Goal: Transaction & Acquisition: Purchase product/service

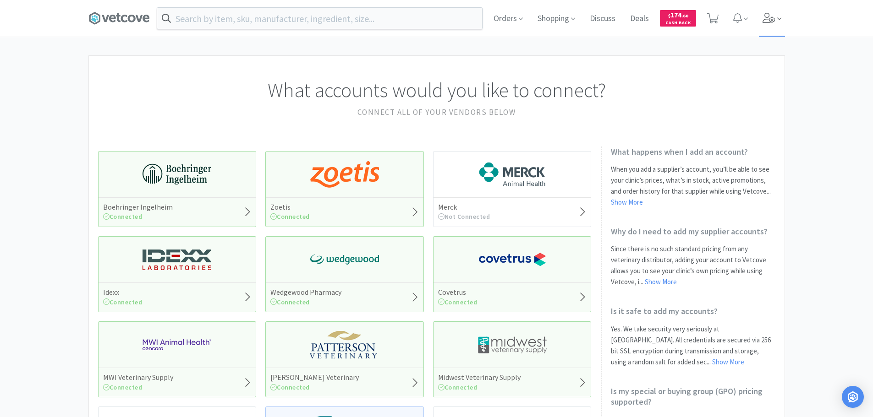
click at [765, 17] on icon at bounding box center [768, 18] width 13 height 10
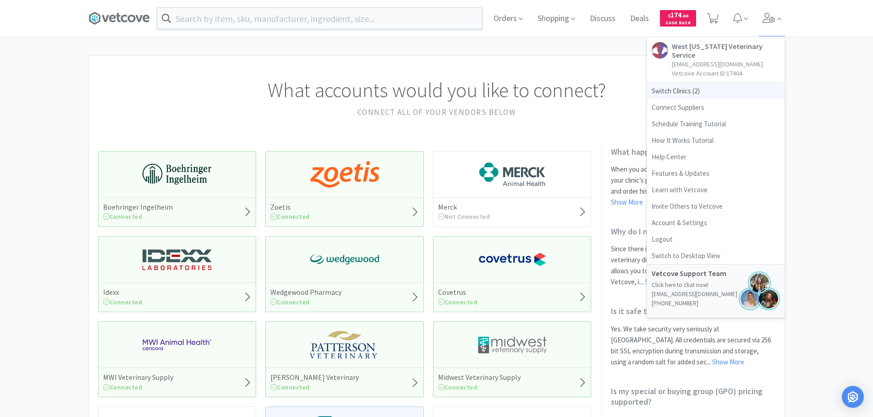
click at [673, 83] on span "Switch Clinics ( 2 )" at bounding box center [715, 91] width 137 height 16
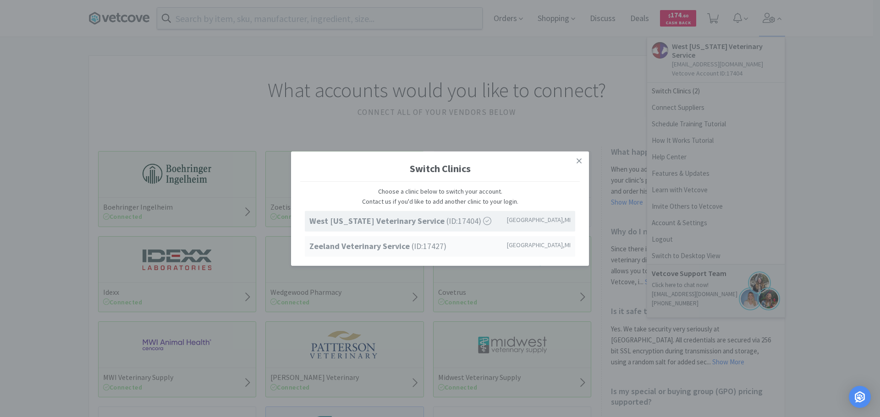
click at [345, 250] on strong "Zeeland Veterinary Service" at bounding box center [360, 246] width 102 height 11
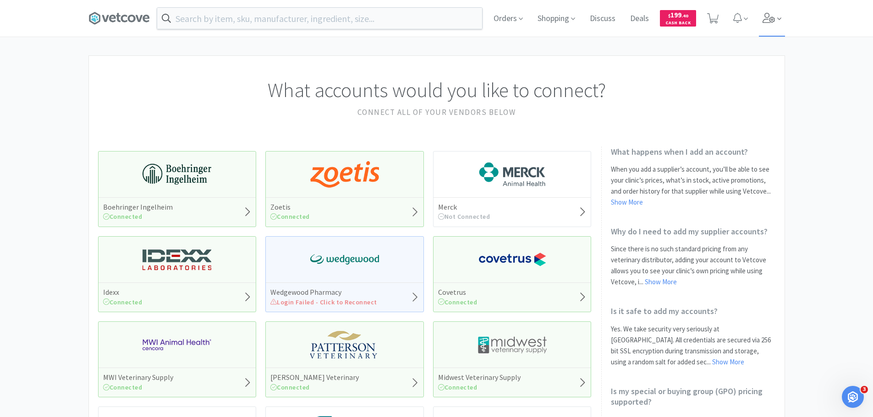
click at [768, 15] on icon at bounding box center [768, 18] width 13 height 10
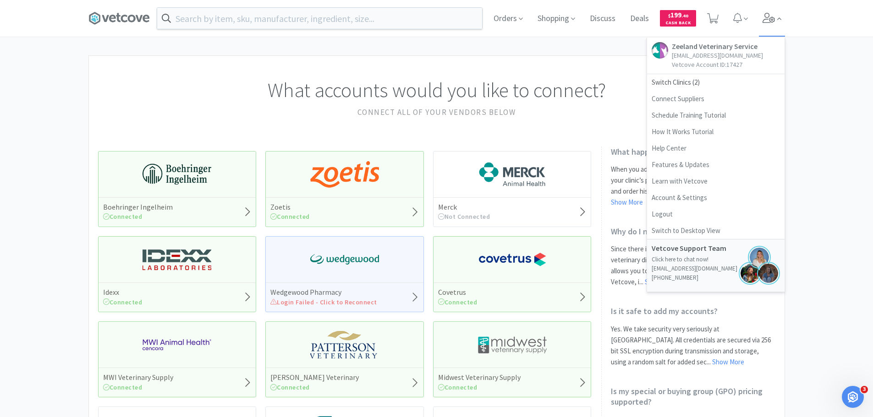
click at [768, 15] on icon at bounding box center [768, 18] width 13 height 10
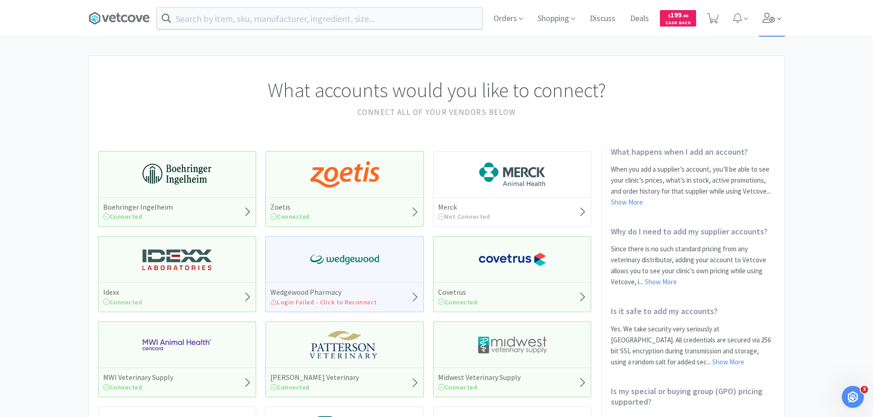
click at [768, 15] on icon at bounding box center [768, 18] width 13 height 10
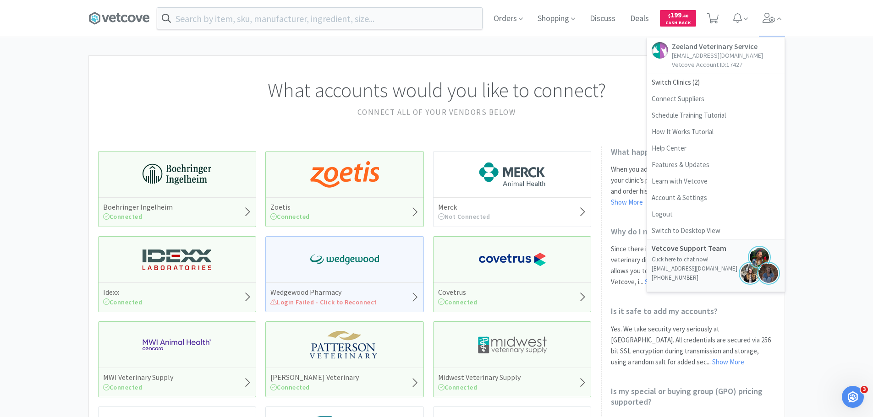
click at [826, 107] on div "What accounts would you like to connect? Connect all of your vendors below Boeh…" at bounding box center [436, 402] width 873 height 694
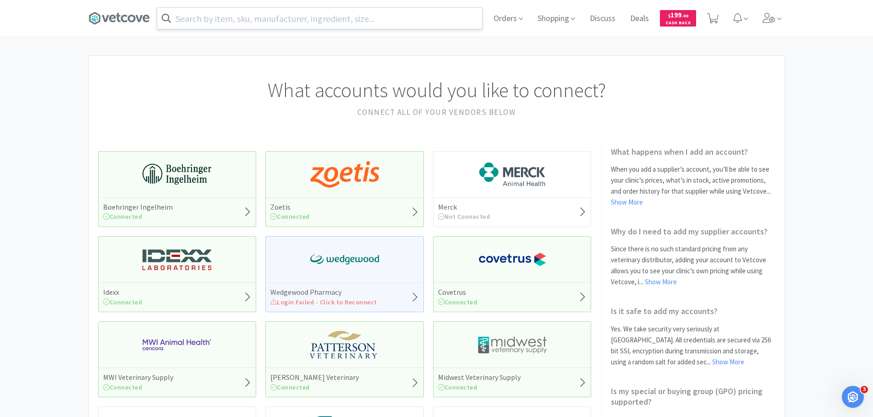
click at [285, 26] on input "text" at bounding box center [319, 18] width 325 height 21
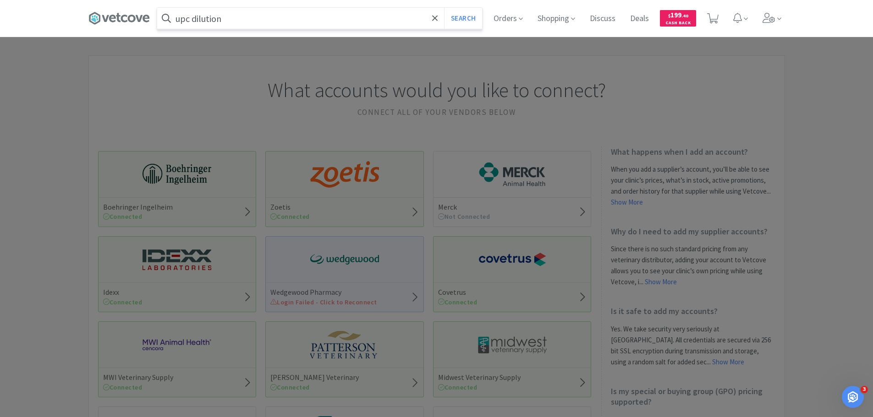
type input "upc dilution"
click at [444, 8] on button "Search" at bounding box center [463, 18] width 38 height 21
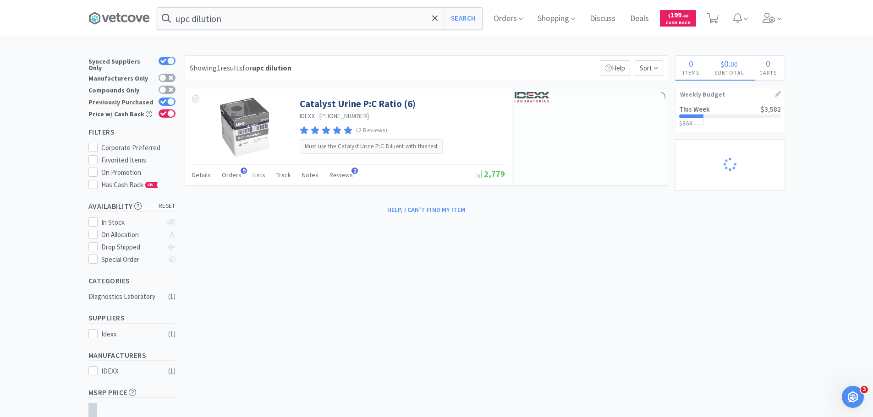
click at [163, 99] on icon at bounding box center [163, 101] width 6 height 5
checkbox input "false"
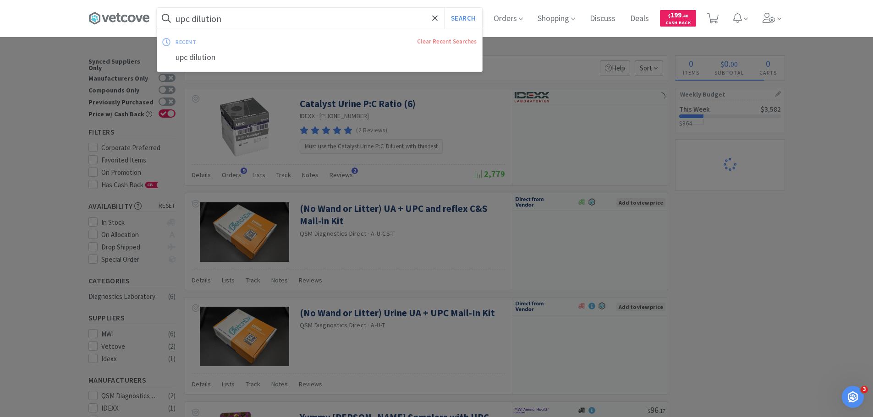
click at [235, 18] on input "upc dilution" at bounding box center [319, 18] width 325 height 21
click at [236, 18] on input "upc dilution" at bounding box center [319, 18] width 325 height 21
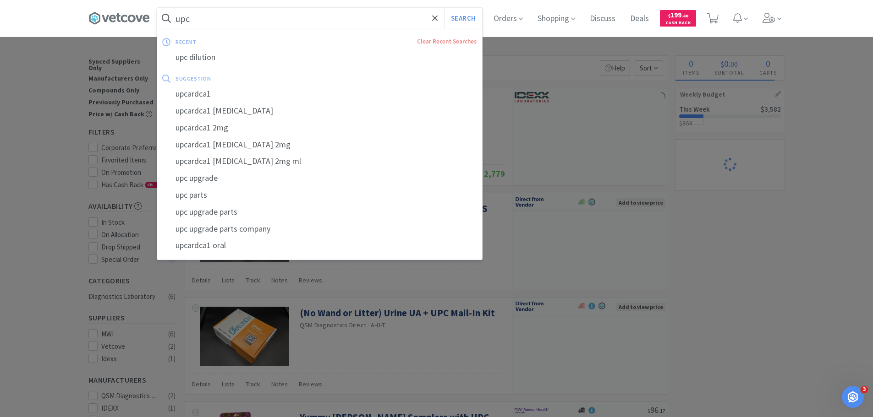
click at [444, 8] on button "Search" at bounding box center [463, 18] width 38 height 21
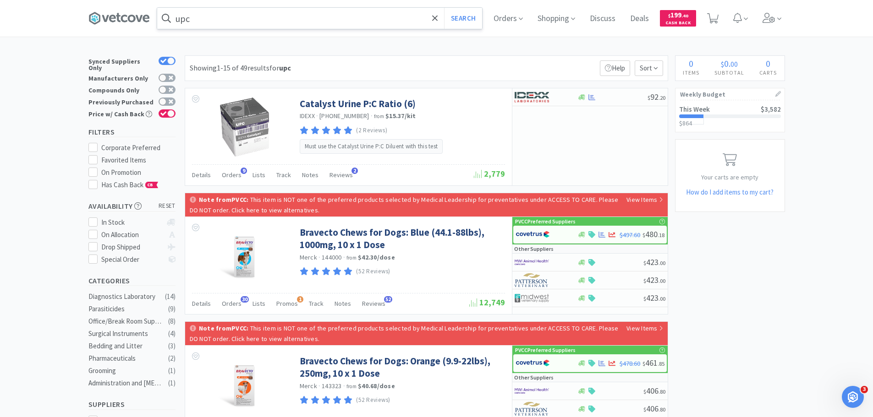
click at [245, 19] on input "upc" at bounding box center [319, 18] width 325 height 21
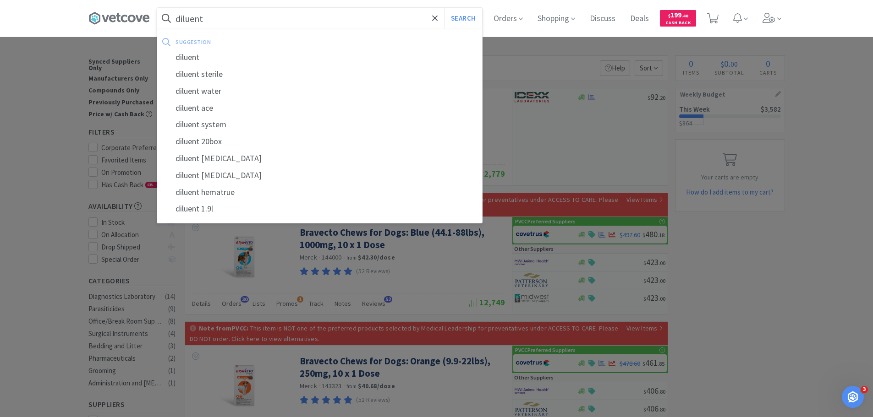
type input "diluent"
click at [444, 8] on button "Search" at bounding box center [463, 18] width 38 height 21
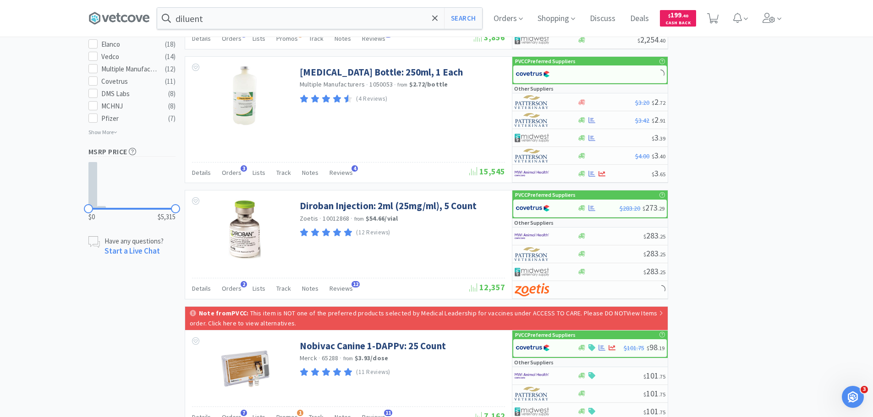
scroll to position [916, 0]
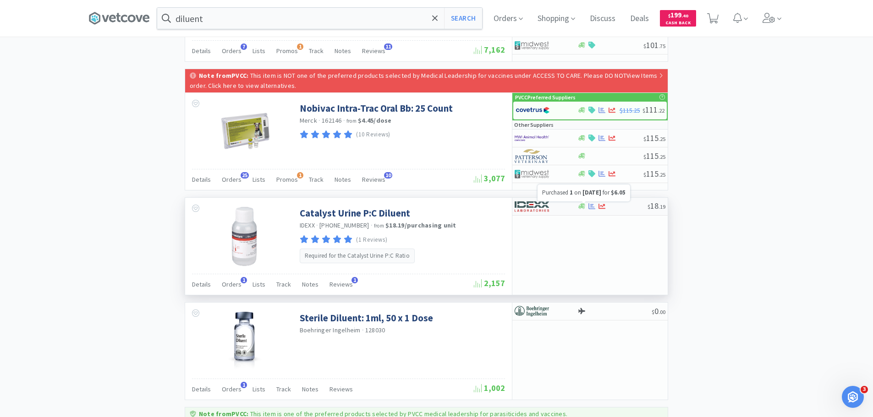
click at [593, 205] on icon at bounding box center [591, 206] width 7 height 7
select select "1"
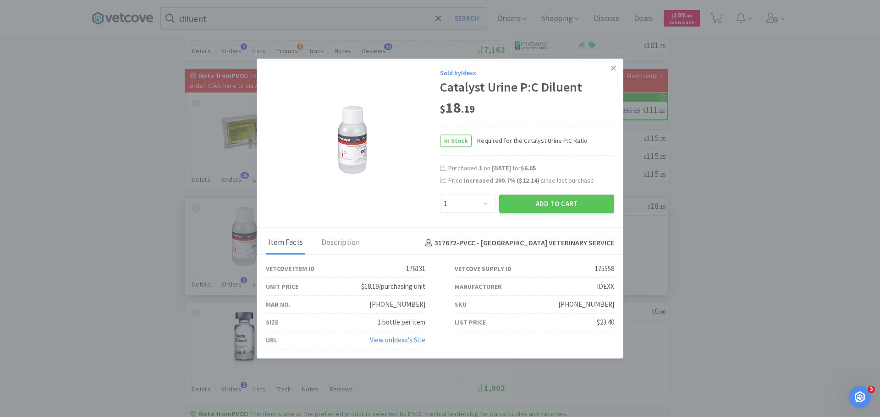
click at [593, 205] on button "Add to Cart" at bounding box center [556, 204] width 115 height 18
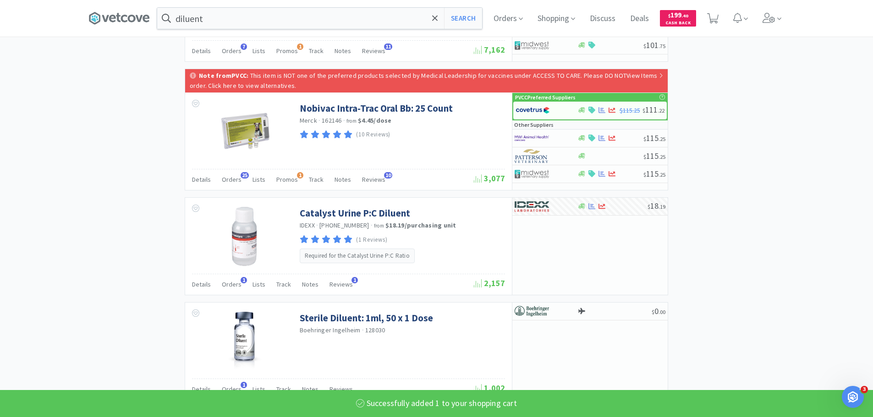
select select "1"
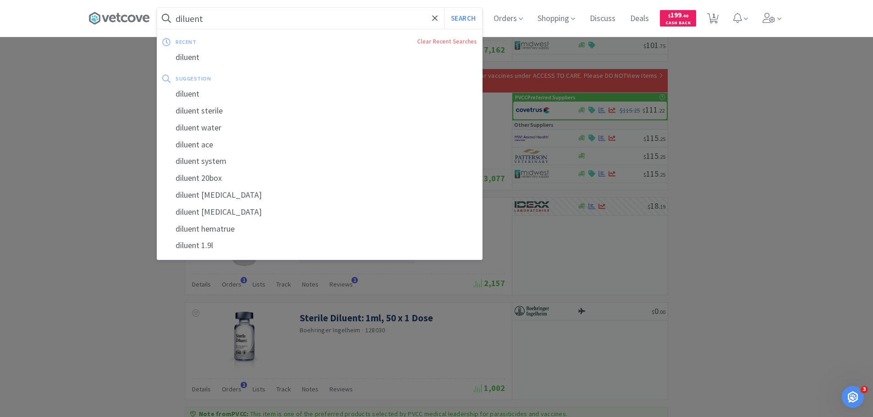
click at [307, 21] on input "diluent" at bounding box center [319, 18] width 325 height 21
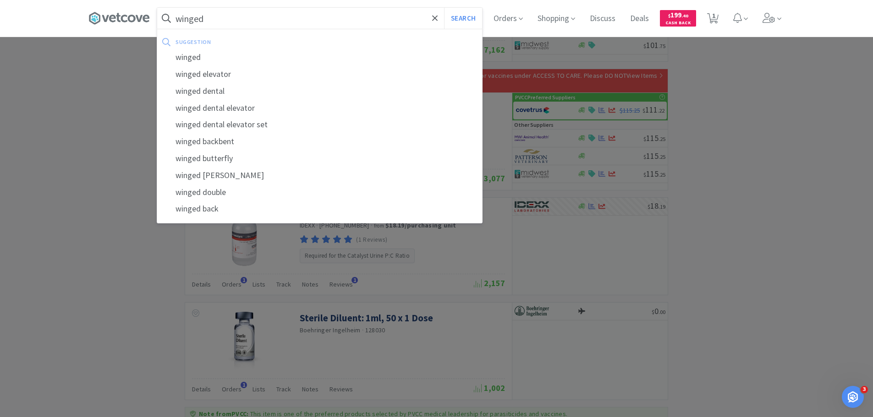
type input "winged"
click at [444, 8] on button "Search" at bounding box center [463, 18] width 38 height 21
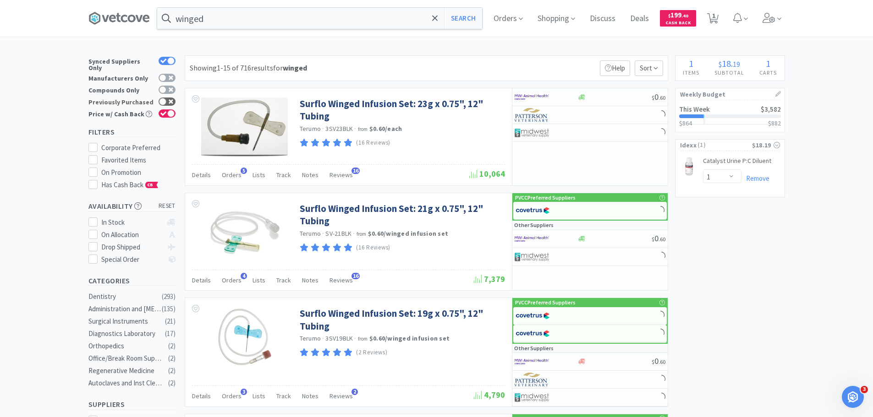
click at [170, 99] on icon at bounding box center [171, 101] width 5 height 5
checkbox input "true"
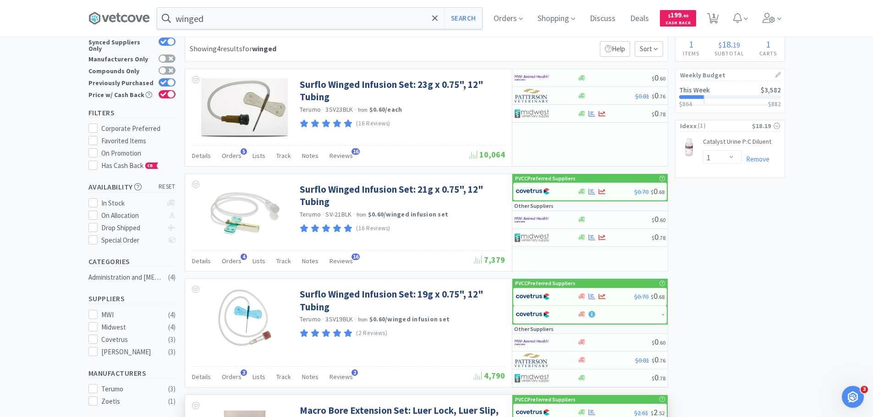
scroll to position [16, 0]
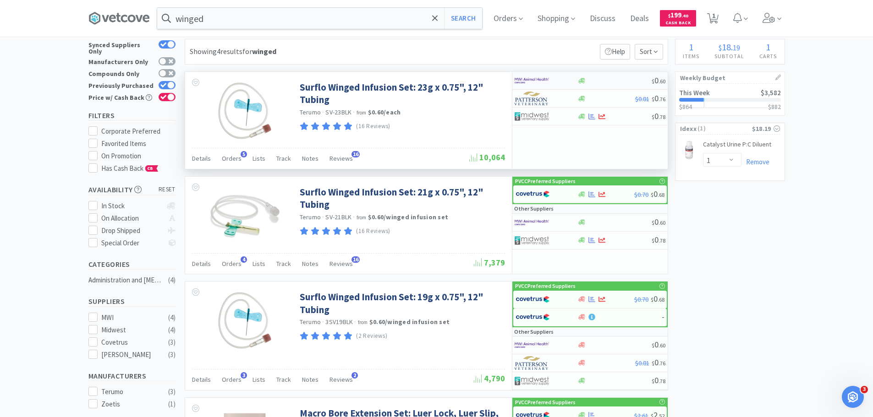
click at [525, 78] on img at bounding box center [532, 81] width 34 height 14
select select "50"
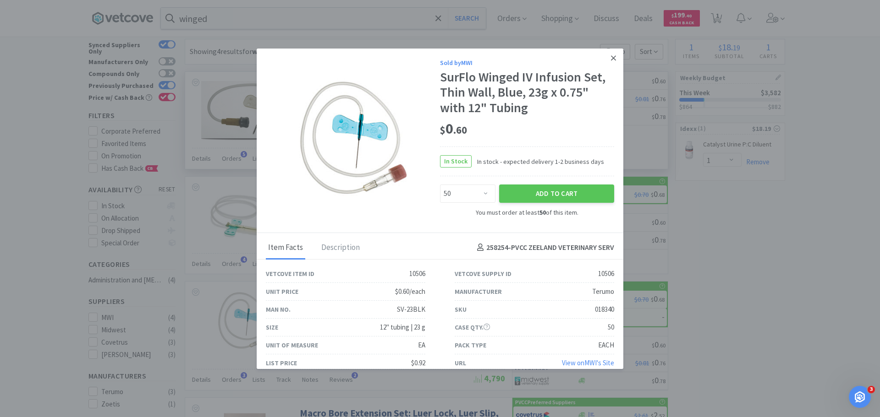
click at [611, 57] on icon at bounding box center [613, 58] width 5 height 8
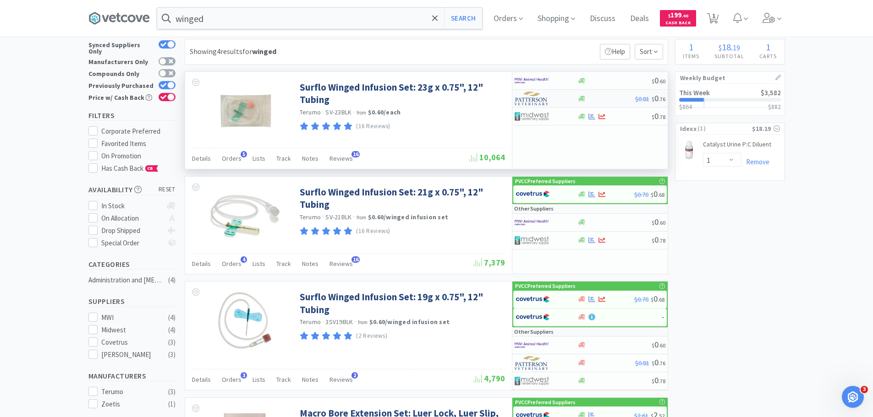
click at [541, 93] on img at bounding box center [532, 99] width 34 height 14
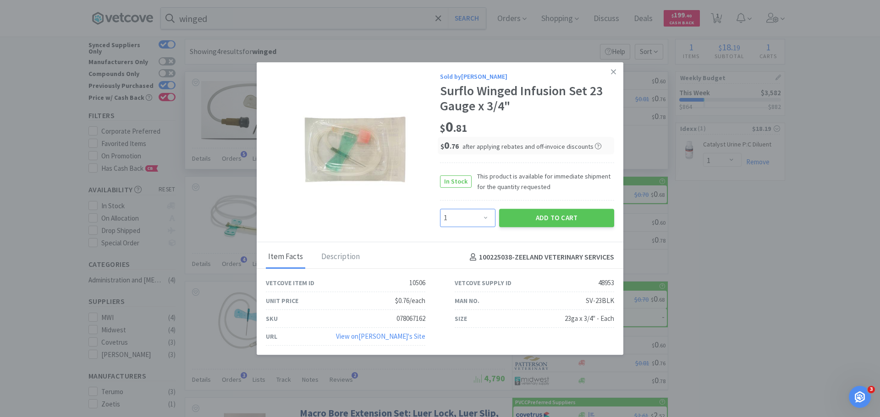
click at [478, 214] on select "Enter Quantity 1 2 3 4 5 6 7 8 9 10 11 12 13 14 15 16 17 18 19 20 Enter Quantity" at bounding box center [467, 218] width 55 height 18
select select "5"
click at [440, 209] on select "Enter Quantity 1 2 3 4 5 6 7 8 9 10 11 12 13 14 15 16 17 18 19 20 Enter Quantity" at bounding box center [467, 218] width 55 height 18
click at [543, 222] on button "Add to Cart" at bounding box center [556, 218] width 115 height 18
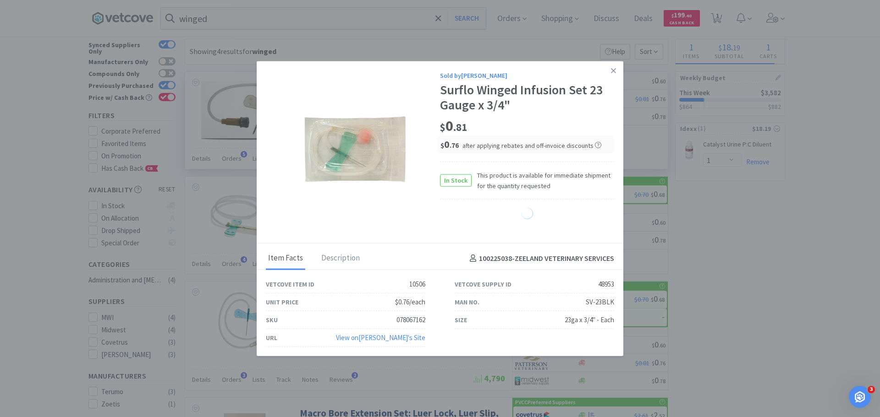
select select "5"
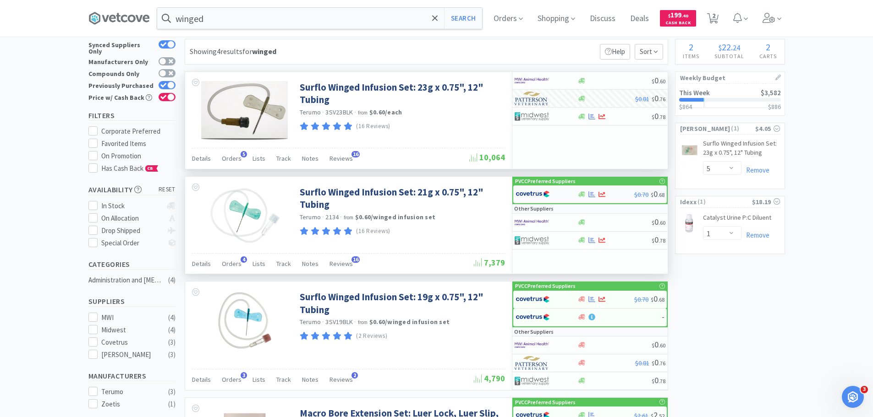
click at [518, 191] on img at bounding box center [533, 194] width 34 height 14
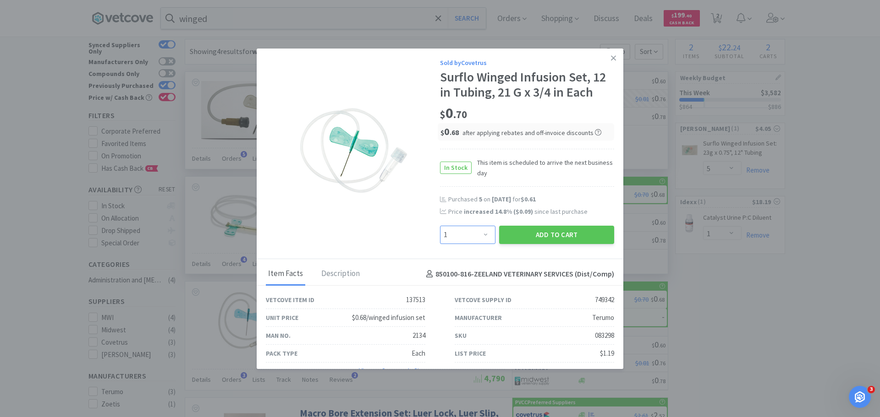
drag, startPoint x: 480, startPoint y: 235, endPoint x: 478, endPoint y: 230, distance: 5.7
click at [480, 235] on select "Enter Quantity 1 2 3 4 5 6 7 8 9 10 11 12 13 14 15 16 17 18 19 20 Enter Quantity" at bounding box center [467, 235] width 55 height 18
select select "5"
click at [440, 226] on select "Enter Quantity 1 2 3 4 5 6 7 8 9 10 11 12 13 14 15 16 17 18 19 20 Enter Quantity" at bounding box center [467, 235] width 55 height 18
click at [539, 240] on button "Add to Cart" at bounding box center [556, 235] width 115 height 18
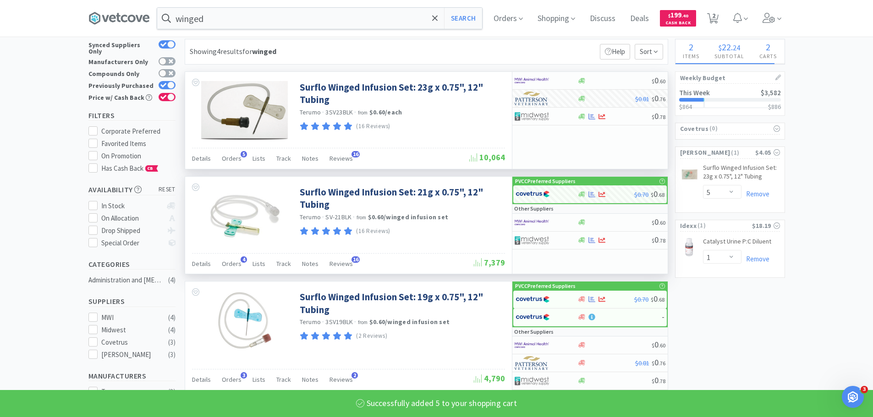
select select "5"
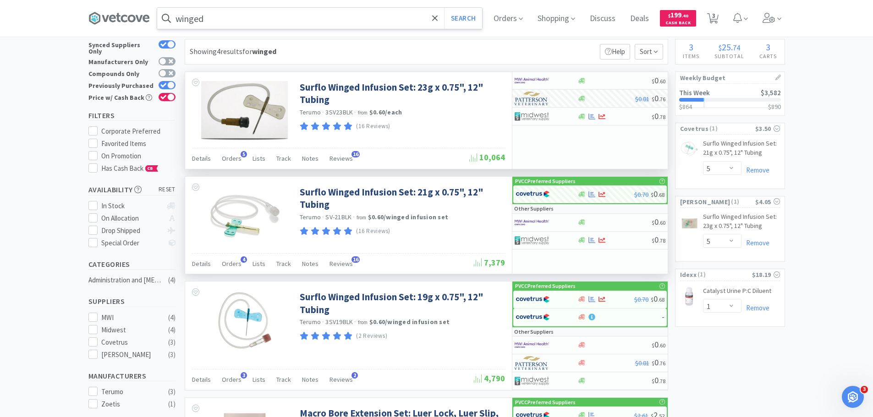
click at [284, 10] on input "winged" at bounding box center [319, 18] width 325 height 21
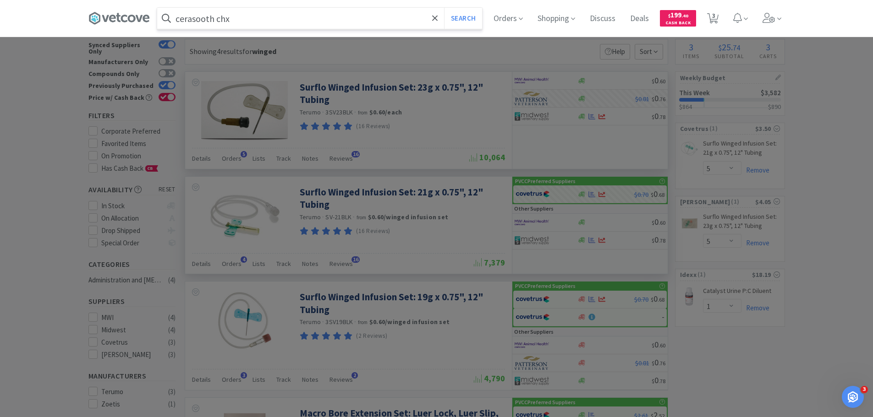
type input "cerasooth chx"
click at [444, 8] on button "Search" at bounding box center [463, 18] width 38 height 21
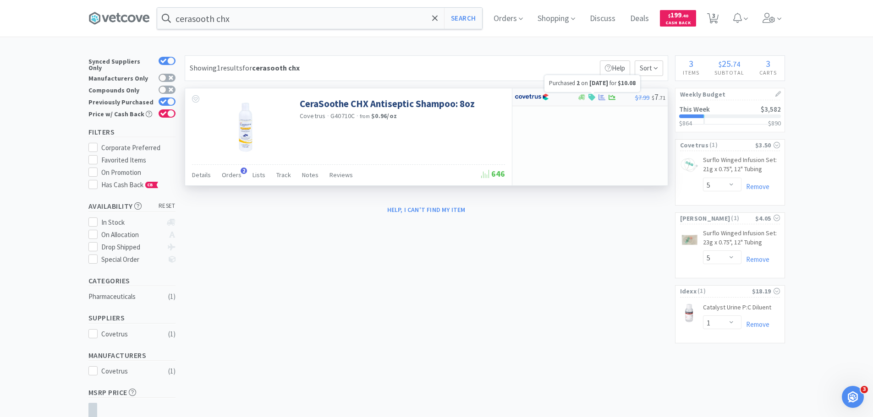
click at [602, 94] on icon at bounding box center [601, 97] width 7 height 7
select select "1"
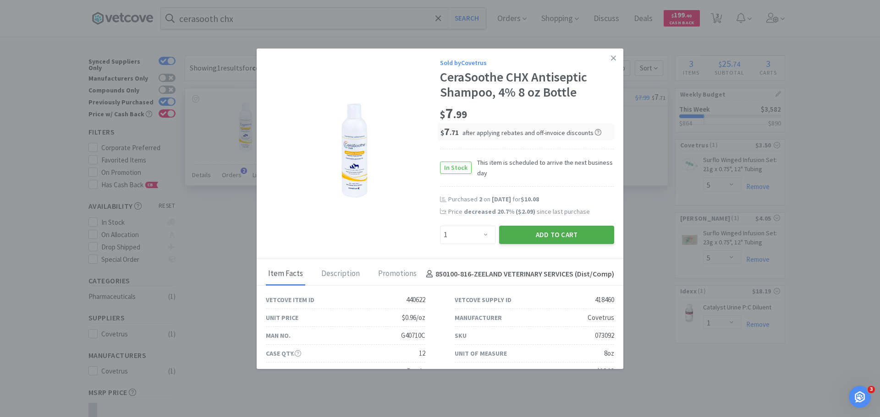
click at [571, 235] on button "Add to Cart" at bounding box center [556, 235] width 115 height 18
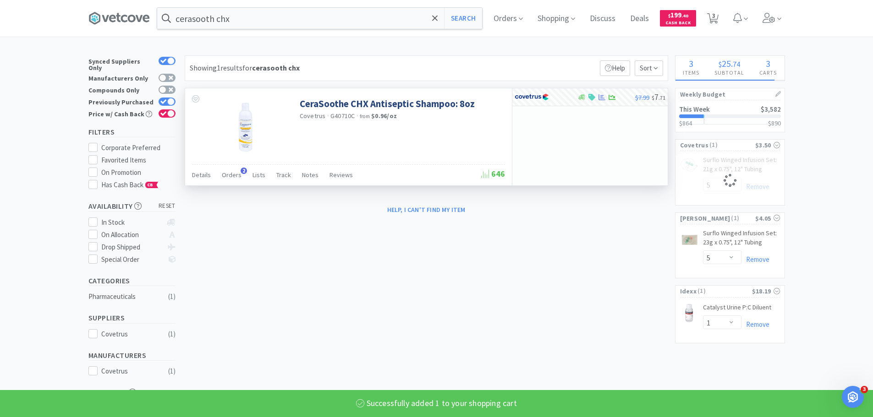
select select "1"
select select "5"
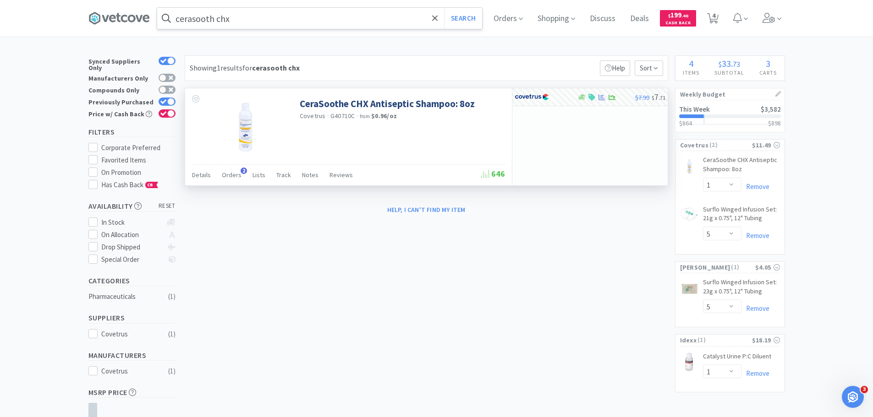
click at [266, 16] on input "cerasooth chx" at bounding box center [319, 18] width 325 height 21
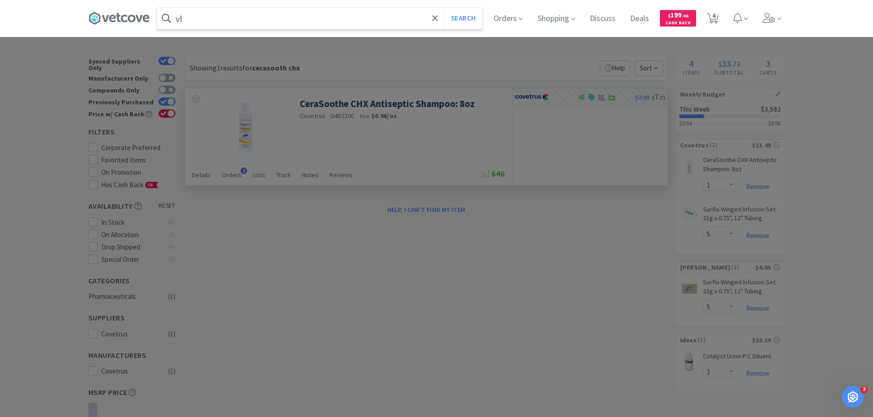
type input "v"
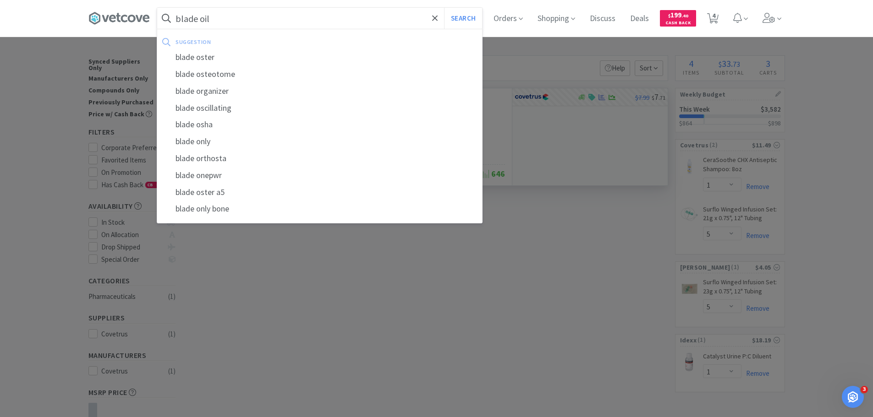
type input "blade oil"
click at [444, 8] on button "Search" at bounding box center [463, 18] width 38 height 21
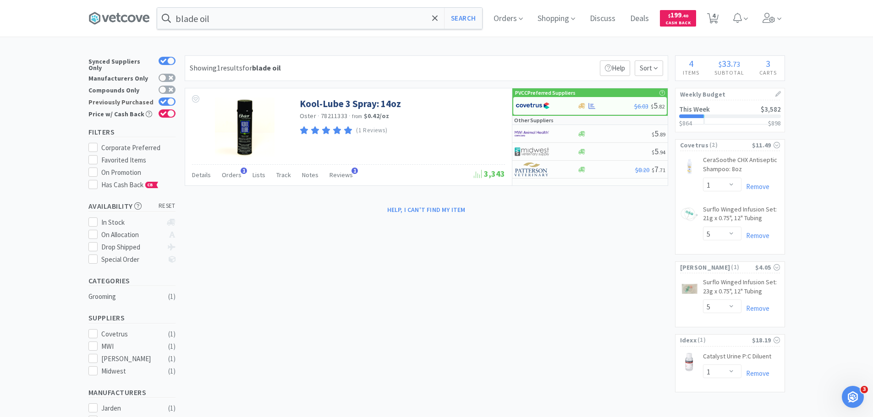
click at [170, 99] on div at bounding box center [170, 101] width 7 height 7
checkbox input "false"
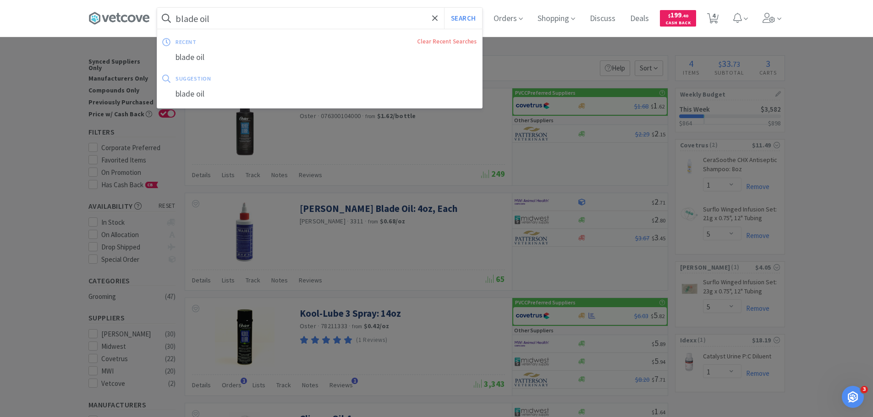
click at [258, 22] on input "blade oil" at bounding box center [319, 18] width 325 height 21
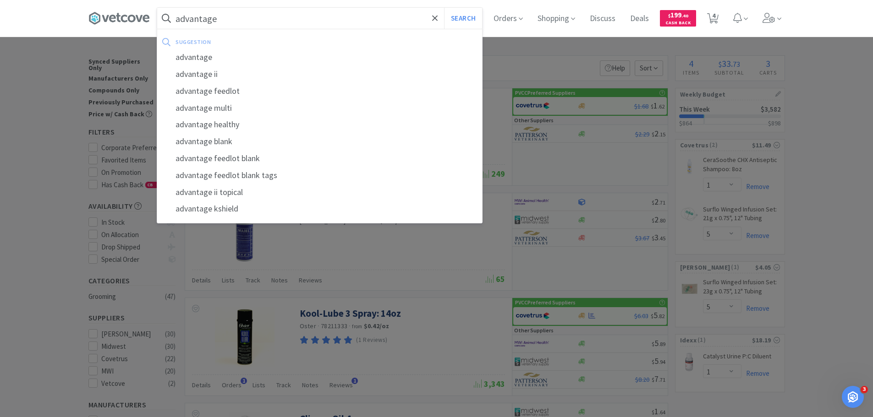
click at [444, 8] on button "Search" at bounding box center [463, 18] width 38 height 21
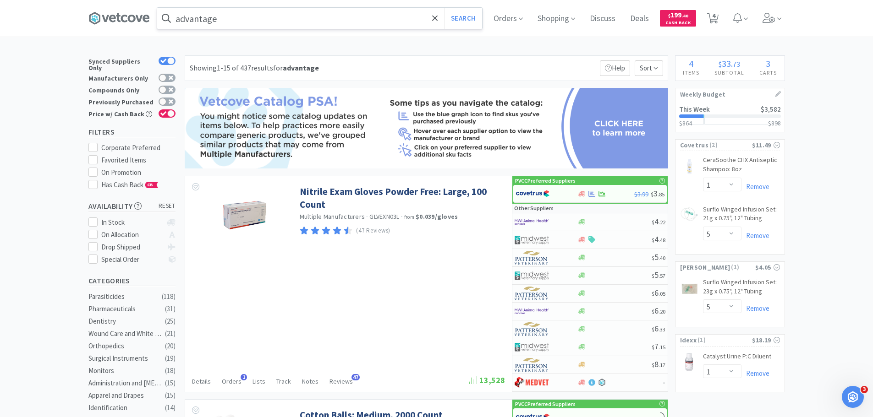
drag, startPoint x: 285, startPoint y: 30, endPoint x: 280, endPoint y: 23, distance: 8.6
click at [283, 29] on div "advantage Search Orders Shopping Discuss Discuss Deals Deals $ 199 . 40 Cash Ba…" at bounding box center [436, 18] width 697 height 37
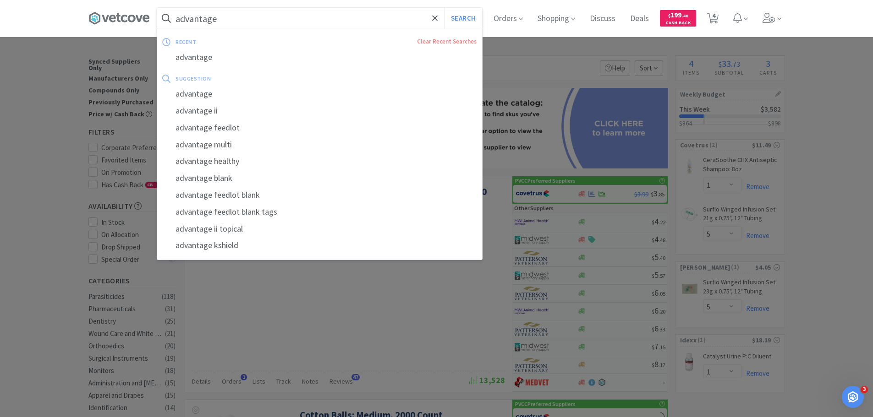
click at [280, 21] on input "advantage" at bounding box center [319, 18] width 325 height 21
click at [285, 17] on input "advantage" at bounding box center [319, 18] width 325 height 21
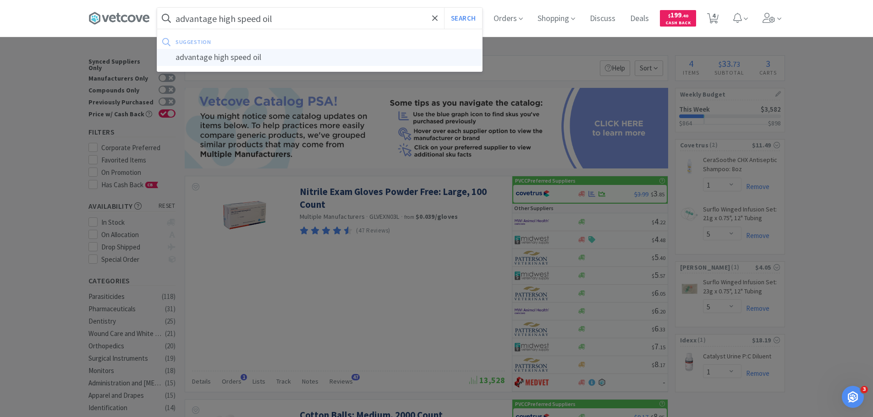
click at [271, 56] on div "advantage high speed oil" at bounding box center [319, 57] width 325 height 17
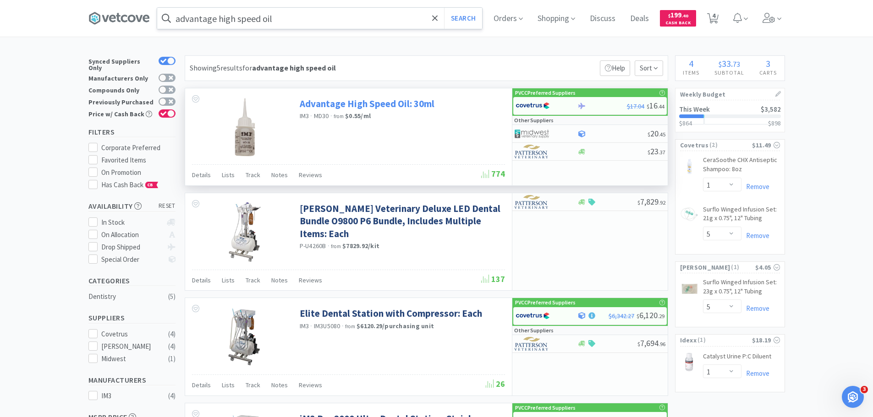
click at [425, 103] on link "Advantage High Speed Oil: 30ml" at bounding box center [367, 104] width 135 height 12
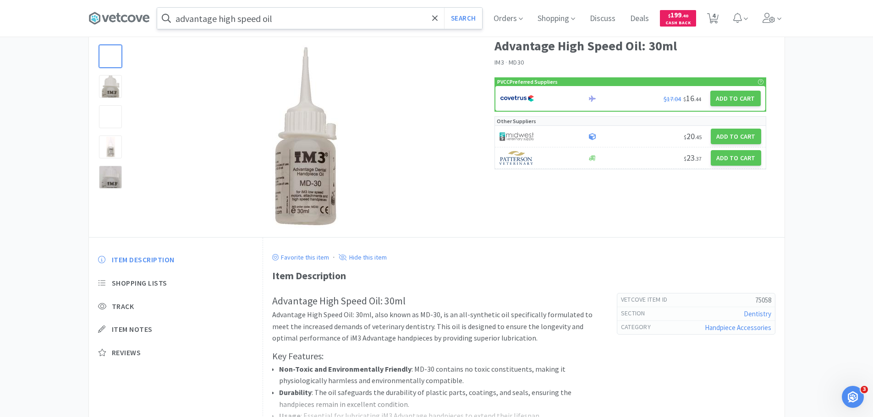
scroll to position [142, 0]
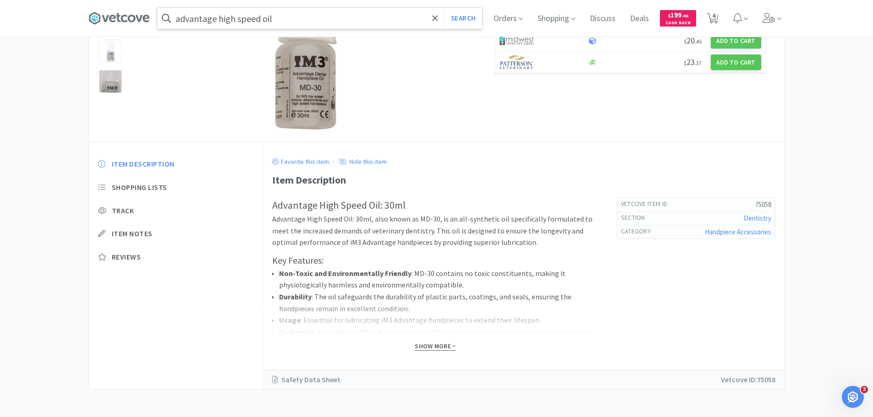
click at [439, 347] on span "Show More" at bounding box center [435, 346] width 41 height 9
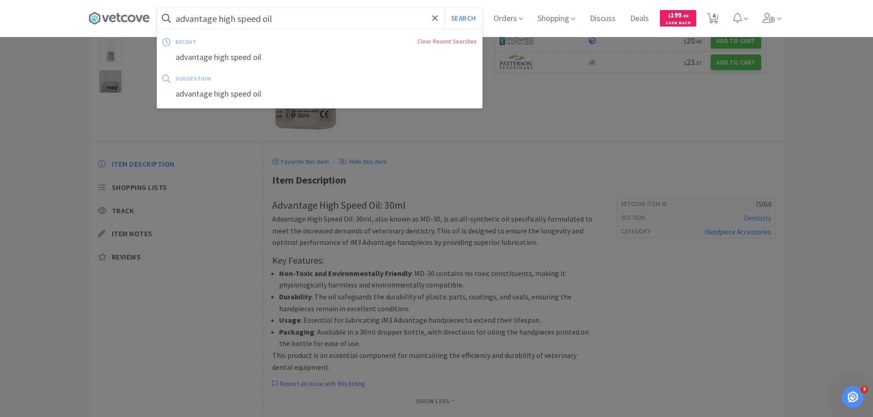
click at [277, 28] on input "advantage high speed oil" at bounding box center [319, 18] width 325 height 21
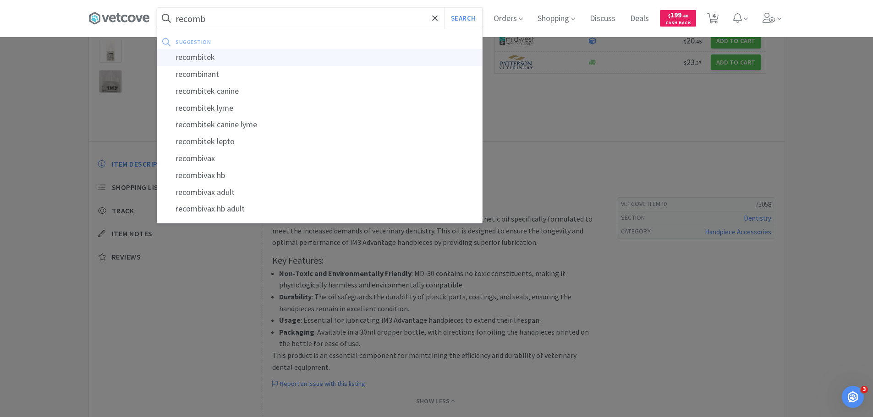
click at [271, 60] on div "recombitek" at bounding box center [319, 57] width 325 height 17
type input "recombitek"
select select "1"
select select "5"
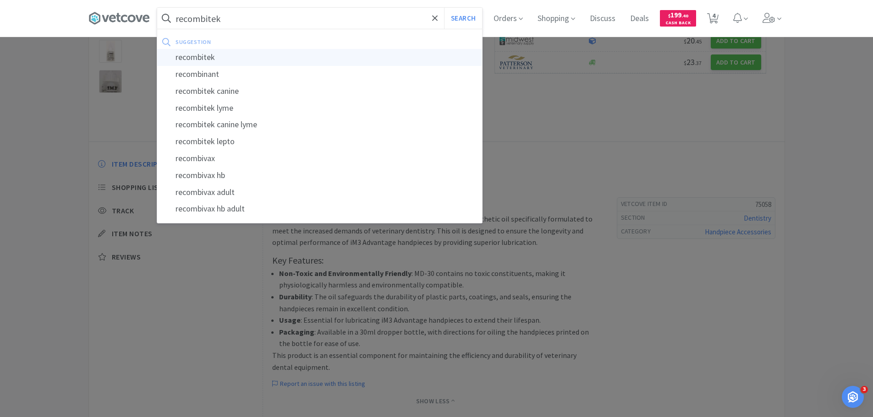
select select "1"
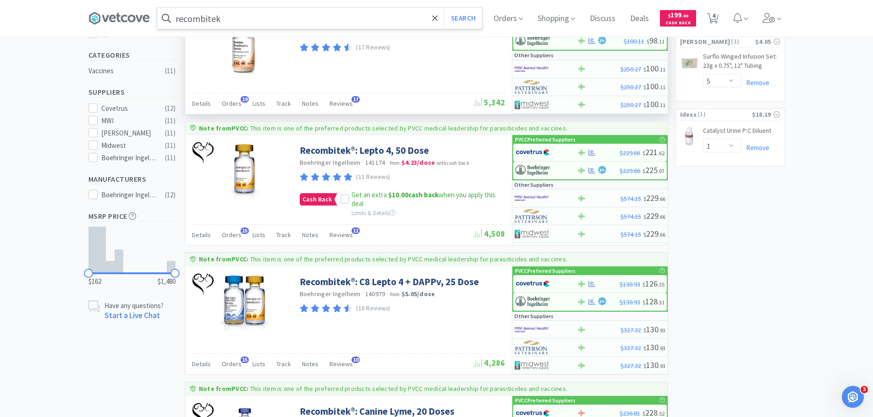
scroll to position [229, 0]
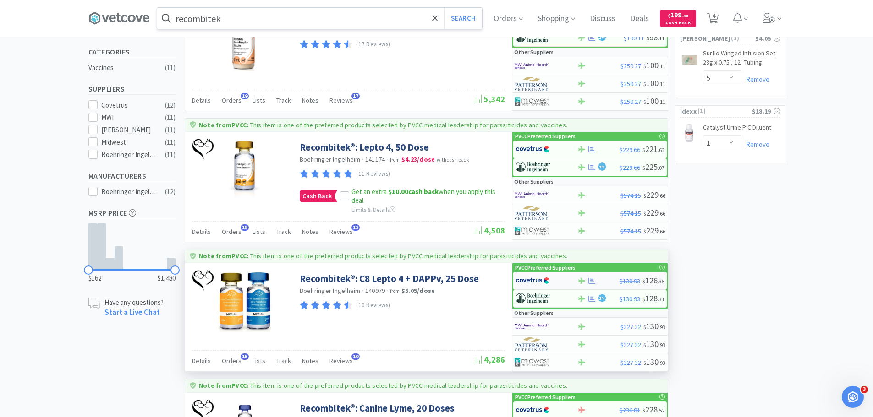
click at [525, 279] on img at bounding box center [533, 281] width 34 height 14
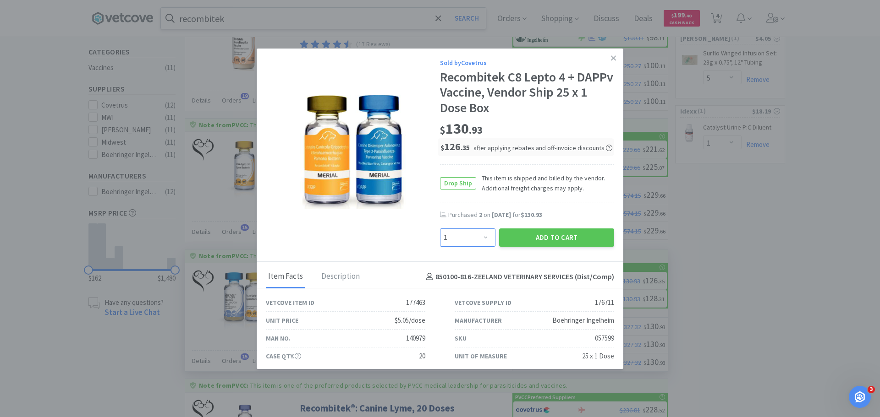
click at [470, 239] on select "Enter Quantity 1 2 3 4 5 6 7 8 9 10 11 12 13 14 15 16 17 18 19 20 Enter Quantity" at bounding box center [467, 238] width 55 height 18
select select "2"
click at [440, 229] on select "Enter Quantity 1 2 3 4 5 6 7 8 9 10 11 12 13 14 15 16 17 18 19 20 Enter Quantity" at bounding box center [467, 238] width 55 height 18
click at [511, 239] on button "Add to Cart" at bounding box center [556, 238] width 115 height 18
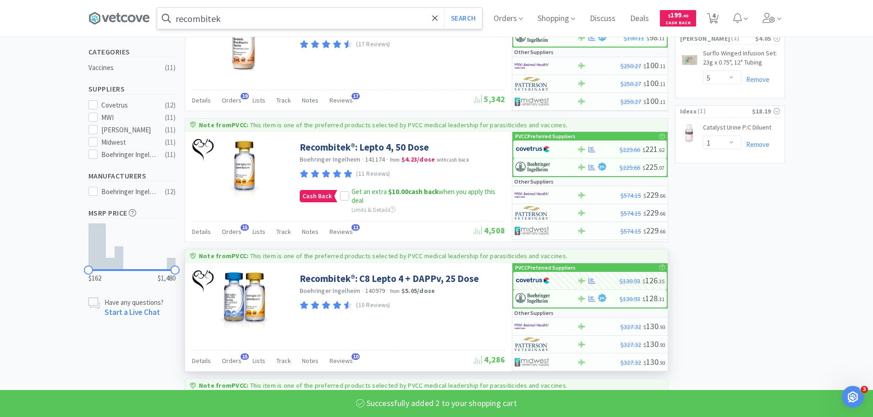
select select "2"
select select "5"
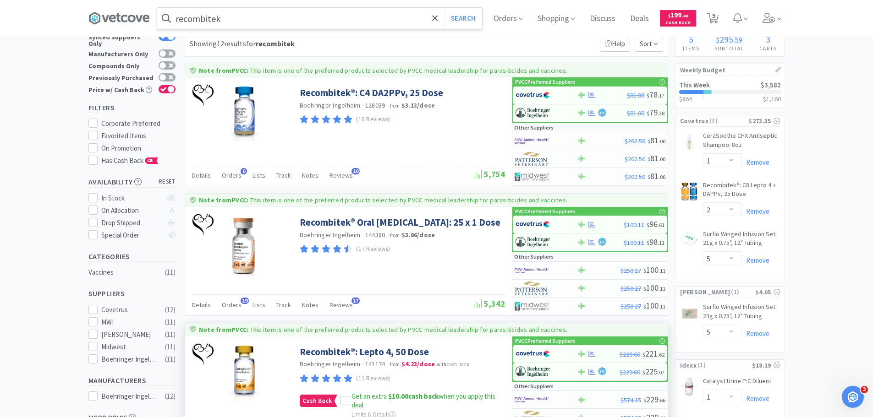
scroll to position [0, 0]
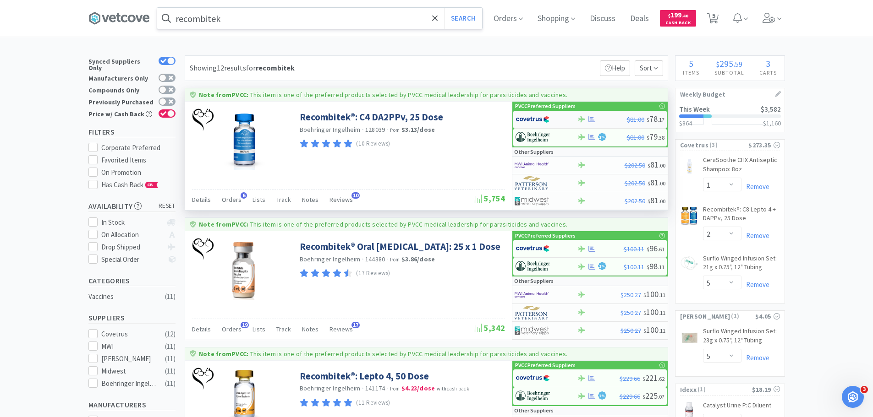
click at [518, 121] on img at bounding box center [533, 120] width 34 height 14
select select "1"
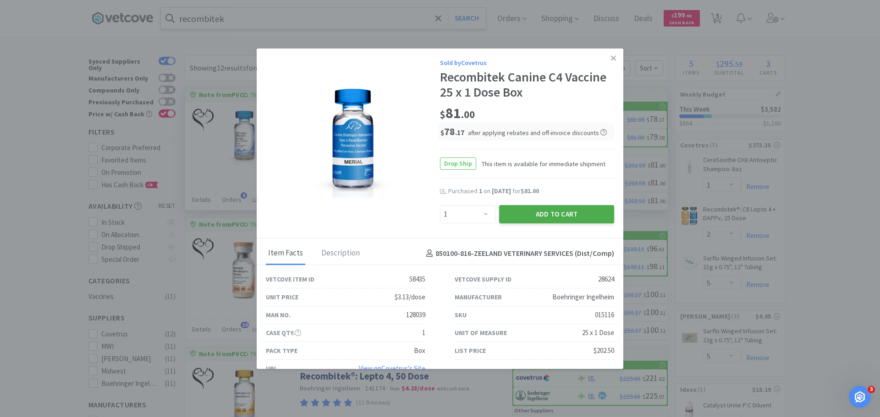
click at [542, 211] on button "Add to Cart" at bounding box center [556, 214] width 115 height 18
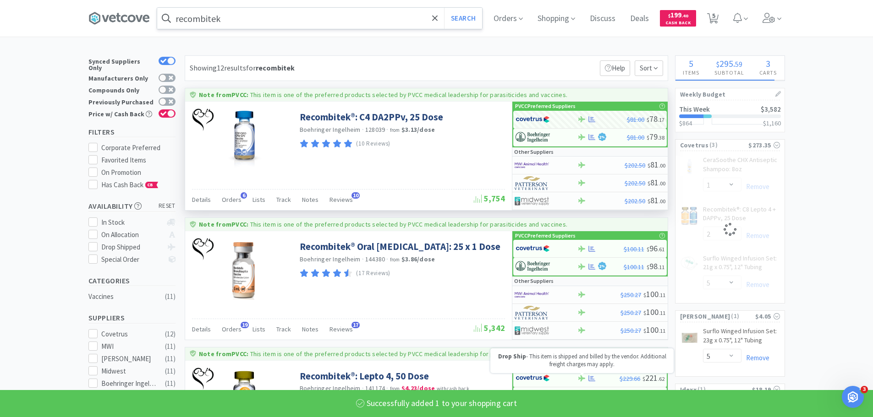
select select "1"
select select "2"
select select "5"
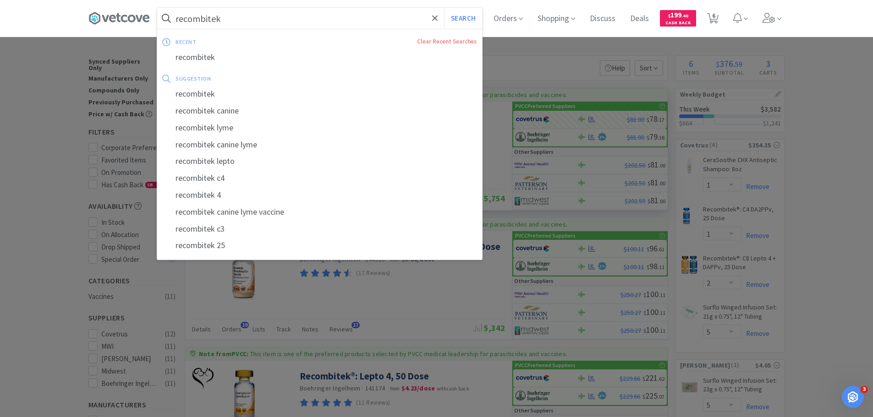
click at [268, 22] on input "recombitek" at bounding box center [319, 18] width 325 height 21
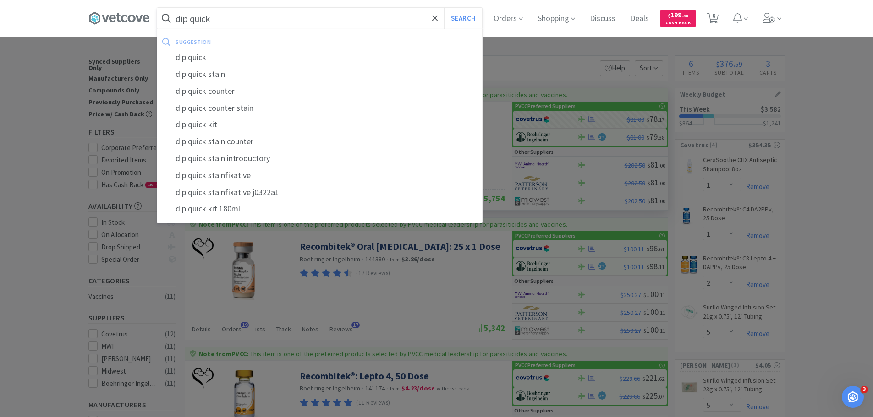
type input "dip quick"
click at [444, 8] on button "Search" at bounding box center [463, 18] width 38 height 21
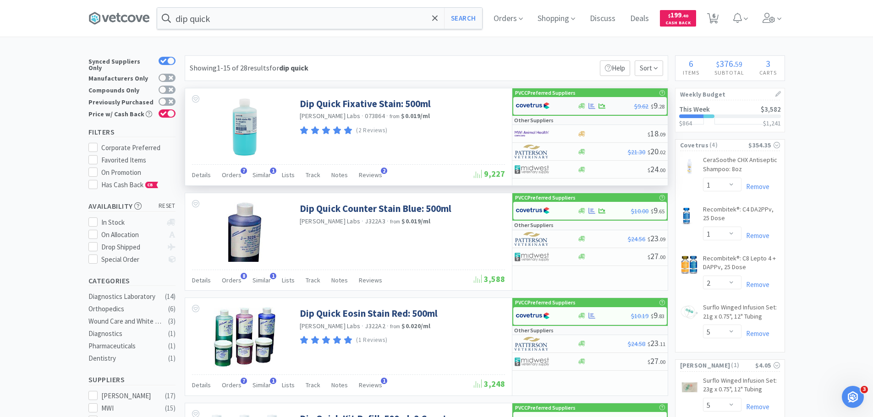
click at [521, 109] on img at bounding box center [533, 106] width 34 height 14
select select "1"
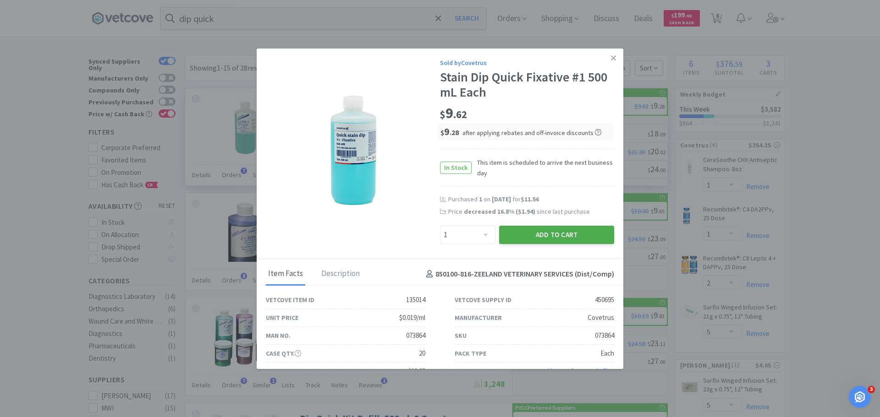
click at [552, 237] on button "Add to Cart" at bounding box center [556, 235] width 115 height 18
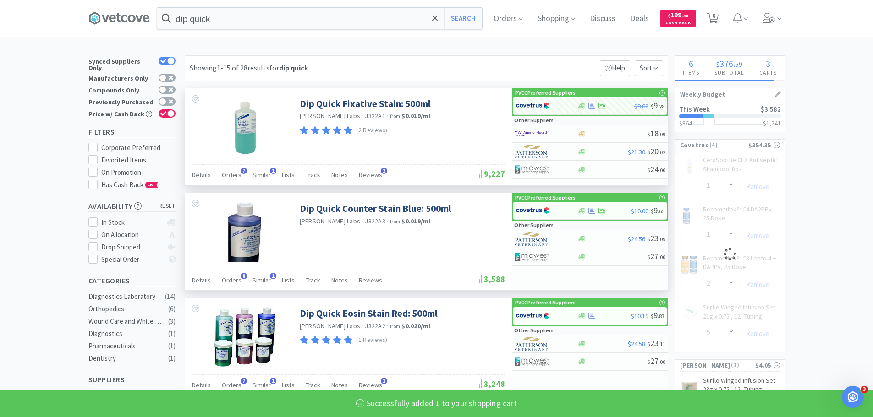
select select "1"
select select "2"
select select "5"
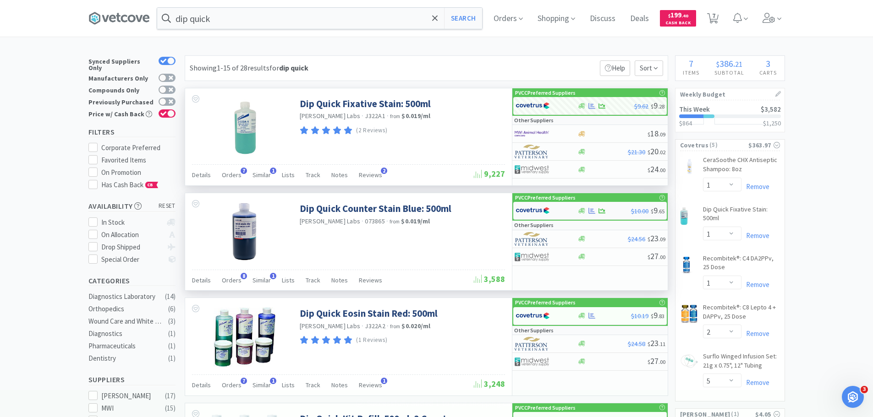
click at [523, 210] on img at bounding box center [533, 211] width 34 height 14
select select "1"
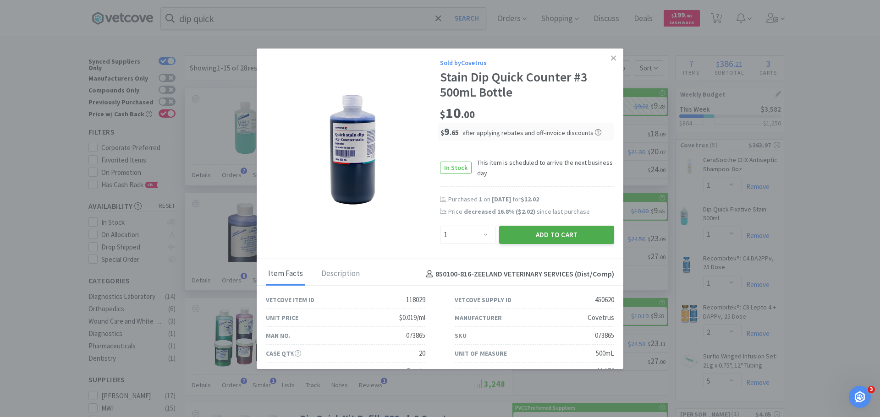
click at [543, 230] on button "Add to Cart" at bounding box center [556, 235] width 115 height 18
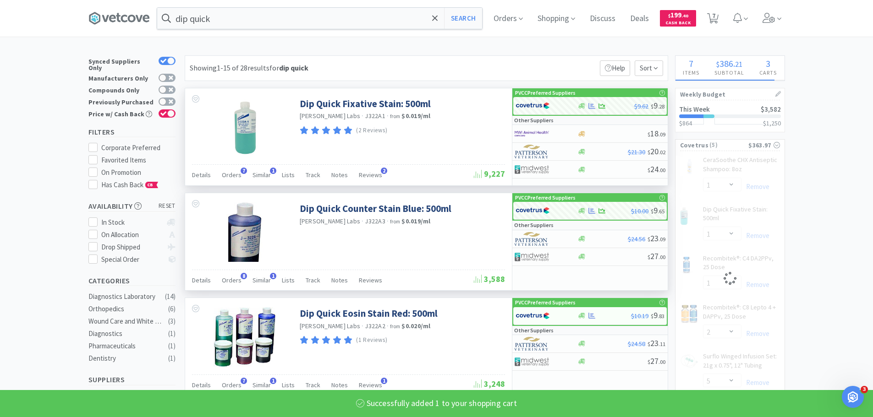
select select "1"
select select "2"
select select "5"
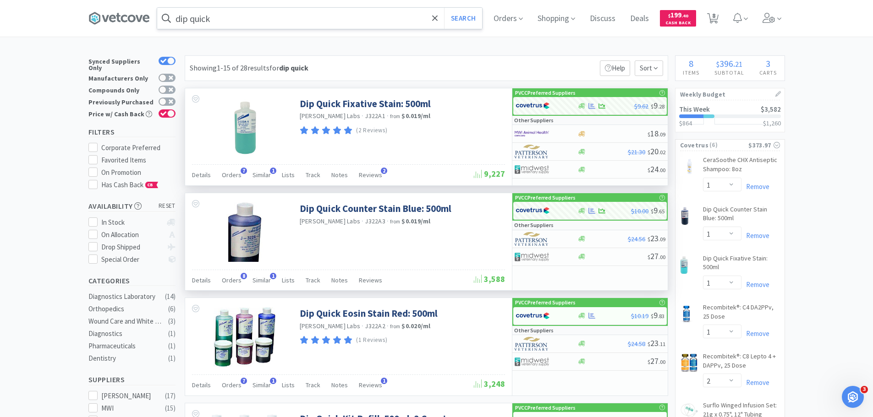
click at [343, 23] on input "dip quick" at bounding box center [319, 18] width 325 height 21
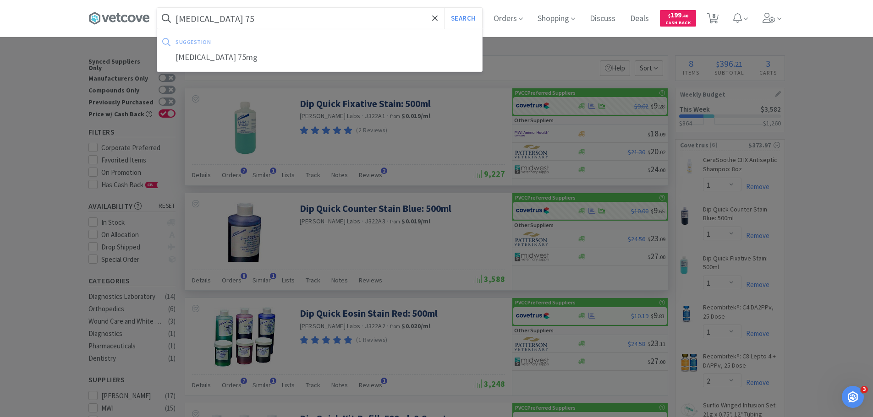
type input "[MEDICAL_DATA] 75"
click at [444, 8] on button "Search" at bounding box center [463, 18] width 38 height 21
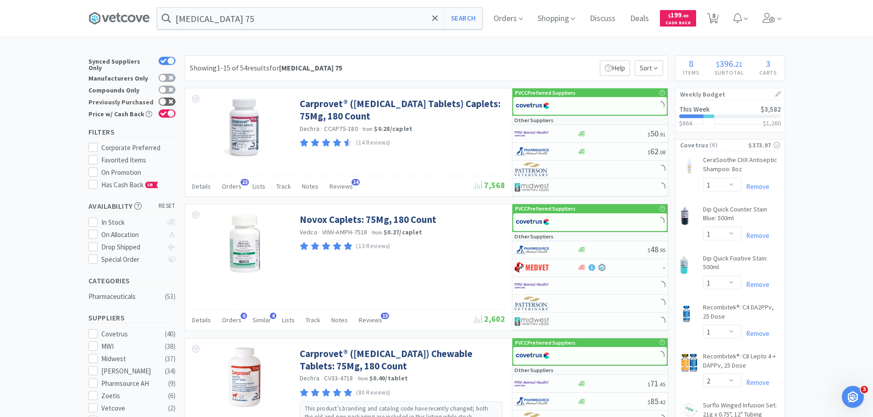
click at [168, 98] on div at bounding box center [167, 102] width 17 height 8
checkbox input "true"
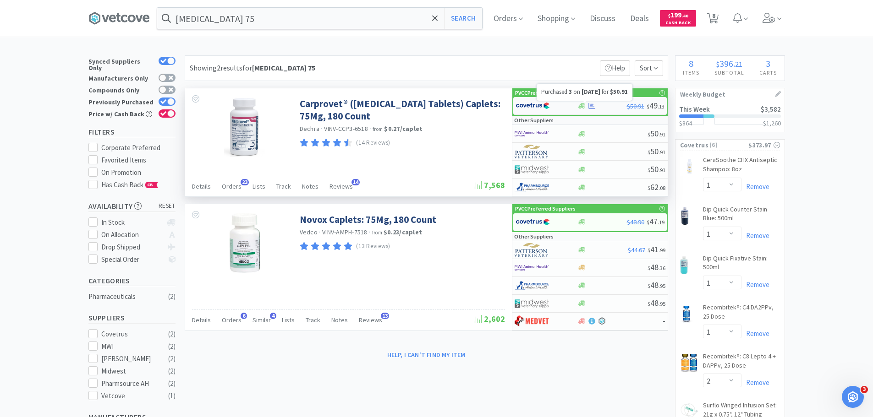
click at [589, 108] on icon at bounding box center [591, 106] width 7 height 6
select select "1"
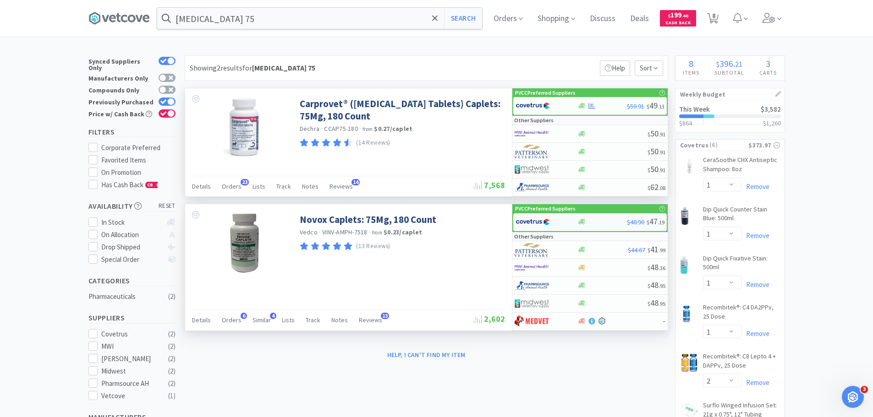
click at [604, 219] on div at bounding box center [601, 222] width 49 height 7
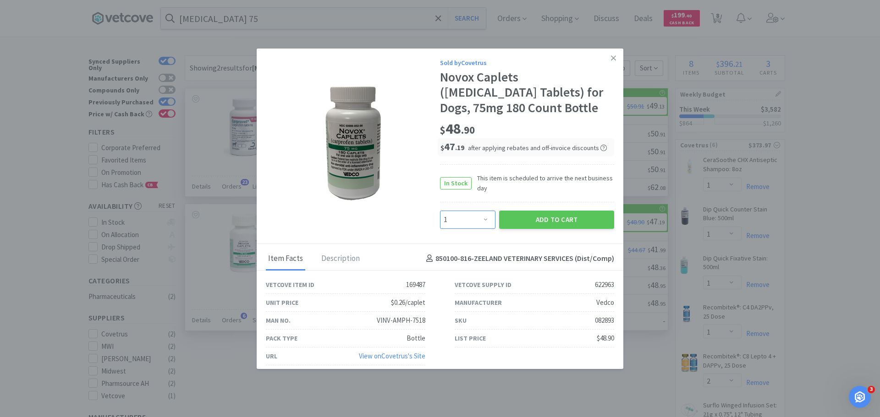
click at [471, 221] on select "Enter Quantity 1 2 3 4 5 6 7 8 9 10 11 12 13 14 15 16 17 18 19 20 Enter Quantity" at bounding box center [467, 220] width 55 height 18
select select "3"
click at [440, 211] on select "Enter Quantity 1 2 3 4 5 6 7 8 9 10 11 12 13 14 15 16 17 18 19 20 Enter Quantity" at bounding box center [467, 220] width 55 height 18
click at [554, 219] on button "Add to Cart" at bounding box center [556, 220] width 115 height 18
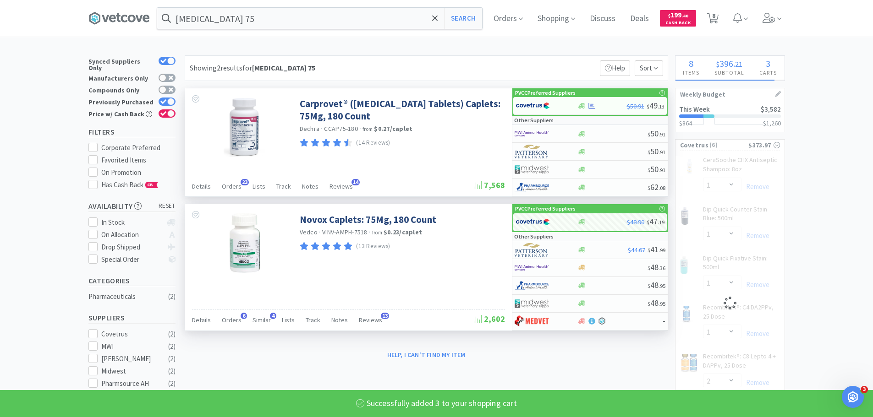
select select "3"
select select "1"
select select "2"
select select "5"
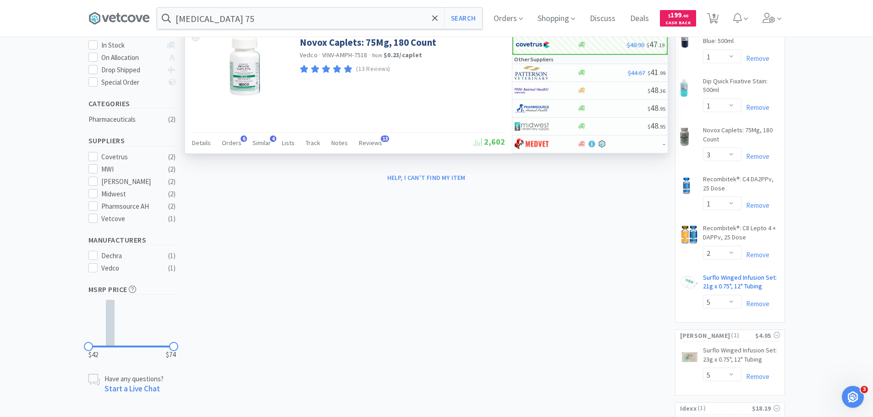
scroll to position [164, 0]
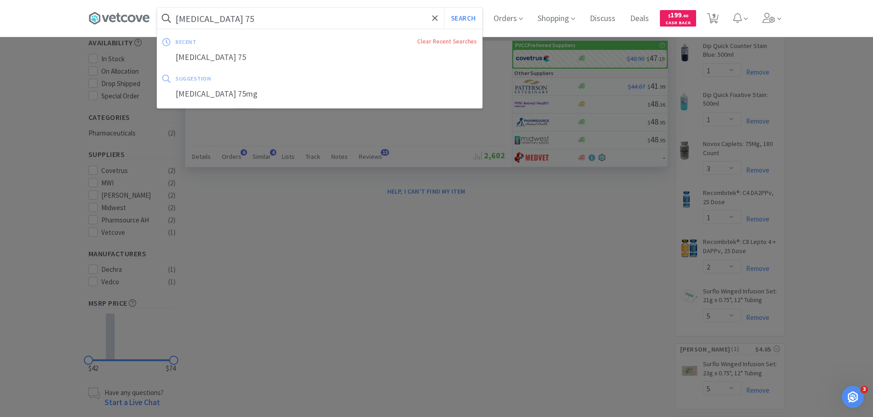
click at [293, 19] on input "[MEDICAL_DATA] 75" at bounding box center [319, 18] width 325 height 21
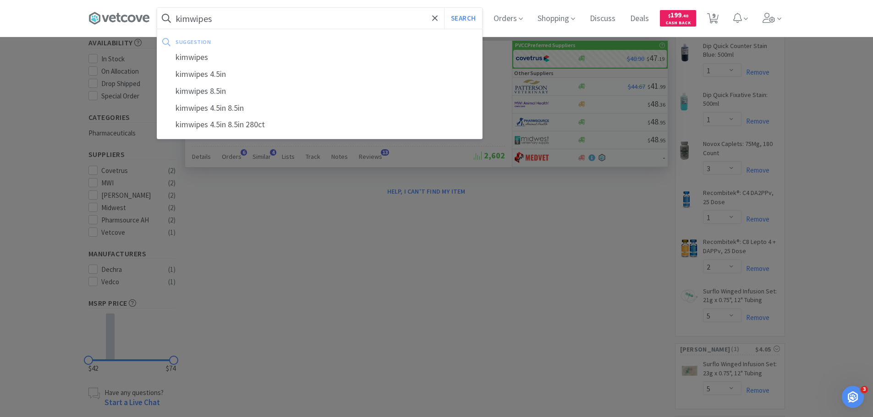
type input "kimwipes"
click at [444, 8] on button "Search" at bounding box center [463, 18] width 38 height 21
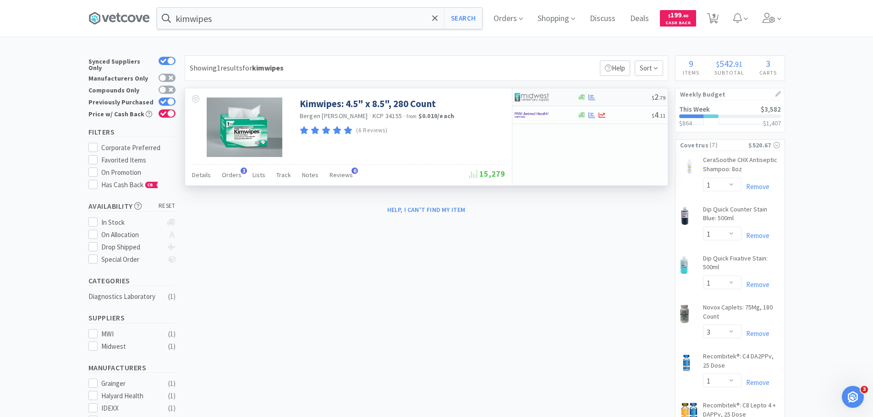
click at [591, 101] on div "$ 2 . 79" at bounding box center [589, 97] width 155 height 18
select select "1"
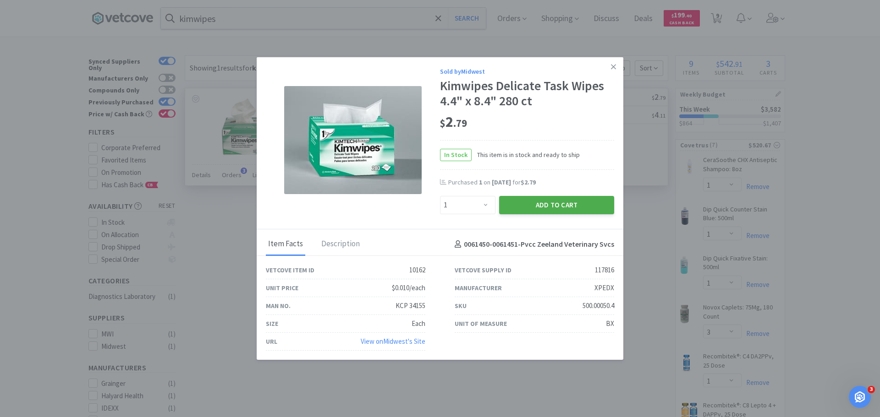
click at [510, 207] on button "Add to Cart" at bounding box center [556, 205] width 115 height 18
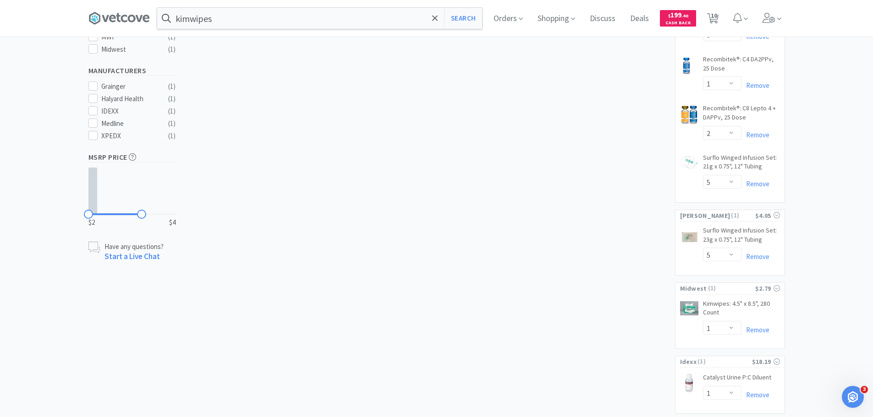
scroll to position [329, 0]
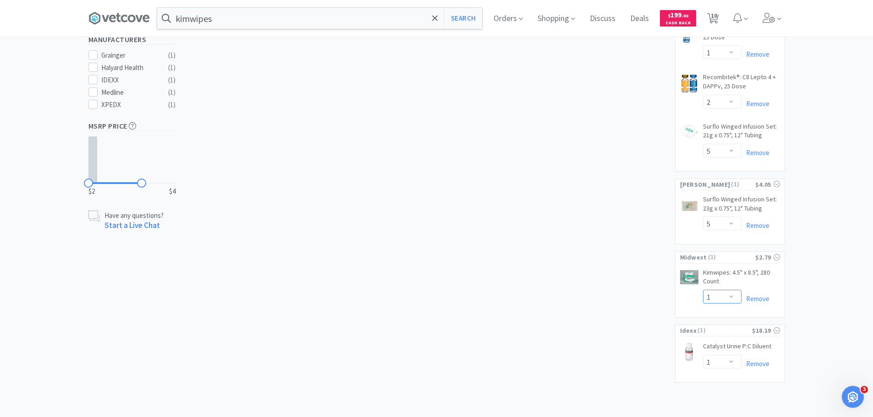
click at [724, 291] on select "Enter Quantity 1 2 3 4 5 6 7 8 9 10 11 12 13 14 15 16 17 18 19 20 Enter Quantity" at bounding box center [722, 297] width 38 height 14
click at [703, 290] on select "Enter Quantity 1 2 3 4 5 6 7 8 9 10 11 12 13 14 15 16 17 18 19 20 Enter Quantity" at bounding box center [722, 297] width 38 height 14
select select "2"
click at [305, 23] on input "kimwipes" at bounding box center [319, 18] width 325 height 21
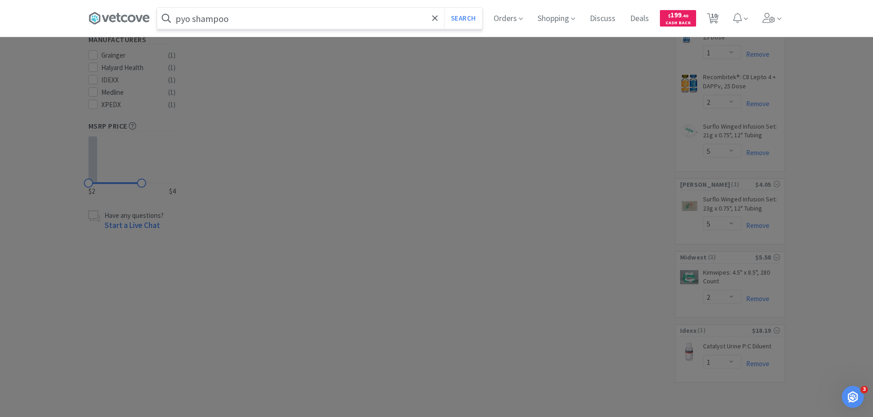
type input "pyo shampoo"
click at [444, 8] on button "Search" at bounding box center [463, 18] width 38 height 21
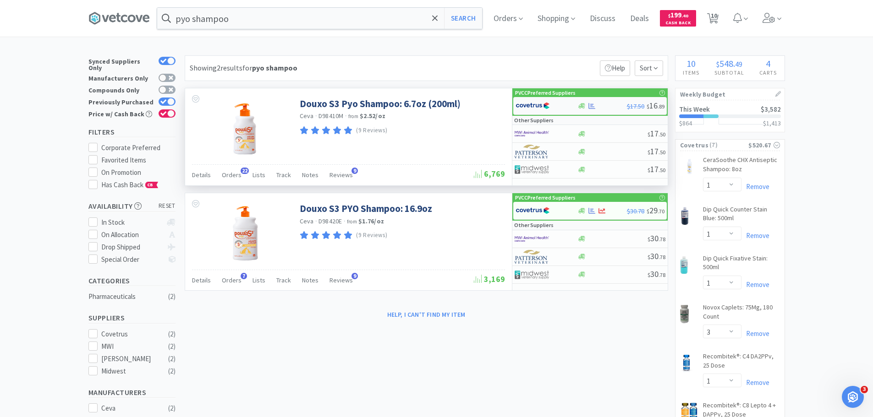
click at [540, 106] on img at bounding box center [533, 106] width 34 height 14
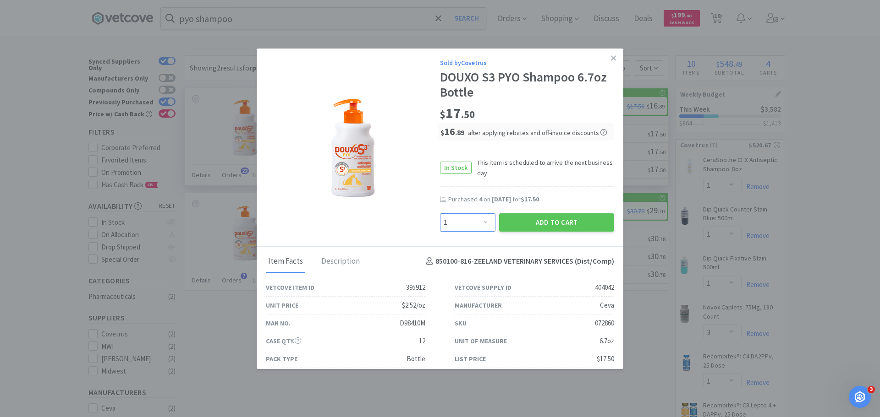
drag, startPoint x: 480, startPoint y: 225, endPoint x: 479, endPoint y: 217, distance: 8.3
click at [480, 225] on select "Enter Quantity 1 2 3 4 5 6 7 8 9 10 11 12 13 14 15 16 17 18 19 20 Enter Quantity" at bounding box center [467, 223] width 55 height 18
select select "3"
click at [440, 214] on select "Enter Quantity 1 2 3 4 5 6 7 8 9 10 11 12 13 14 15 16 17 18 19 20 Enter Quantity" at bounding box center [467, 223] width 55 height 18
click at [570, 220] on button "Add to Cart" at bounding box center [556, 223] width 115 height 18
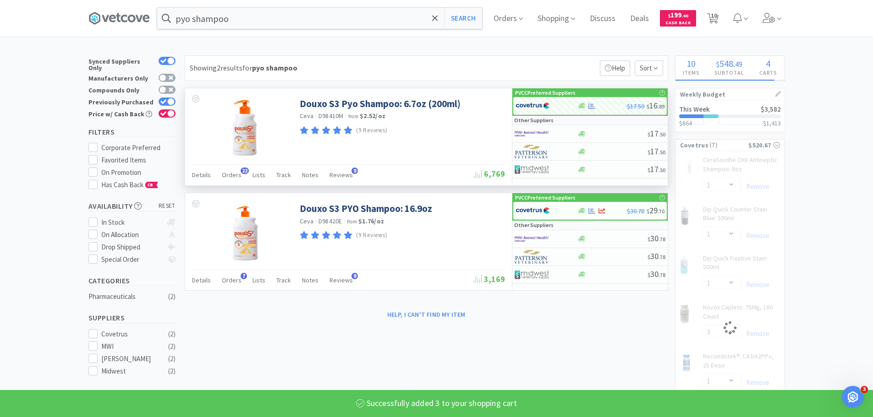
select select "3"
select select "1"
select select "2"
select select "5"
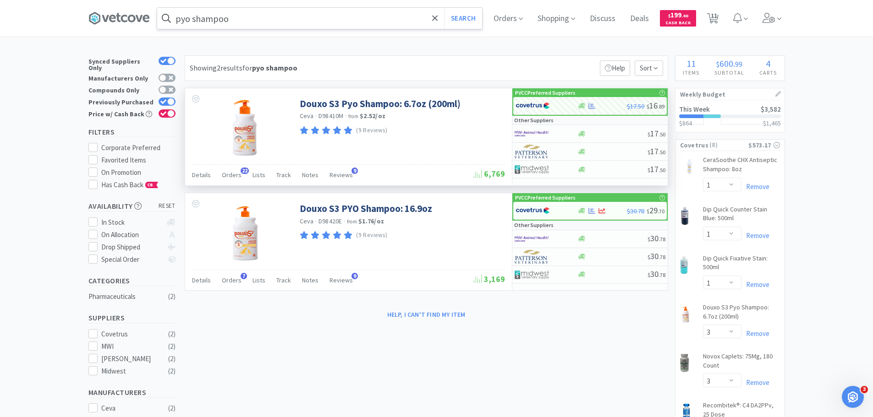
click at [218, 17] on input "pyo shampoo" at bounding box center [319, 18] width 325 height 21
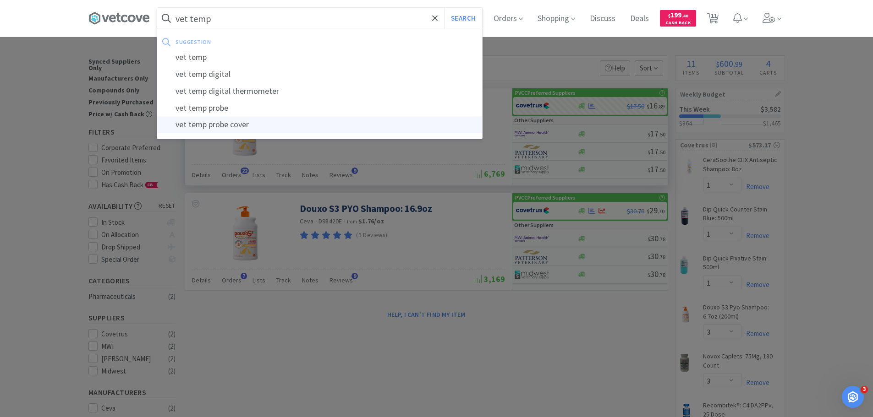
click at [228, 129] on div "vet temp probe cover" at bounding box center [319, 124] width 325 height 17
type input "vet temp probe cover"
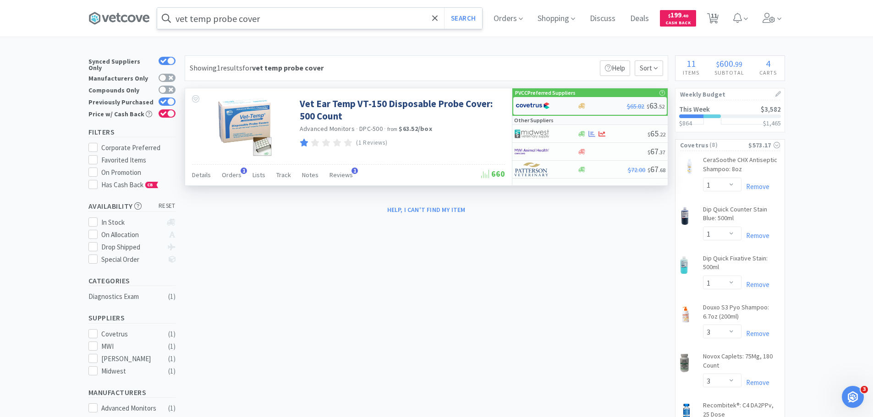
click at [551, 106] on div at bounding box center [541, 106] width 50 height 16
select select "1"
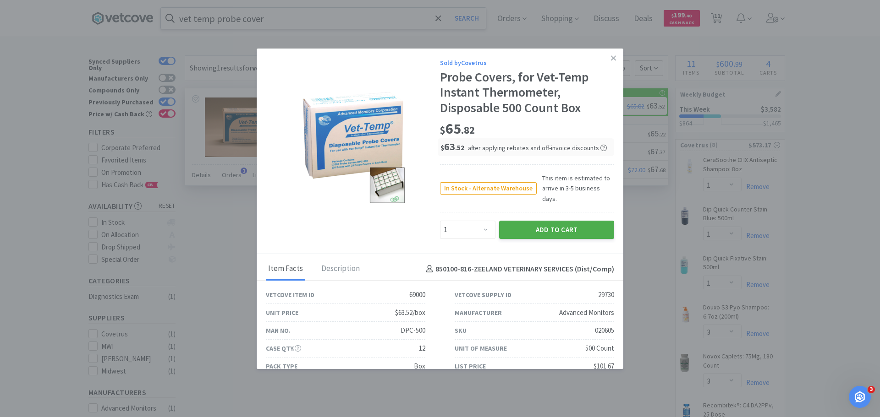
click at [565, 221] on button "Add to Cart" at bounding box center [556, 230] width 115 height 18
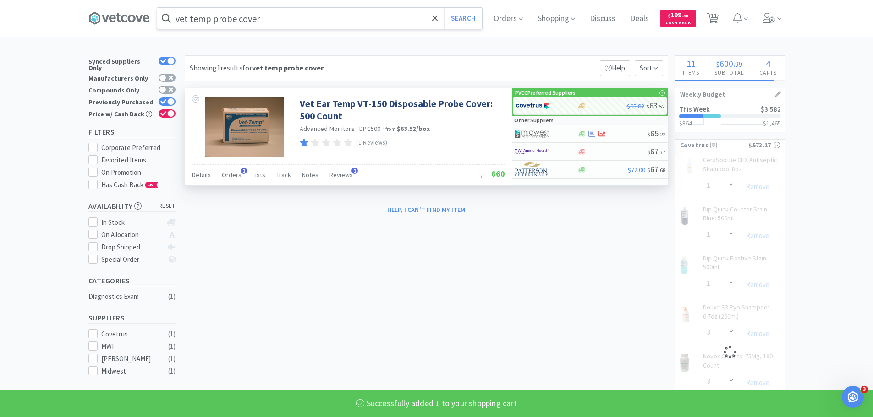
select select "1"
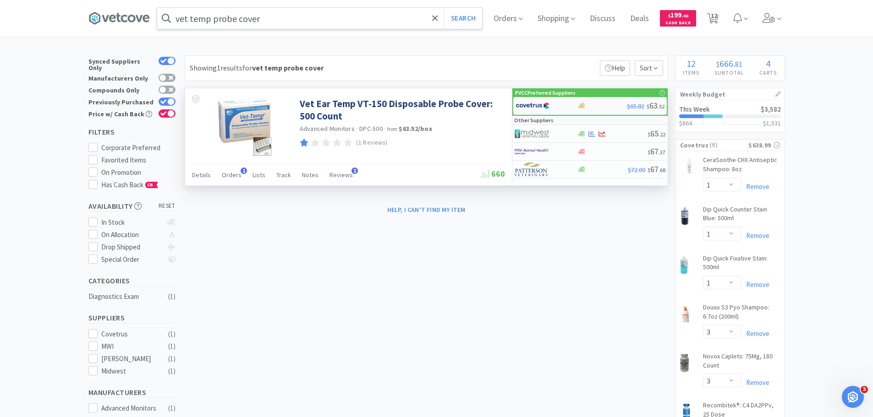
click at [538, 108] on img at bounding box center [533, 106] width 34 height 14
select select "1"
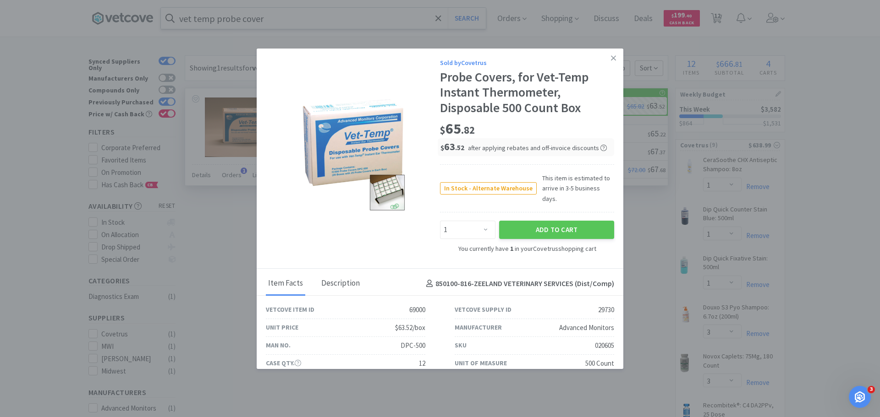
click at [335, 273] on div "Description" at bounding box center [340, 284] width 43 height 23
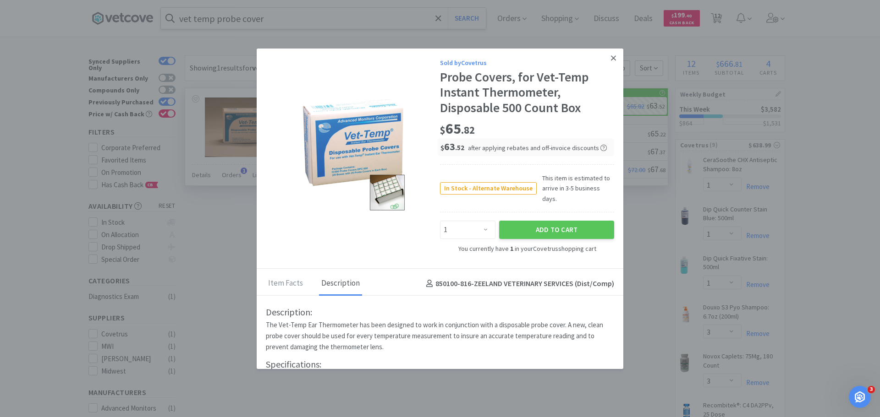
click at [611, 61] on icon at bounding box center [613, 58] width 5 height 8
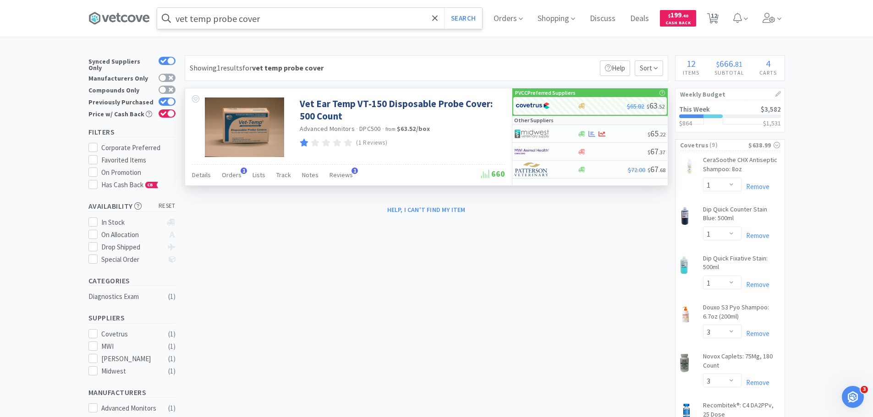
click at [357, 23] on input "vet temp probe cover" at bounding box center [319, 18] width 325 height 21
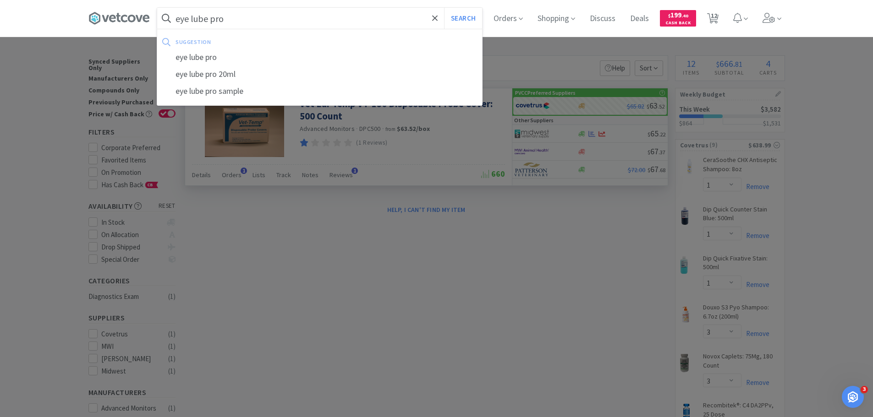
type input "eye lube pro"
click at [444, 8] on button "Search" at bounding box center [463, 18] width 38 height 21
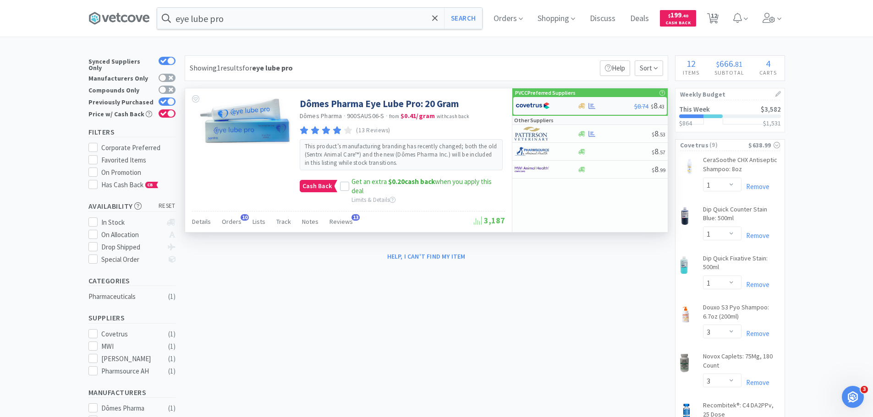
click at [536, 105] on img at bounding box center [533, 106] width 34 height 14
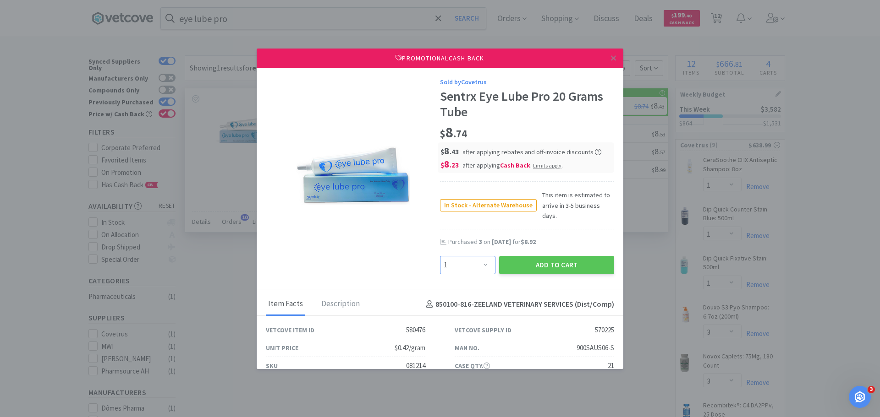
drag, startPoint x: 453, startPoint y: 263, endPoint x: 453, endPoint y: 258, distance: 6.0
click at [453, 263] on select "Enter Quantity 1 2 3 4 5 6 7 8 9 10 11 12 13 14 15 16 17 18 19 20 Enter Quantity" at bounding box center [467, 265] width 55 height 18
select select "3"
click at [440, 256] on select "Enter Quantity 1 2 3 4 5 6 7 8 9 10 11 12 13 14 15 16 17 18 19 20 Enter Quantity" at bounding box center [467, 265] width 55 height 18
click at [557, 256] on button "Add to Cart" at bounding box center [556, 265] width 115 height 18
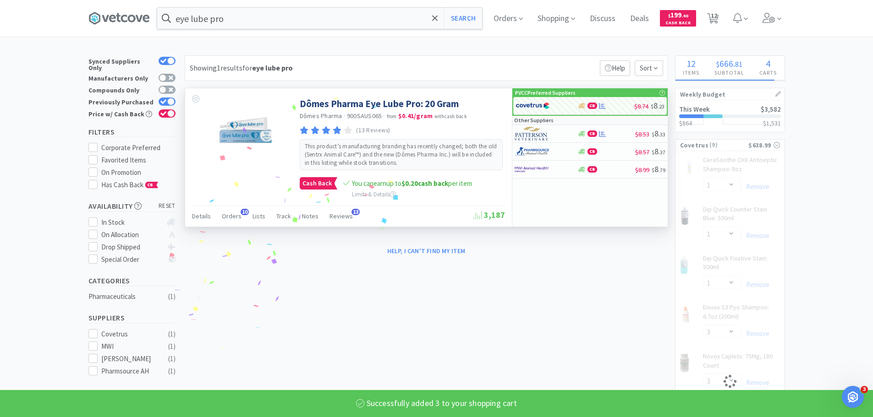
select select "3"
select select "1"
select select "2"
select select "5"
select select "1"
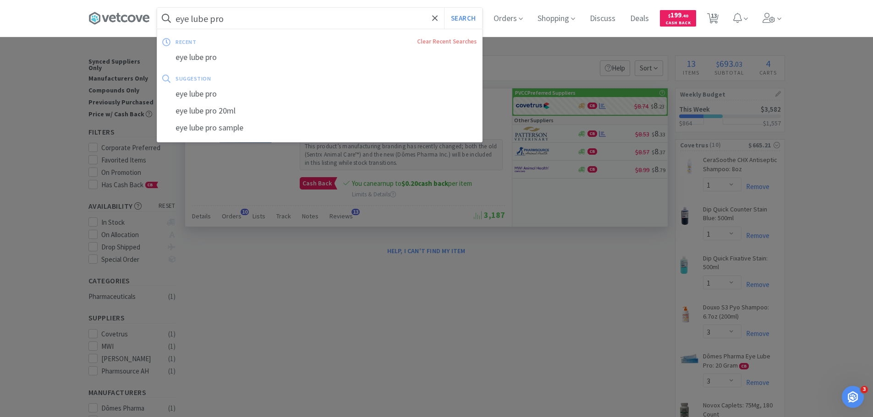
click at [280, 9] on input "eye lube pro" at bounding box center [319, 18] width 325 height 21
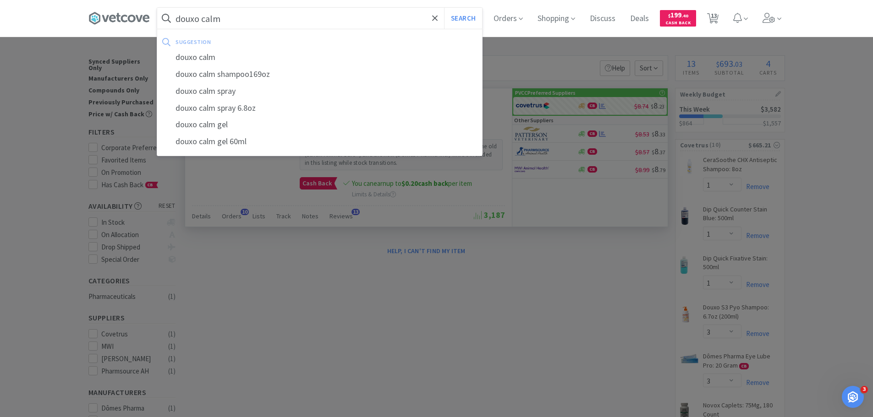
type input "douxo calm"
click at [444, 8] on button "Search" at bounding box center [463, 18] width 38 height 21
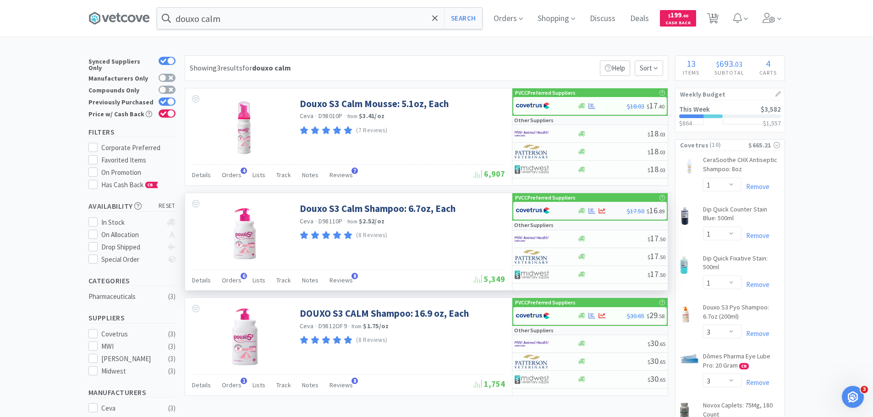
click at [587, 210] on div at bounding box center [591, 211] width 9 height 7
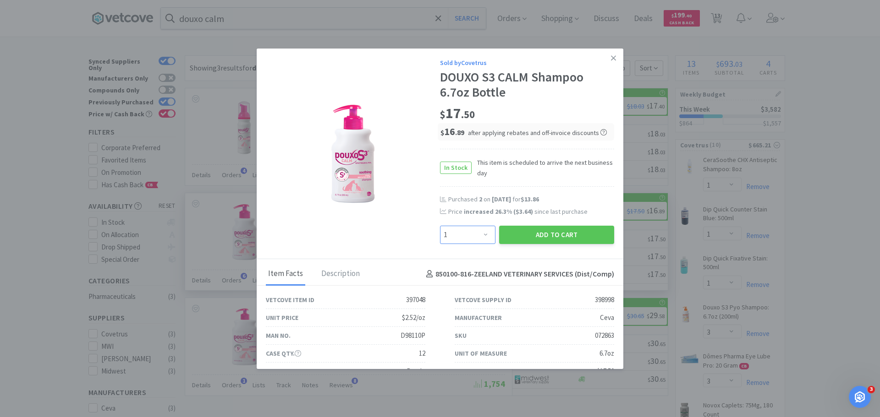
click at [460, 232] on select "Enter Quantity 1 2 3 4 5 6 7 8 9 10 11 12 13 14 15 16 17 18 19 20 Enter Quantity" at bounding box center [467, 235] width 55 height 18
select select "2"
click at [440, 226] on select "Enter Quantity 1 2 3 4 5 6 7 8 9 10 11 12 13 14 15 16 17 18 19 20 Enter Quantity" at bounding box center [467, 235] width 55 height 18
click at [545, 234] on button "Add to Cart" at bounding box center [556, 235] width 115 height 18
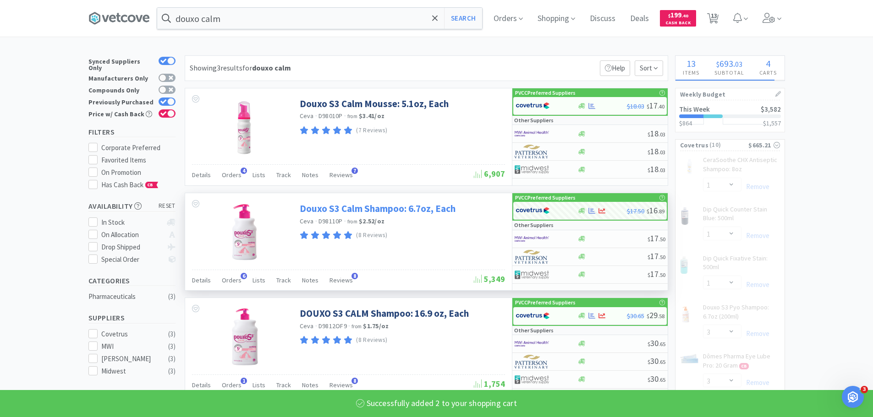
select select "2"
select select "3"
select select "1"
select select "2"
select select "5"
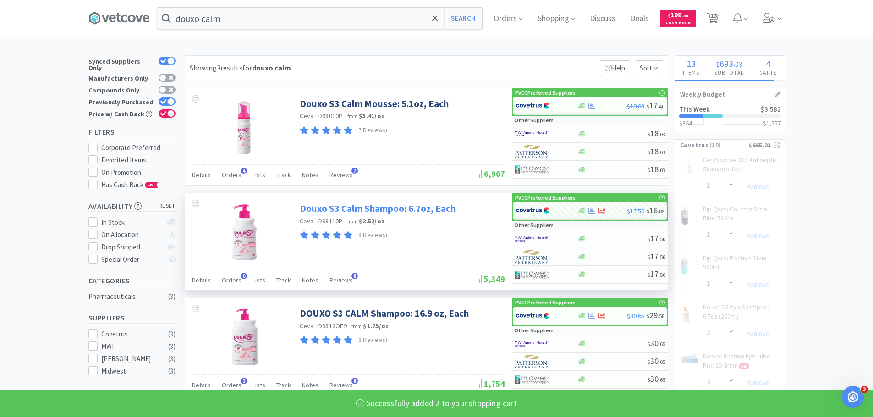
select select "1"
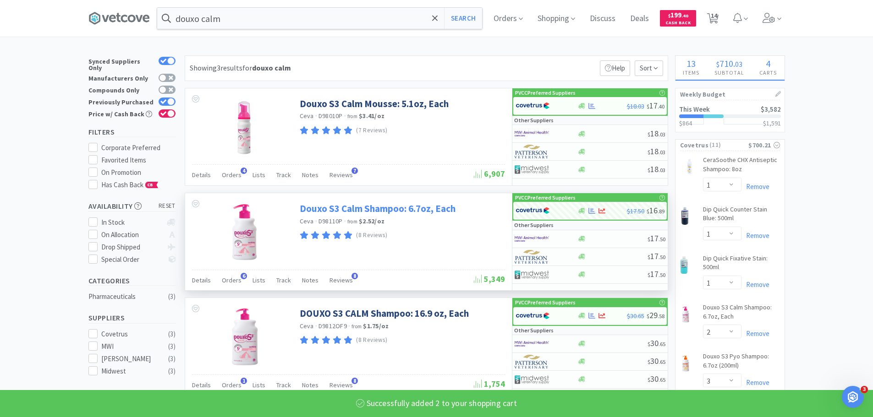
click at [381, 211] on link "Douxo S3 Calm Shampoo: 6.7oz, Each" at bounding box center [378, 209] width 156 height 12
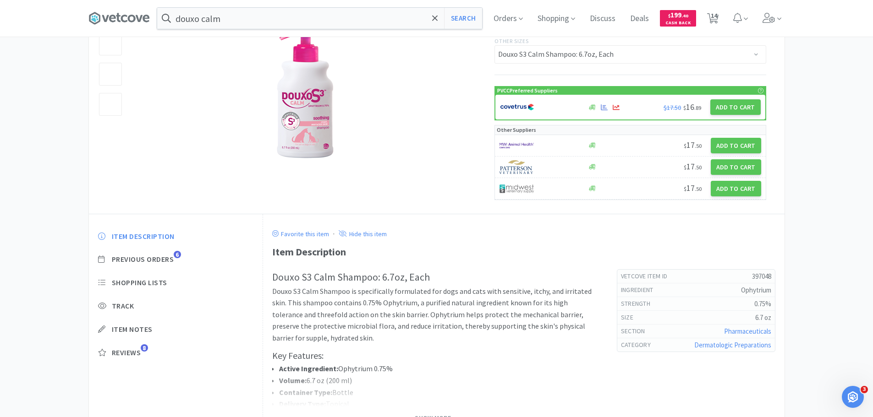
scroll to position [46, 0]
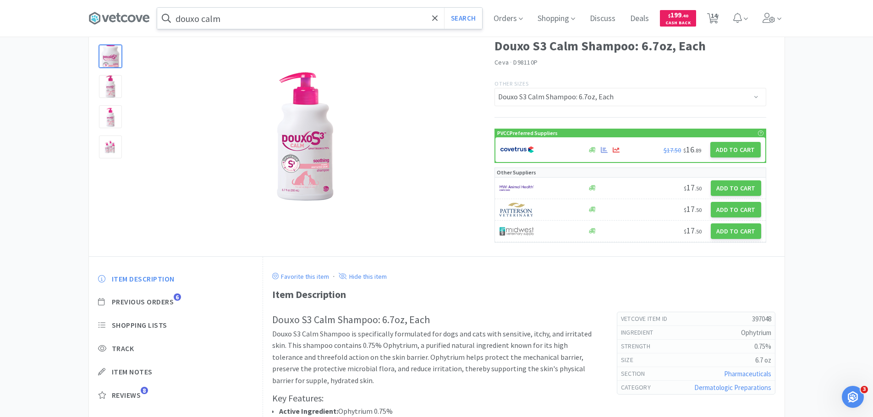
click at [380, 15] on input "douxo calm" at bounding box center [319, 18] width 325 height 21
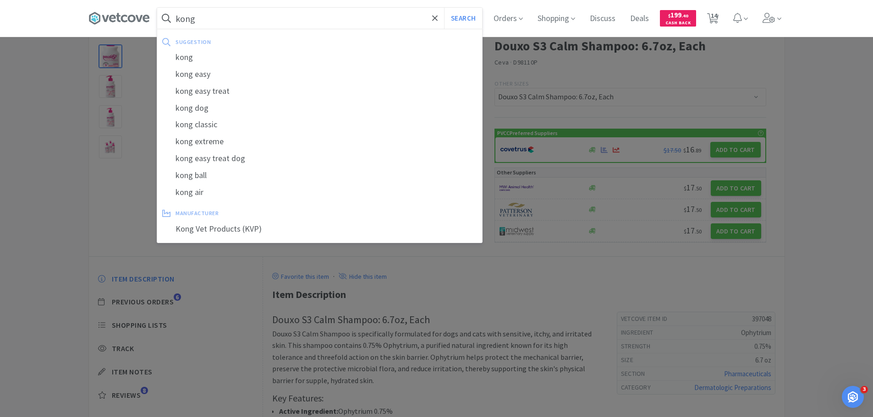
type input "kong"
click at [444, 8] on button "Search" at bounding box center [463, 18] width 38 height 21
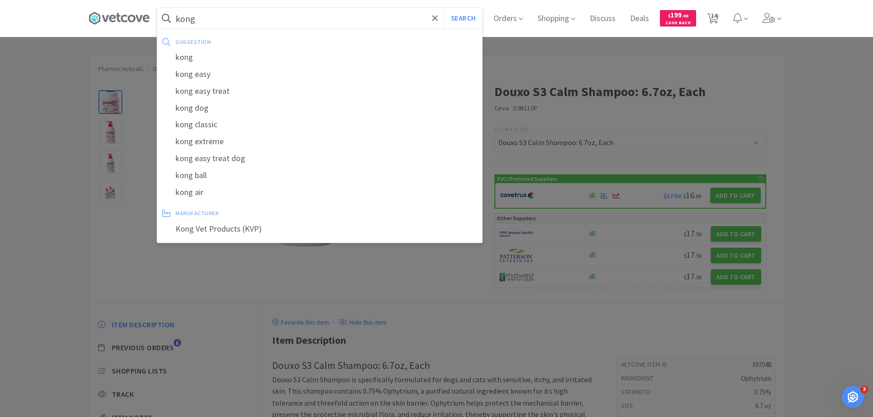
select select "1"
select select "2"
select select "3"
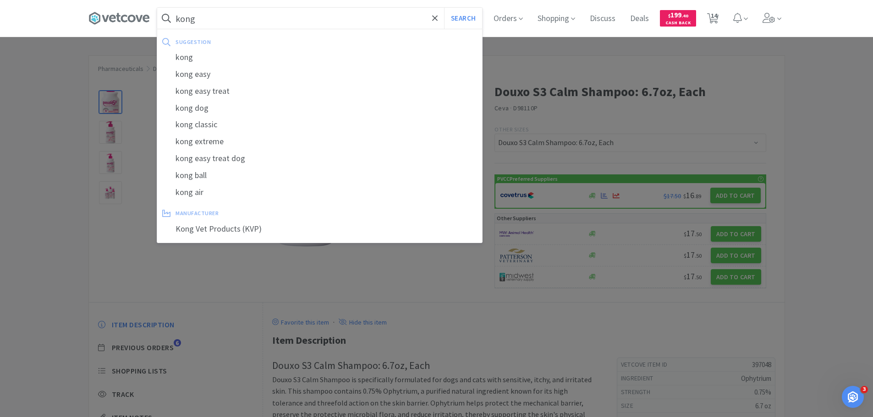
select select "3"
select select "1"
select select "2"
select select "5"
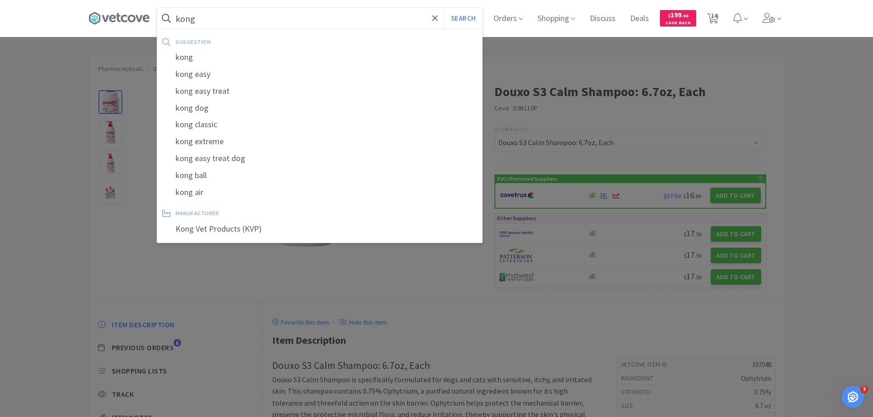
select select "1"
select select "5"
select select "2"
select select "1"
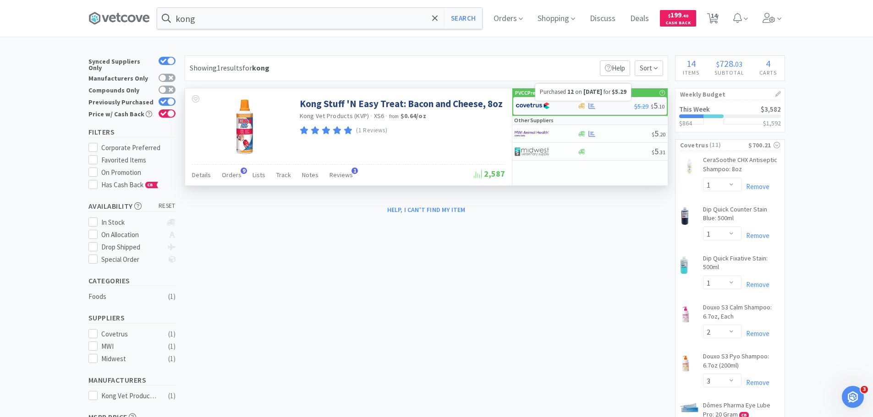
click at [589, 107] on icon at bounding box center [591, 106] width 7 height 6
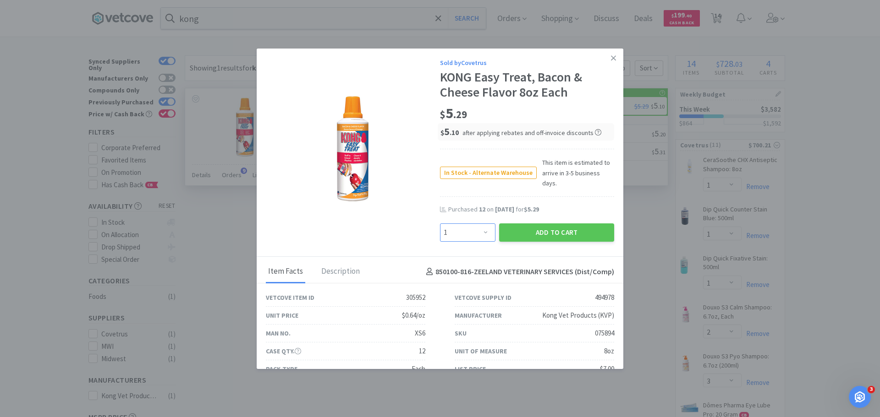
click at [484, 224] on select "Enter Quantity 1 2 3 4 5 6 7 8 9 10 11 12 13 14 15 16 17 18 19 20 Enter Quantity" at bounding box center [467, 233] width 55 height 18
select select "12"
click at [440, 224] on select "Enter Quantity 1 2 3 4 5 6 7 8 9 10 11 12 13 14 15 16 17 18 19 20 Enter Quantity" at bounding box center [467, 233] width 55 height 18
click at [527, 224] on button "Add to Cart" at bounding box center [556, 233] width 115 height 18
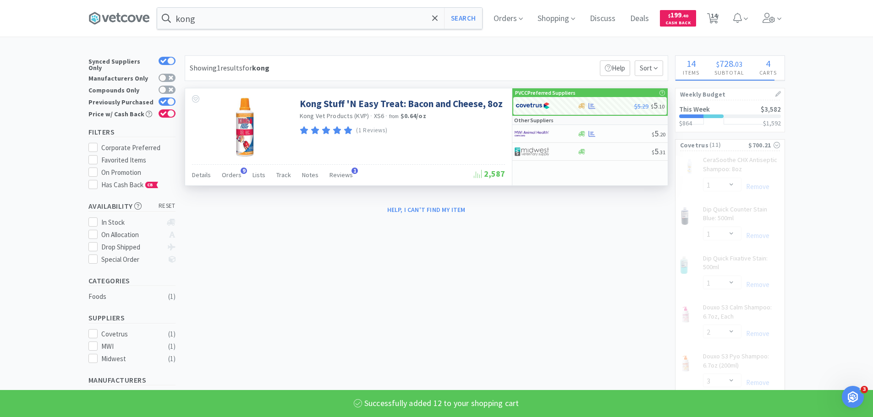
select select "12"
select select "3"
select select "1"
select select "2"
select select "5"
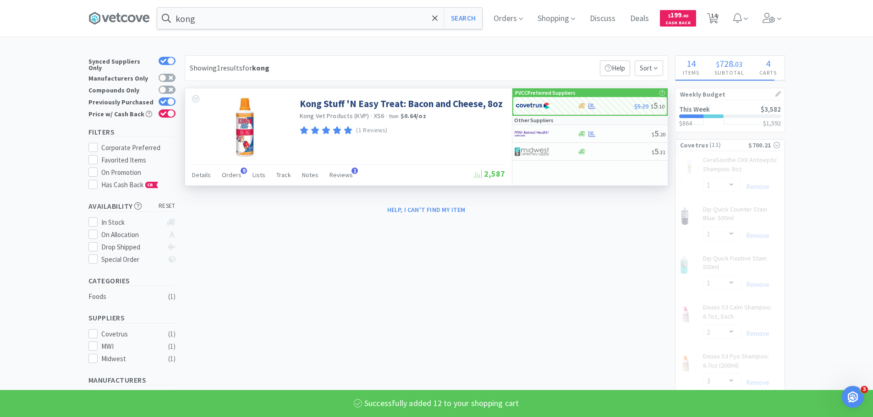
select select "1"
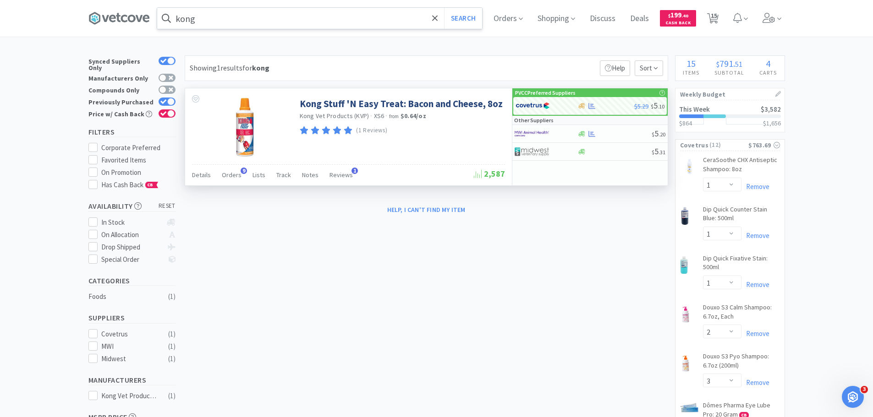
click at [265, 15] on input "kong" at bounding box center [319, 18] width 325 height 21
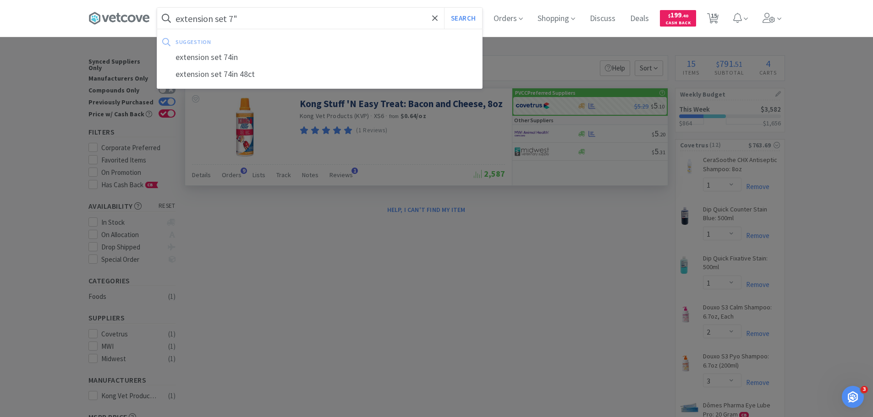
type input "extension set 7""
click at [444, 8] on button "Search" at bounding box center [463, 18] width 38 height 21
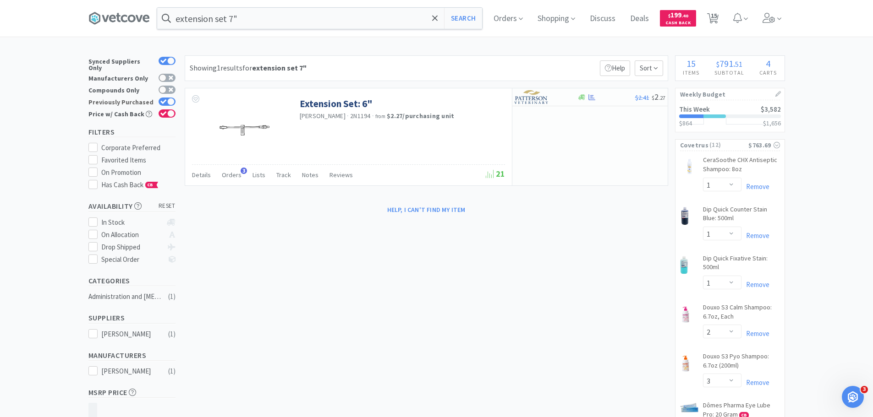
click at [165, 99] on icon at bounding box center [163, 101] width 6 height 5
checkbox input "false"
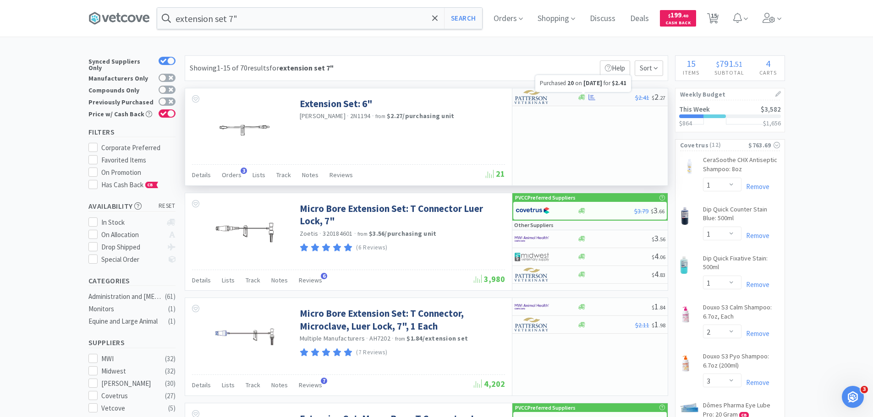
click at [590, 97] on icon at bounding box center [591, 97] width 7 height 6
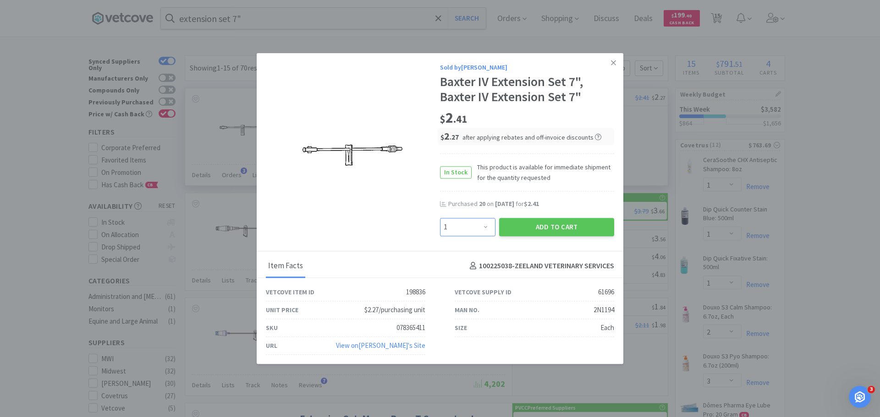
click at [475, 226] on select "Enter Quantity 1 2 3 4 5 6 7 8 9 10 11 12 13 14 15 16 17 18 19 20 Enter Quantity" at bounding box center [467, 227] width 55 height 18
select select "12"
click at [440, 218] on select "Enter Quantity 1 2 3 4 5 6 7 8 9 10 11 12 13 14 15 16 17 18 19 20 Enter Quantity" at bounding box center [467, 227] width 55 height 18
click at [545, 226] on button "Add to Cart" at bounding box center [556, 227] width 115 height 18
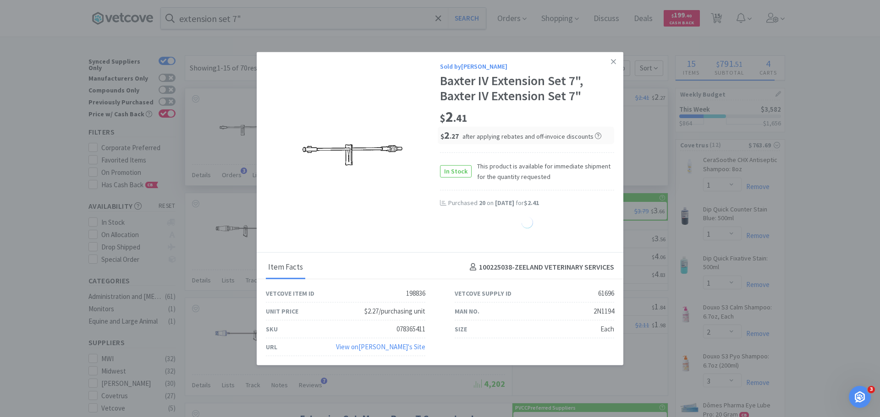
select select "12"
select select "5"
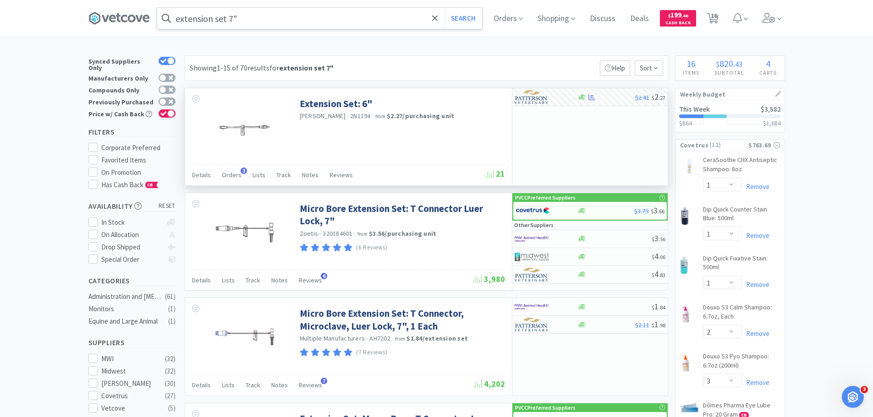
click at [330, 21] on input "extension set 7"" at bounding box center [319, 18] width 325 height 21
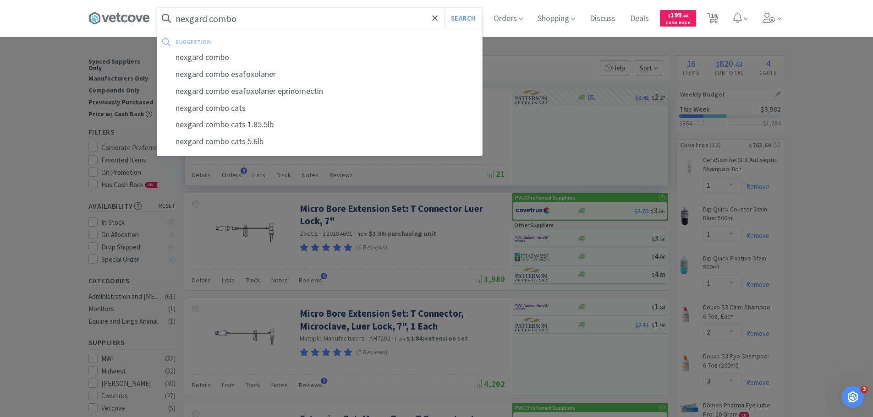
type input "nexgard combo"
click at [444, 8] on button "Search" at bounding box center [463, 18] width 38 height 21
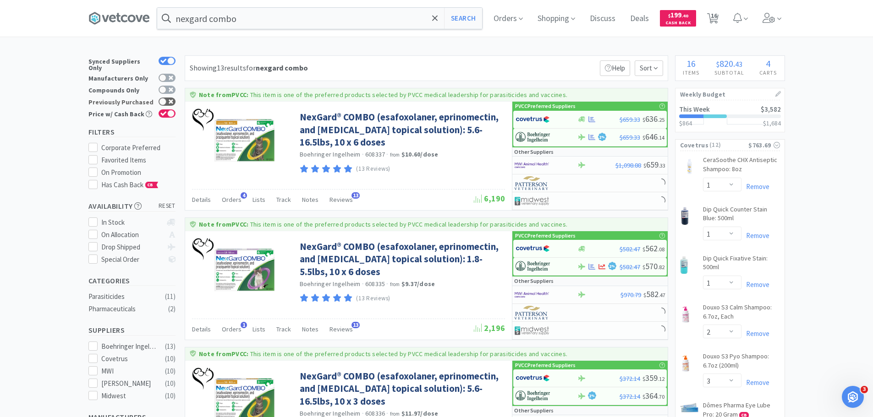
click at [173, 99] on div at bounding box center [167, 102] width 17 height 8
checkbox input "true"
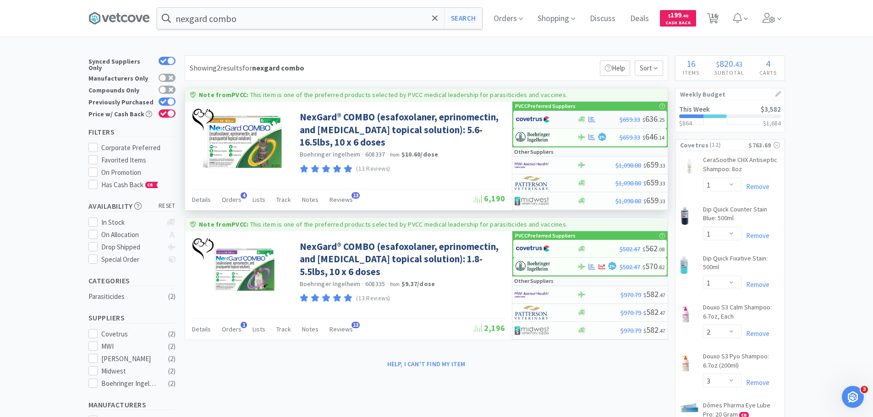
click at [517, 121] on img at bounding box center [533, 120] width 34 height 14
select select "1"
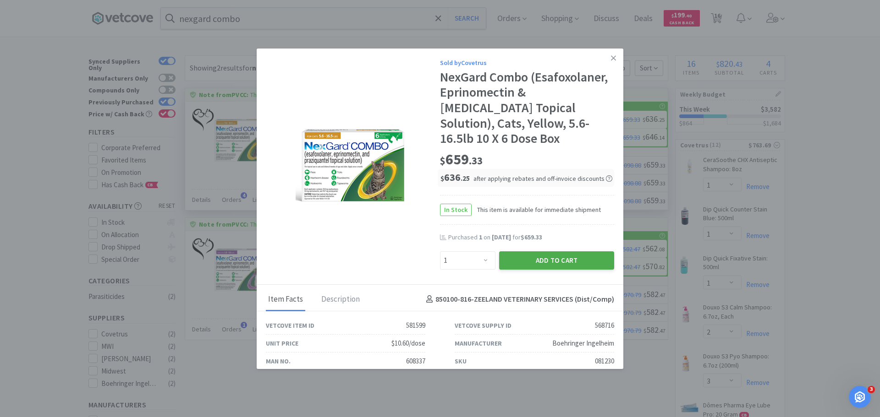
click at [550, 252] on button "Add to Cart" at bounding box center [556, 261] width 115 height 18
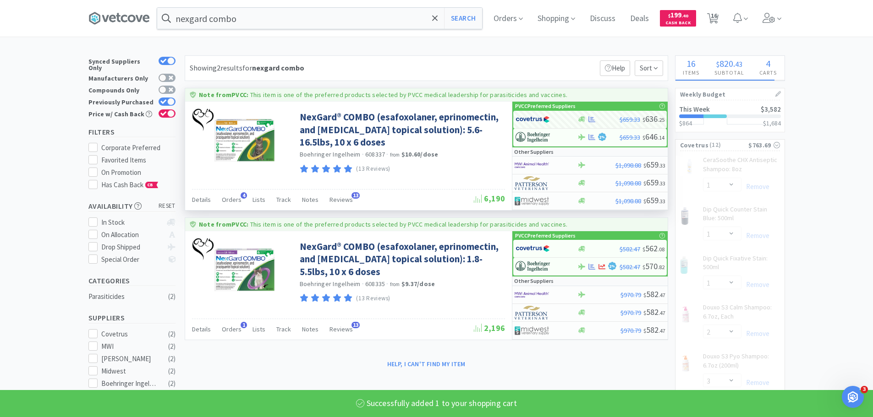
select select "1"
select select "3"
select select "1"
select select "2"
select select "5"
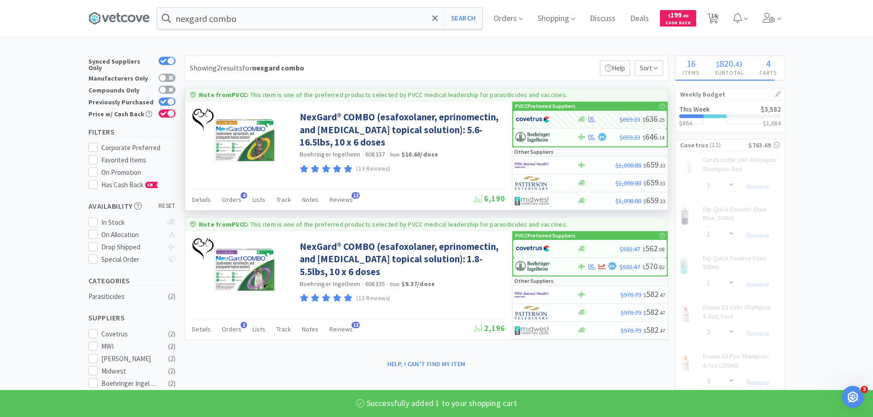
select select "1"
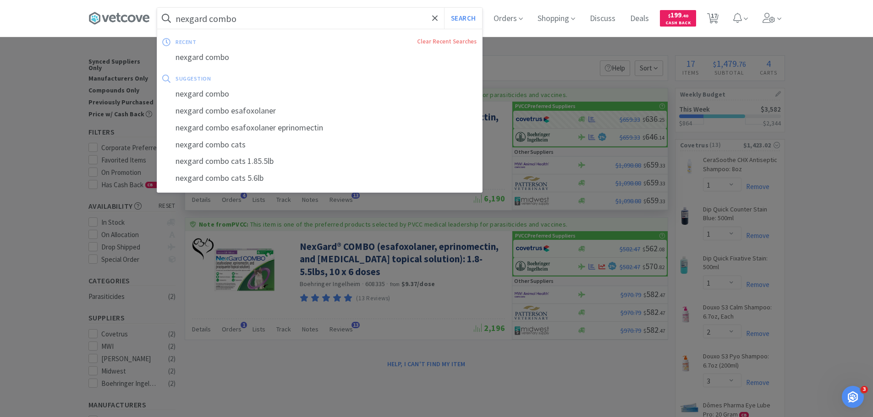
click at [277, 14] on input "nexgard combo" at bounding box center [319, 18] width 325 height 21
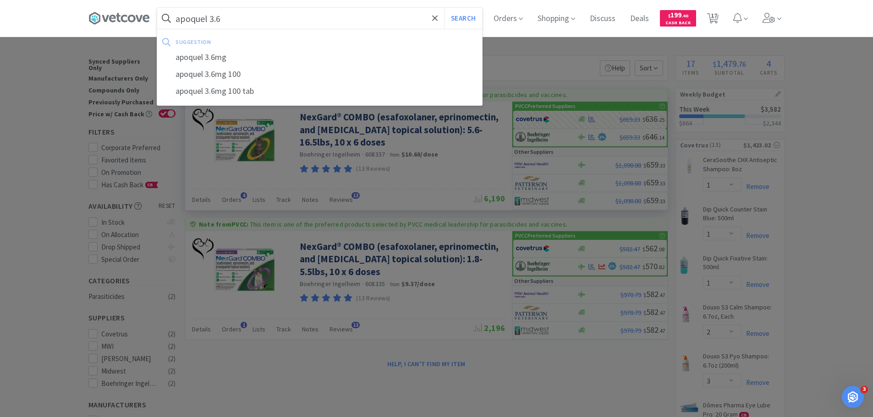
type input "apoquel 3.6"
click at [444, 8] on button "Search" at bounding box center [463, 18] width 38 height 21
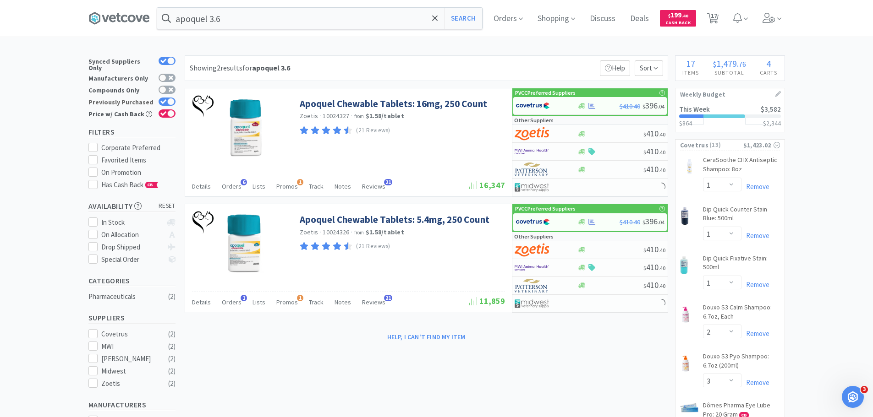
click at [161, 99] on icon at bounding box center [163, 101] width 6 height 5
checkbox input "false"
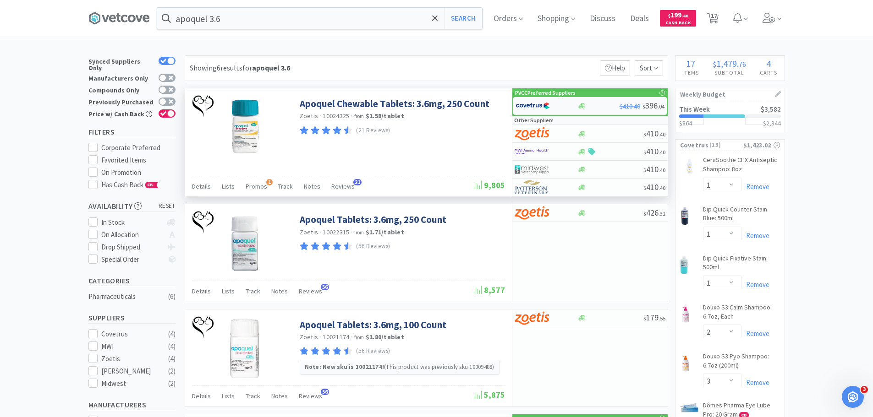
click at [591, 104] on div at bounding box center [598, 106] width 42 height 7
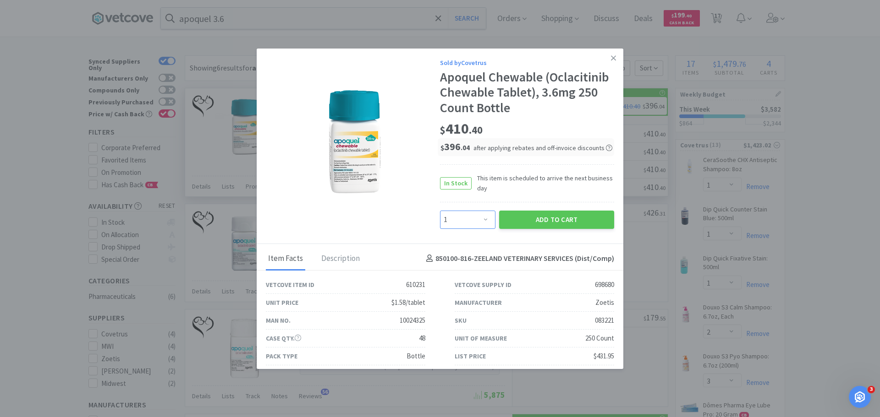
click at [460, 220] on select "Enter Quantity 1 2 3 4 5 6 7 8 9 10 11 12 13 14 15 16 17 18 19 20 Enter Quantity" at bounding box center [467, 220] width 55 height 18
select select "2"
click at [440, 211] on select "Enter Quantity 1 2 3 4 5 6 7 8 9 10 11 12 13 14 15 16 17 18 19 20 Enter Quantity" at bounding box center [467, 220] width 55 height 18
click at [540, 219] on button "Add to Cart" at bounding box center [556, 220] width 115 height 18
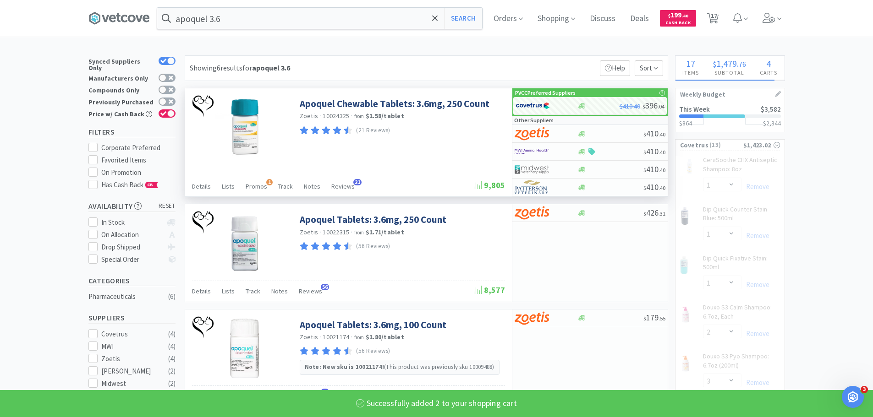
select select "2"
select select "1"
select select "2"
select select "3"
select select "12"
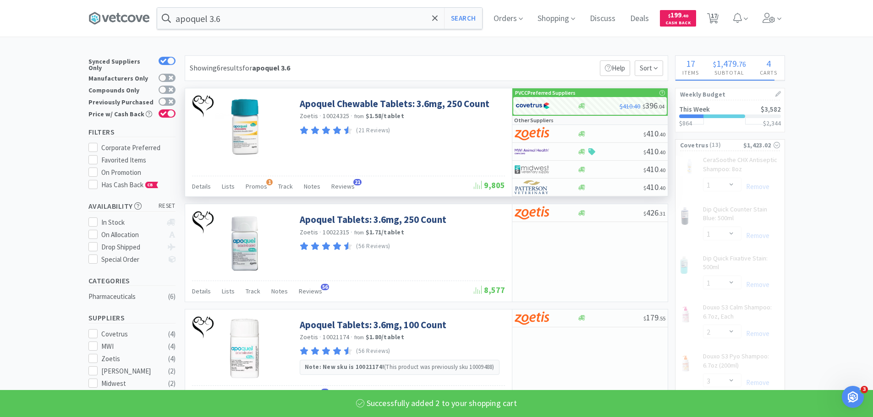
select select "1"
select select "3"
select select "1"
select select "2"
select select "5"
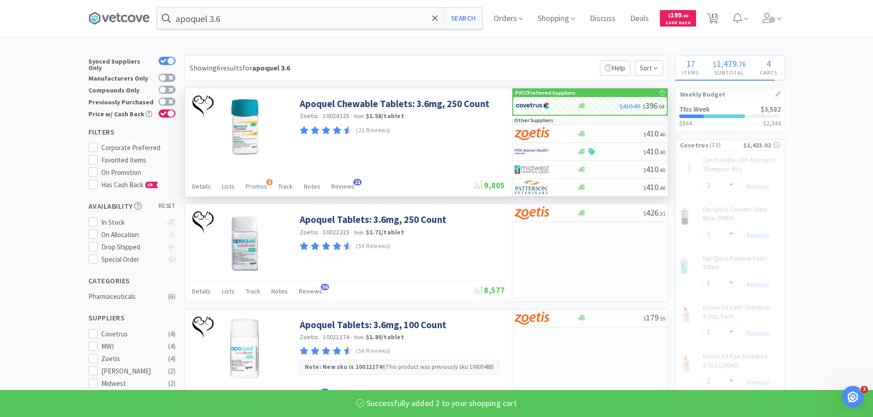
select select "1"
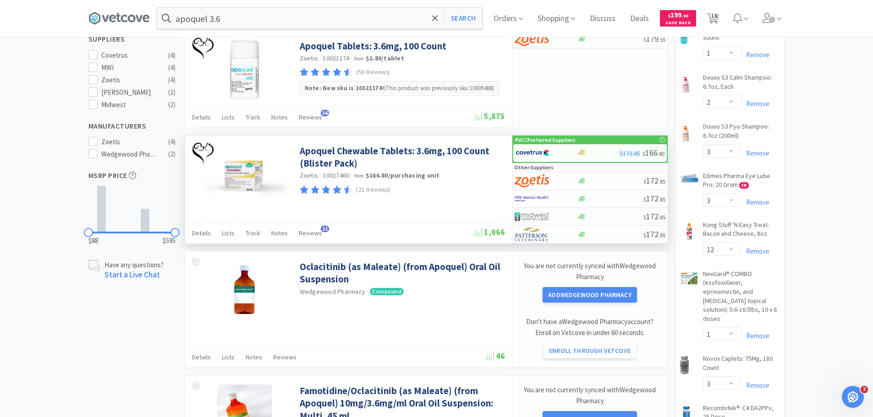
scroll to position [321, 0]
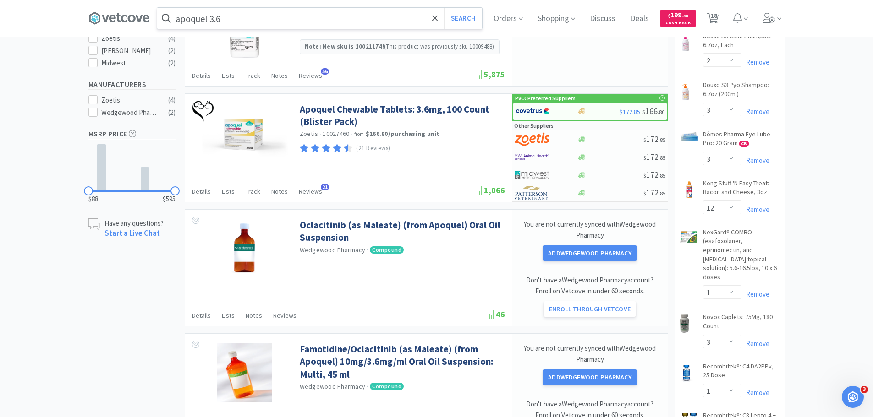
click at [276, 19] on input "apoquel 3.6" at bounding box center [319, 18] width 325 height 21
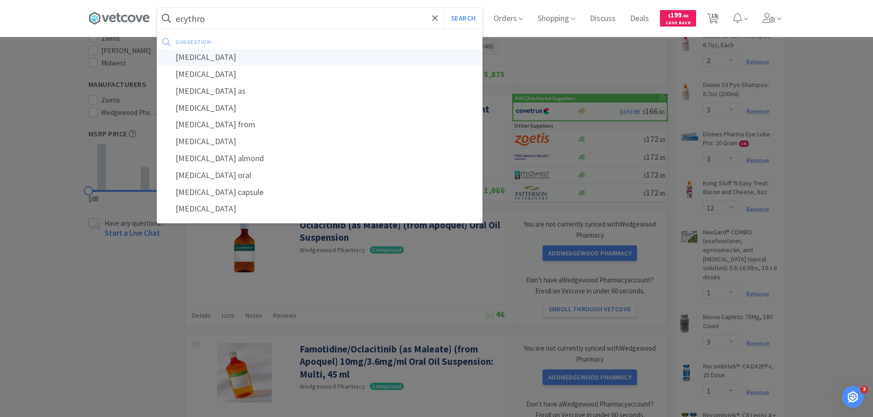
click at [261, 63] on div "[MEDICAL_DATA]" at bounding box center [319, 57] width 325 height 17
type input "[MEDICAL_DATA]"
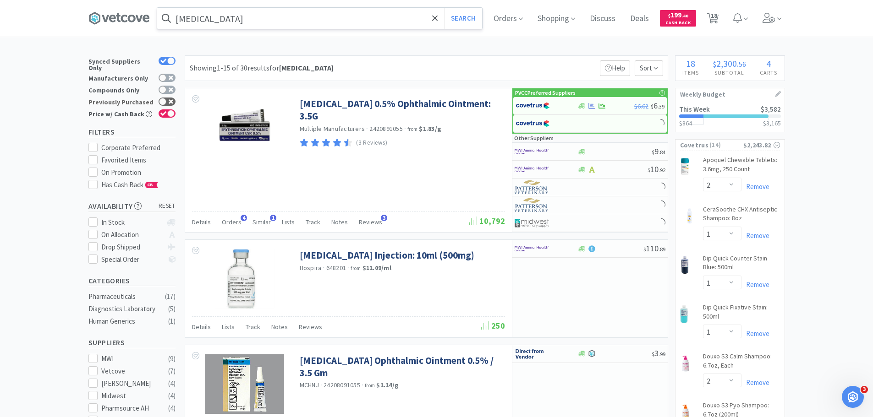
click at [163, 98] on div at bounding box center [162, 101] width 7 height 7
checkbox input "true"
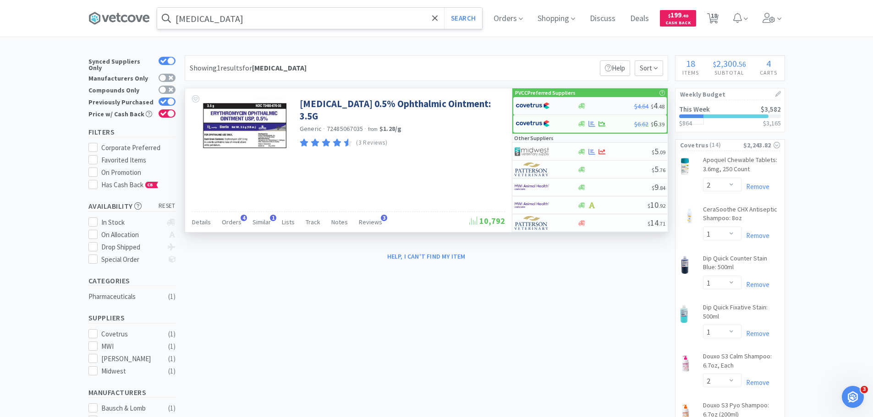
click at [612, 108] on div at bounding box center [605, 106] width 57 height 7
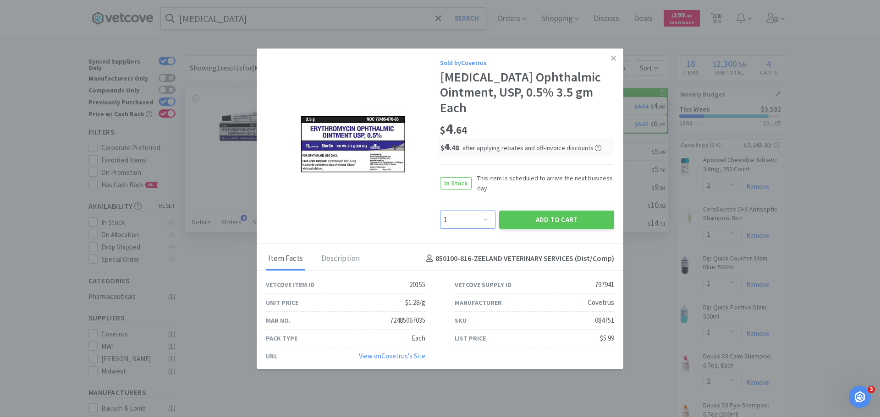
click at [473, 221] on select "Enter Quantity 1 2 3 4 5 6 7 8 9 10 11 12 13 14 15 16 17 18 19 20 Enter Quantity" at bounding box center [467, 220] width 55 height 18
select select "3"
click at [440, 211] on select "Enter Quantity 1 2 3 4 5 6 7 8 9 10 11 12 13 14 15 16 17 18 19 20 Enter Quantity" at bounding box center [467, 220] width 55 height 18
click at [549, 223] on button "Add to Cart" at bounding box center [556, 220] width 115 height 18
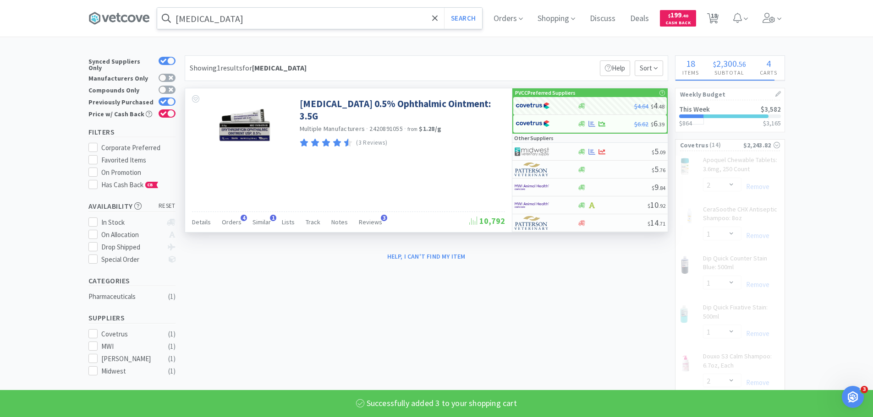
select select "3"
select select "12"
select select "1"
select select "3"
select select "1"
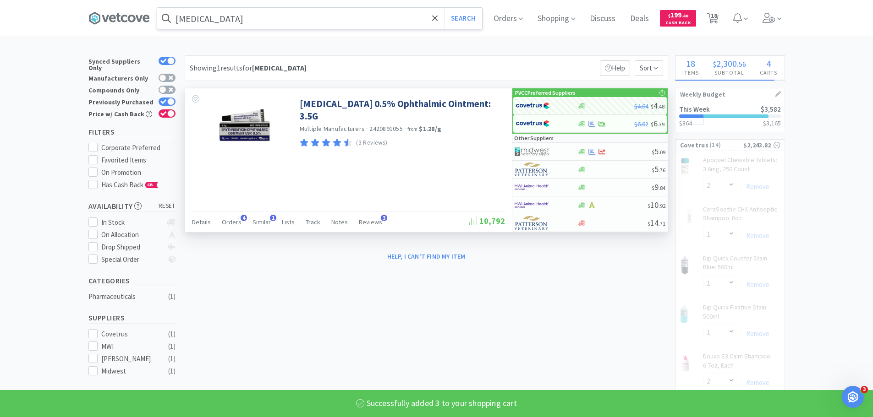
select select "2"
select select "5"
select select "1"
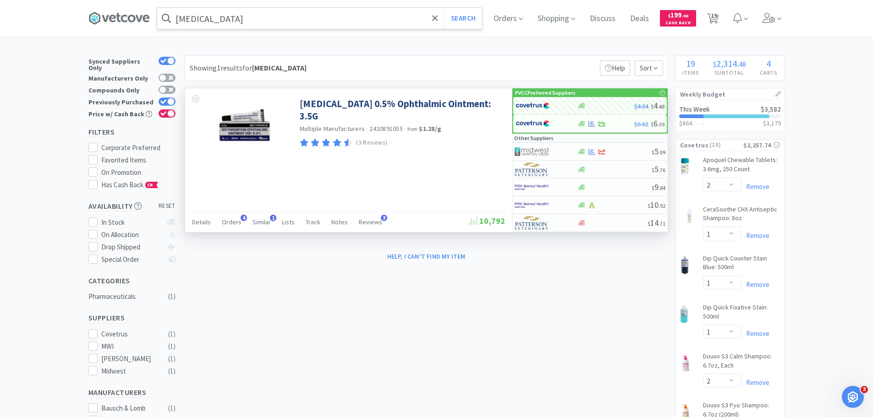
click at [288, 20] on input "[MEDICAL_DATA]" at bounding box center [319, 18] width 325 height 21
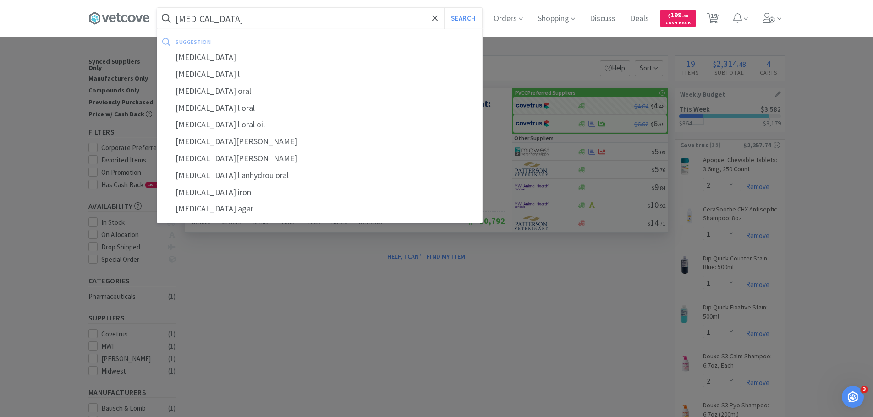
type input "[MEDICAL_DATA]"
click at [444, 8] on button "Search" at bounding box center [463, 18] width 38 height 21
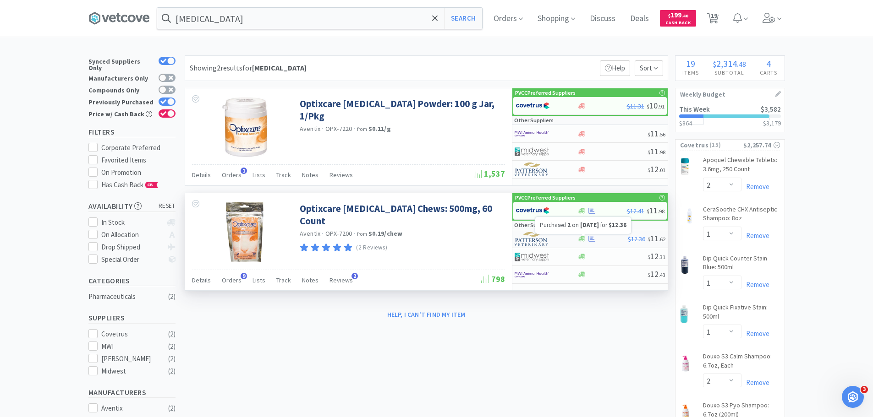
click at [592, 241] on icon at bounding box center [591, 239] width 7 height 7
select select "1"
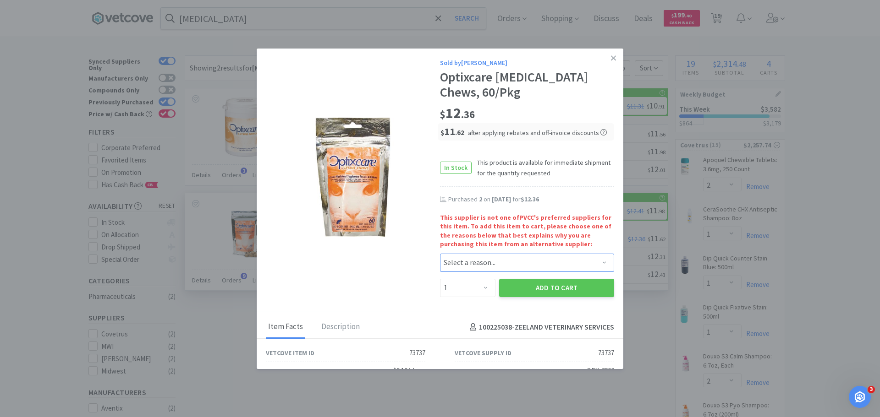
click at [469, 264] on select "Select a reason... Availability - This item is out of stock at the preferred su…" at bounding box center [527, 263] width 174 height 18
select select "pricing"
click at [440, 254] on select "Select a reason... Availability - This item is out of stock at the preferred su…" at bounding box center [527, 263] width 174 height 18
drag, startPoint x: 469, startPoint y: 288, endPoint x: 469, endPoint y: 280, distance: 8.2
click at [469, 288] on select "Enter Quantity 1 2 3 4 5 6 7 8 9 10 11 12 13 14 15 16 17 18 19 20 Enter Quantity" at bounding box center [467, 288] width 55 height 18
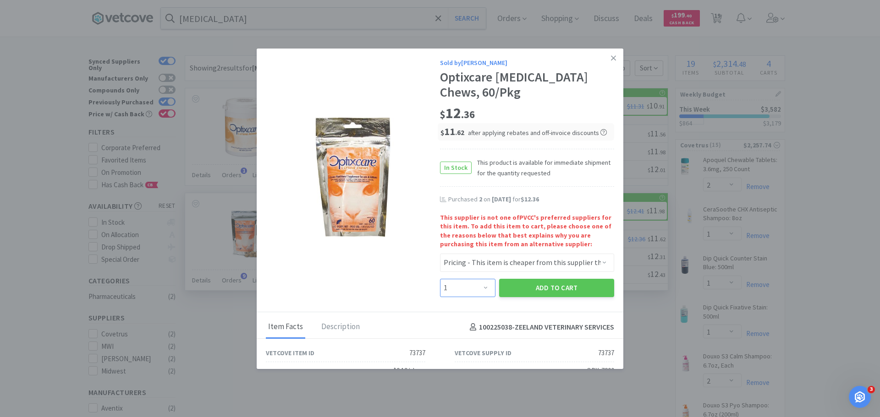
select select "2"
click at [440, 279] on select "Enter Quantity 1 2 3 4 5 6 7 8 9 10 11 12 13 14 15 16 17 18 19 20 Enter Quantity" at bounding box center [467, 288] width 55 height 18
click at [550, 295] on button "Add to Cart" at bounding box center [556, 288] width 115 height 18
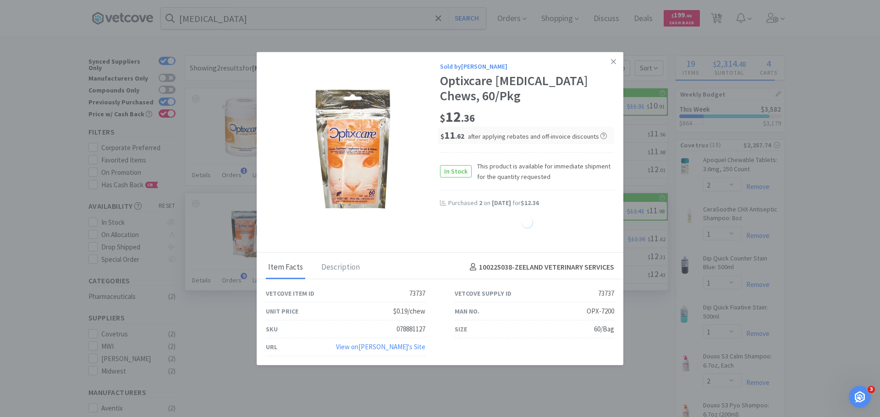
select select "2"
select select "5"
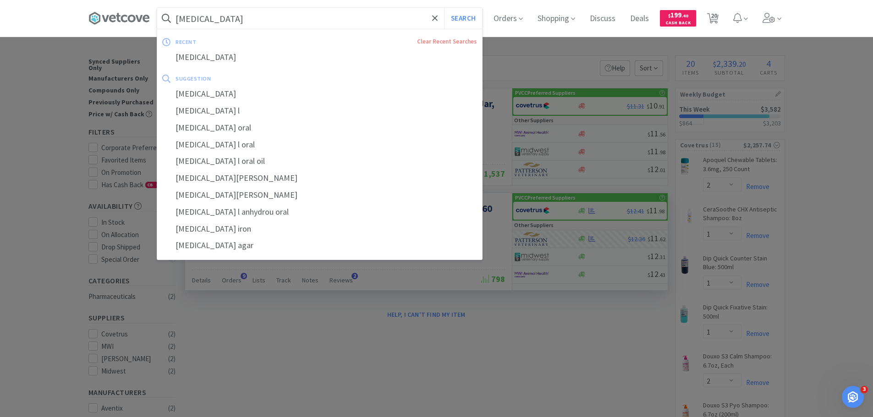
click at [285, 20] on input "[MEDICAL_DATA]" at bounding box center [319, 18] width 325 height 21
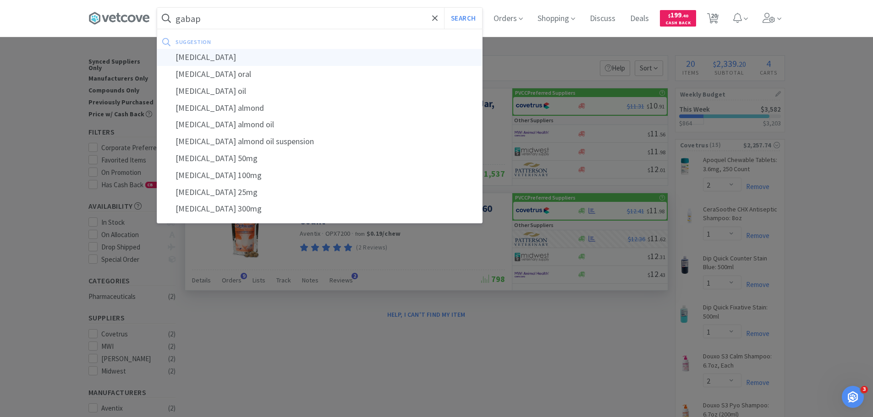
click at [283, 55] on div "[MEDICAL_DATA]" at bounding box center [319, 57] width 325 height 17
type input "[MEDICAL_DATA]"
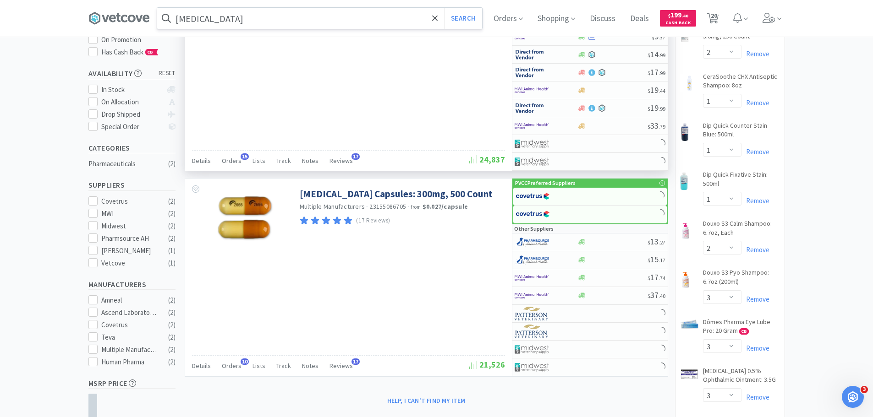
scroll to position [137, 0]
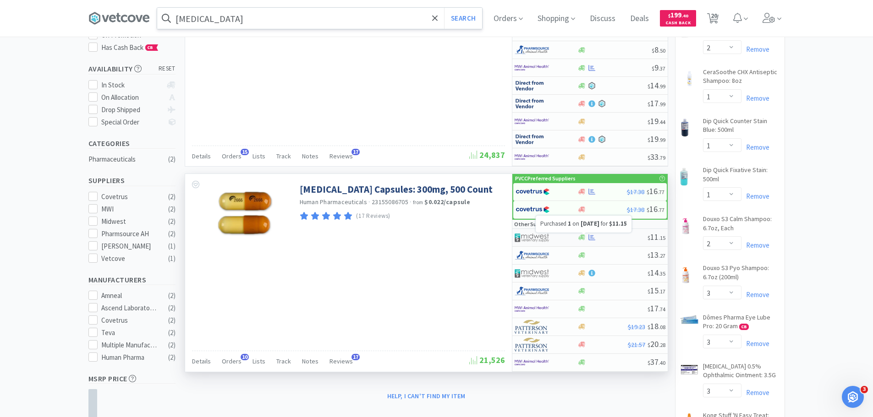
click at [592, 237] on icon at bounding box center [591, 237] width 7 height 7
select select "1"
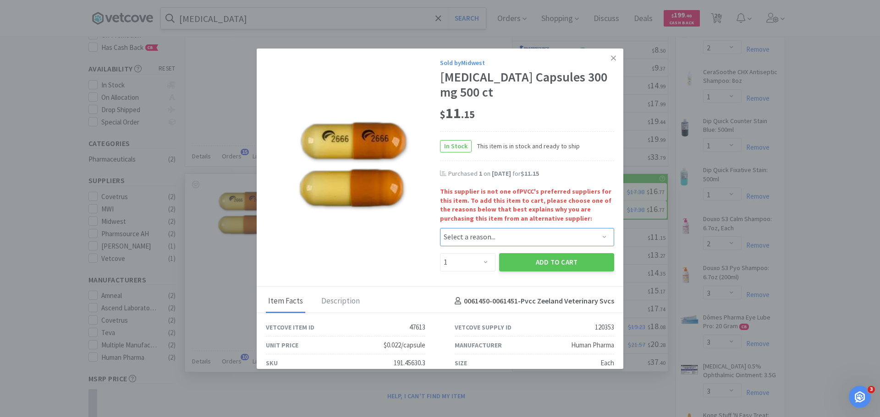
click at [514, 233] on select "Select a reason... Availability - This item is out of stock at the preferred su…" at bounding box center [527, 237] width 174 height 18
select select "availability"
click at [440, 228] on select "Select a reason... Availability - This item is out of stock at the preferred su…" at bounding box center [527, 237] width 174 height 18
click at [541, 255] on button "Add to Cart" at bounding box center [556, 262] width 115 height 18
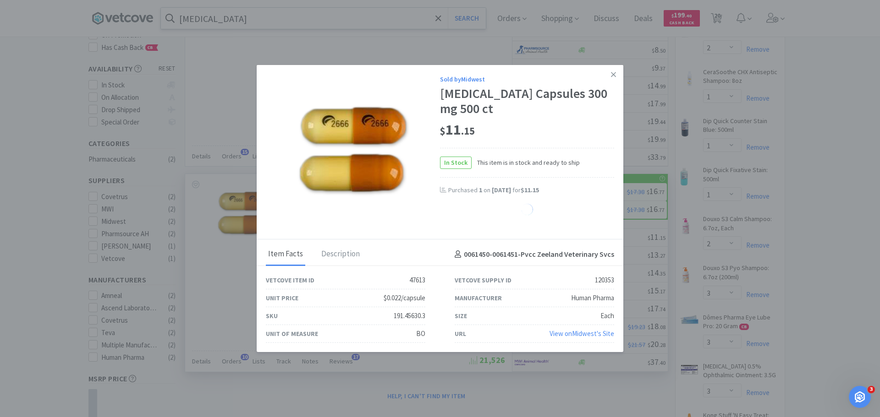
select select "1"
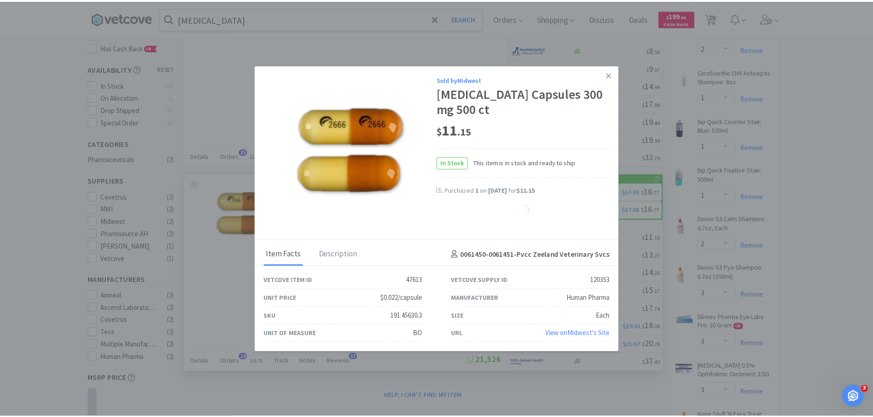
select select "2"
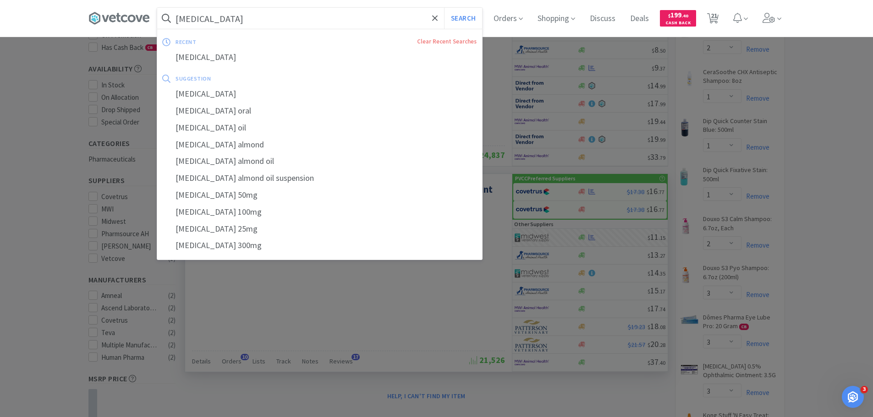
click at [378, 19] on input "[MEDICAL_DATA]" at bounding box center [319, 18] width 325 height 21
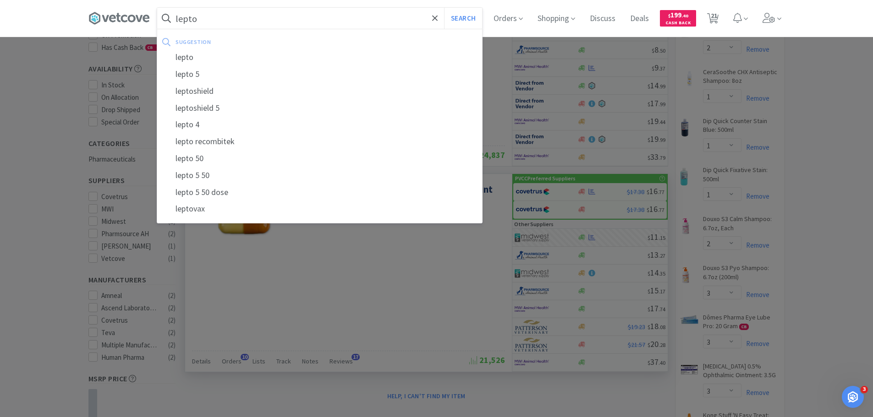
type input "lepto"
click at [444, 8] on button "Search" at bounding box center [463, 18] width 38 height 21
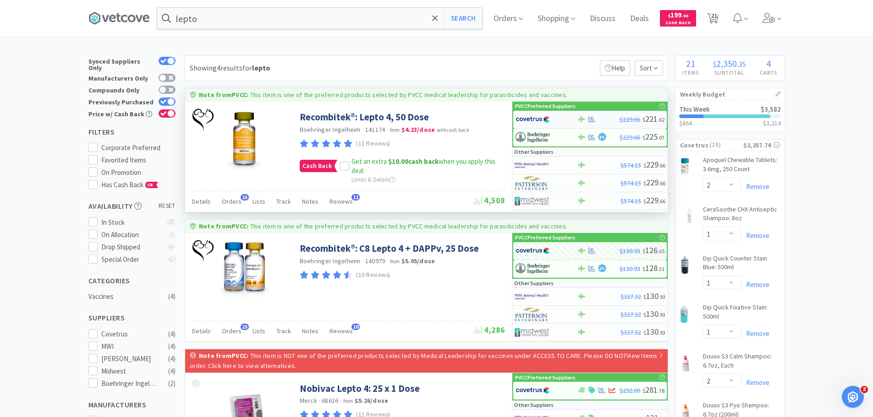
click at [532, 118] on img at bounding box center [533, 120] width 34 height 14
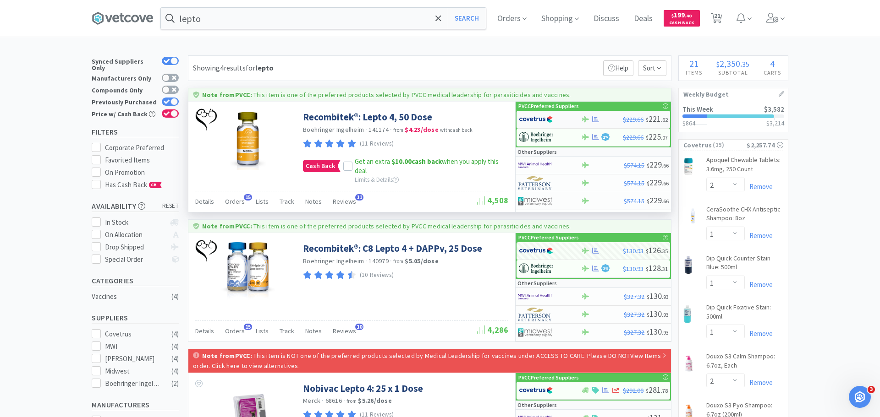
select select "1"
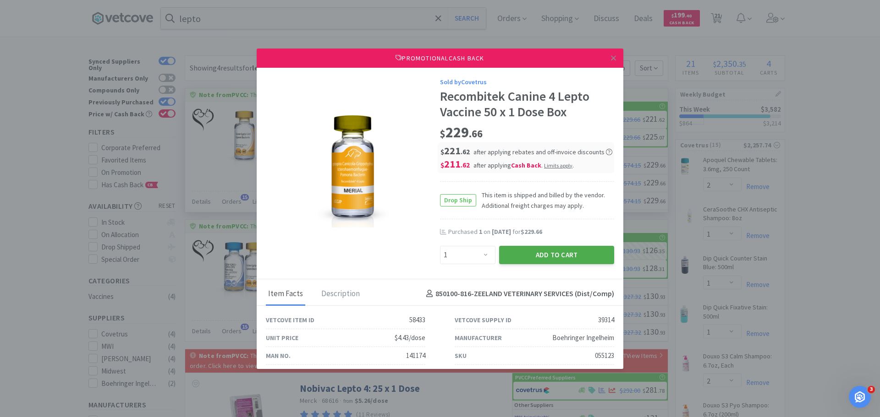
click at [542, 249] on button "Add to Cart" at bounding box center [556, 255] width 115 height 18
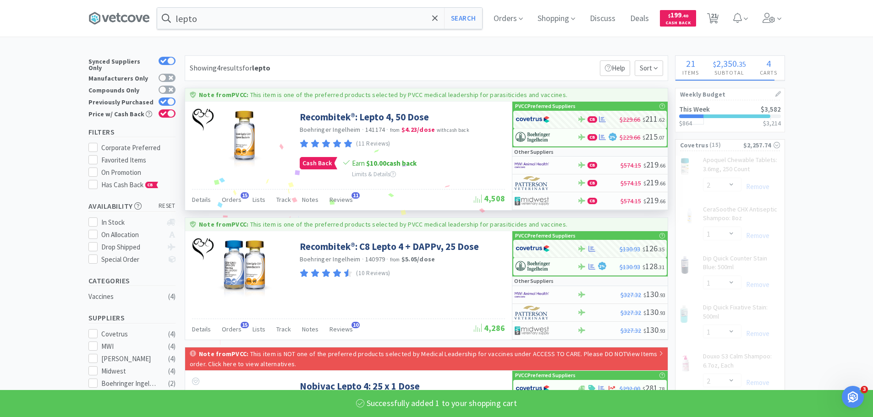
select select "1"
select select "5"
select select "1"
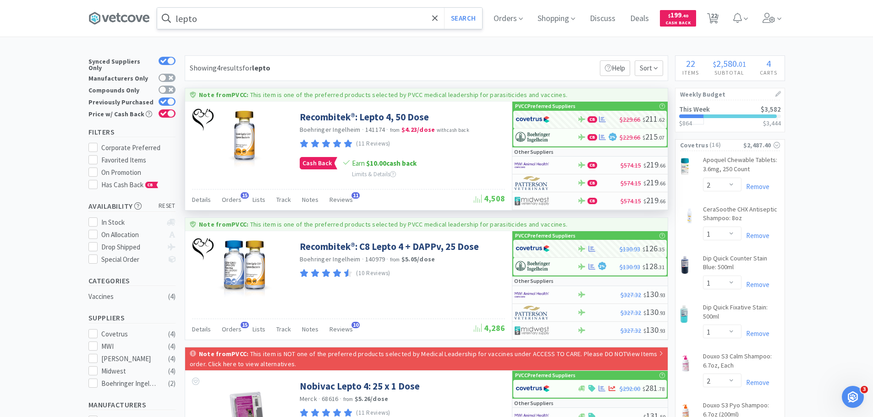
click at [304, 20] on input "lepto" at bounding box center [319, 18] width 325 height 21
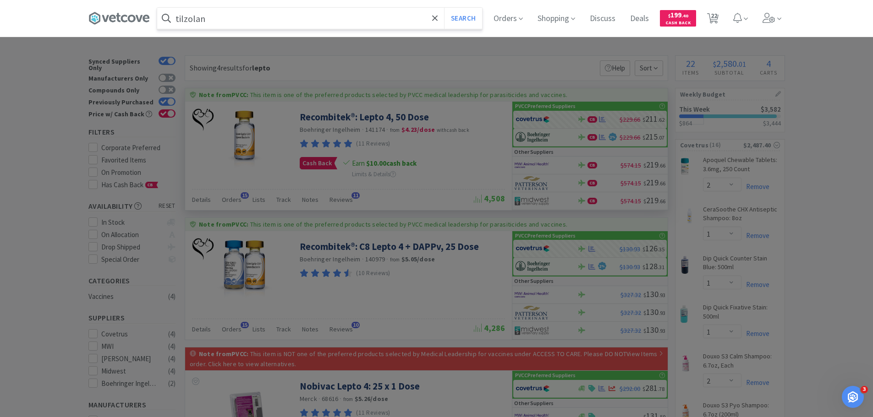
type input "tilzolan"
click at [444, 8] on button "Search" at bounding box center [463, 18] width 38 height 21
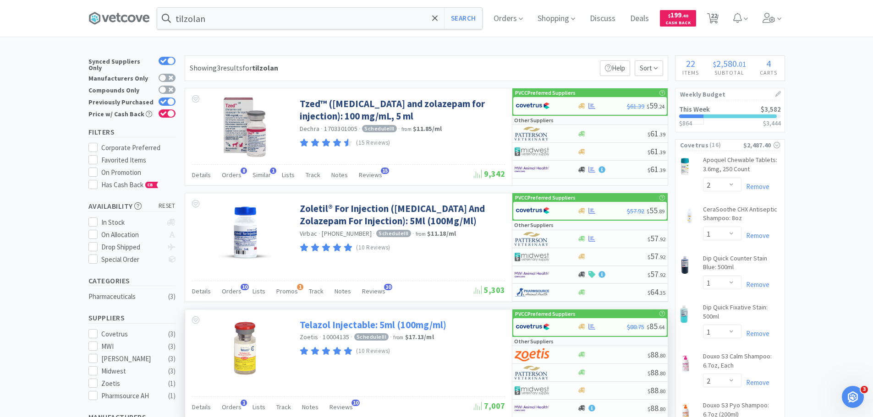
click at [430, 323] on link "Telazol Injectable: 5ml (100mg/ml)" at bounding box center [373, 325] width 147 height 12
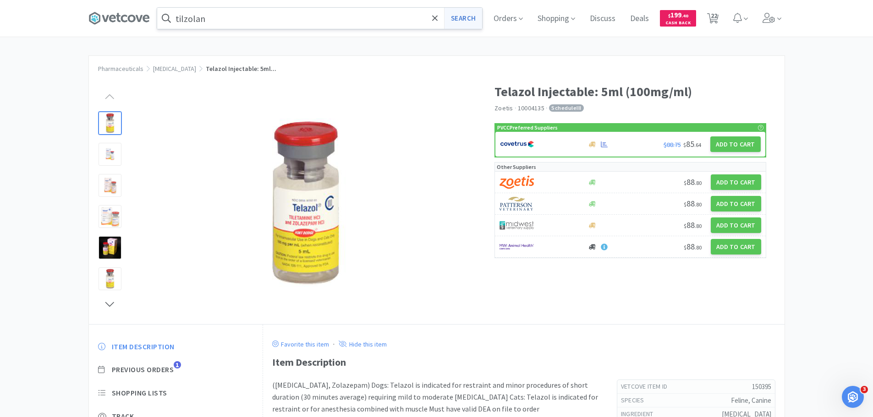
click at [478, 21] on button "Search" at bounding box center [463, 18] width 38 height 21
select select "2"
select select "1"
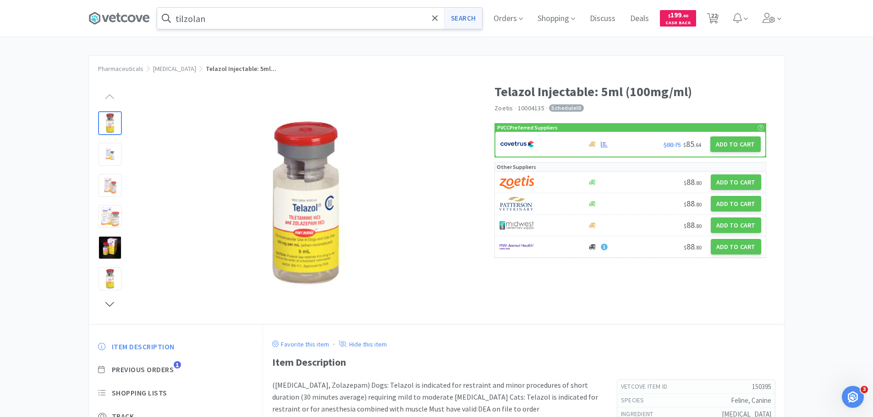
select select "2"
select select "3"
select select "12"
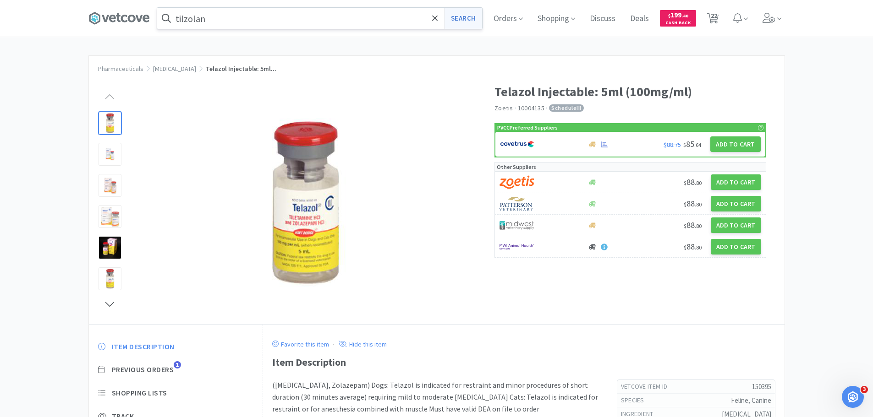
select select "1"
select select "3"
select select "1"
select select "2"
select select "1"
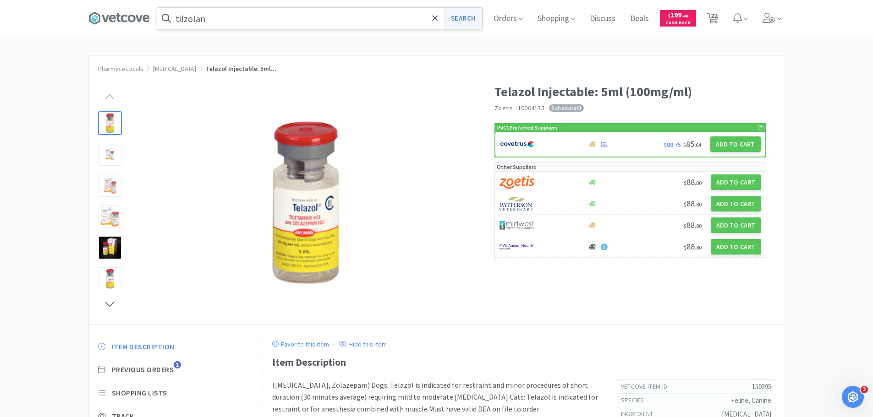
select select "5"
select select "1"
select select "12"
select select "2"
select select "5"
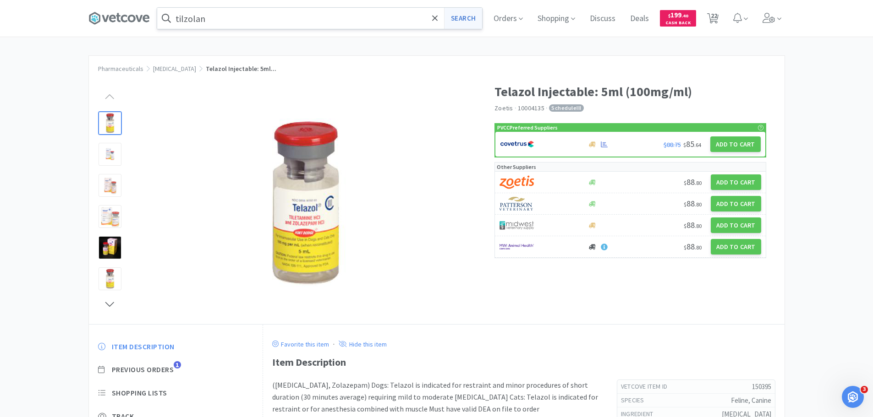
select select "1"
select select "2"
select select "1"
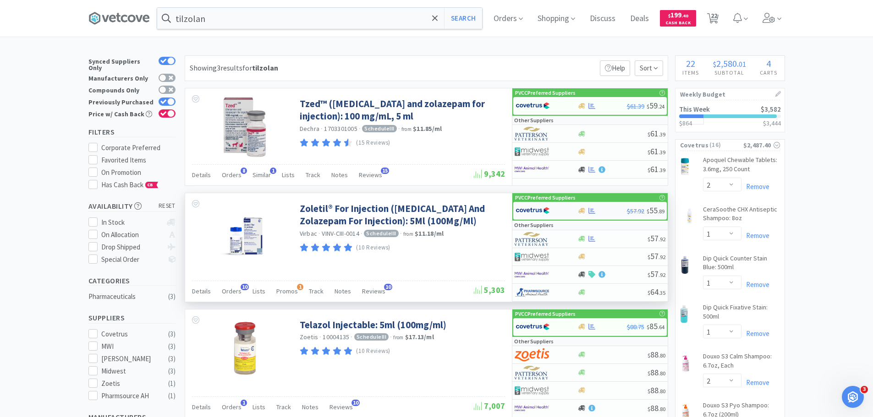
click at [531, 211] on img at bounding box center [533, 211] width 34 height 14
select select "1"
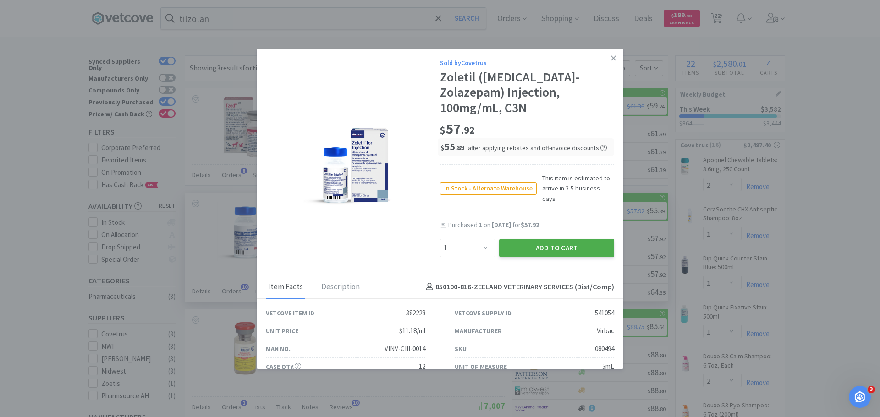
click at [537, 239] on button "Add to Cart" at bounding box center [556, 248] width 115 height 18
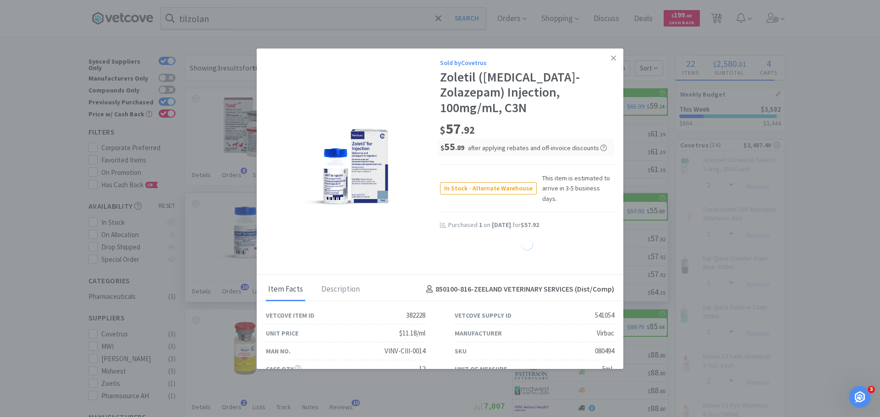
select select "1"
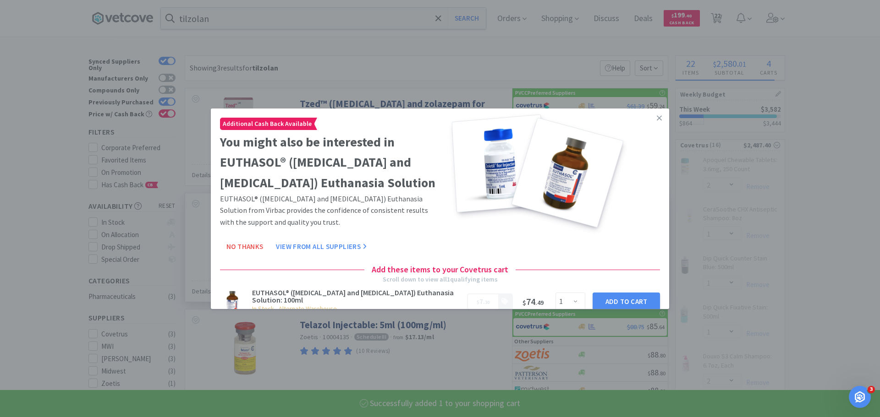
select select "1"
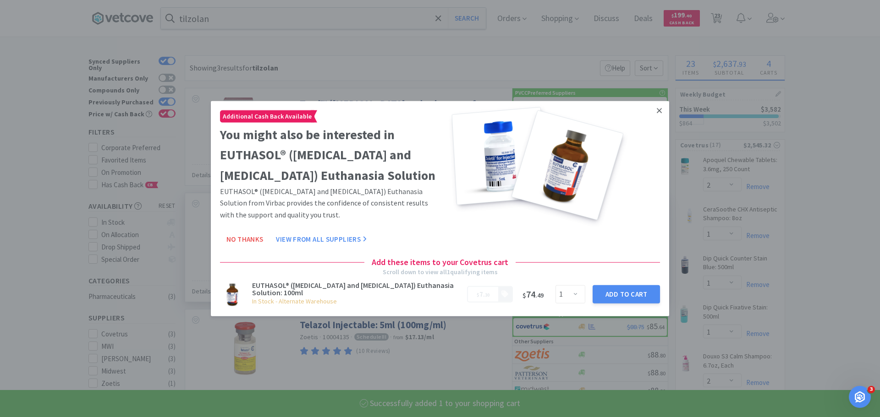
click at [658, 110] on link at bounding box center [659, 111] width 16 height 20
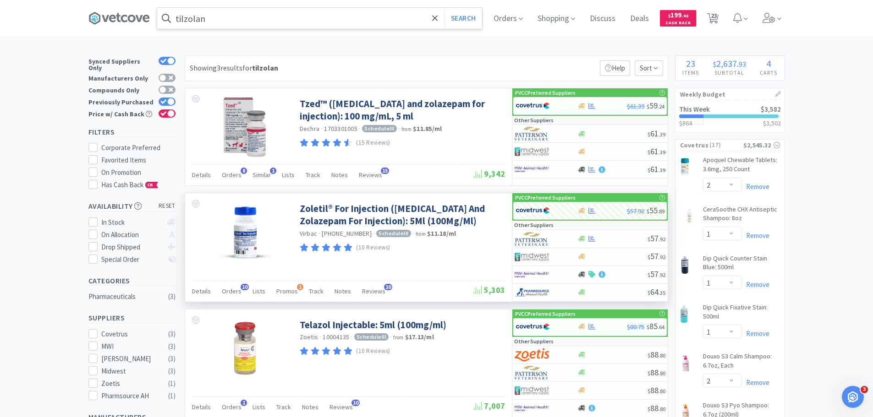
click at [239, 22] on input "tilzolan" at bounding box center [319, 18] width 325 height 21
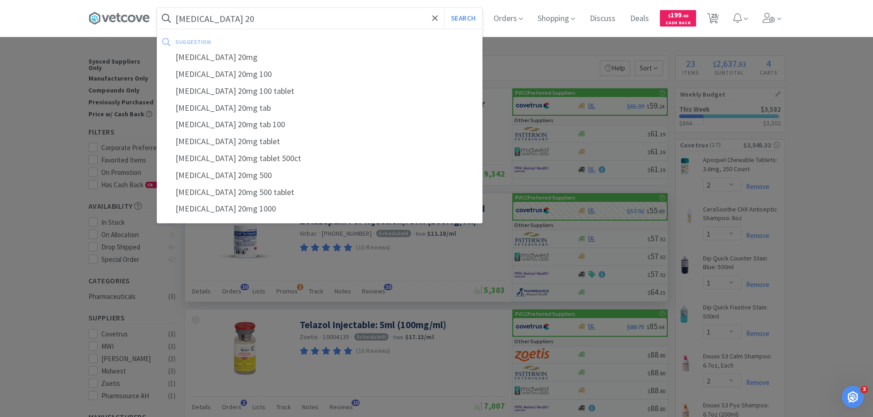
type input "[MEDICAL_DATA] 20"
click at [444, 8] on button "Search" at bounding box center [463, 18] width 38 height 21
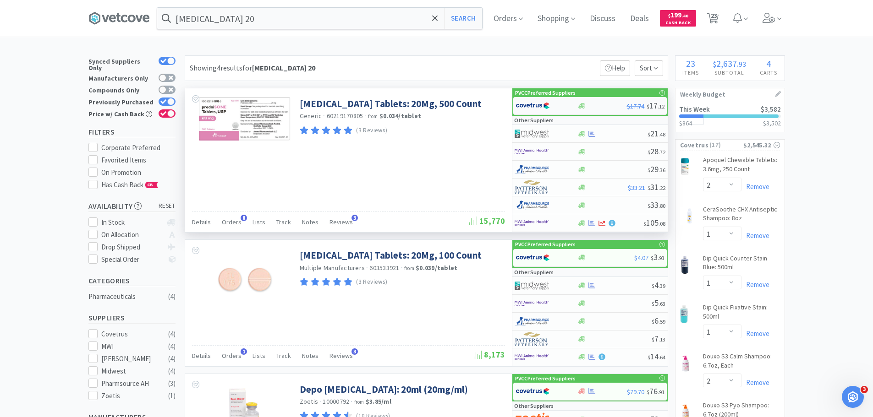
click at [553, 105] on div at bounding box center [541, 106] width 50 height 16
select select "1"
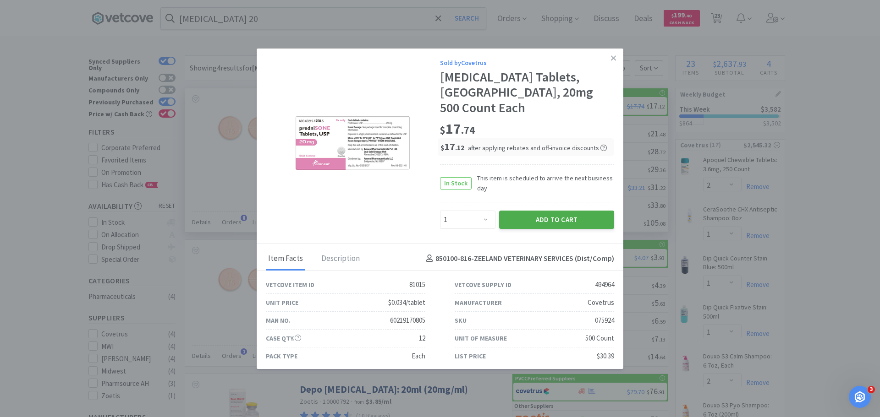
click at [565, 211] on button "Add to Cart" at bounding box center [556, 220] width 115 height 18
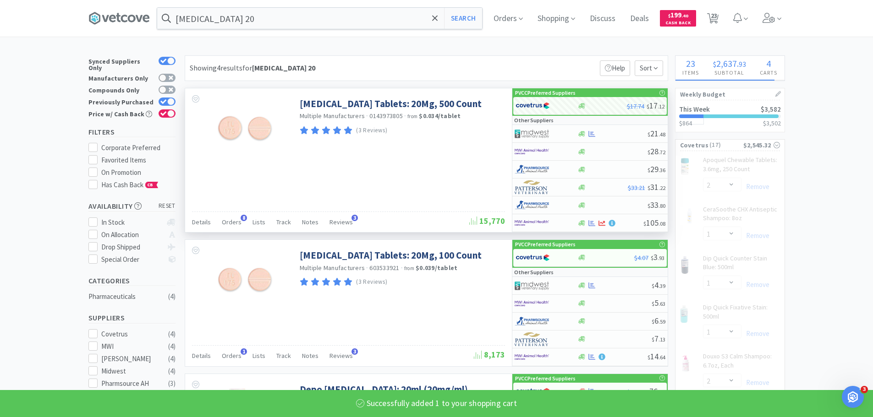
select select "1"
select select "2"
select select "1"
select select "5"
select select "1"
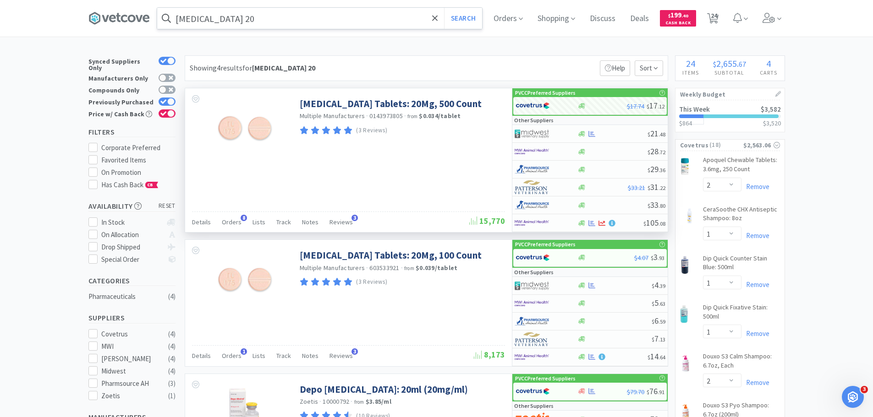
click at [295, 17] on input "[MEDICAL_DATA] 20" at bounding box center [319, 18] width 325 height 21
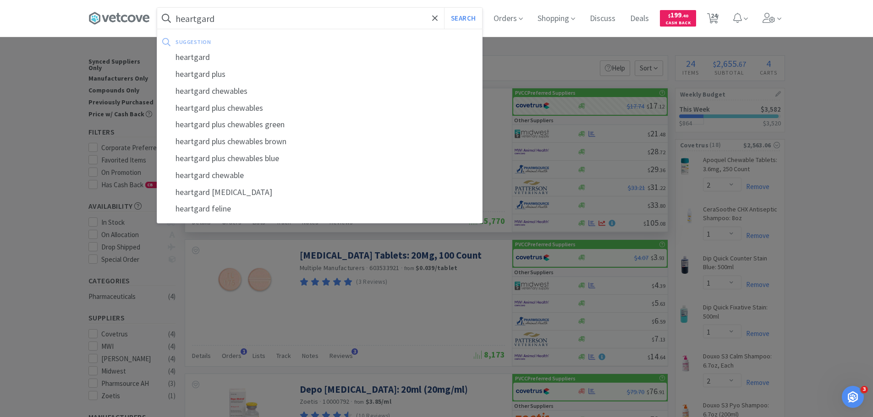
type input "heartgard"
click at [444, 8] on button "Search" at bounding box center [463, 18] width 38 height 21
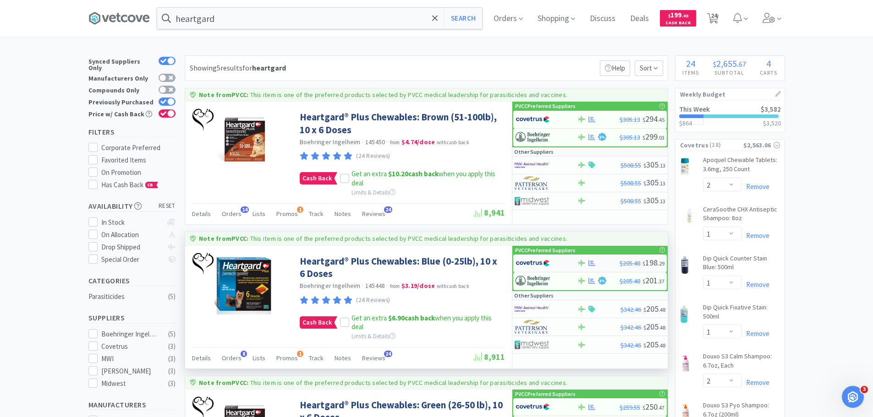
click at [527, 261] on img at bounding box center [533, 264] width 34 height 14
select select "1"
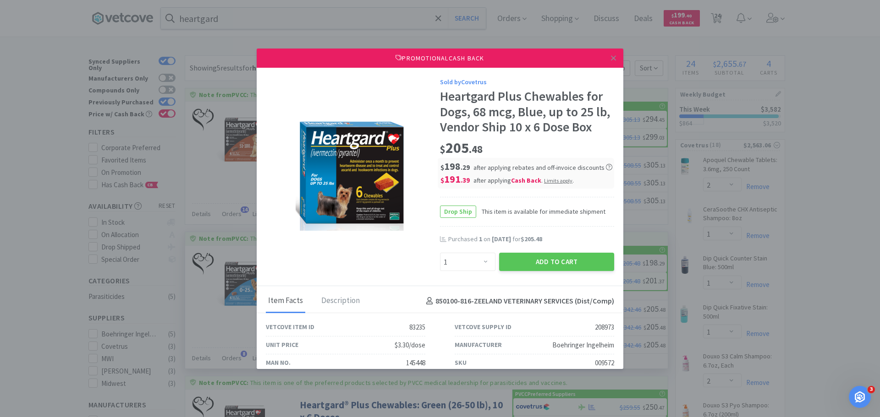
click at [527, 261] on button "Add to Cart" at bounding box center [556, 262] width 115 height 18
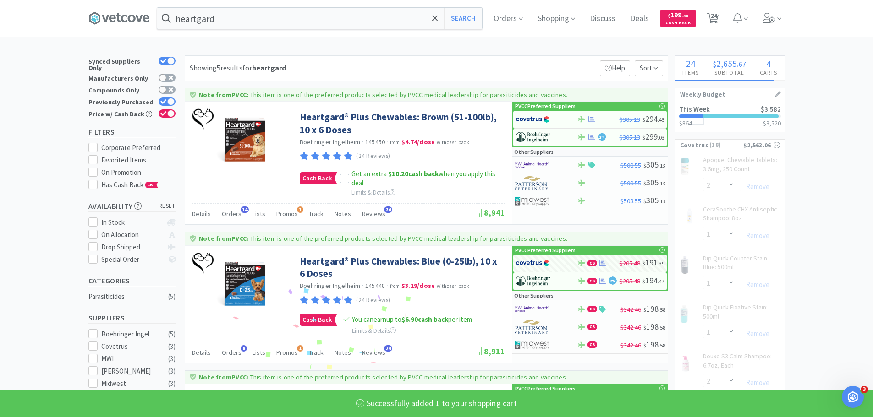
select select "1"
select select "12"
select select "1"
select select "3"
select select "1"
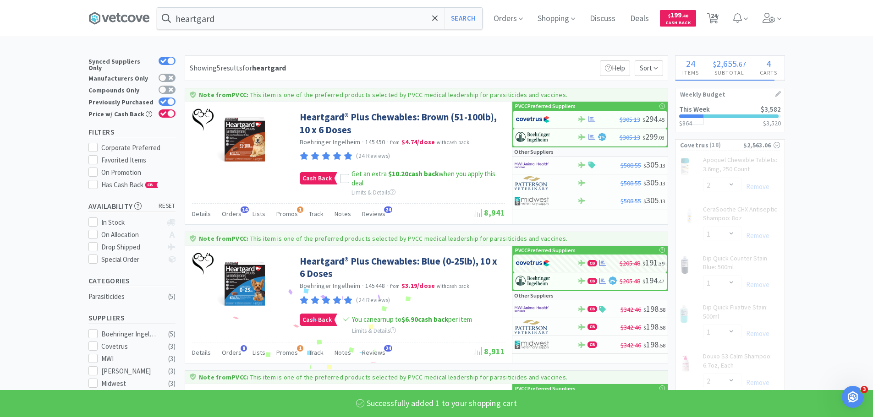
select select "2"
select select "1"
select select "5"
select select "1"
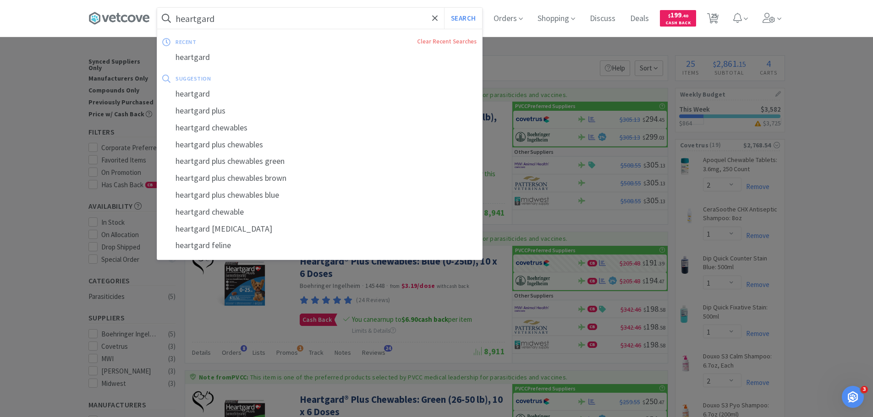
click at [359, 11] on input "heartgard" at bounding box center [319, 18] width 325 height 21
type input "[MEDICAL_DATA]"
click at [444, 8] on button "Search" at bounding box center [463, 18] width 38 height 21
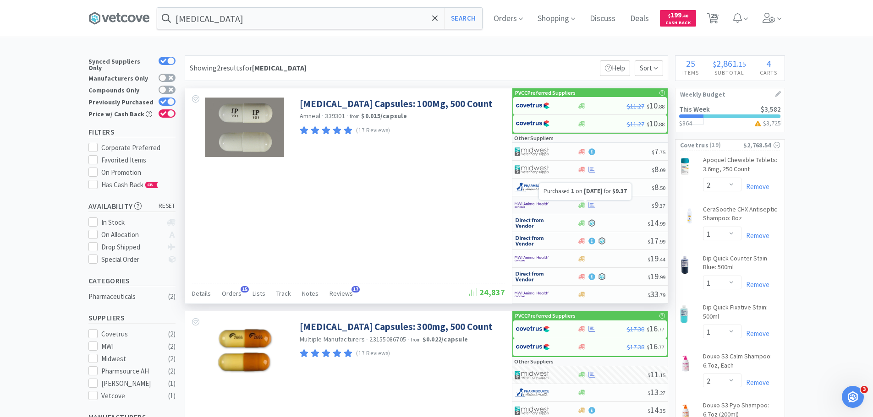
click at [592, 207] on icon at bounding box center [591, 206] width 7 height 6
select select "1"
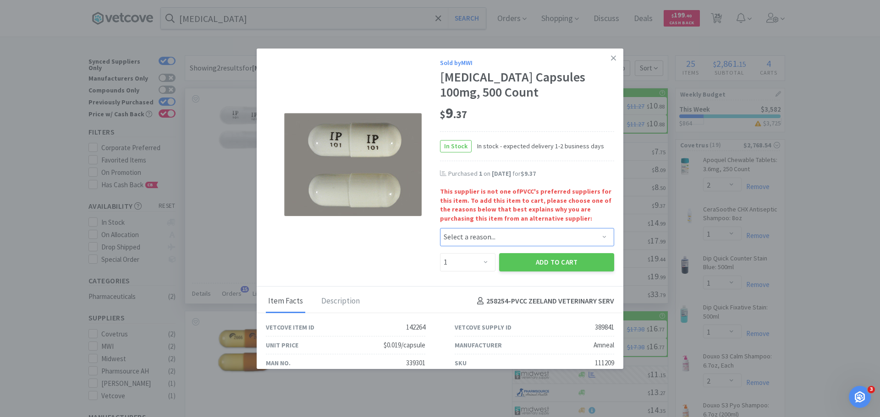
click at [498, 237] on select "Select a reason... Availability - This item is out of stock at the preferred su…" at bounding box center [527, 237] width 174 height 18
select select "pricing"
click at [440, 228] on select "Select a reason... Availability - This item is out of stock at the preferred su…" at bounding box center [527, 237] width 174 height 18
click at [511, 264] on button "Add to Cart" at bounding box center [556, 262] width 115 height 18
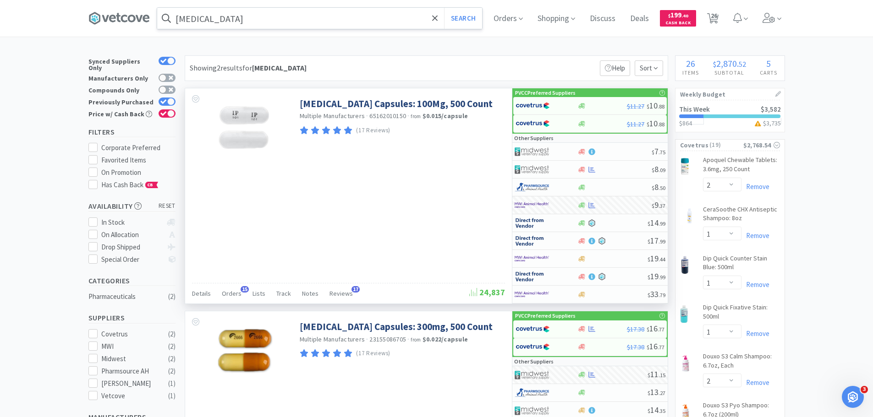
click at [345, 17] on input "[MEDICAL_DATA]" at bounding box center [319, 18] width 325 height 21
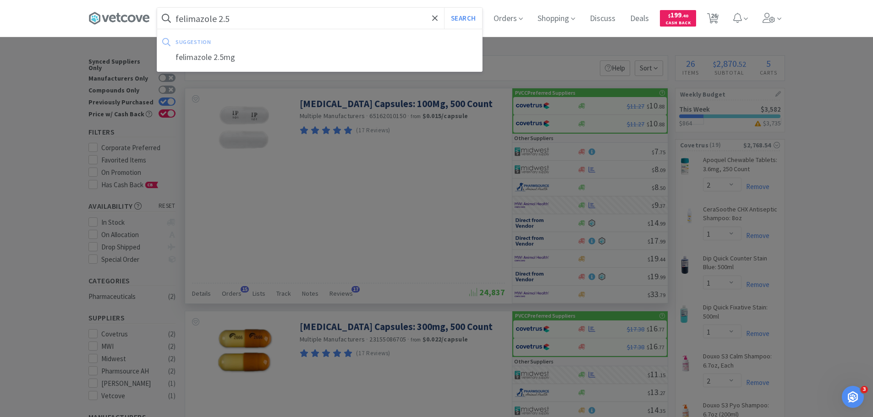
click at [444, 8] on button "Search" at bounding box center [463, 18] width 38 height 21
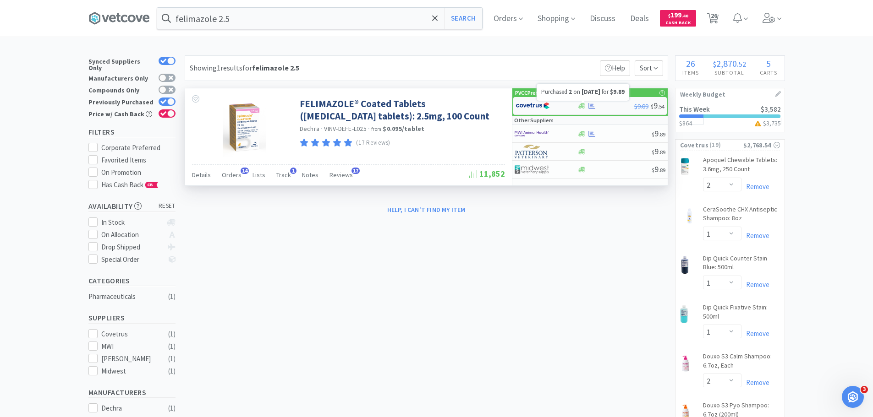
click at [595, 103] on icon at bounding box center [591, 106] width 7 height 7
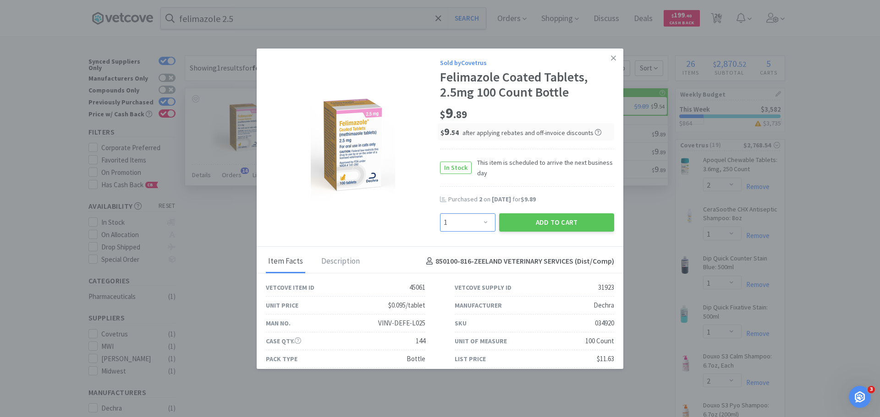
drag, startPoint x: 476, startPoint y: 225, endPoint x: 473, endPoint y: 215, distance: 10.6
click at [476, 225] on select "Enter Quantity 1 2 3 4 5 6 7 8 9 10 11 12 13 14 15 16 17 18 19 20 Enter Quantity" at bounding box center [467, 223] width 55 height 18
click at [440, 214] on select "Enter Quantity 1 2 3 4 5 6 7 8 9 10 11 12 13 14 15 16 17 18 19 20 Enter Quantity" at bounding box center [467, 223] width 55 height 18
click at [570, 220] on button "Add to Cart" at bounding box center [556, 223] width 115 height 18
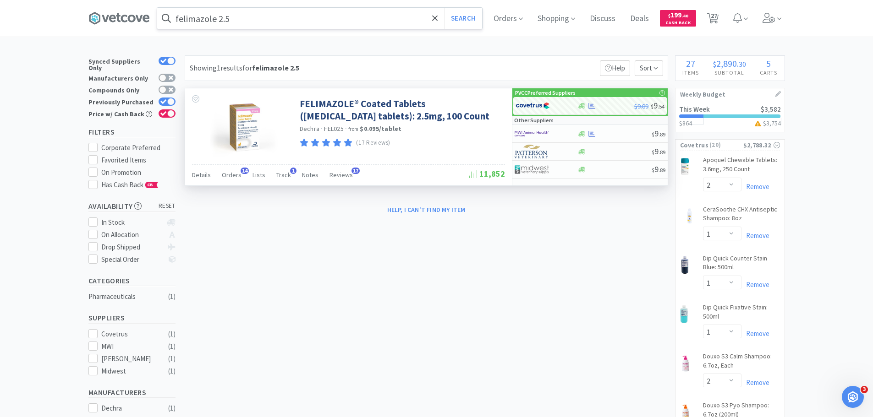
click at [317, 20] on input "felimazole 2.5" at bounding box center [319, 18] width 325 height 21
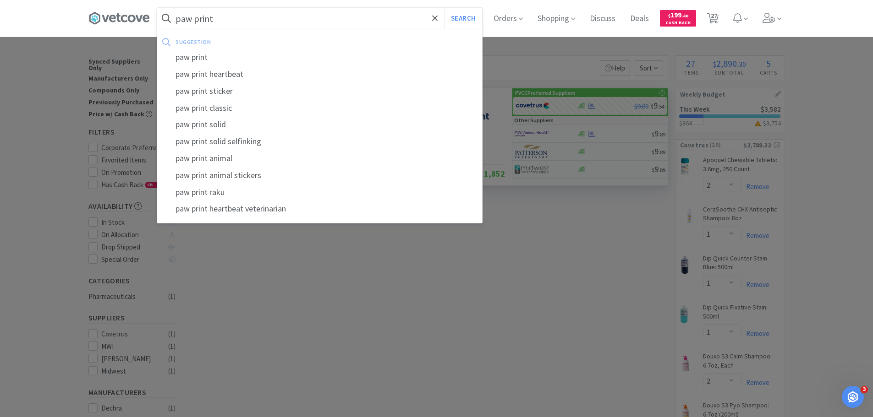
click at [444, 8] on button "Search" at bounding box center [463, 18] width 38 height 21
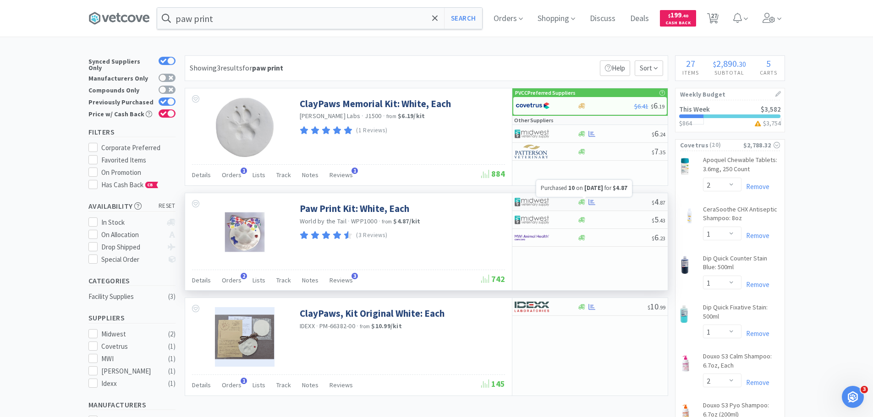
click at [591, 205] on icon at bounding box center [591, 202] width 7 height 7
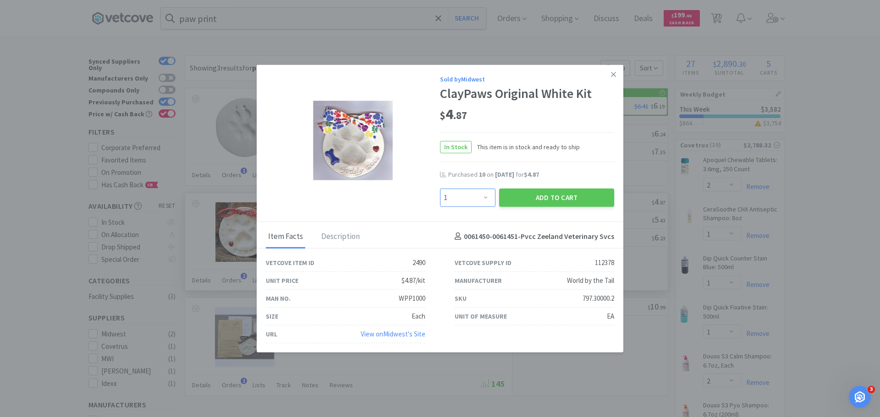
click at [477, 200] on select "Enter Quantity 1 2 3 4 5 6 7 8 9 10 11 12 13 14 15 16 17 18 19 20 Enter Quantity" at bounding box center [467, 197] width 55 height 18
click at [440, 188] on select "Enter Quantity 1 2 3 4 5 6 7 8 9 10 11 12 13 14 15 16 17 18 19 20 Enter Quantity" at bounding box center [467, 197] width 55 height 18
click at [533, 199] on button "Add to Cart" at bounding box center [556, 197] width 115 height 18
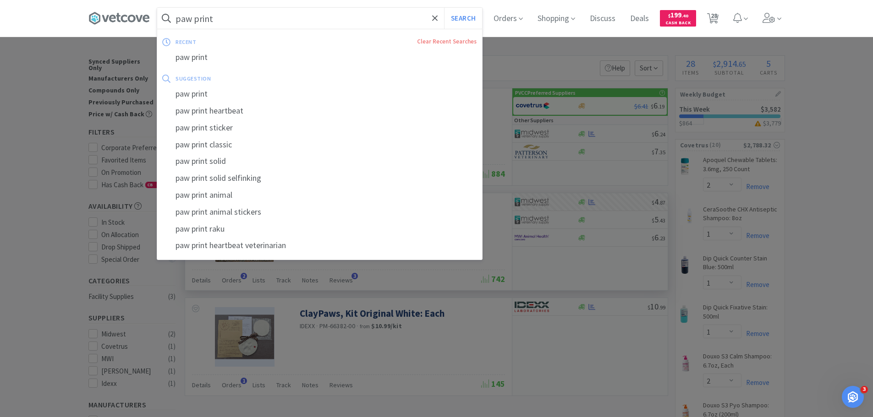
click at [285, 18] on input "paw print" at bounding box center [319, 18] width 325 height 21
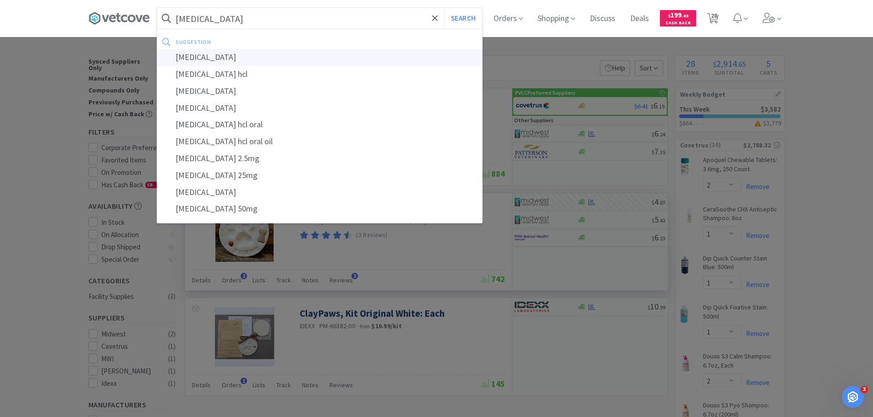
click at [257, 56] on div "[MEDICAL_DATA]" at bounding box center [319, 57] width 325 height 17
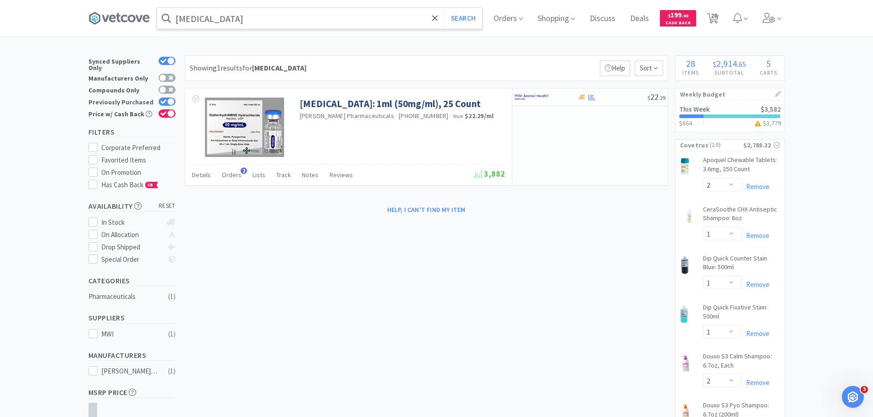
click at [171, 98] on div at bounding box center [170, 101] width 7 height 7
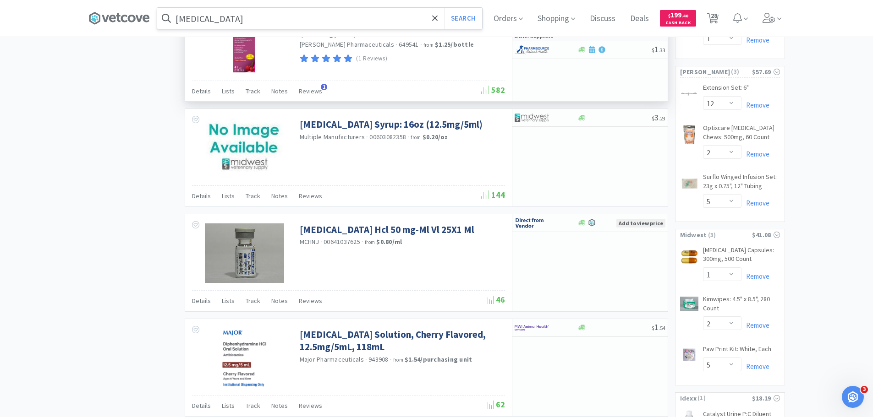
scroll to position [1318, 0]
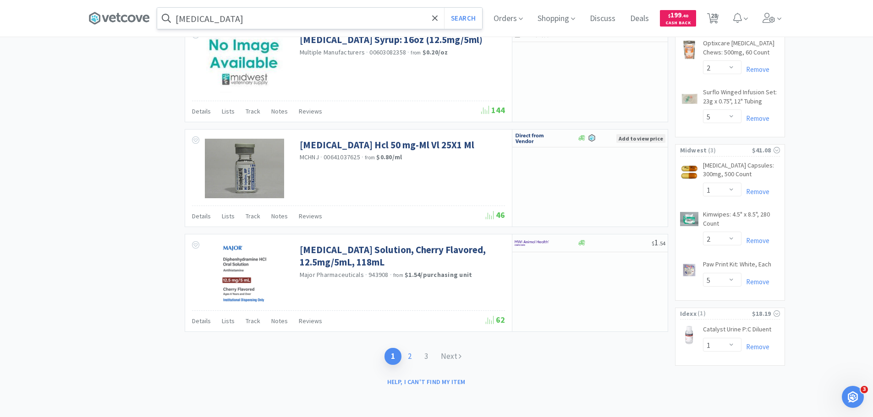
click at [413, 353] on link "2" at bounding box center [409, 356] width 16 height 17
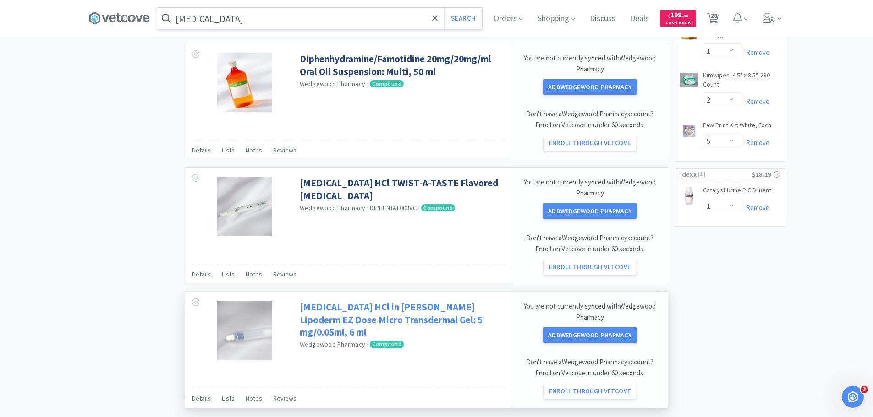
scroll to position [1535, 0]
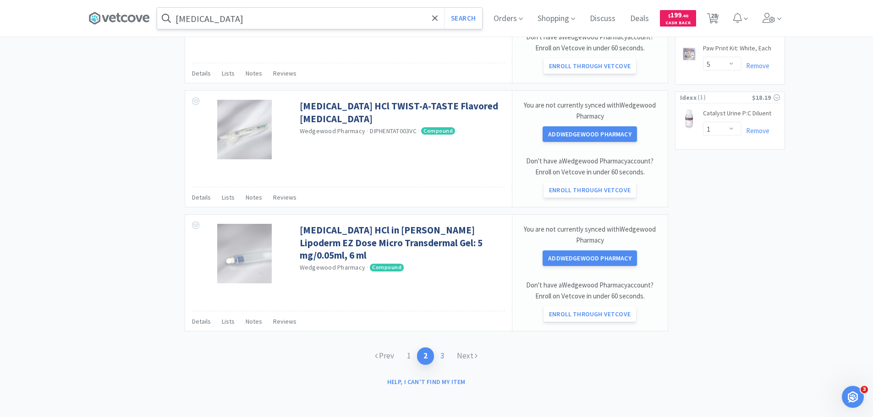
click at [438, 357] on link "3" at bounding box center [442, 356] width 16 height 17
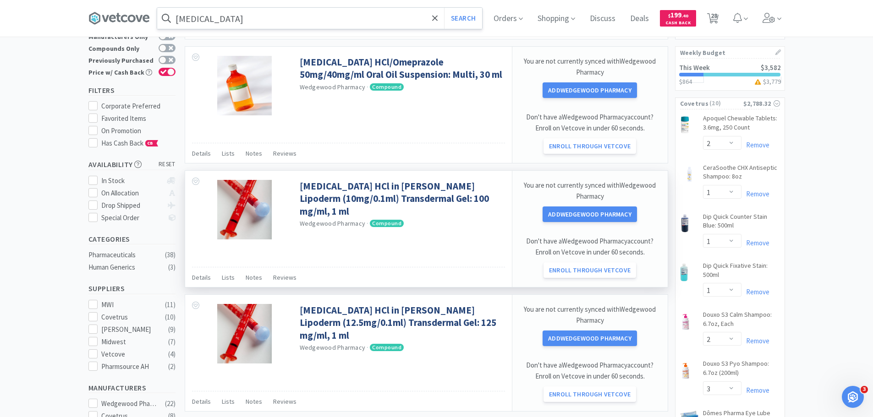
scroll to position [229, 0]
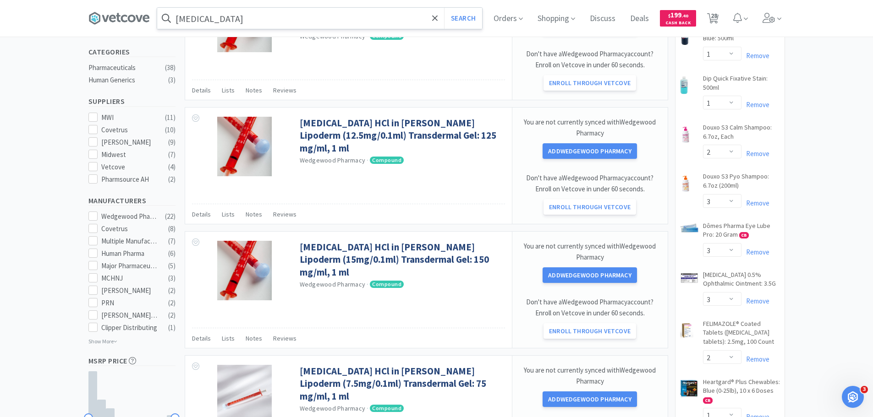
click at [309, 27] on input "[MEDICAL_DATA]" at bounding box center [319, 18] width 325 height 21
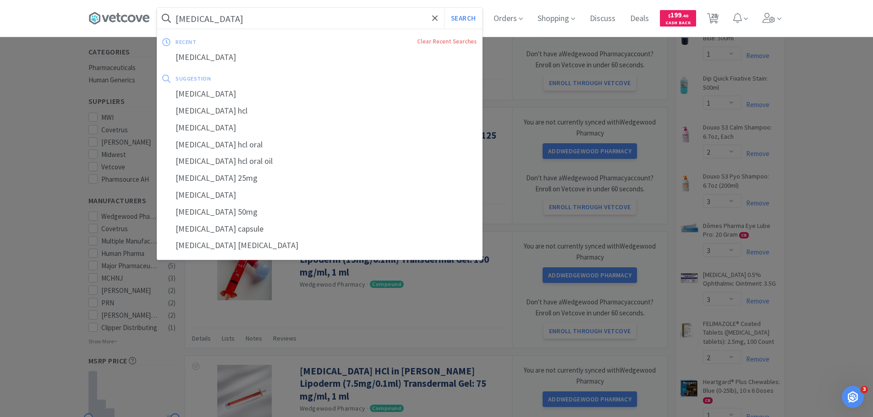
click at [316, 21] on input "[MEDICAL_DATA]" at bounding box center [319, 18] width 325 height 21
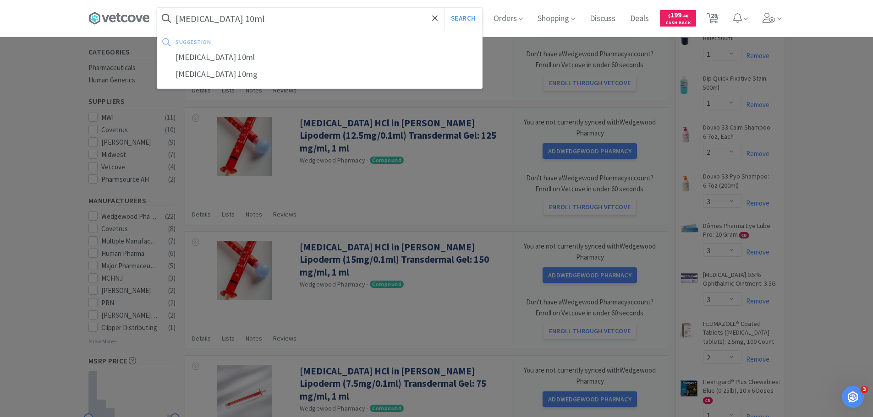
click at [444, 8] on button "Search" at bounding box center [463, 18] width 38 height 21
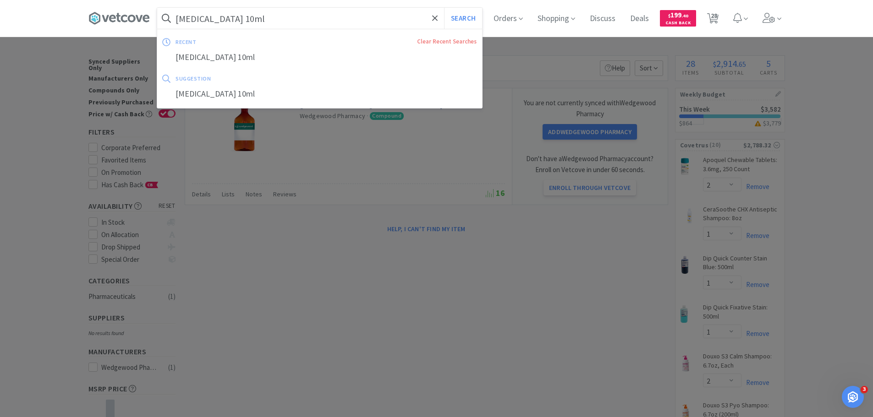
click at [300, 17] on input "[MEDICAL_DATA] 10ml" at bounding box center [319, 18] width 325 height 21
click at [283, 55] on div "[MEDICAL_DATA] 10ml" at bounding box center [319, 57] width 325 height 17
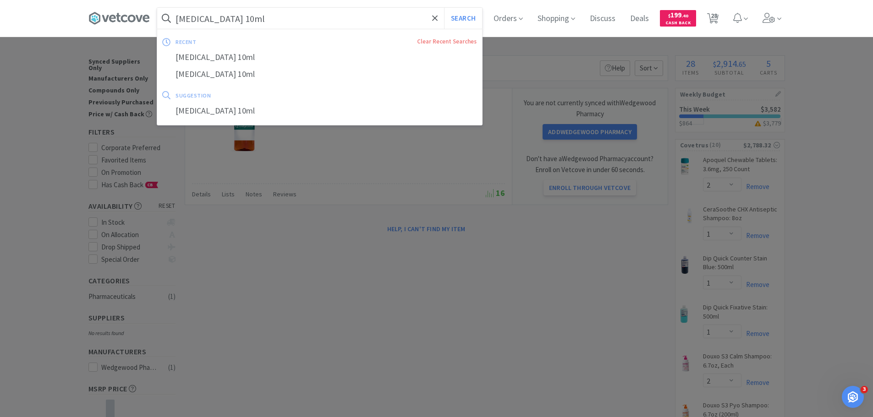
click at [278, 14] on input "[MEDICAL_DATA] 10ml" at bounding box center [319, 18] width 325 height 21
click at [285, 16] on input "[MEDICAL_DATA] 10ml" at bounding box center [319, 18] width 325 height 21
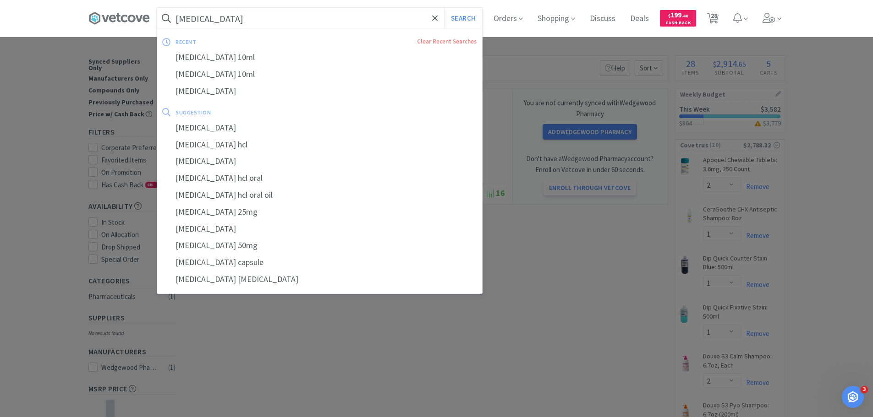
click at [444, 8] on button "Search" at bounding box center [463, 18] width 38 height 21
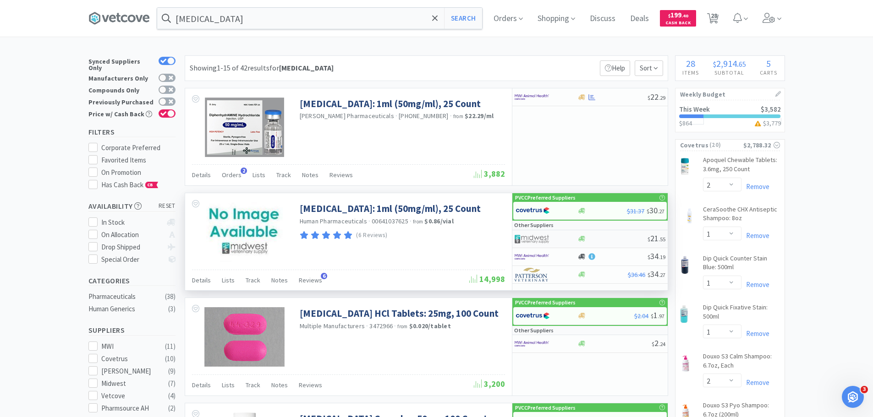
click at [560, 237] on div at bounding box center [540, 239] width 50 height 16
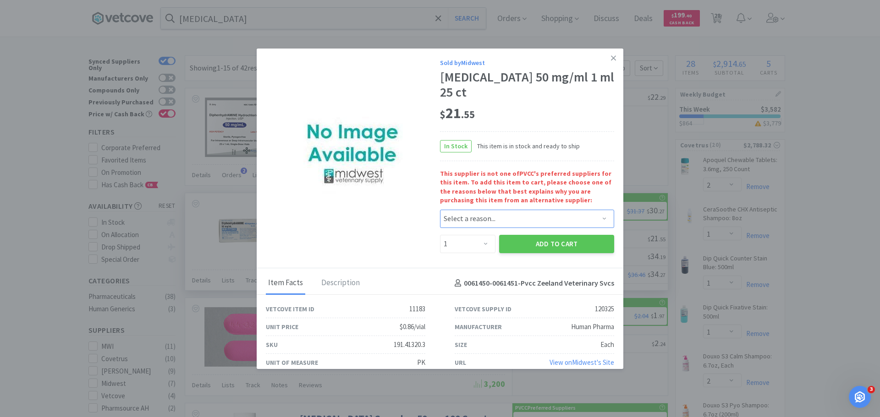
click at [469, 218] on select "Select a reason... Availability - This item is out of stock at the preferred su…" at bounding box center [527, 219] width 174 height 18
click at [440, 210] on select "Select a reason... Availability - This item is out of stock at the preferred su…" at bounding box center [527, 219] width 174 height 18
click at [513, 244] on button "Add to Cart" at bounding box center [556, 244] width 115 height 18
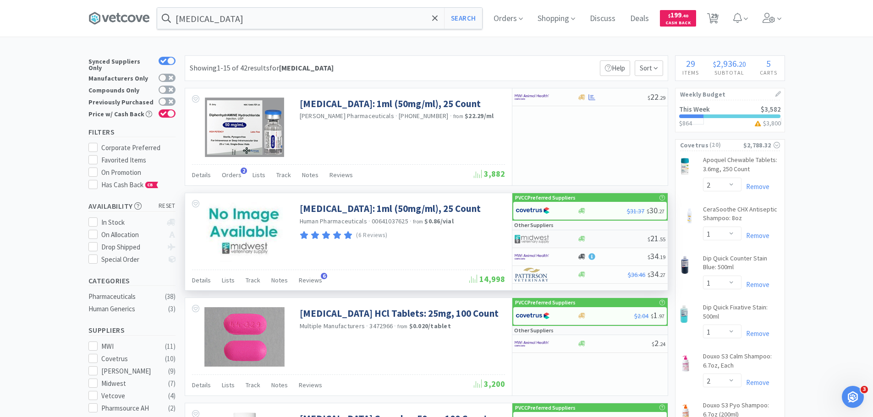
click at [542, 235] on img at bounding box center [532, 239] width 34 height 14
click at [335, 25] on input "[MEDICAL_DATA]" at bounding box center [319, 18] width 325 height 21
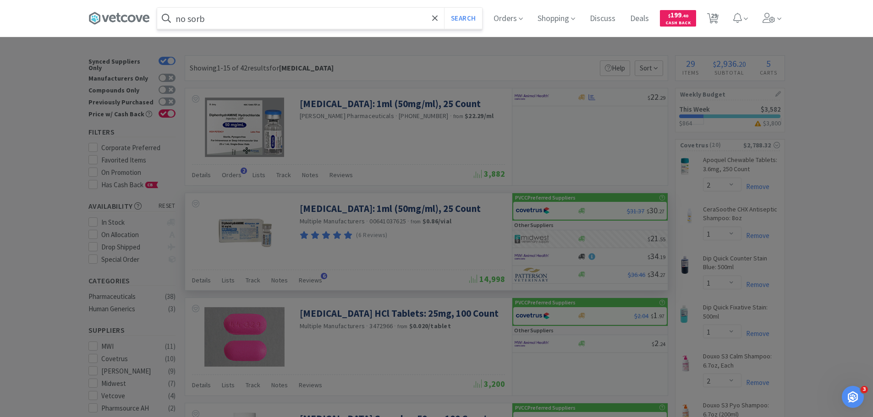
click at [444, 8] on button "Search" at bounding box center [463, 18] width 38 height 21
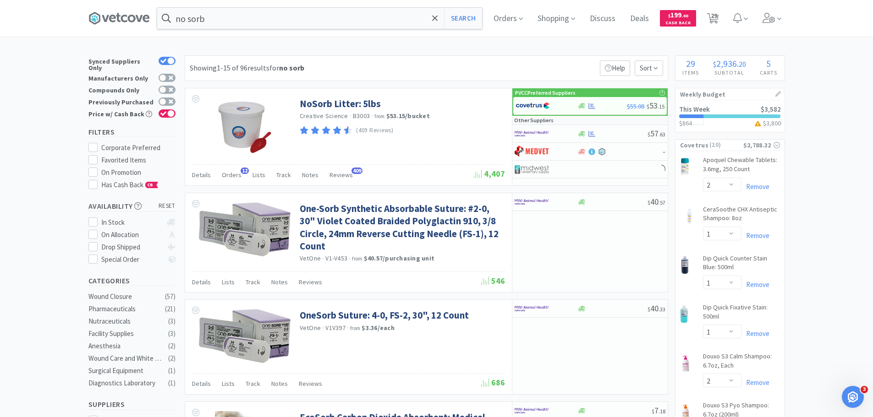
click at [176, 98] on div "Synced Suppliers Only Manufacturers Only Compounds Only Previously Purchased Pr…" at bounding box center [134, 88] width 92 height 67
click at [172, 99] on icon at bounding box center [171, 101] width 5 height 5
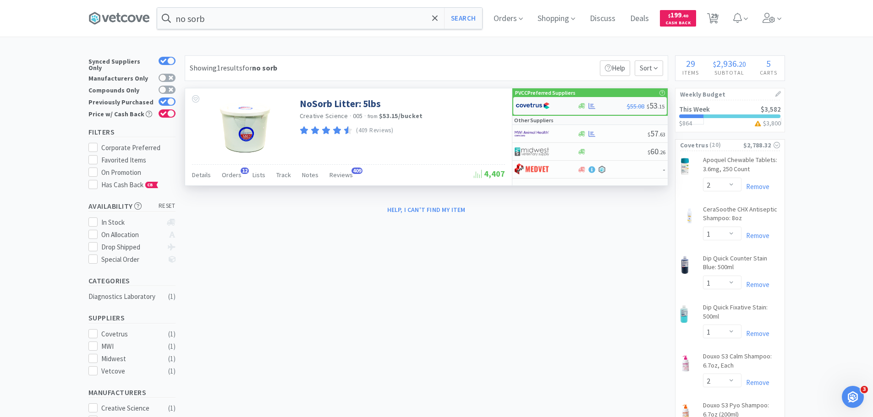
click at [557, 109] on div at bounding box center [541, 106] width 50 height 16
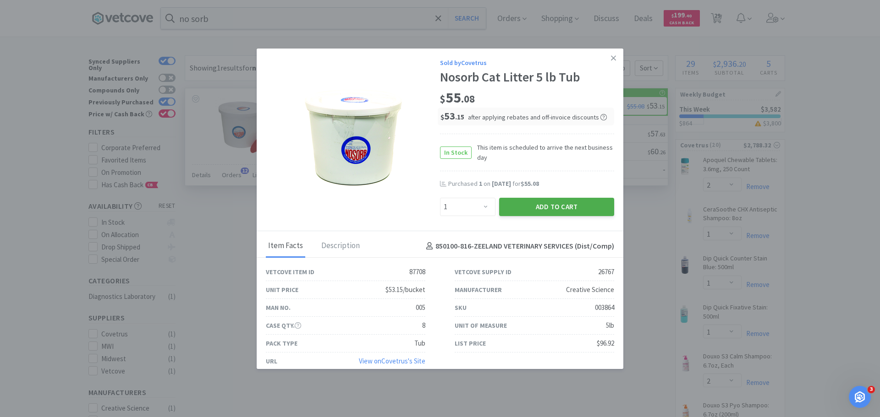
click at [565, 207] on button "Add to Cart" at bounding box center [556, 207] width 115 height 18
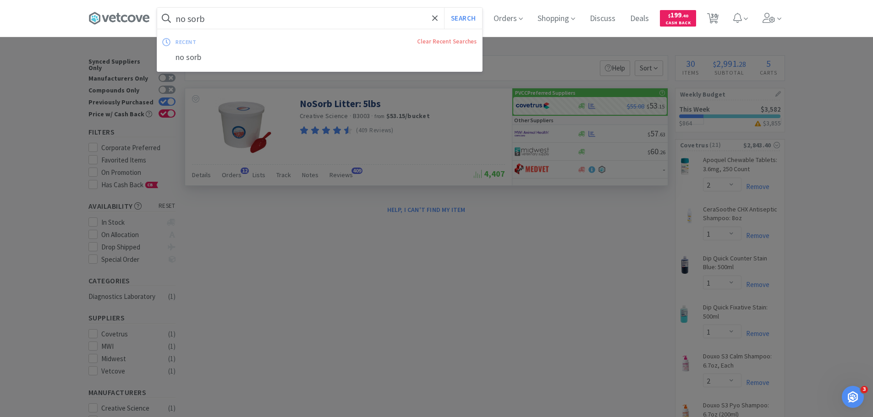
click at [361, 18] on input "no sorb" at bounding box center [319, 18] width 325 height 21
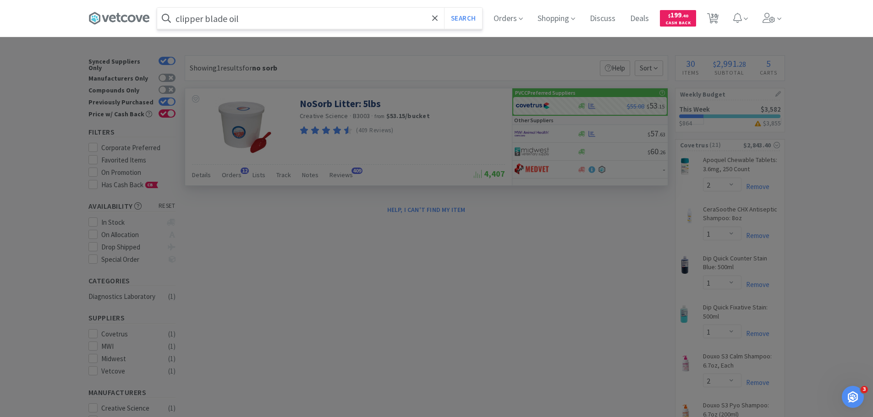
click at [444, 8] on button "Search" at bounding box center [463, 18] width 38 height 21
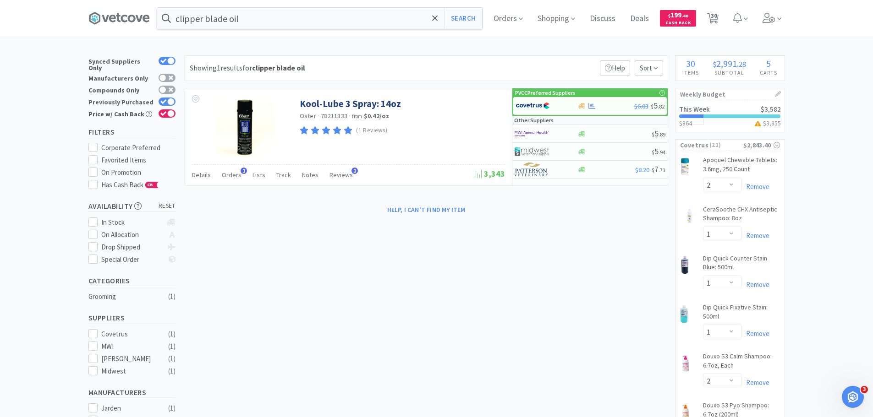
click at [172, 98] on div at bounding box center [170, 101] width 7 height 7
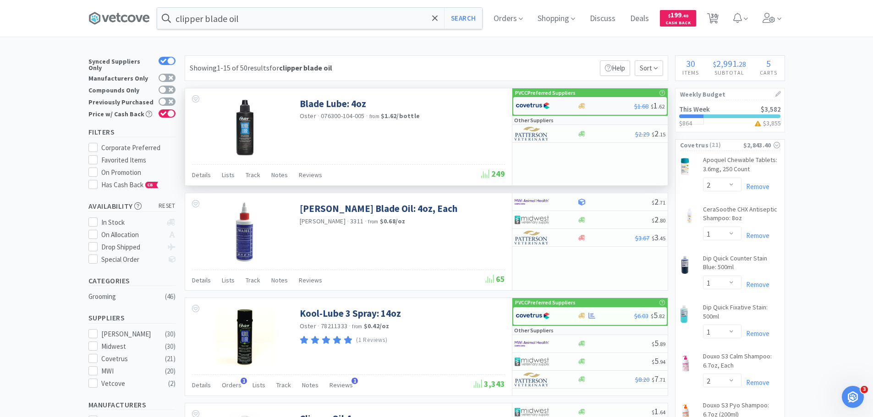
click at [527, 104] on img at bounding box center [533, 106] width 34 height 14
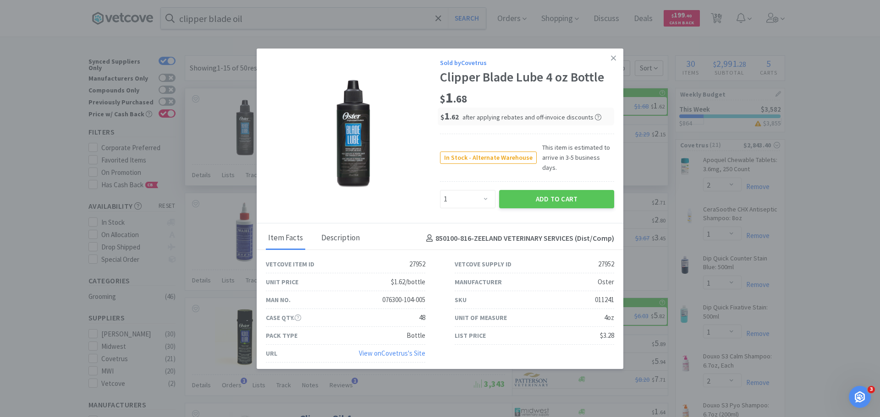
click at [352, 230] on div "Description" at bounding box center [340, 238] width 43 height 23
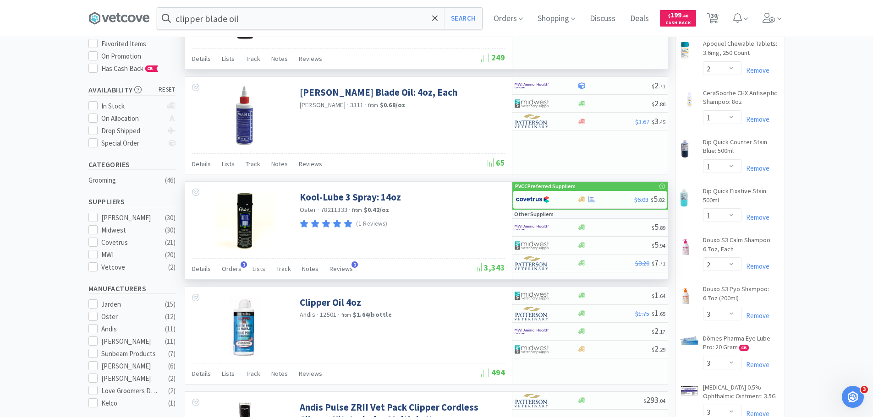
scroll to position [137, 0]
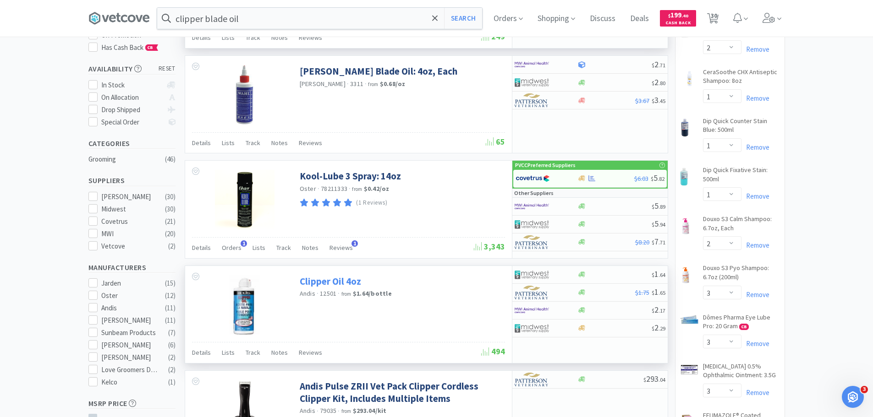
click at [347, 282] on link "Clipper Oil 4oz" at bounding box center [330, 281] width 61 height 12
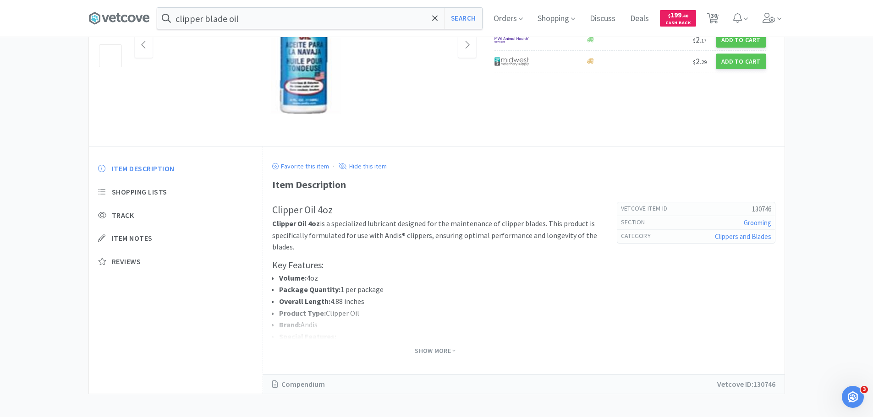
scroll to position [137, 0]
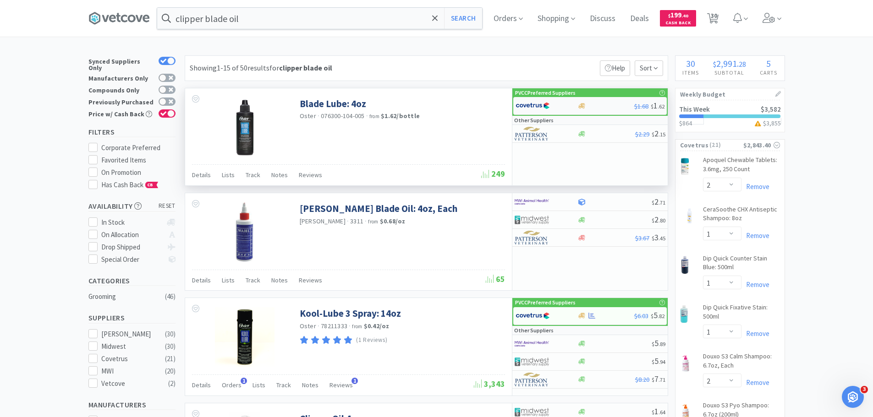
click at [543, 106] on img at bounding box center [533, 106] width 34 height 14
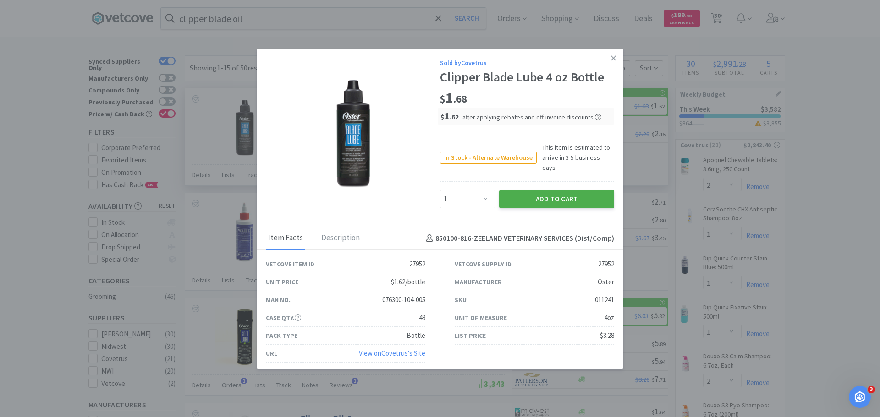
click at [548, 192] on button "Add to Cart" at bounding box center [556, 199] width 115 height 18
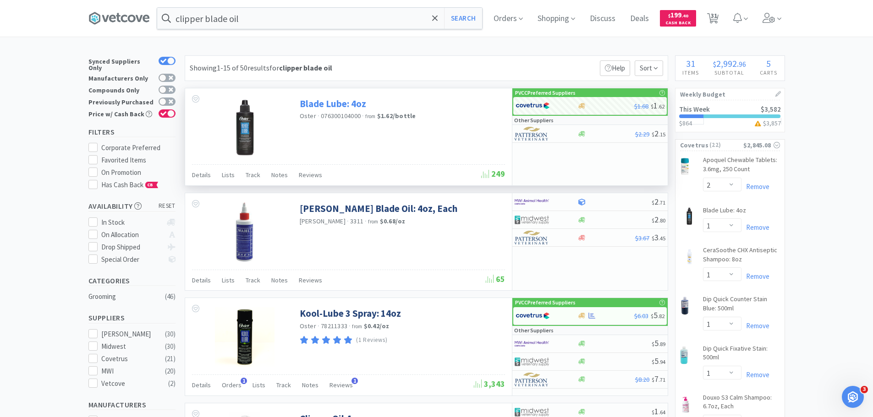
click at [340, 107] on link "Blade Lube: 4oz" at bounding box center [333, 104] width 66 height 12
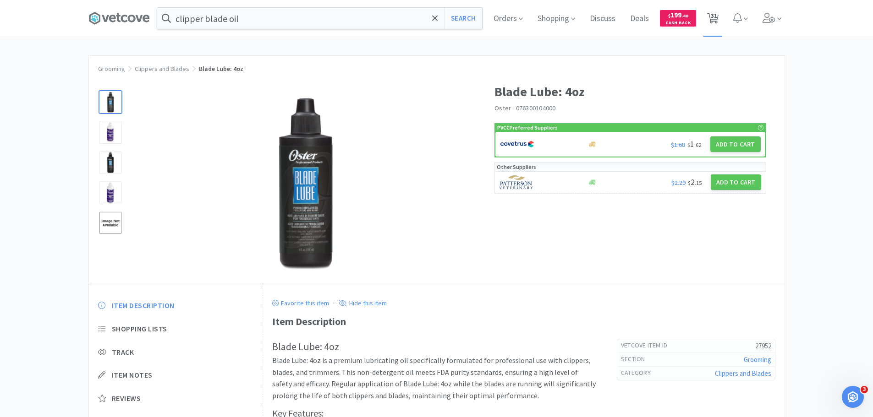
click at [719, 18] on icon at bounding box center [712, 18] width 11 height 10
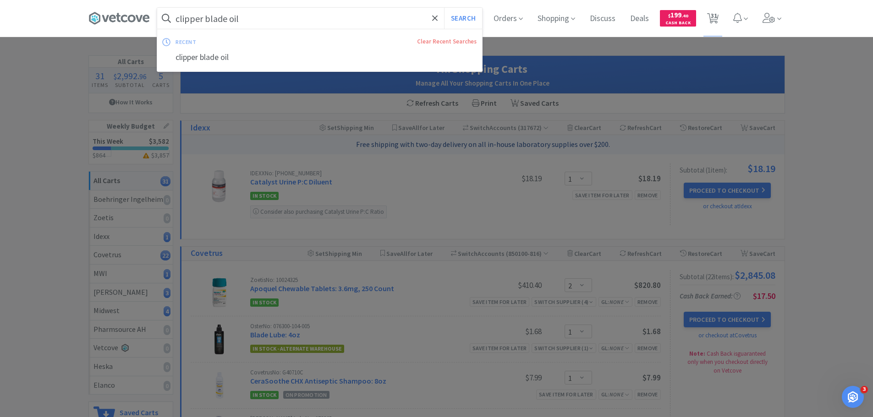
click at [278, 22] on input "clipper blade oil" at bounding box center [319, 18] width 325 height 21
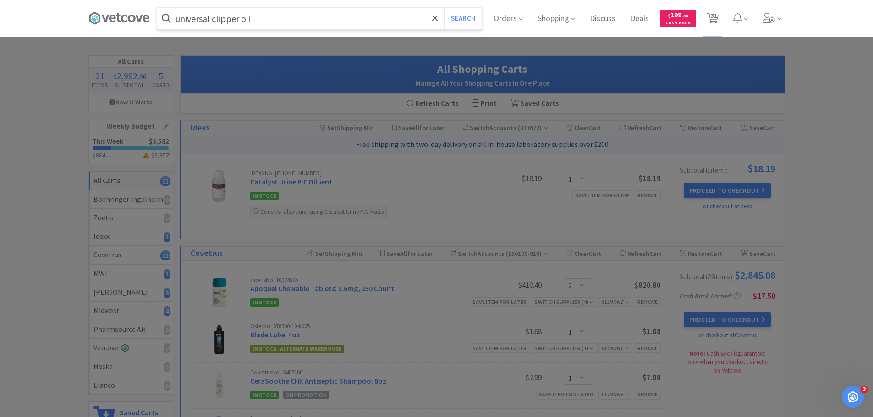
click at [444, 8] on button "Search" at bounding box center [463, 18] width 38 height 21
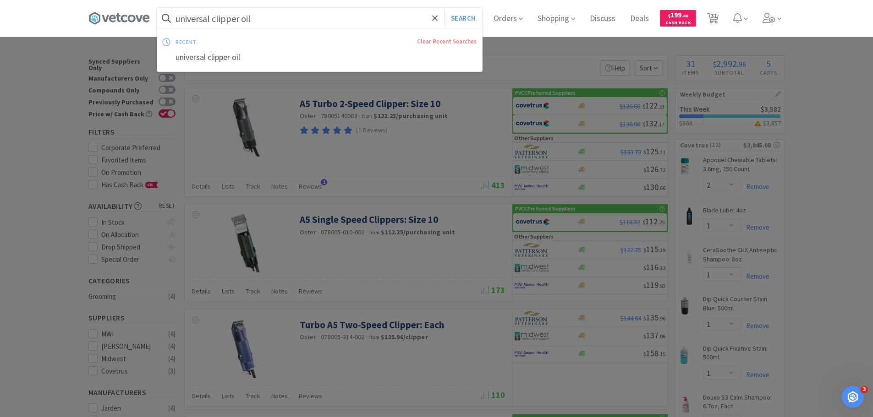
click at [282, 15] on input "universal clipper oil" at bounding box center [319, 18] width 325 height 21
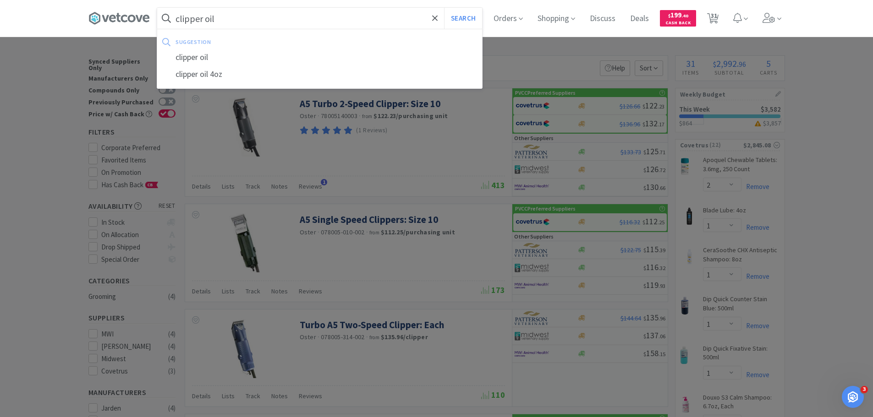
click at [444, 8] on button "Search" at bounding box center [463, 18] width 38 height 21
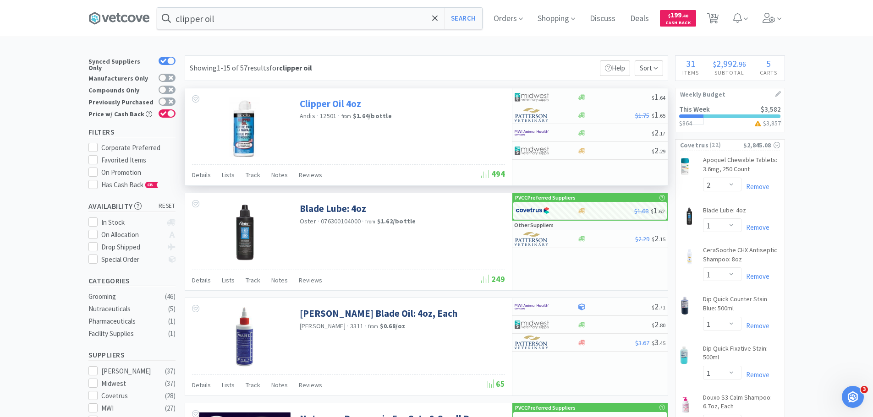
click at [342, 99] on link "Clipper Oil 4oz" at bounding box center [330, 104] width 61 height 12
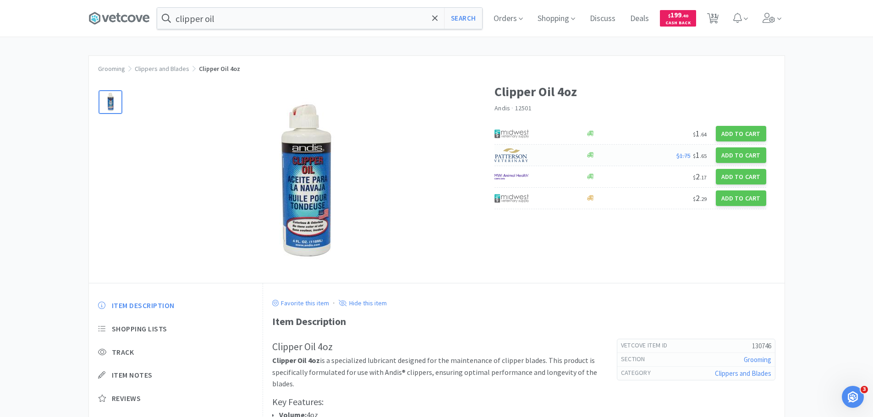
click at [502, 154] on img at bounding box center [511, 155] width 34 height 14
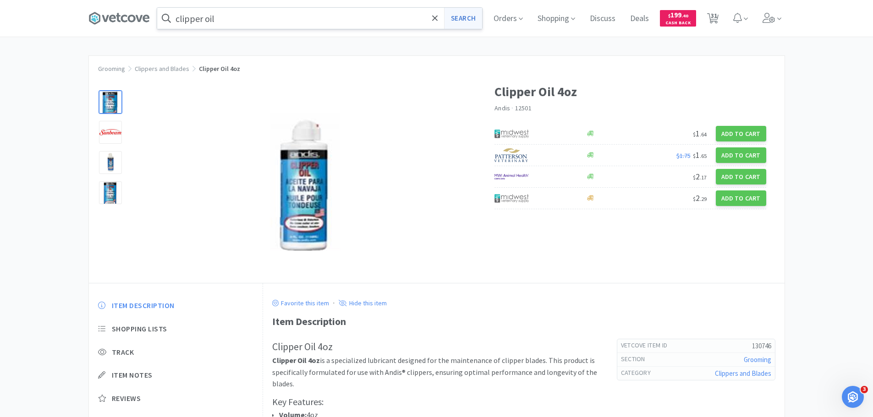
click at [462, 19] on button "Search" at bounding box center [463, 18] width 38 height 21
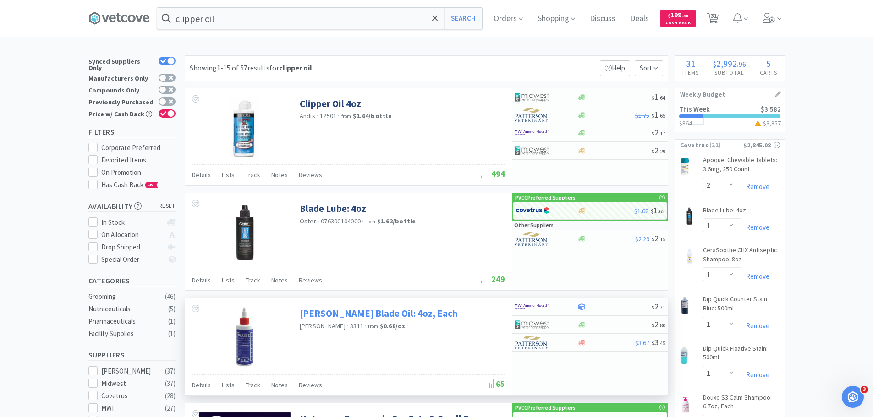
click at [337, 314] on link "[PERSON_NAME] Blade Oil: 4oz, Each" at bounding box center [379, 313] width 158 height 12
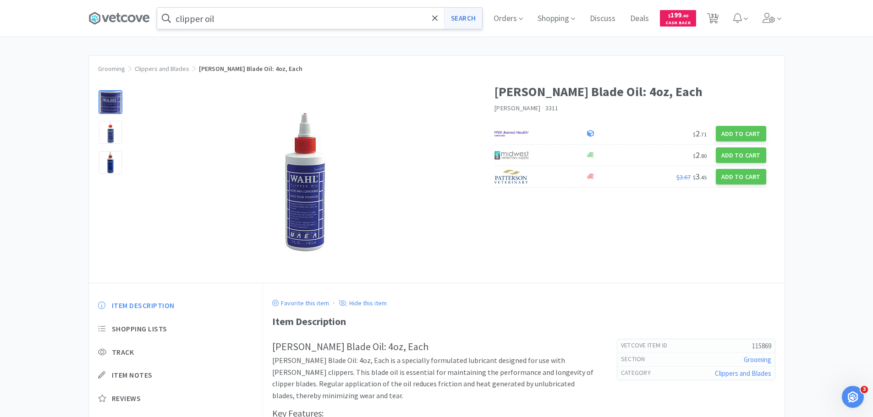
click at [473, 22] on button "Search" at bounding box center [463, 18] width 38 height 21
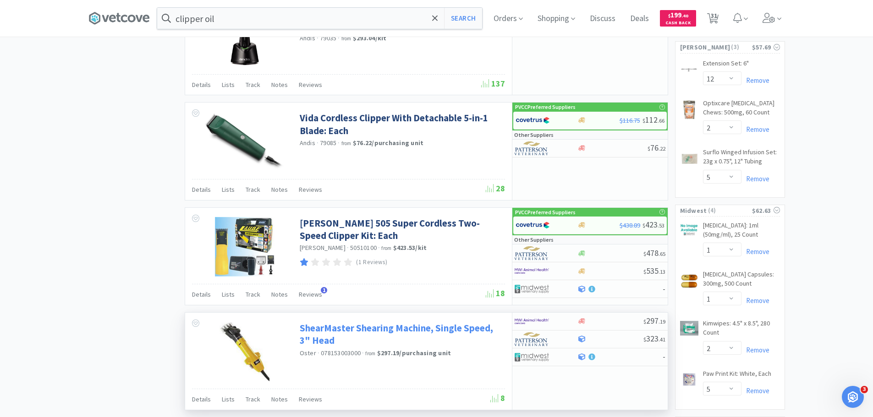
scroll to position [1424, 0]
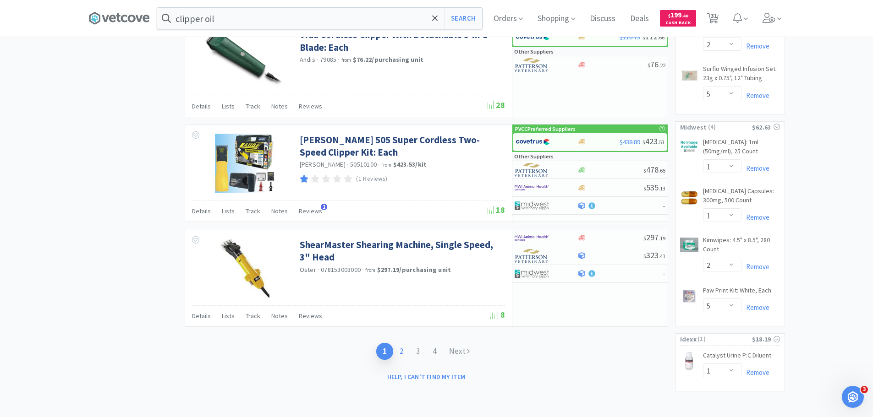
click at [398, 353] on link "2" at bounding box center [401, 351] width 16 height 17
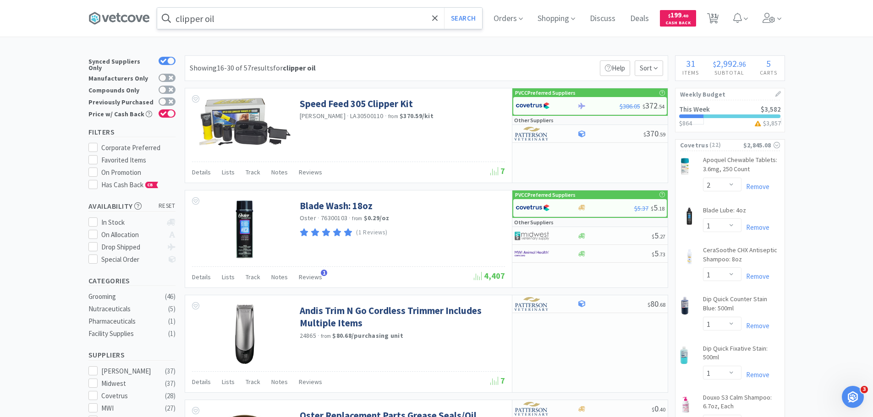
click at [214, 13] on input "clipper oil" at bounding box center [319, 18] width 325 height 21
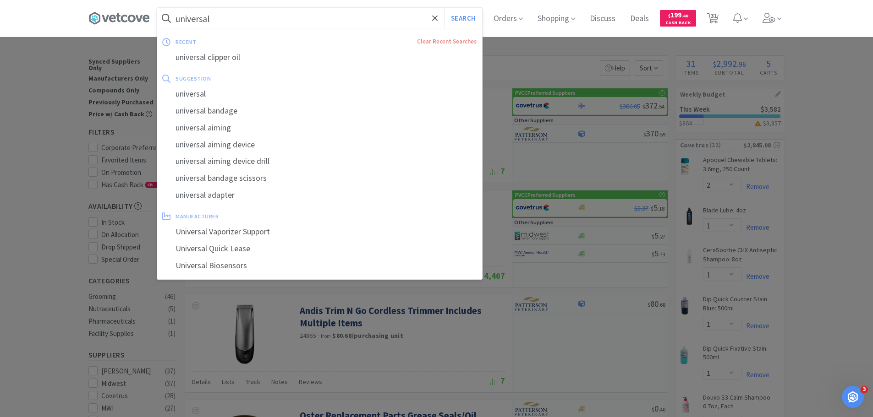
click at [444, 8] on button "Search" at bounding box center [463, 18] width 38 height 21
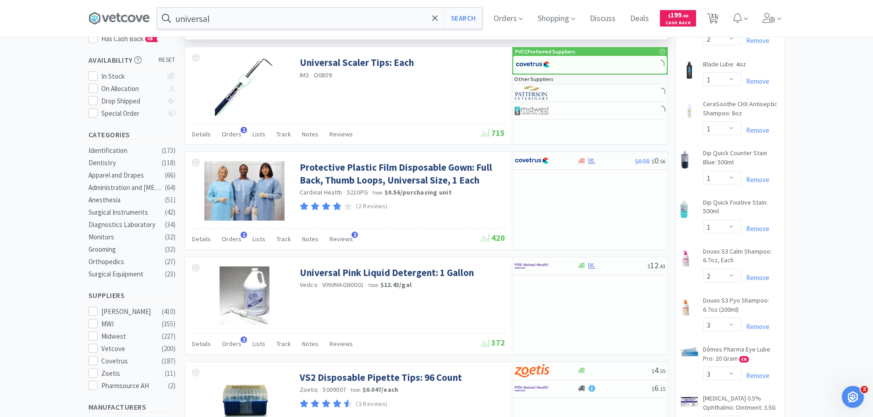
scroll to position [46, 0]
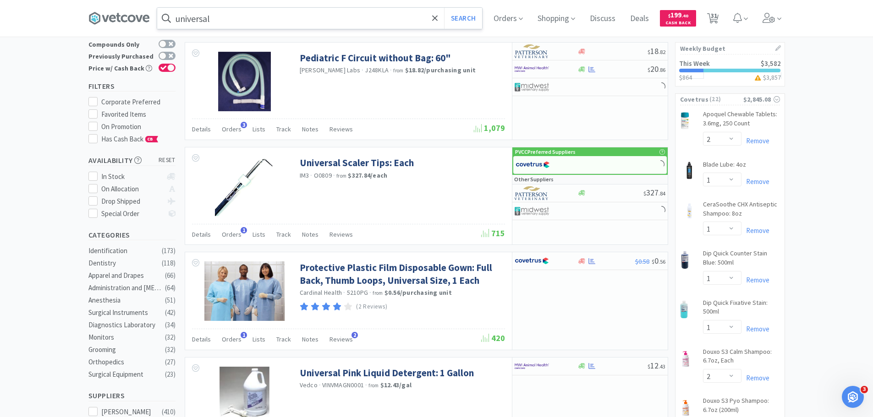
click at [329, 21] on input "universal" at bounding box center [319, 18] width 325 height 21
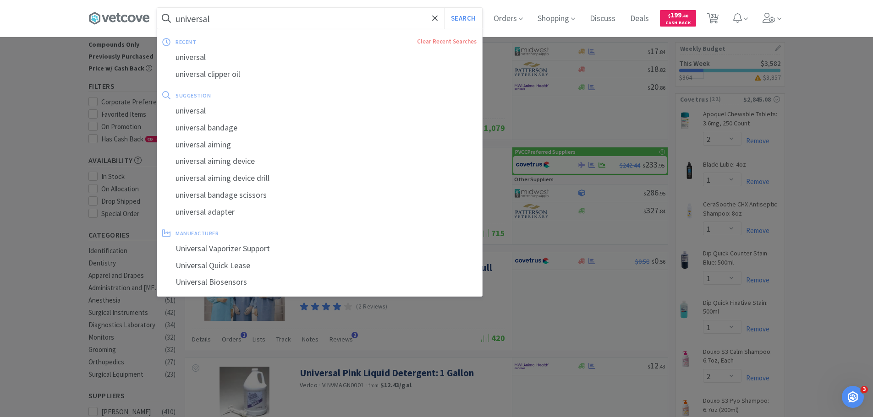
click at [329, 21] on input "universal" at bounding box center [319, 18] width 325 height 21
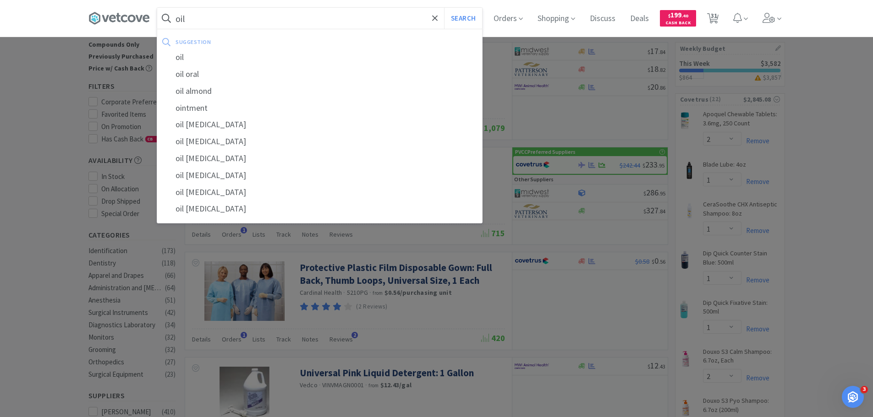
click at [444, 8] on button "Search" at bounding box center [463, 18] width 38 height 21
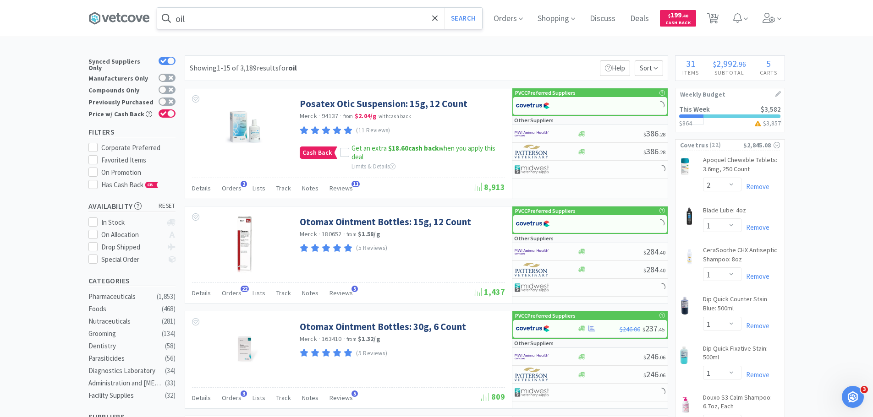
click at [176, 20] on span at bounding box center [166, 18] width 18 height 15
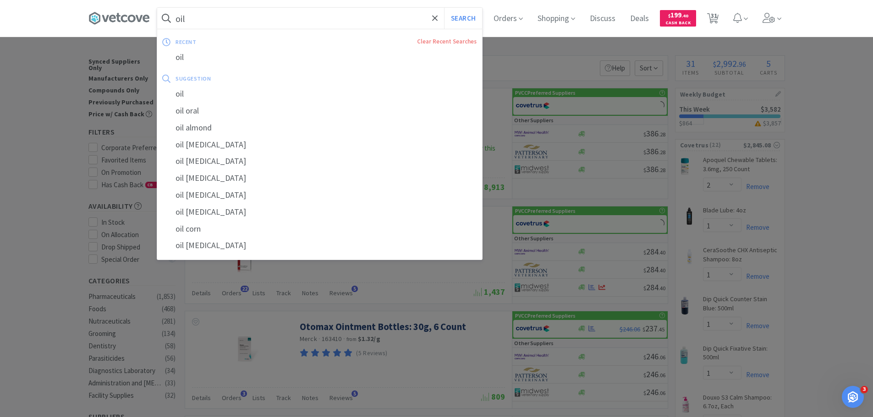
click at [184, 21] on input "oil" at bounding box center [319, 18] width 325 height 21
click at [183, 21] on input "oil" at bounding box center [319, 18] width 325 height 21
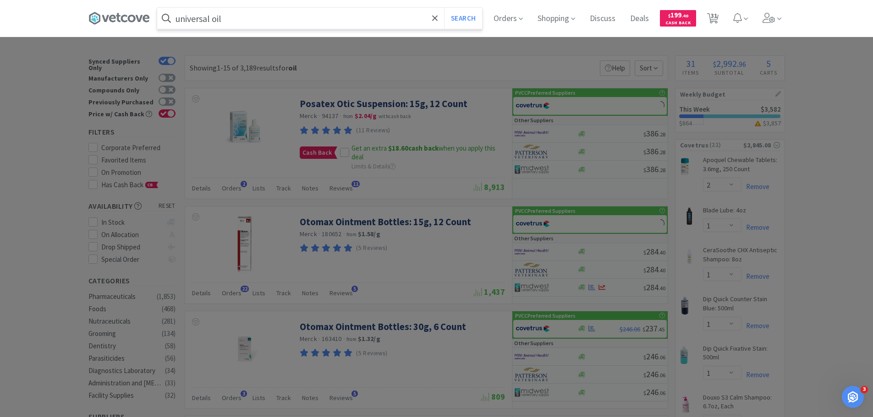
click at [444, 8] on button "Search" at bounding box center [463, 18] width 38 height 21
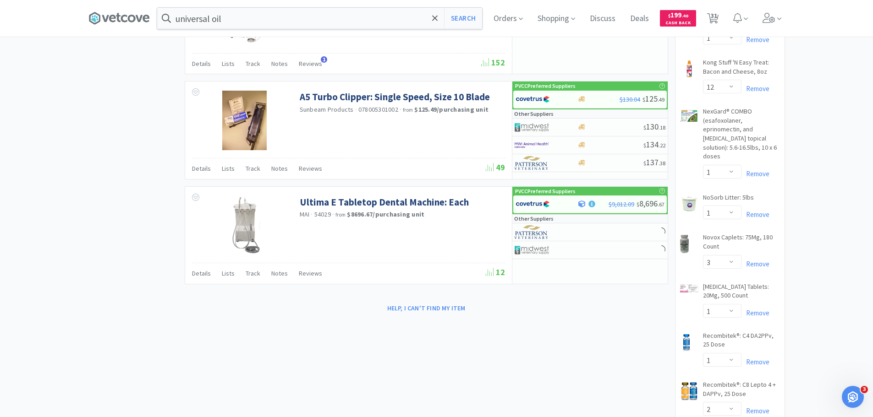
scroll to position [687, 0]
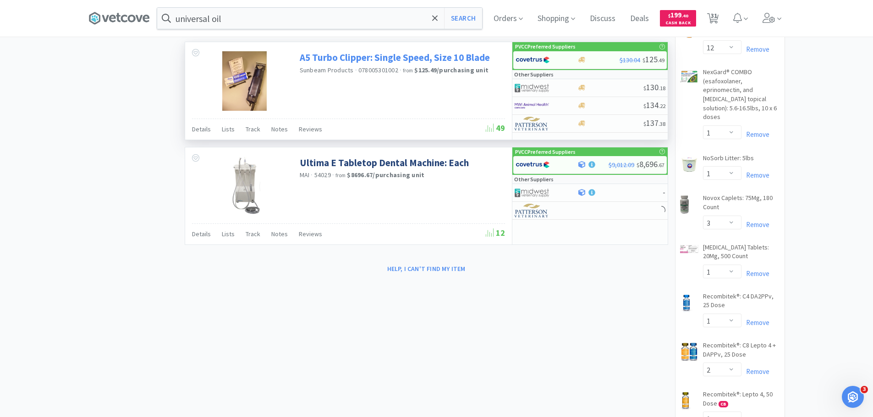
click at [345, 61] on link "A5 Turbo Clipper: Single Speed, Size 10 Blade" at bounding box center [395, 57] width 190 height 12
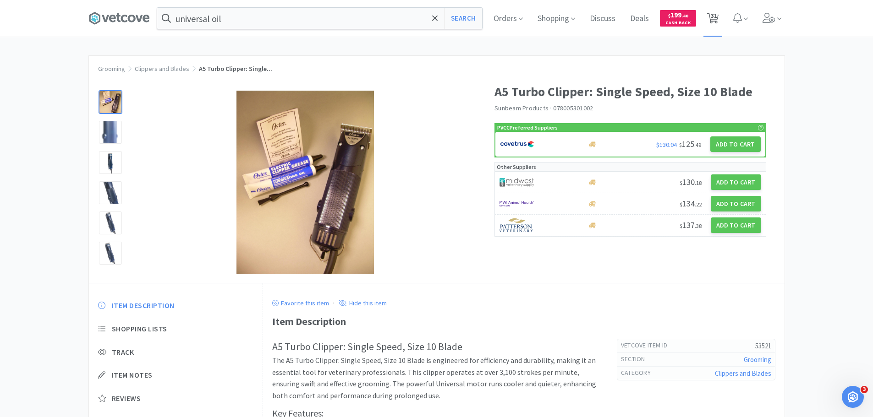
click at [717, 18] on span "31" at bounding box center [714, 15] width 6 height 37
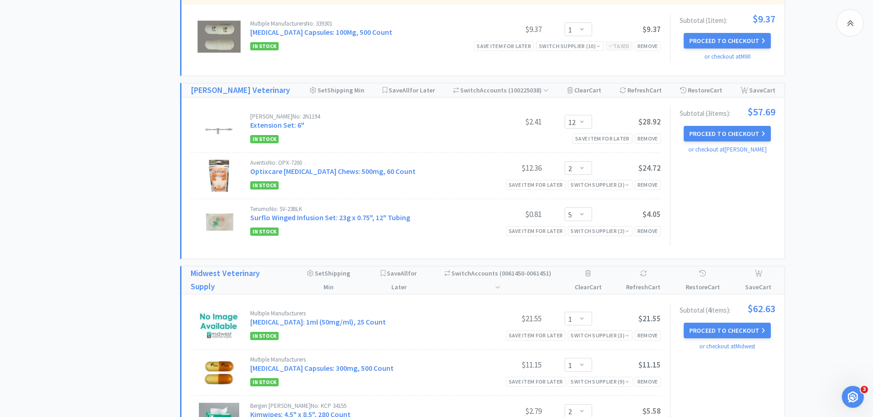
scroll to position [1524, 0]
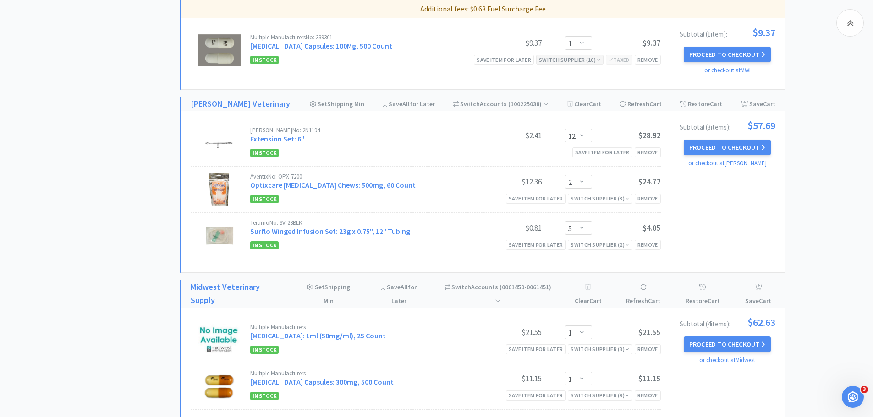
click at [564, 55] on div "Switch Supplier ( 10 )" at bounding box center [570, 59] width 62 height 9
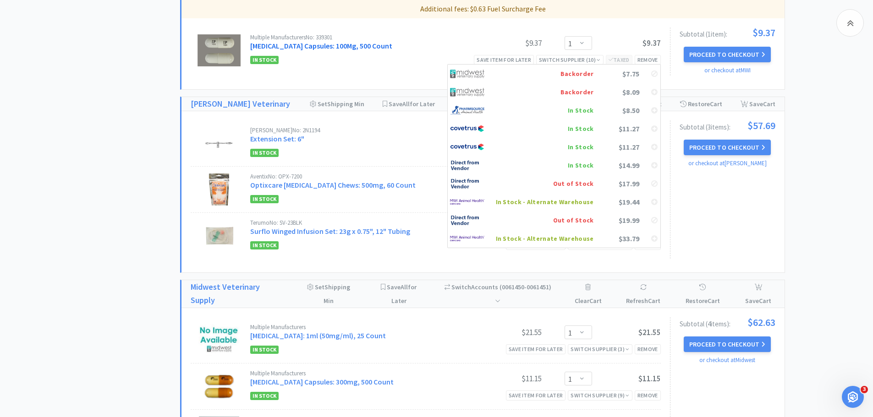
click at [352, 41] on link "[MEDICAL_DATA] Capsules: 100Mg, 500 Count" at bounding box center [321, 45] width 142 height 9
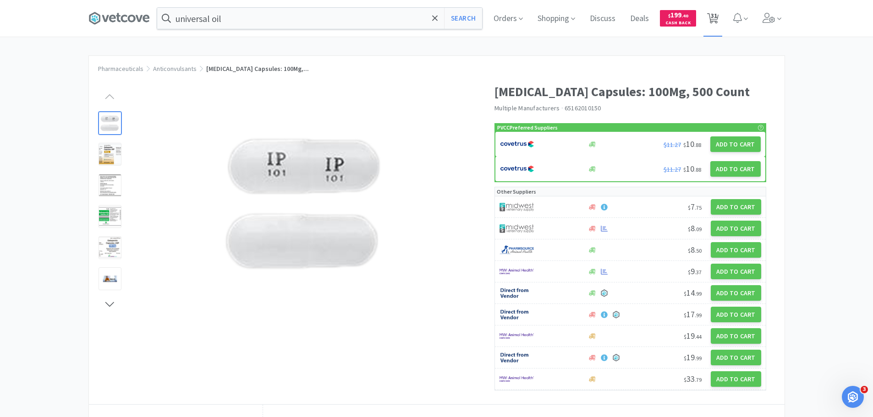
click at [717, 19] on span "31" at bounding box center [714, 15] width 6 height 37
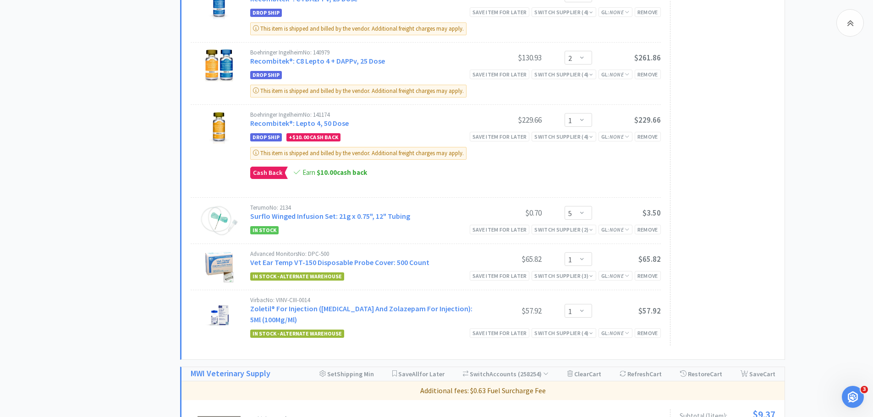
scroll to position [1237, 0]
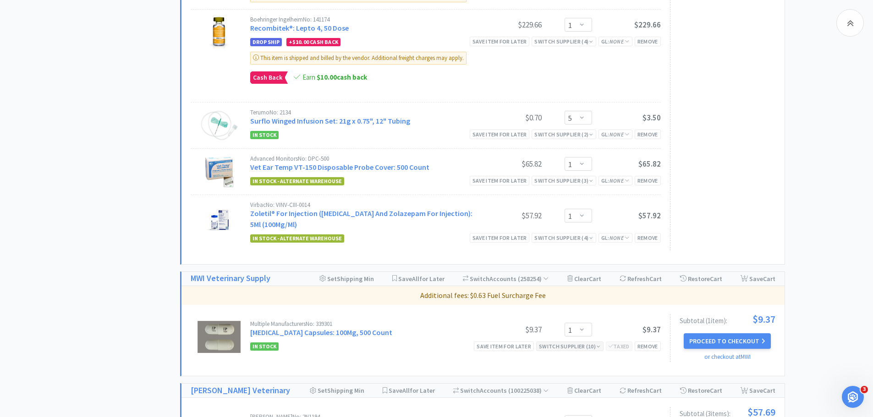
click at [570, 342] on div "Switch Supplier ( 10 )" at bounding box center [570, 346] width 62 height 9
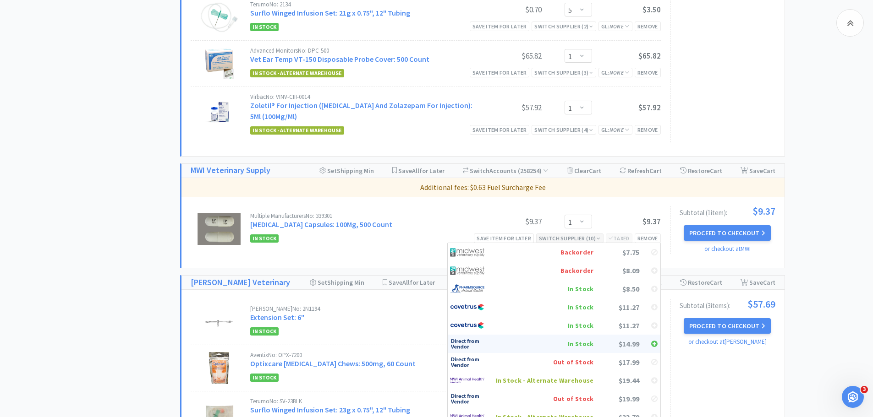
scroll to position [1375, 0]
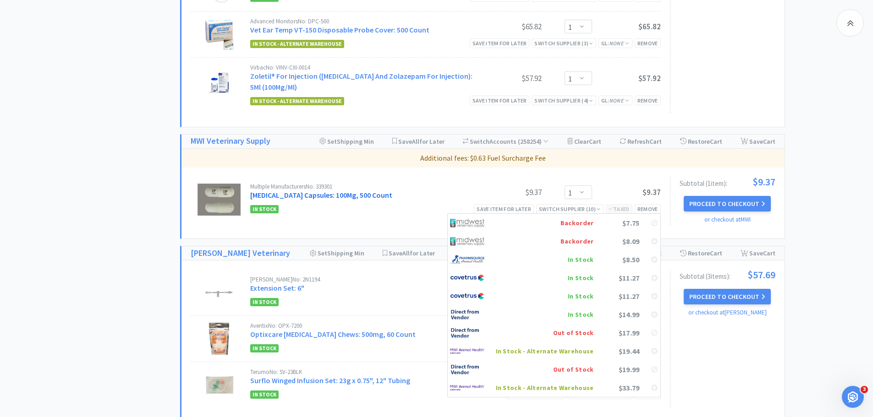
click at [364, 191] on link "[MEDICAL_DATA] Capsules: 100Mg, 500 Count" at bounding box center [321, 195] width 142 height 9
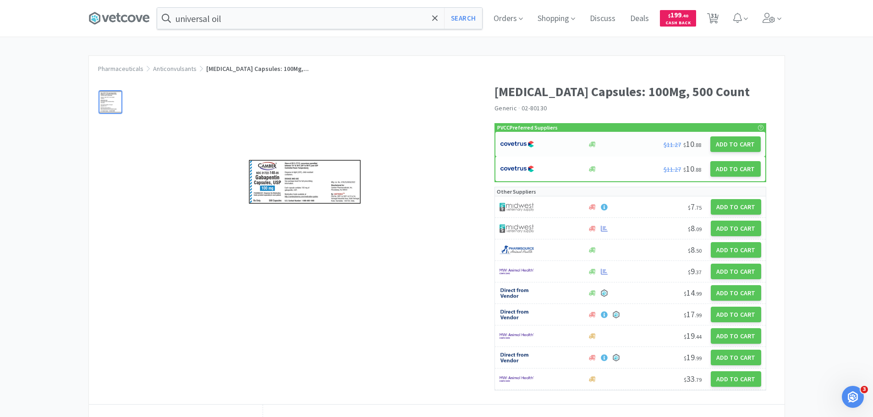
click at [510, 143] on img at bounding box center [517, 144] width 34 height 14
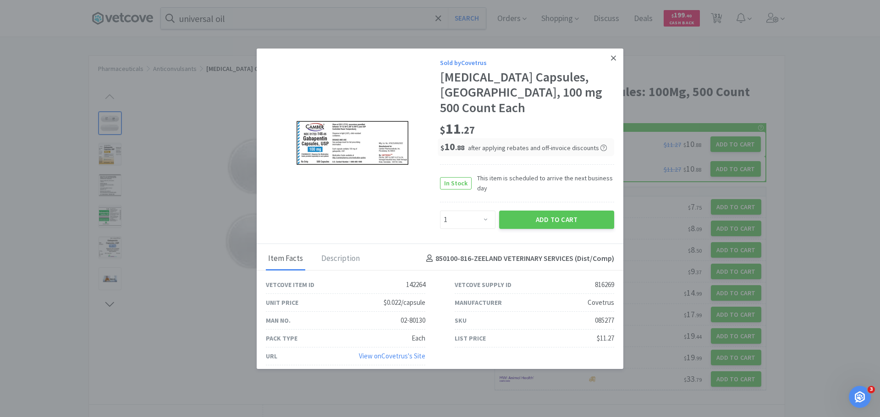
click at [611, 67] on link at bounding box center [613, 59] width 16 height 20
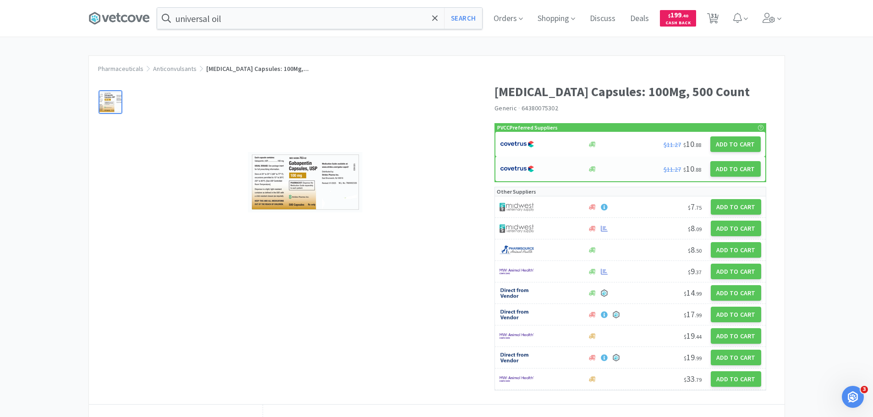
click at [553, 170] on div at bounding box center [539, 169] width 78 height 16
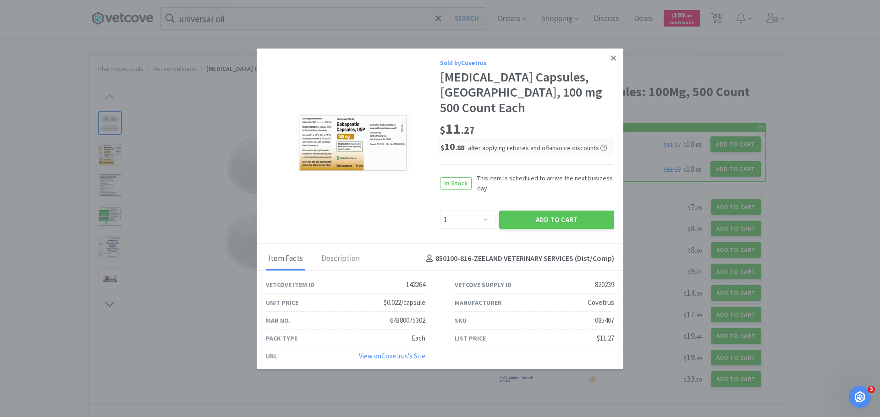
click at [606, 68] on link at bounding box center [613, 59] width 16 height 20
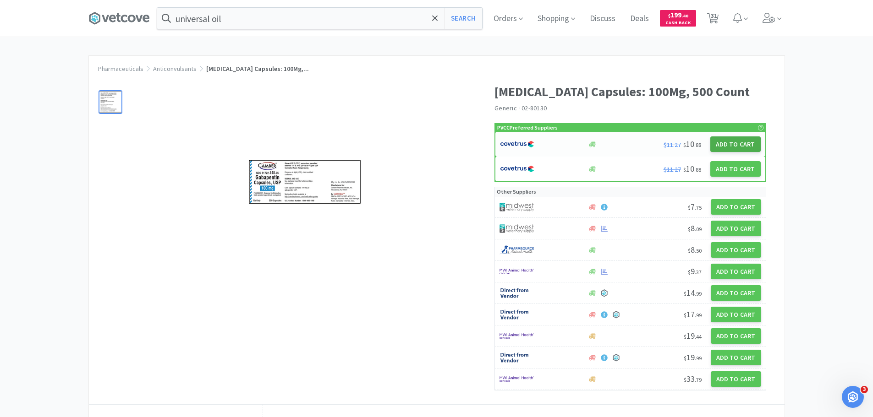
click at [735, 143] on button "Add to Cart" at bounding box center [735, 145] width 50 height 16
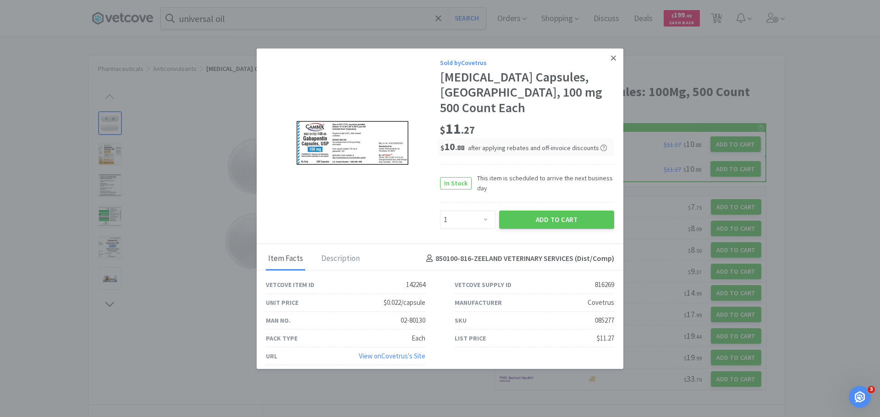
click at [616, 63] on link at bounding box center [613, 59] width 16 height 20
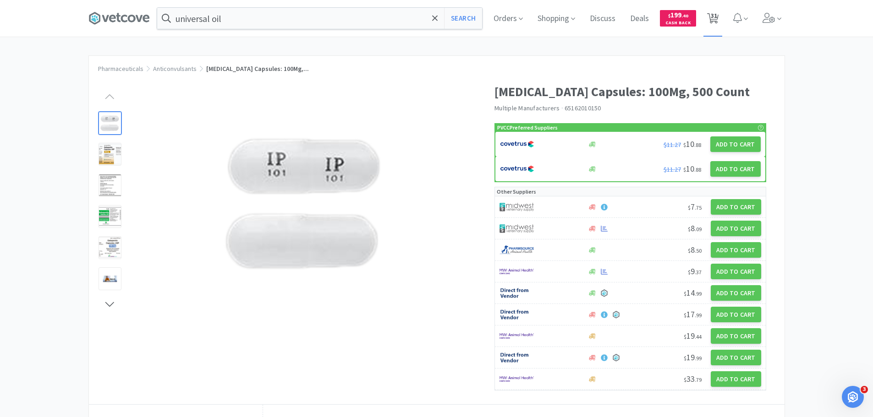
click at [717, 17] on span "31" at bounding box center [714, 15] width 6 height 37
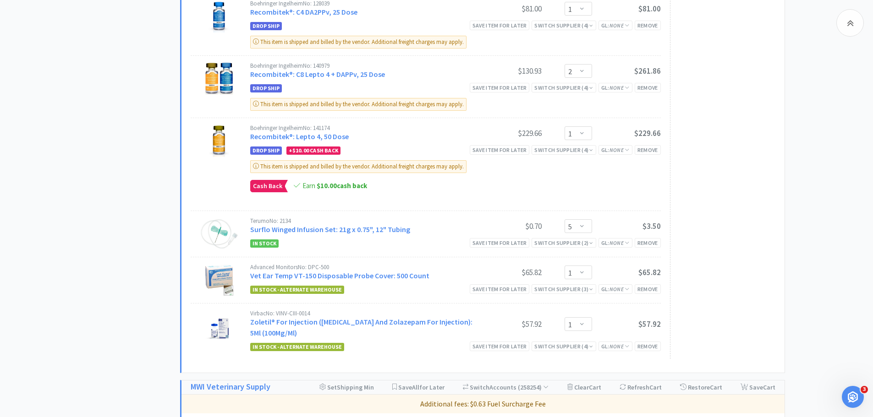
scroll to position [1237, 0]
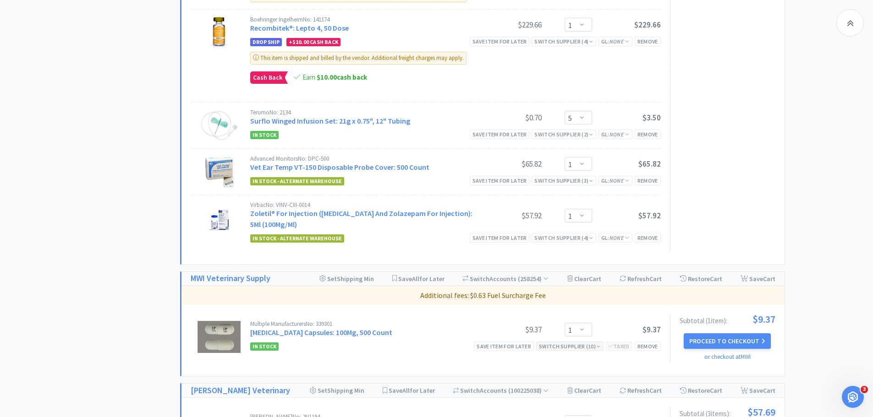
click at [554, 342] on div "Switch Supplier ( 10 )" at bounding box center [570, 346] width 62 height 9
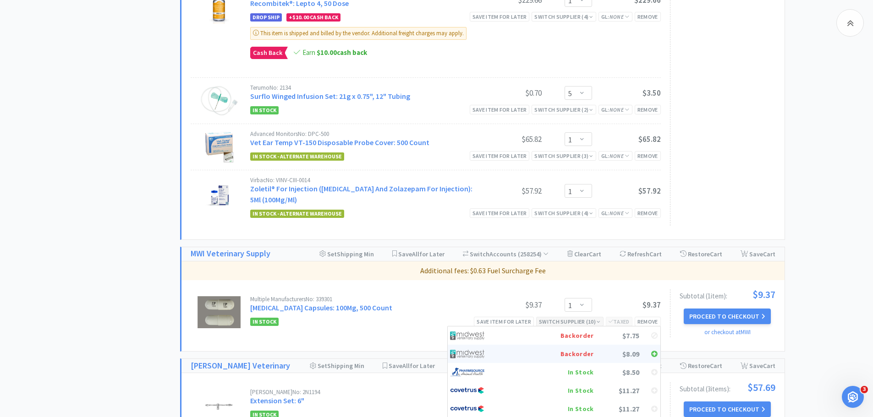
scroll to position [1283, 0]
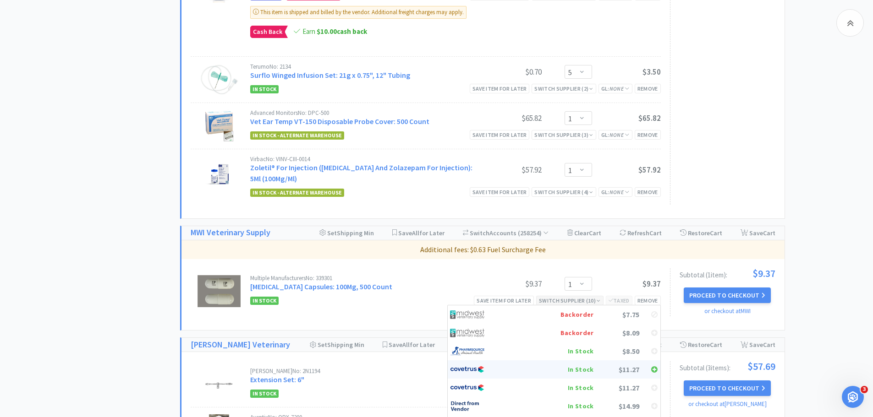
click at [496, 363] on div at bounding box center [473, 370] width 46 height 14
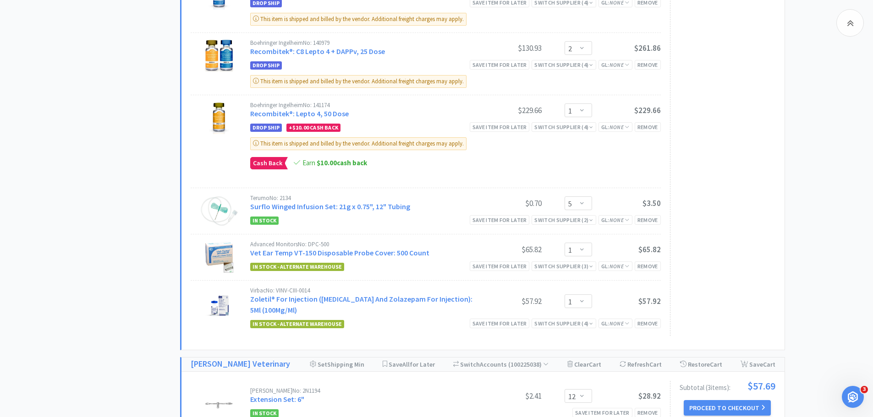
scroll to position [1137, 0]
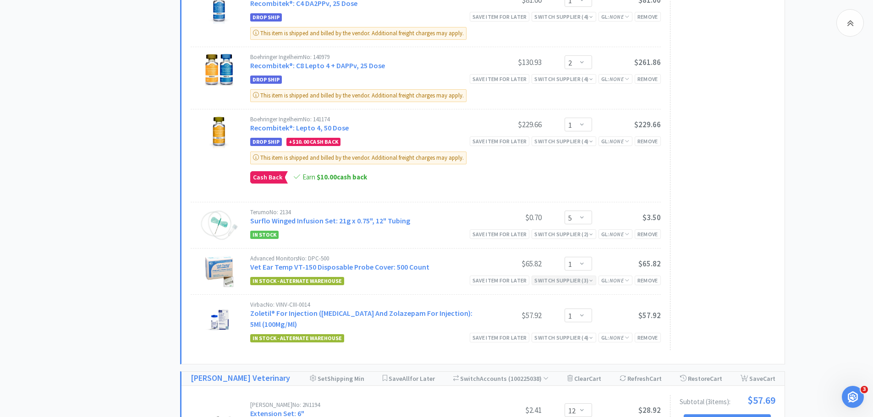
click at [542, 276] on div "Switch Supplier ( 3 )" at bounding box center [563, 280] width 59 height 9
click at [420, 263] on link "Vet Ear Temp VT-150 Disposable Probe Cover: 500 Count" at bounding box center [339, 267] width 179 height 9
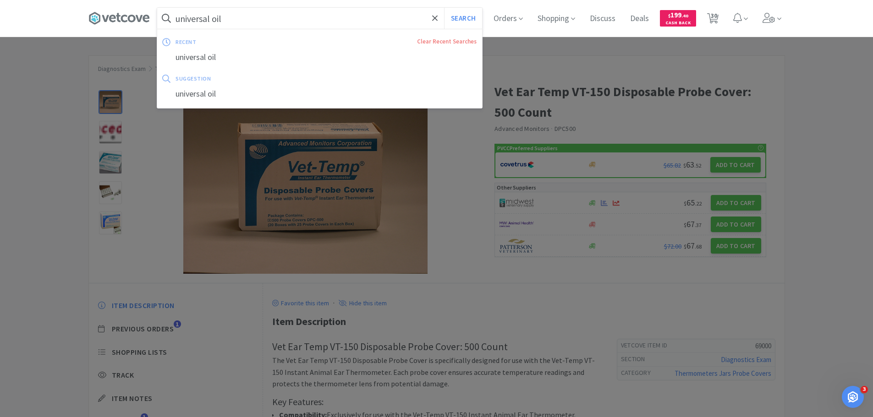
click at [262, 13] on input "universal oil" at bounding box center [319, 18] width 325 height 21
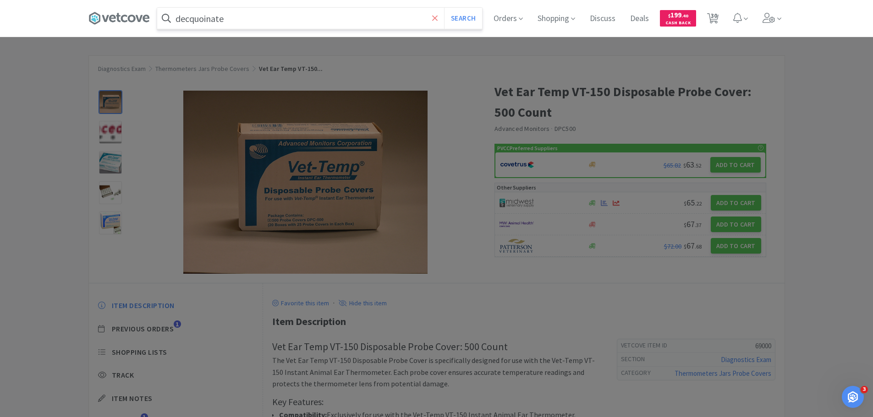
click at [444, 8] on button "Search" at bounding box center [463, 18] width 38 height 21
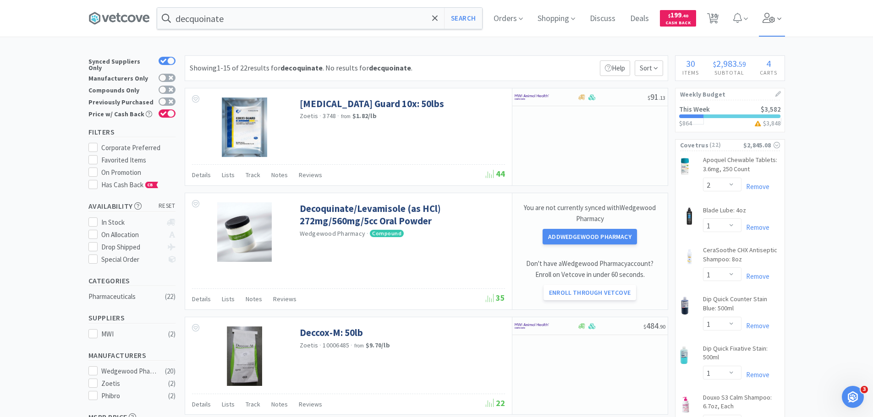
click at [768, 17] on icon at bounding box center [768, 18] width 13 height 10
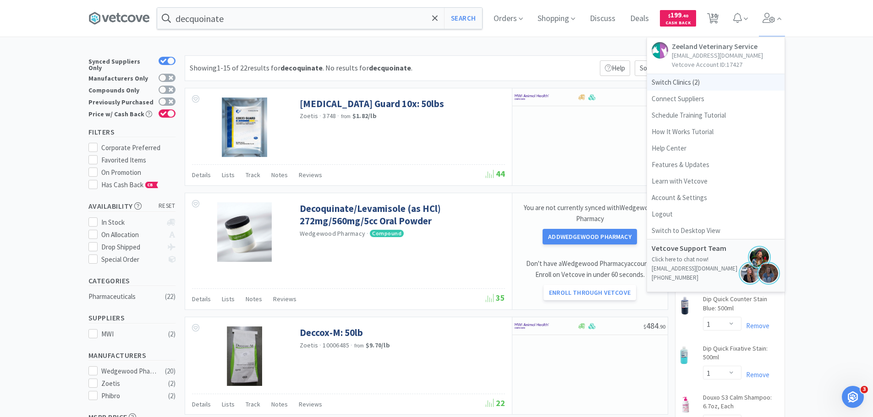
click at [686, 84] on span "Switch Clinics ( 2 )" at bounding box center [715, 82] width 137 height 16
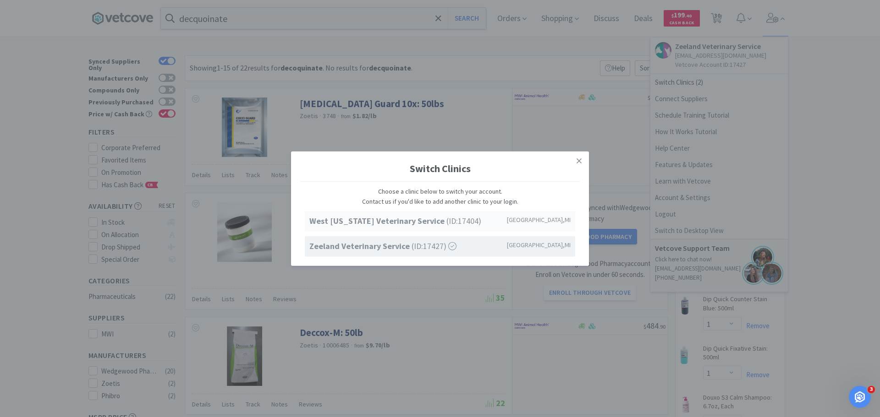
click at [402, 224] on strong "West [US_STATE] Veterinary Service" at bounding box center [377, 221] width 137 height 11
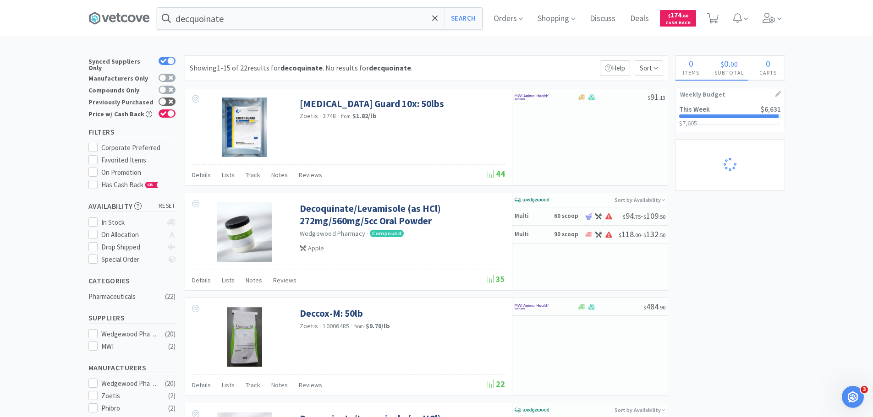
click at [166, 98] on div at bounding box center [162, 101] width 7 height 7
checkbox input "true"
select select "1"
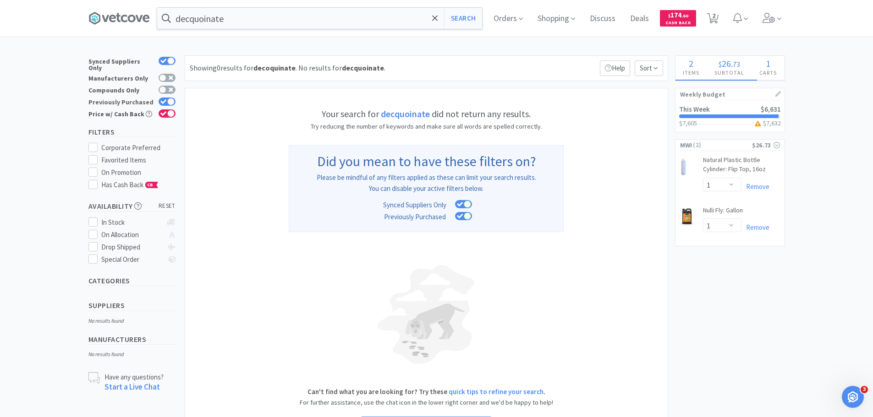
click at [166, 99] on icon at bounding box center [163, 101] width 6 height 5
checkbox input "false"
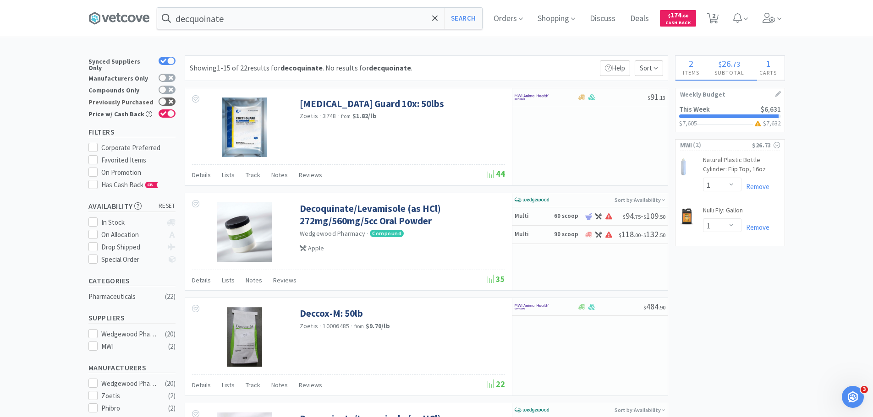
select select "2"
select select "1"
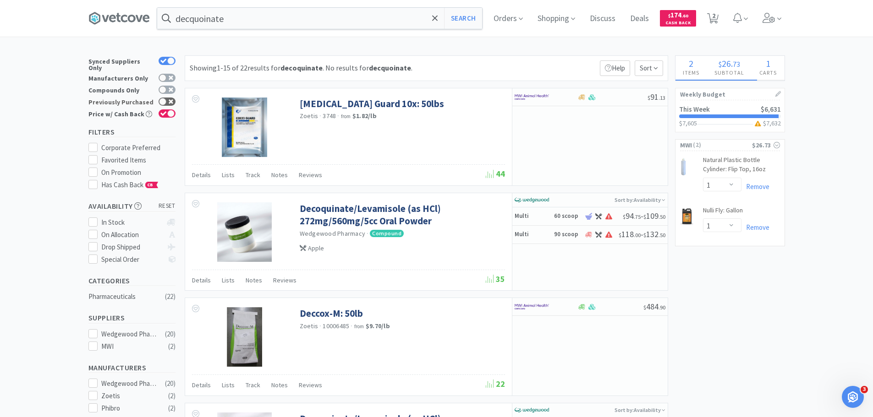
select select "2"
select select "3"
select select "2"
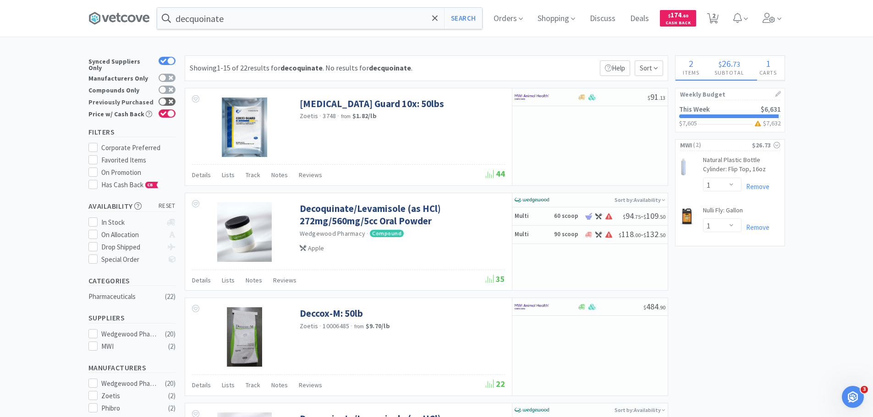
select select "1"
select select "12"
select select "1"
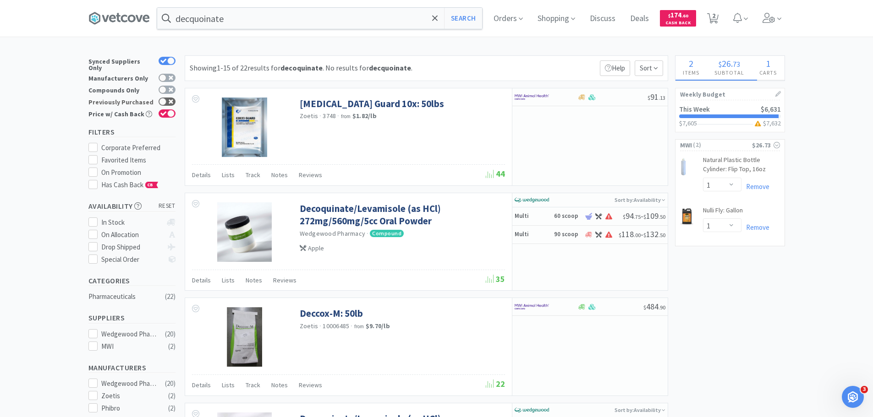
select select "3"
select select "1"
select select "2"
select select "1"
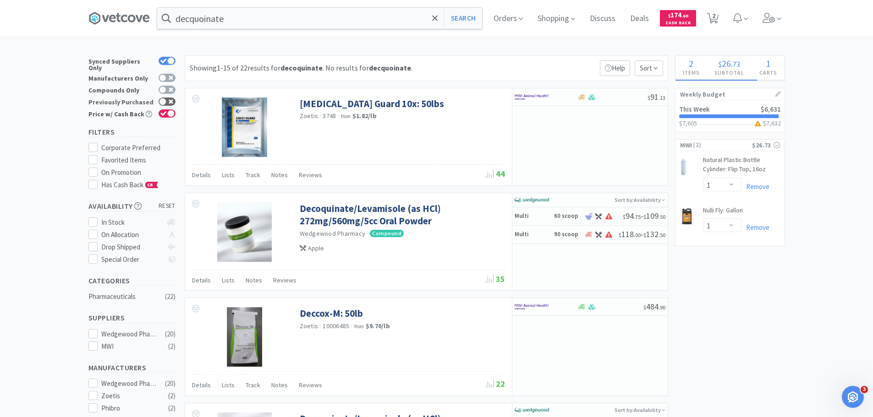
select select "5"
select select "1"
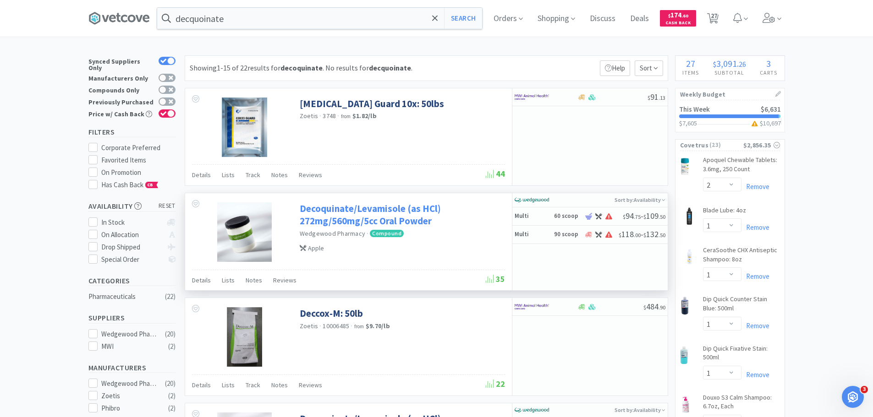
click at [374, 208] on link "Decoquinate/Levamisole (as HCl) 272mg/560mg/5cc Oral Powder" at bounding box center [401, 215] width 203 height 25
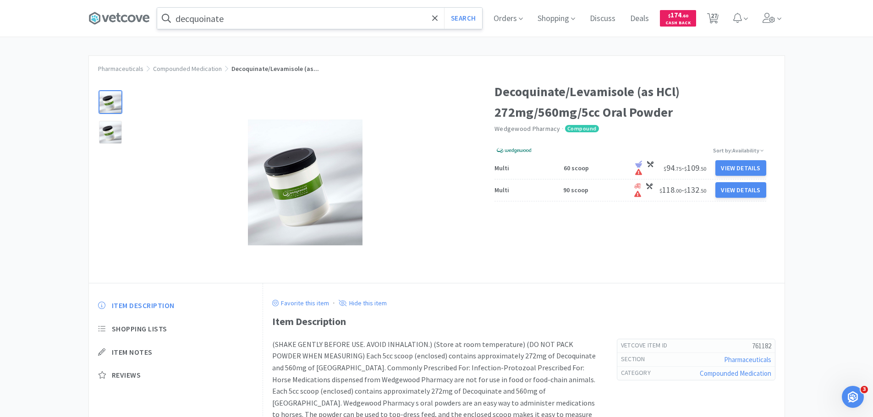
click at [240, 23] on input "decquoinate" at bounding box center [319, 18] width 325 height 21
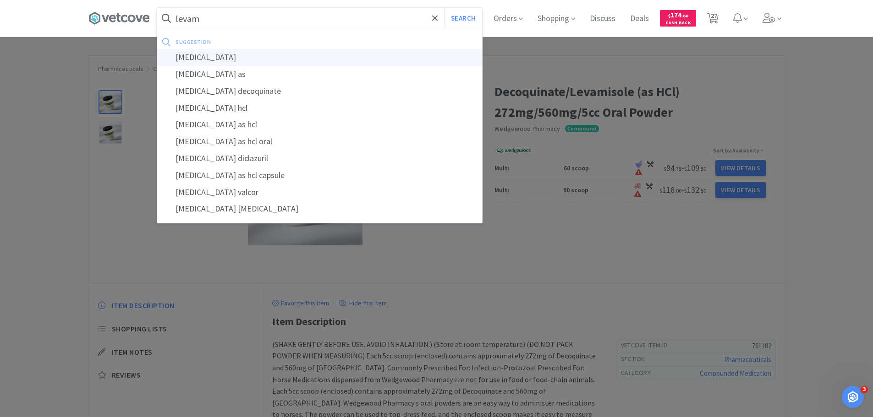
click at [232, 58] on div "levamisole" at bounding box center [319, 57] width 325 height 17
type input "levamisole"
select select "2"
select select "1"
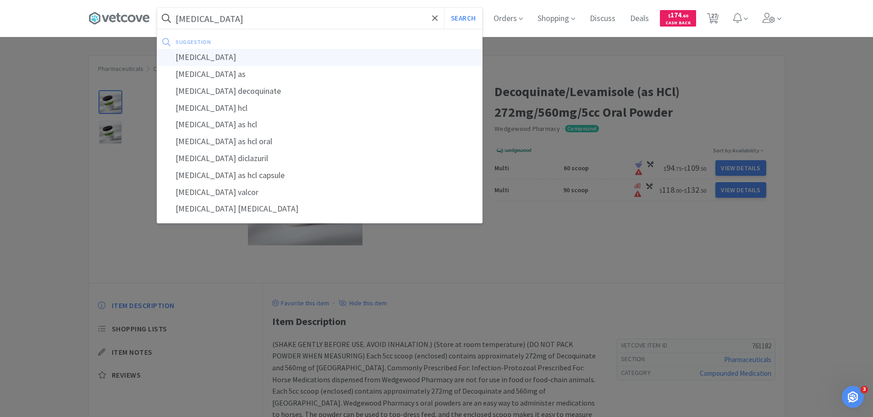
select select "1"
select select "2"
select select "3"
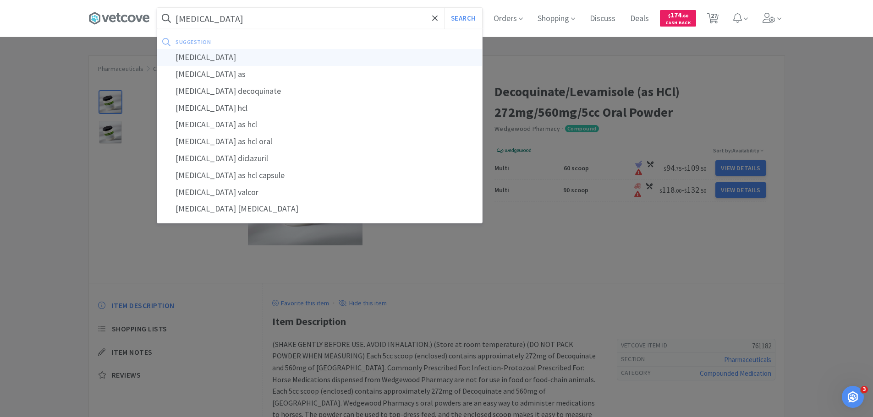
select select "3"
select select "2"
select select "1"
select select "12"
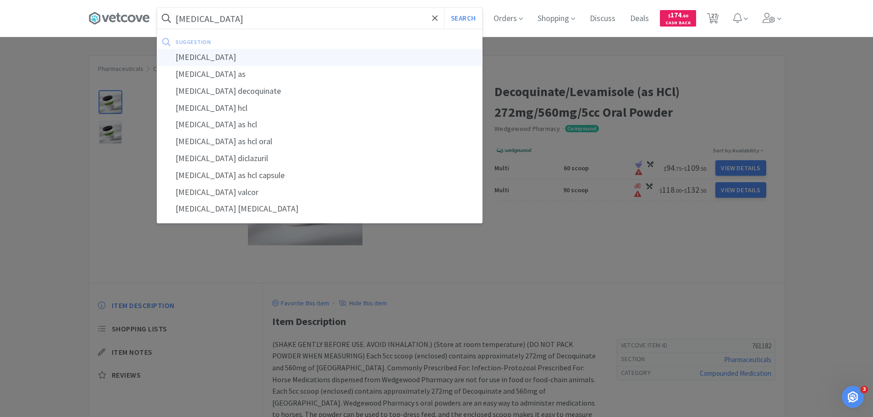
select select "1"
select select "3"
select select "1"
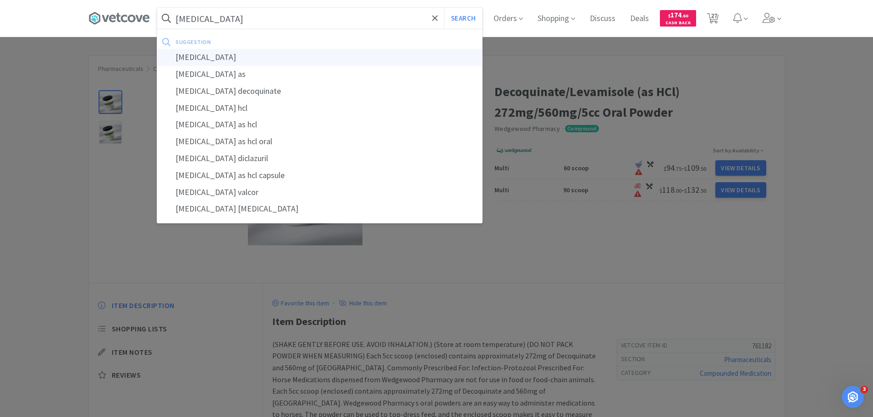
select select "2"
select select "1"
select select "5"
select select "1"
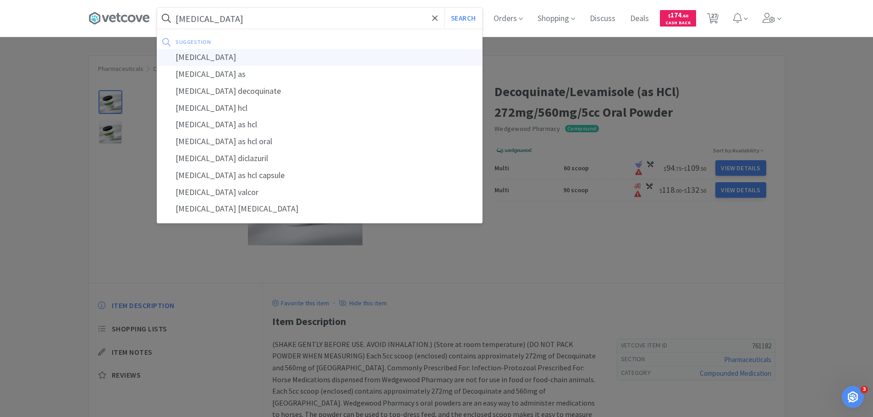
select select "1"
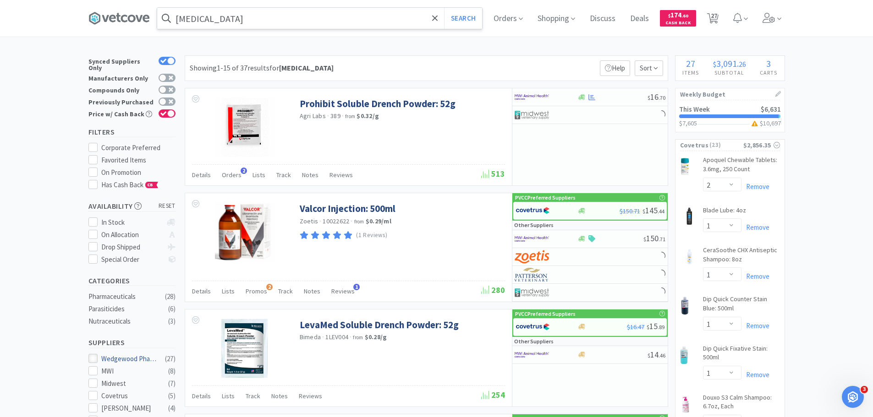
click at [92, 356] on icon at bounding box center [92, 359] width 7 height 7
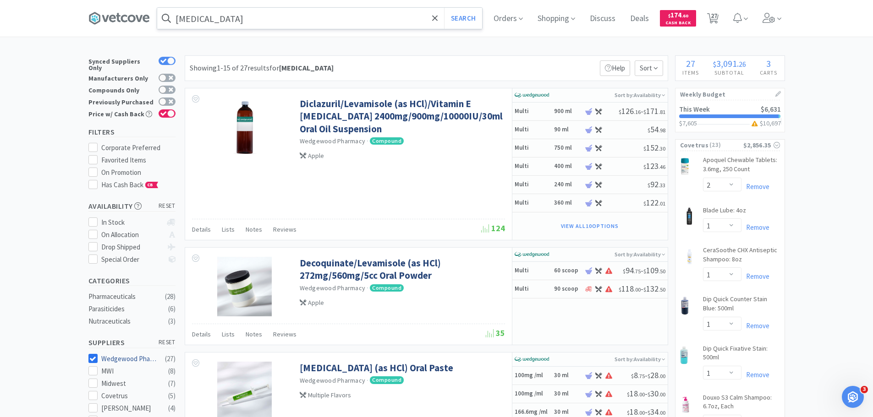
click at [96, 354] on div at bounding box center [92, 358] width 9 height 9
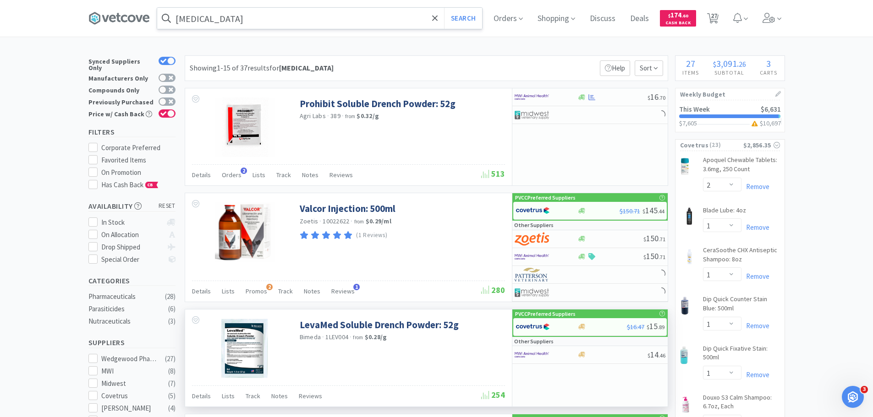
scroll to position [46, 0]
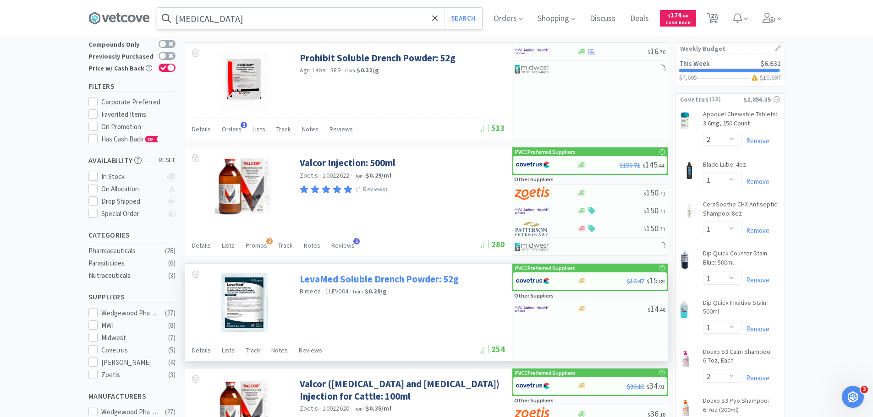
click at [388, 281] on link "LevaMed Soluble Drench Powder: 52g" at bounding box center [379, 279] width 159 height 12
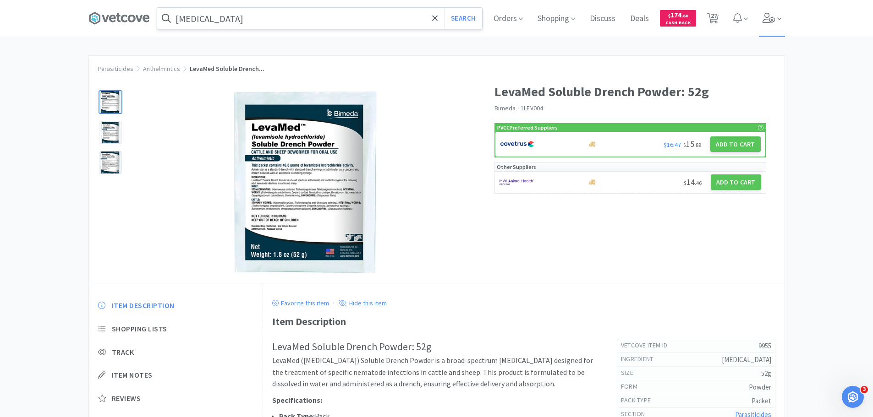
click at [772, 15] on icon at bounding box center [768, 18] width 13 height 10
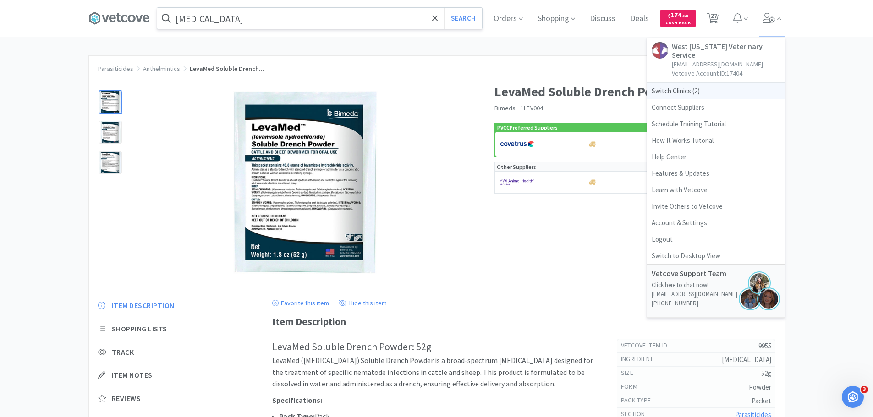
click at [675, 83] on span "Switch Clinics ( 2 )" at bounding box center [715, 91] width 137 height 16
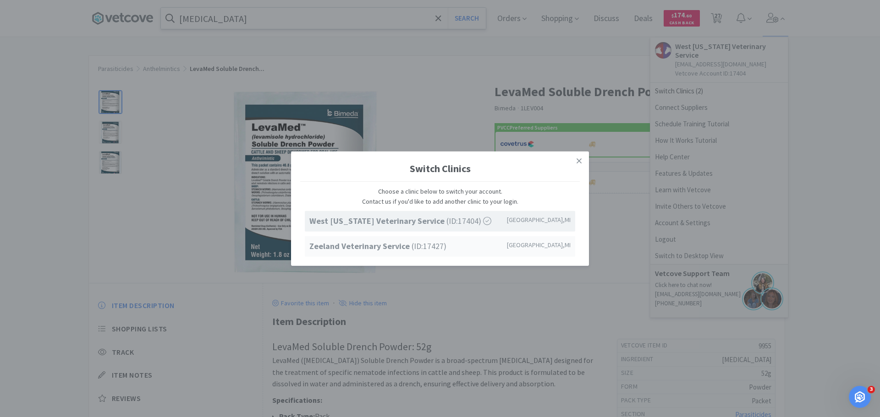
click at [371, 247] on strong "Zeeland Veterinary Service" at bounding box center [360, 246] width 102 height 11
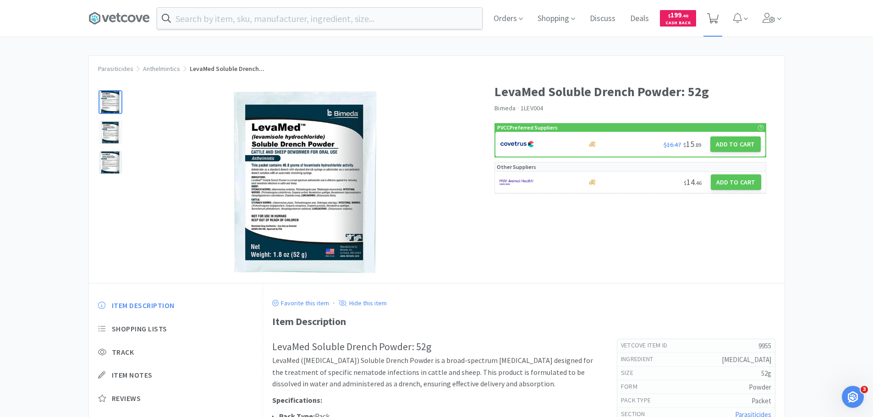
click at [719, 13] on icon at bounding box center [712, 18] width 11 height 10
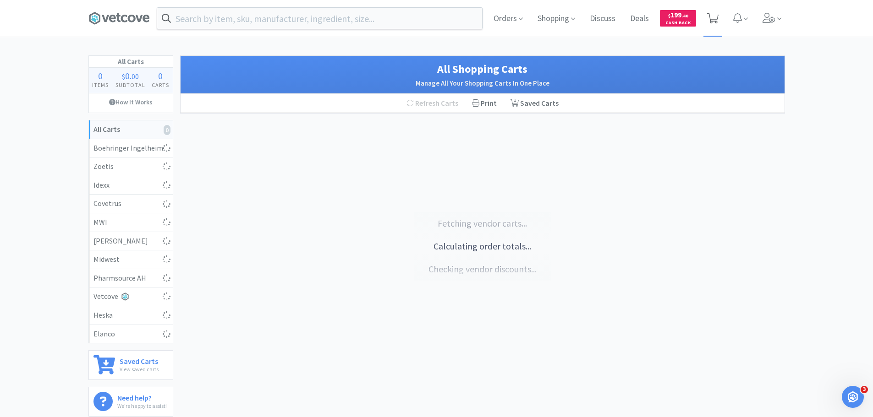
select select "2"
select select "1"
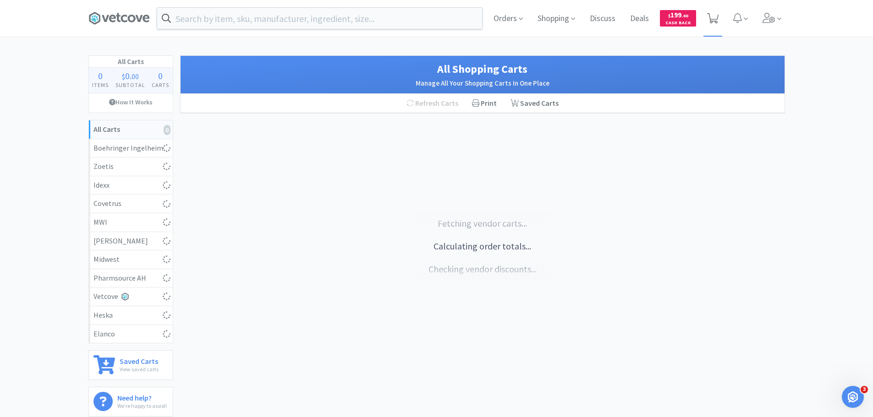
select select "2"
select select "3"
select select "2"
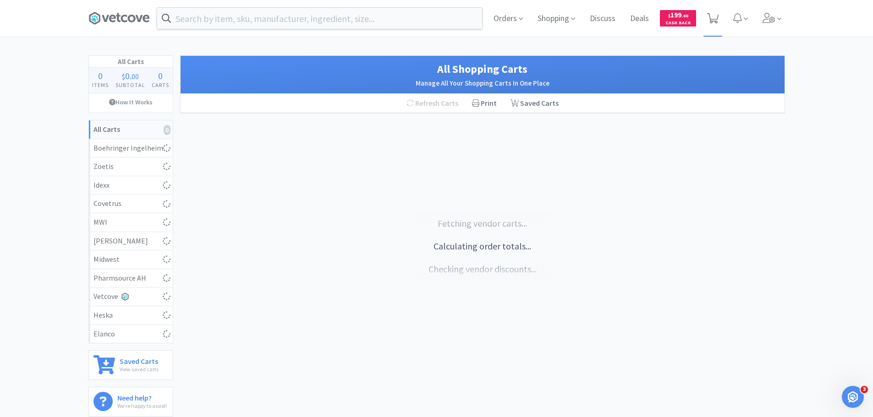
select select "1"
select select "12"
select select "1"
select select "3"
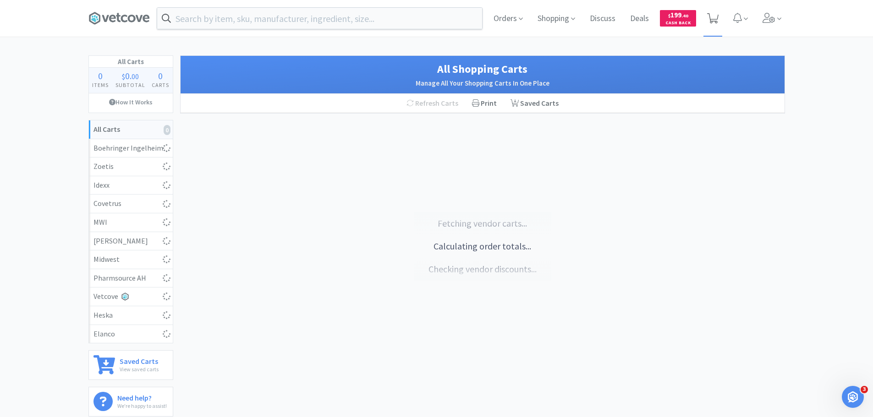
select select "1"
select select "2"
select select "1"
select select "5"
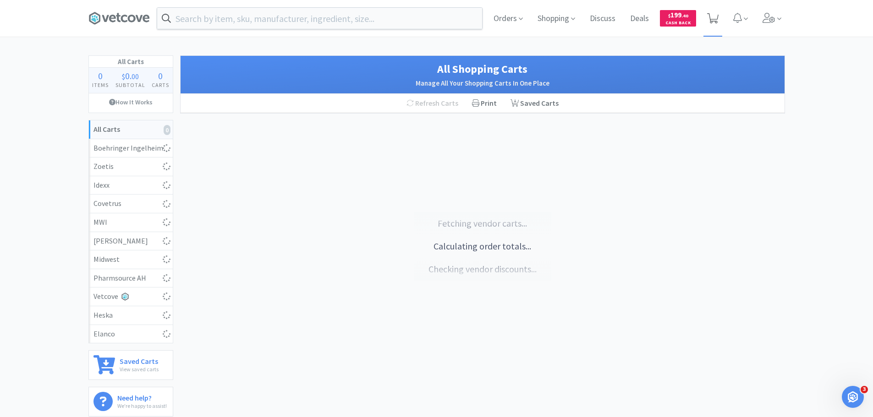
select select "1"
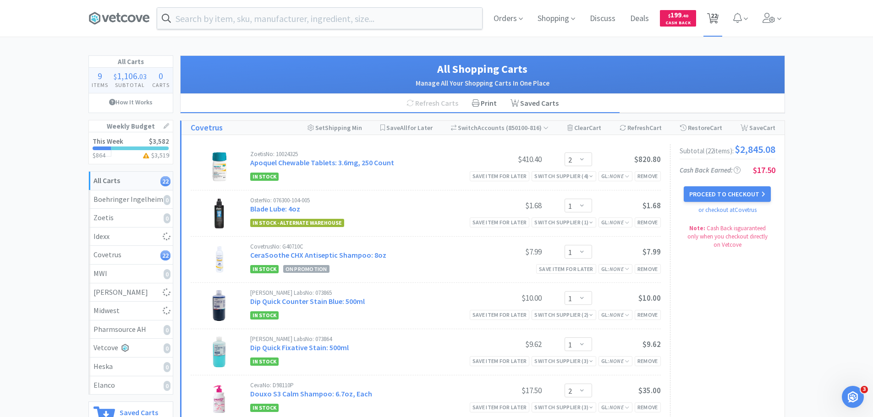
select select "12"
select select "2"
select select "5"
select select "1"
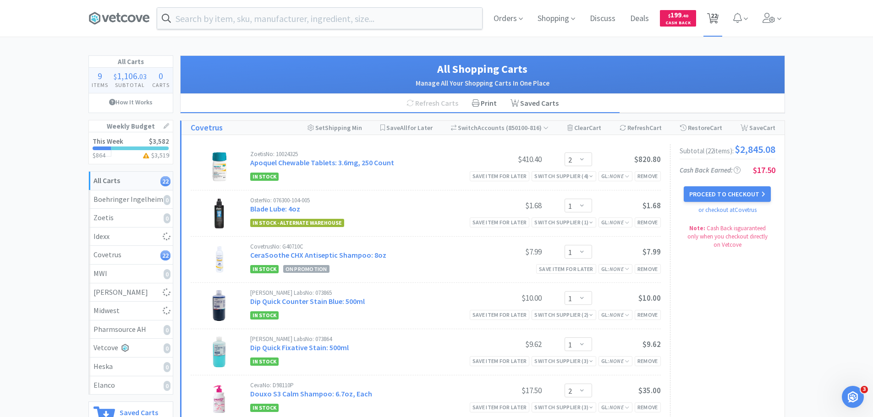
select select "2"
select select "5"
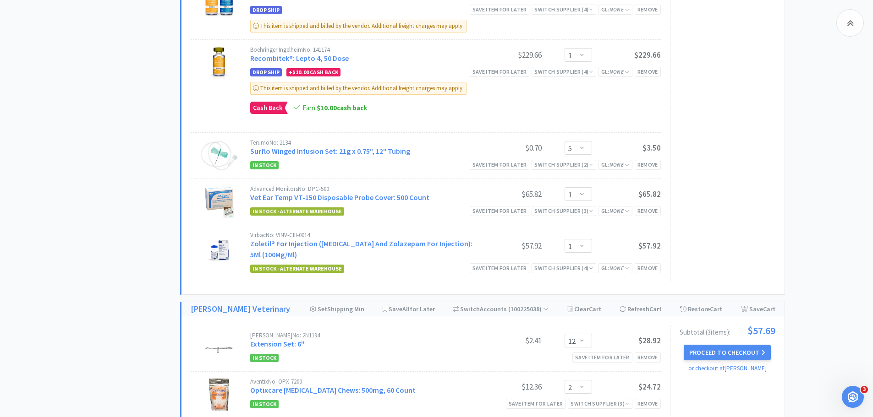
scroll to position [1054, 0]
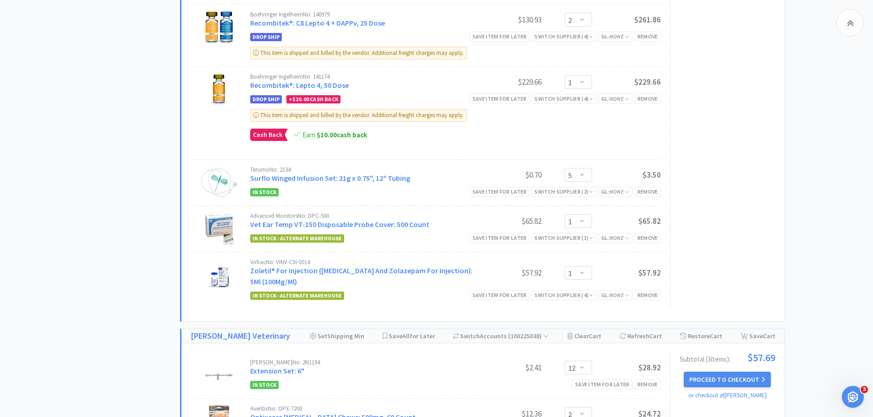
select select "1"
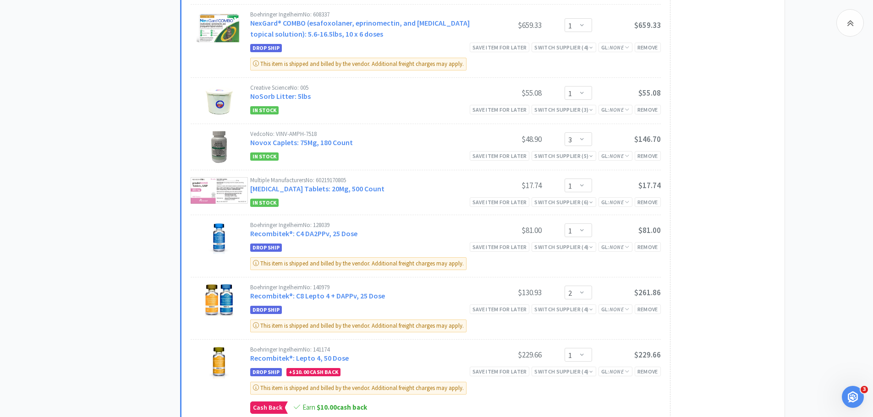
scroll to position [825, 0]
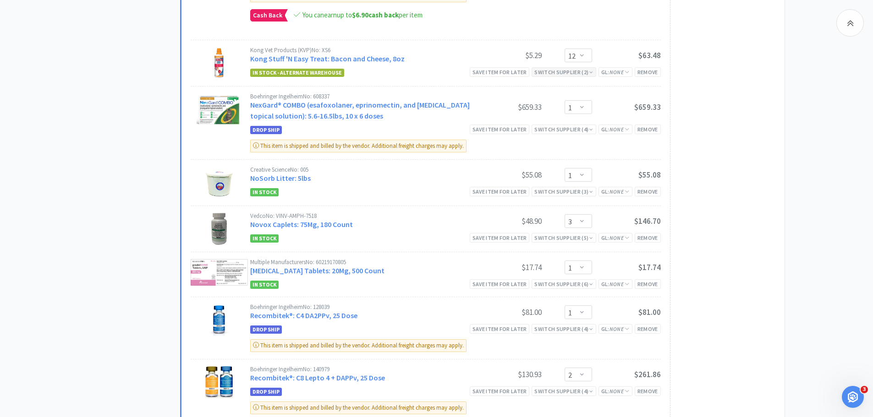
click at [580, 67] on div "Switch Supplier ( 2 )" at bounding box center [564, 72] width 64 height 10
click at [579, 68] on div "Switch Supplier ( 2 )" at bounding box center [563, 72] width 59 height 9
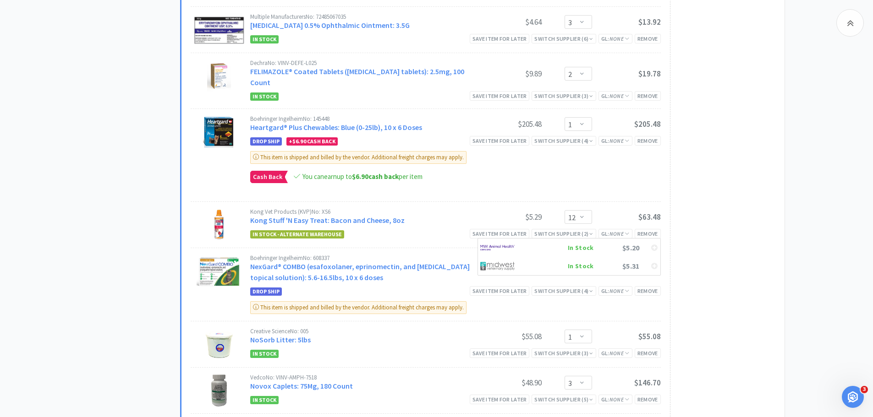
scroll to position [687, 0]
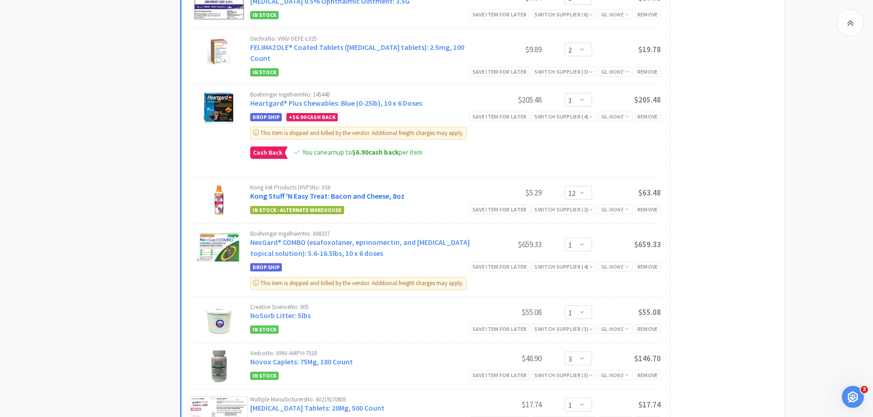
click at [351, 192] on link "Kong Stuff 'N Easy Treat: Bacon and Cheese, 8oz" at bounding box center [327, 196] width 154 height 9
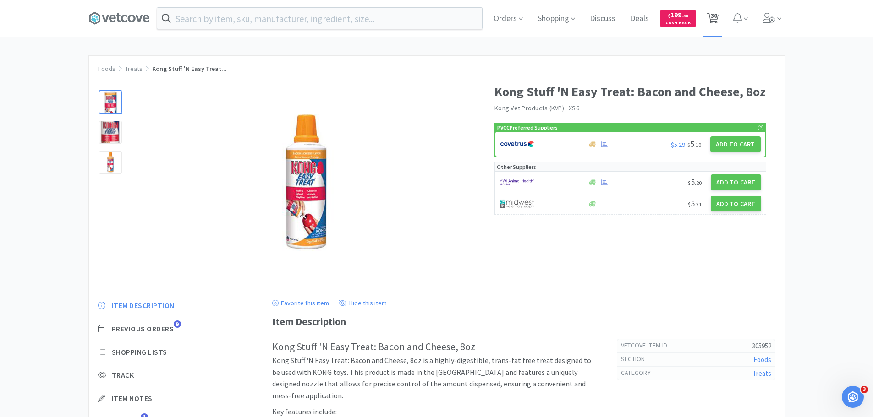
click at [719, 16] on icon at bounding box center [712, 18] width 11 height 10
select select "1"
select select "2"
select select "1"
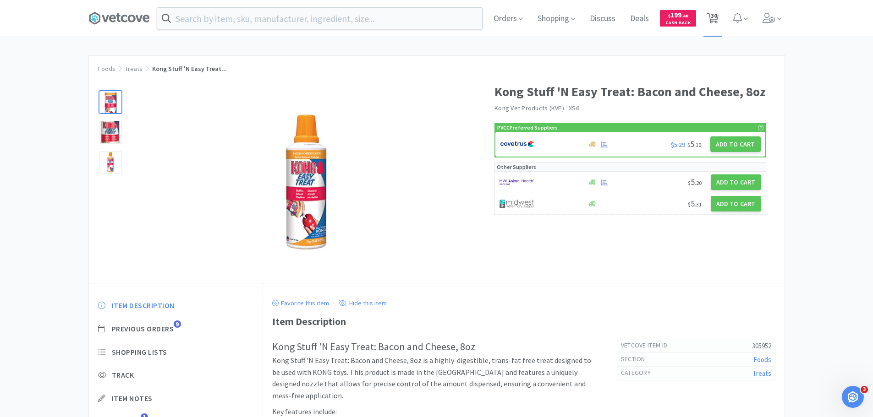
select select "1"
select select "2"
select select "3"
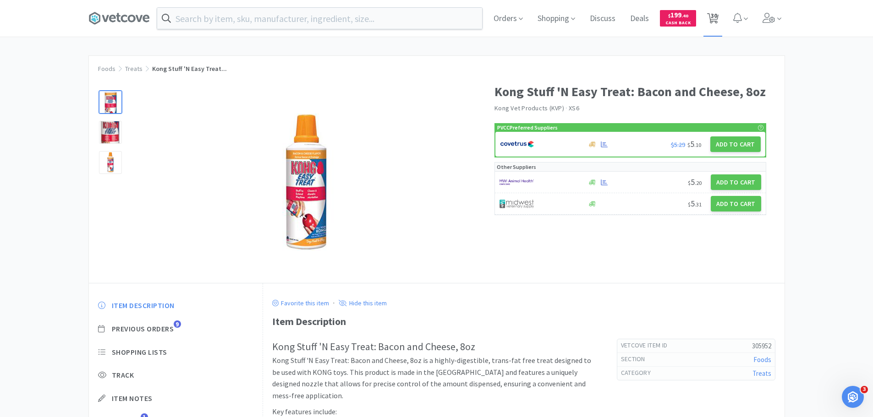
select select "3"
select select "2"
select select "1"
select select "12"
select select "1"
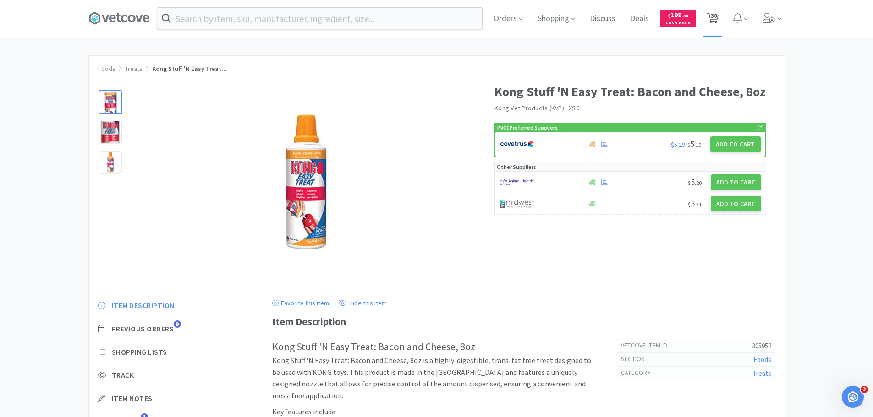
select select "1"
select select "3"
select select "1"
select select "2"
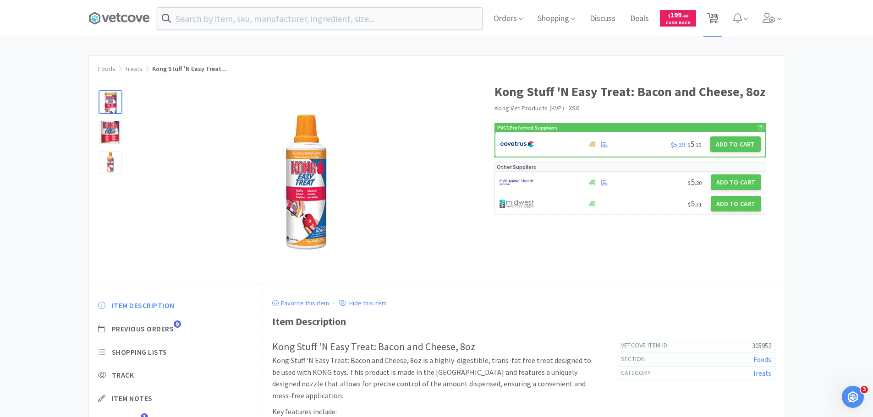
select select "1"
select select "5"
select select "1"
select select "12"
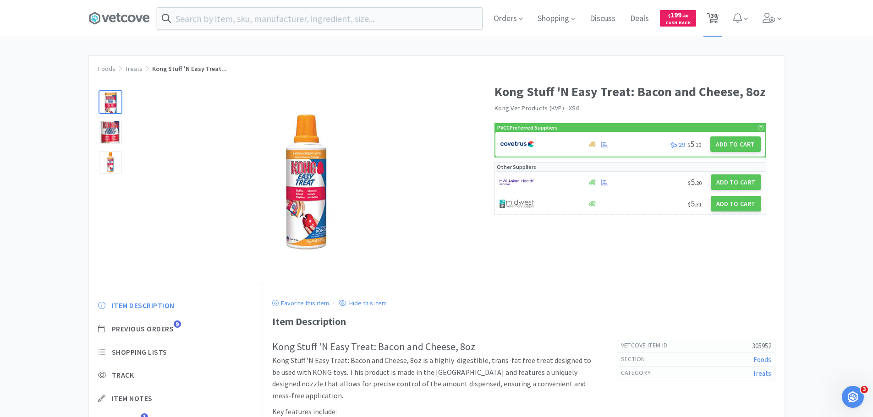
select select "2"
select select "5"
select select "1"
select select "2"
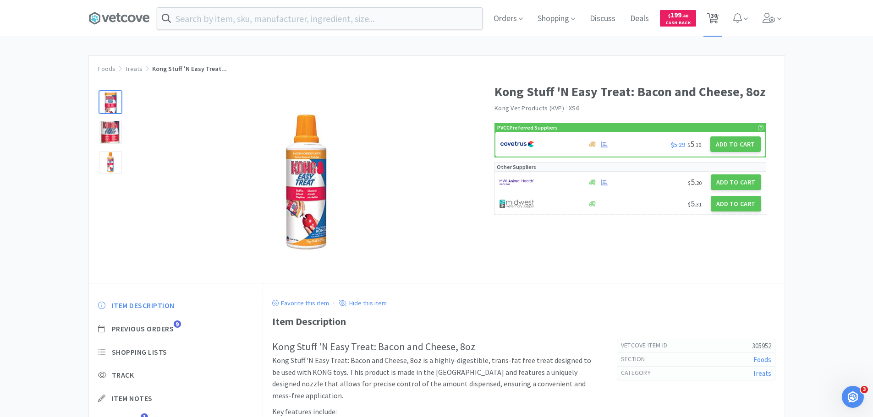
select select "5"
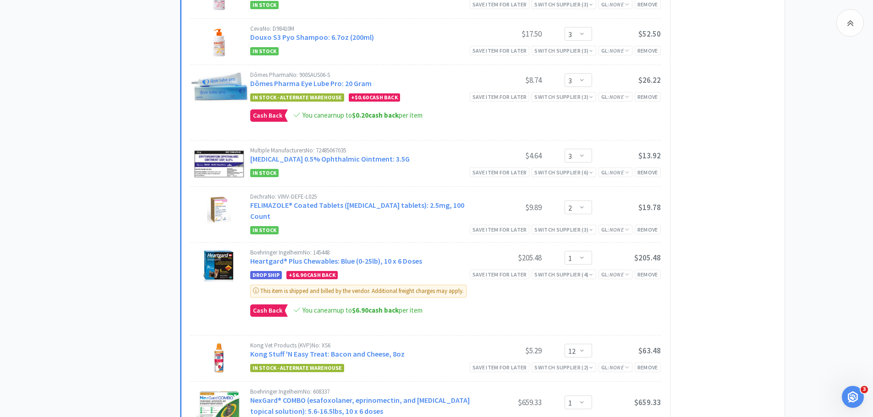
scroll to position [550, 0]
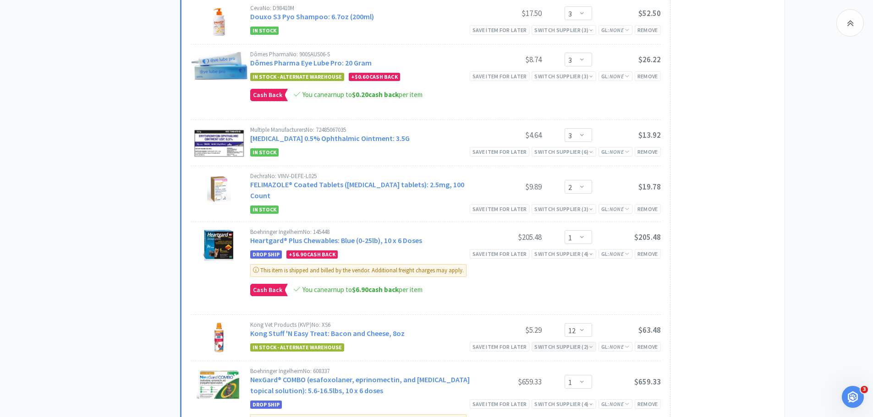
click at [543, 343] on div "Switch Supplier ( 2 )" at bounding box center [563, 347] width 59 height 9
click at [546, 373] on div "In Stock" at bounding box center [560, 380] width 68 height 14
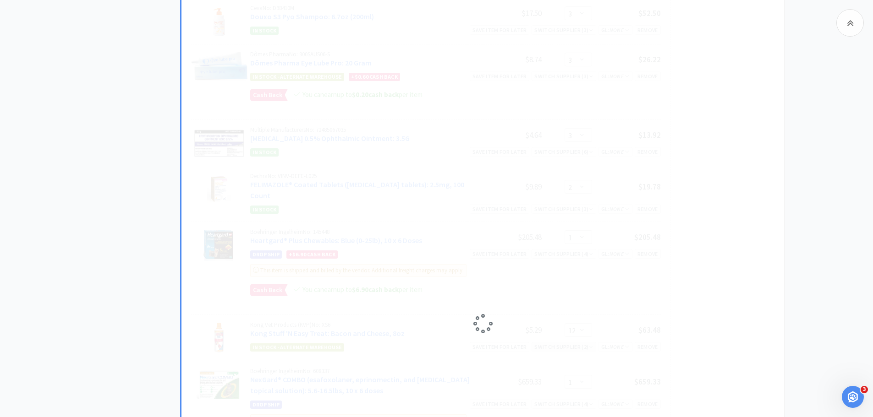
select select "1"
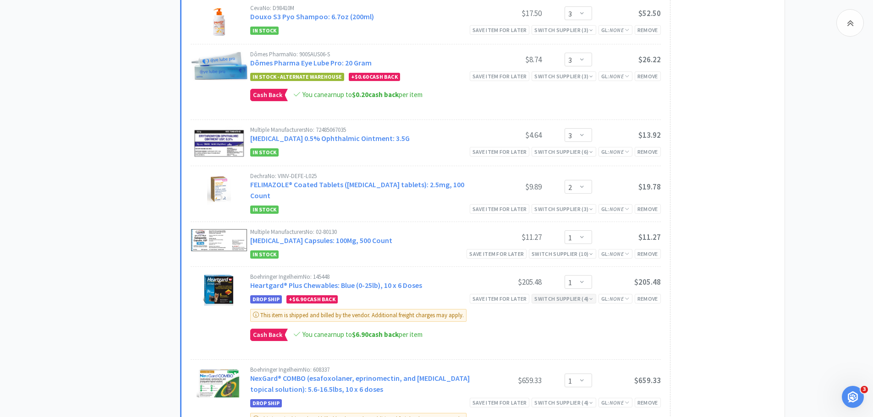
scroll to position [687, 0]
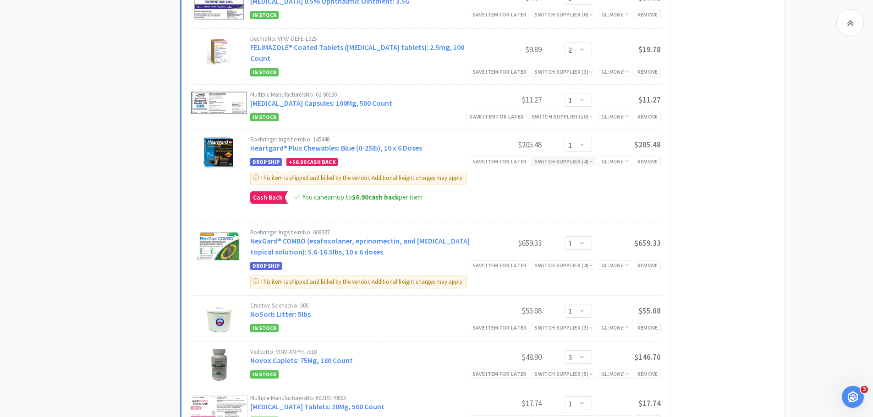
select select "12"
select select "5"
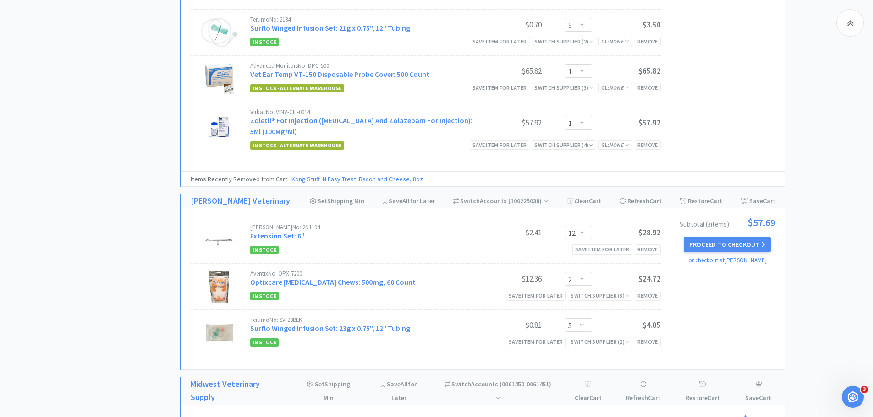
scroll to position [1191, 0]
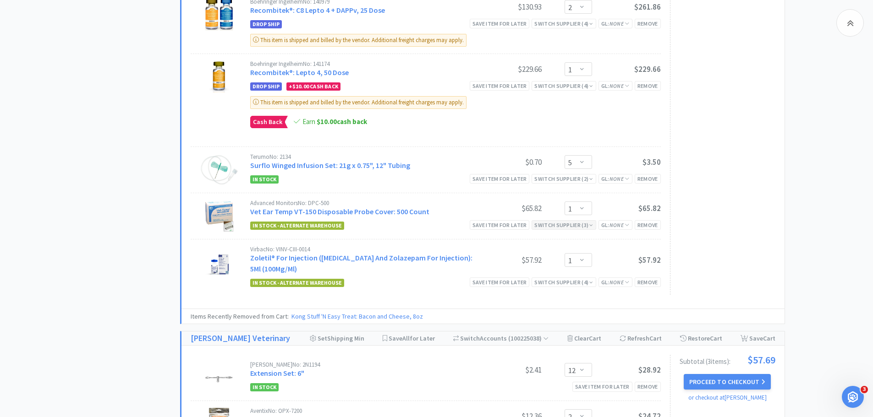
click at [583, 221] on div "Switch Supplier ( 3 )" at bounding box center [563, 225] width 59 height 9
click at [588, 232] on div "In Stock" at bounding box center [560, 239] width 68 height 14
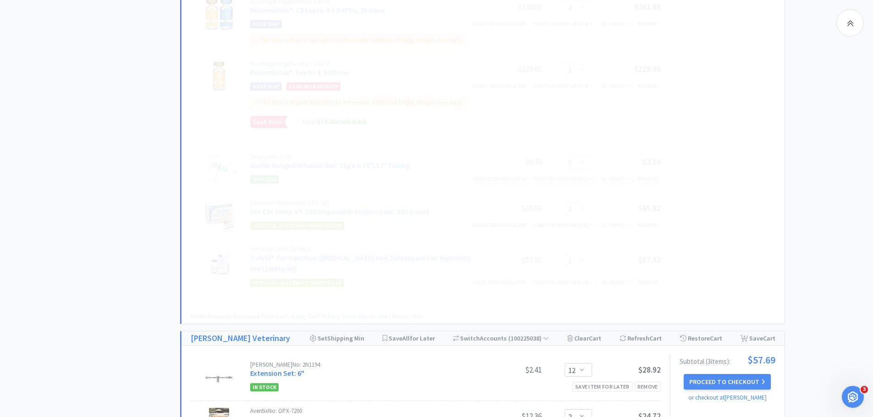
select select "1"
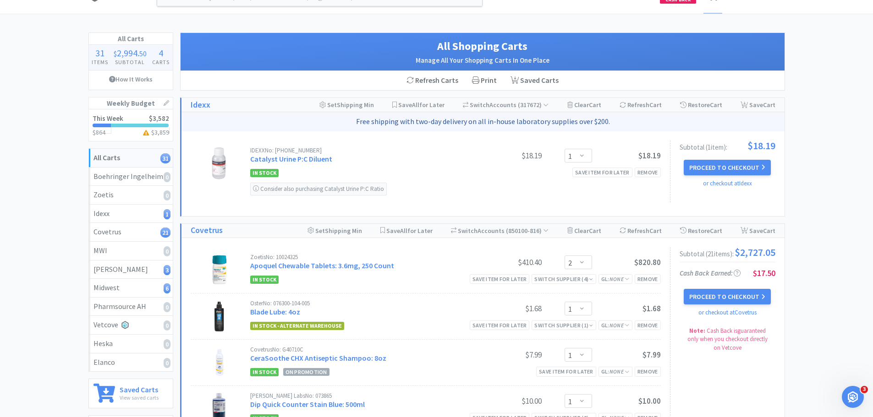
scroll to position [0, 0]
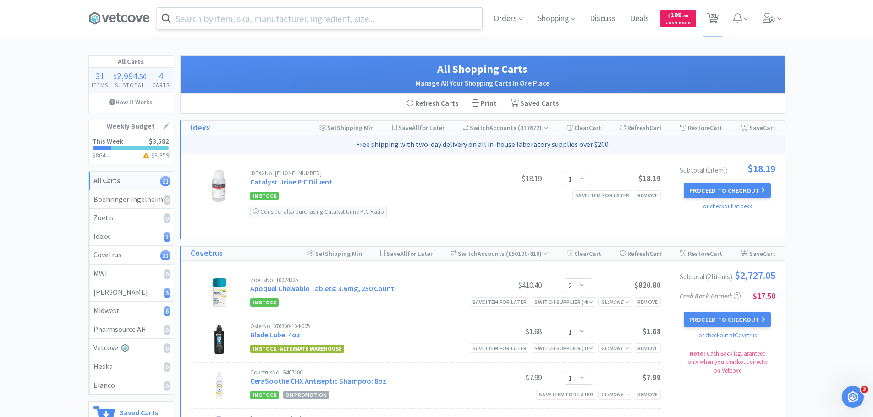
click at [274, 22] on input "text" at bounding box center [319, 18] width 325 height 21
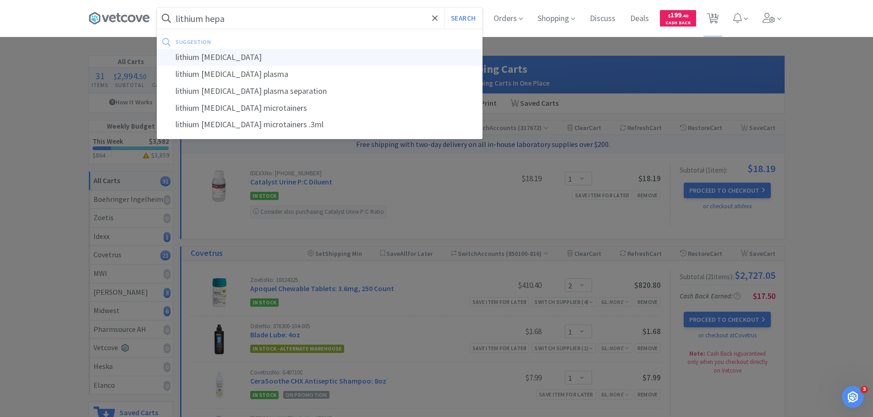
click at [271, 61] on div "lithium heparin" at bounding box center [319, 57] width 325 height 17
type input "lithium heparin"
select select "2"
select select "1"
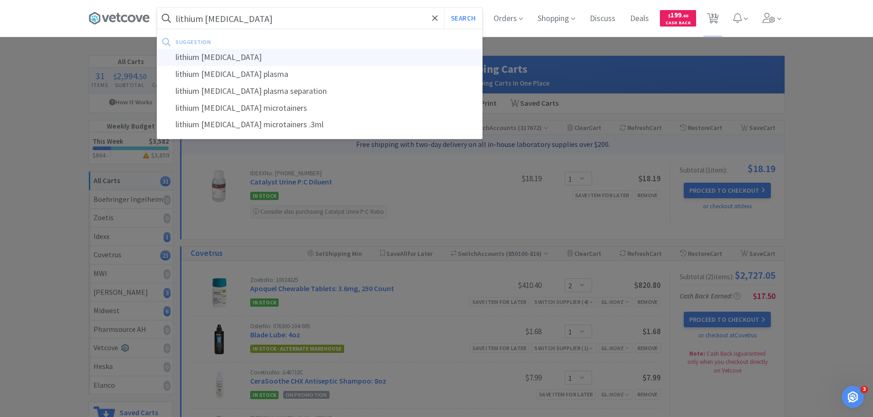
select select "1"
select select "2"
select select "3"
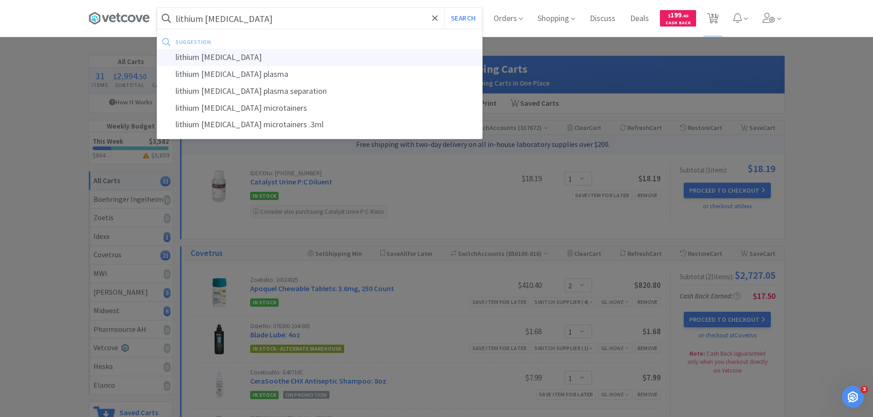
select select "3"
select select "2"
select select "1"
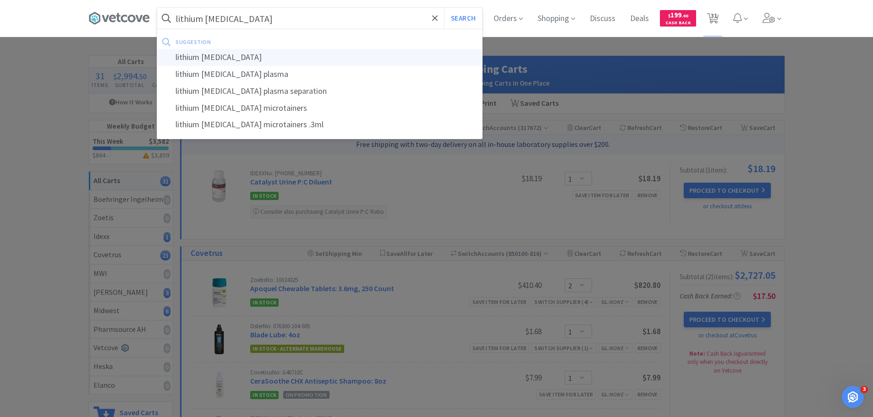
select select "1"
select select "3"
select select "1"
select select "2"
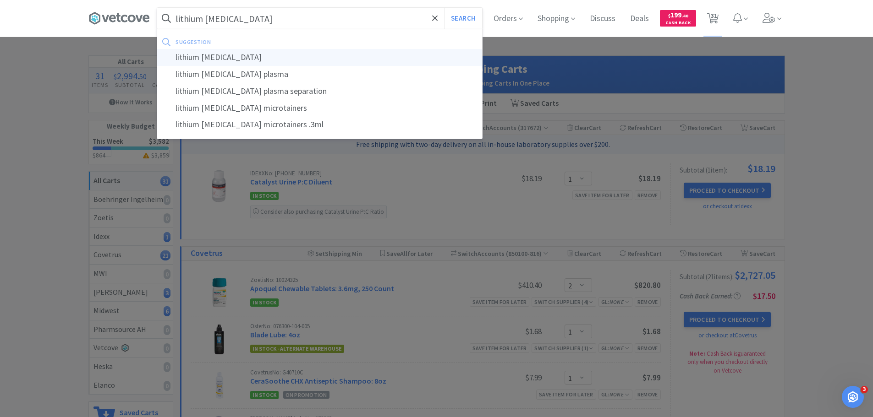
select select "1"
select select "5"
select select "1"
select select "12"
select select "2"
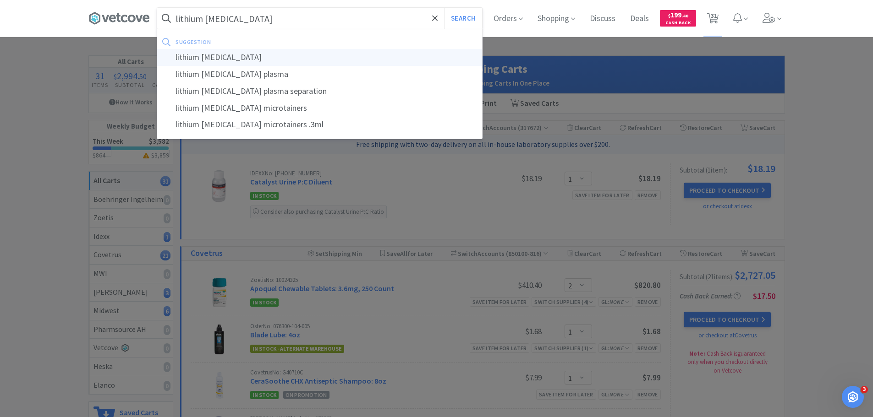
select select "5"
select select "1"
select select "2"
select select "12"
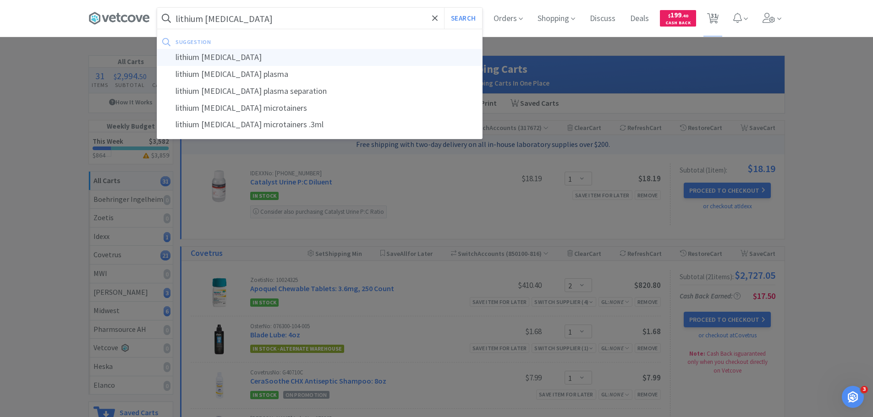
select select "5"
select select "1"
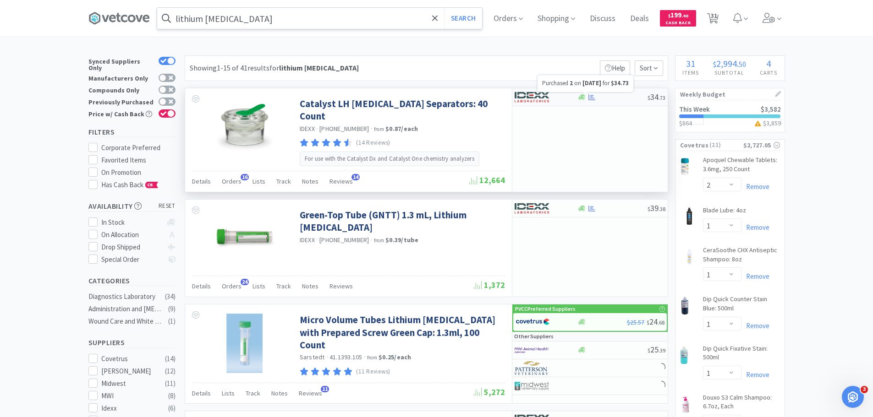
click at [593, 97] on icon at bounding box center [591, 97] width 7 height 7
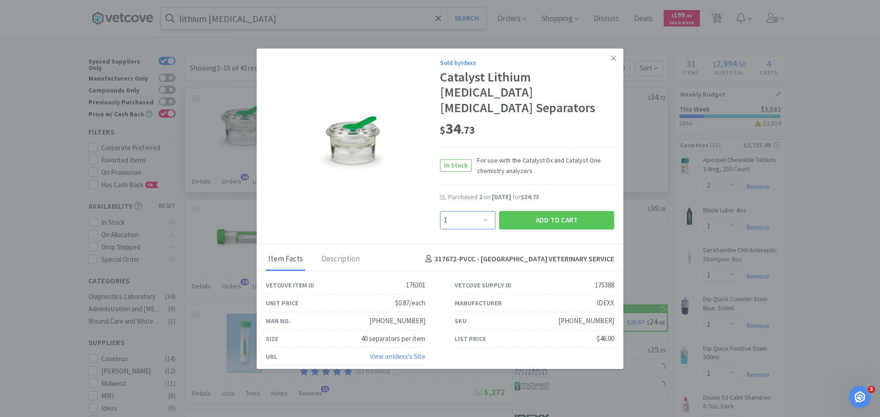
drag, startPoint x: 485, startPoint y: 208, endPoint x: 484, endPoint y: 200, distance: 7.8
click at [485, 211] on select "Enter Quantity 1 2 3 4 5 6 7 8 9 10 11 12 13 14 15 16 17 18 19 20 Enter Quantity" at bounding box center [467, 220] width 55 height 18
select select "2"
click at [440, 211] on select "Enter Quantity 1 2 3 4 5 6 7 8 9 10 11 12 13 14 15 16 17 18 19 20 Enter Quantity" at bounding box center [467, 220] width 55 height 18
click at [613, 61] on icon at bounding box center [613, 58] width 5 height 8
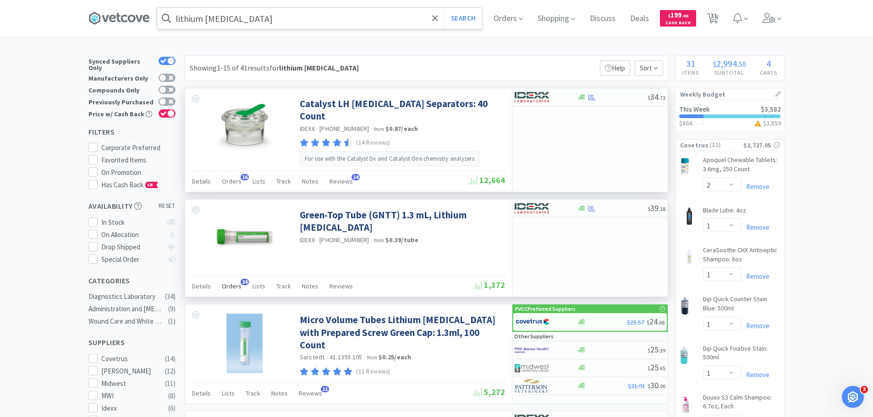
click at [232, 282] on span "Orders" at bounding box center [232, 286] width 20 height 8
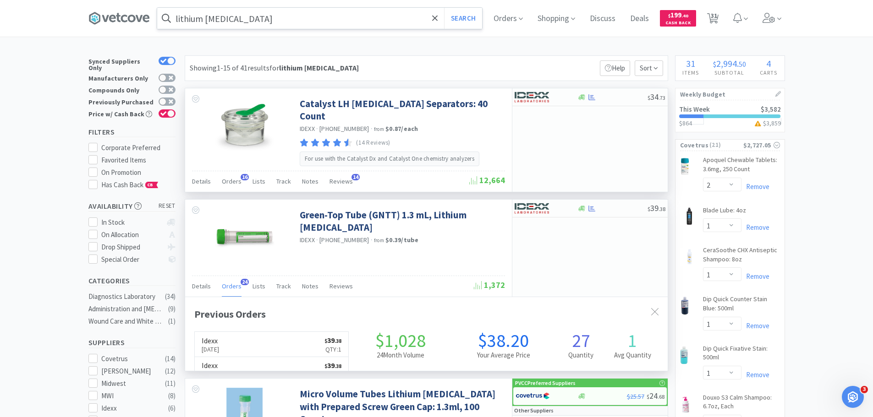
scroll to position [246, 483]
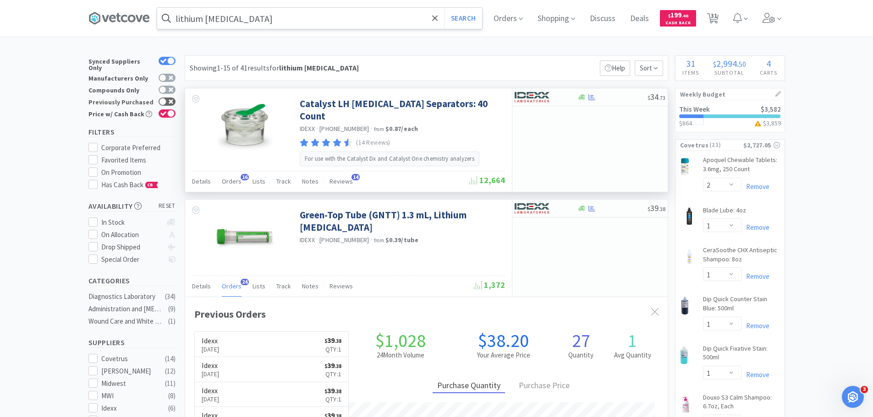
click at [169, 99] on icon at bounding box center [171, 101] width 5 height 5
checkbox input "true"
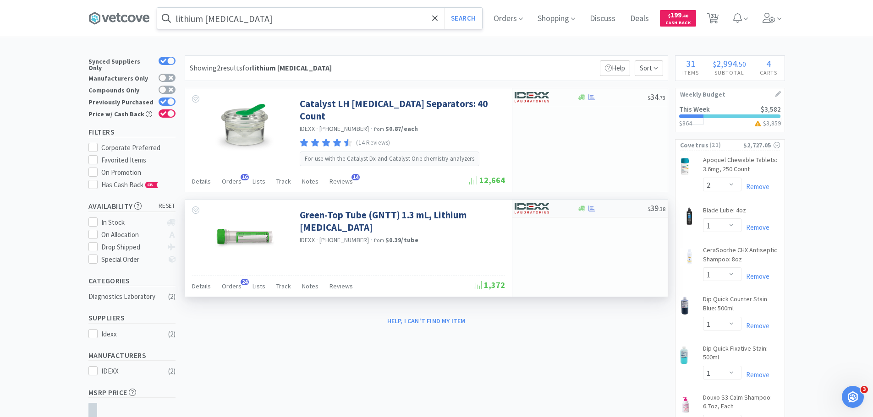
click at [548, 204] on img at bounding box center [532, 209] width 34 height 14
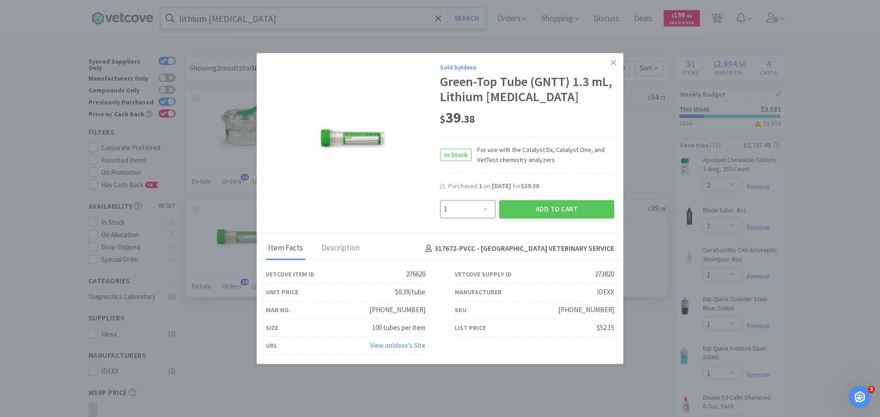
click at [452, 202] on select "Enter Quantity 1 2 3 4 5 6 7 8 9 10 11 12 13 14 15 16 17 18 19 20 Enter Quantity" at bounding box center [467, 209] width 55 height 18
select select "2"
click at [440, 200] on select "Enter Quantity 1 2 3 4 5 6 7 8 9 10 11 12 13 14 15 16 17 18 19 20 Enter Quantity" at bounding box center [467, 209] width 55 height 18
click at [541, 211] on button "Add to Cart" at bounding box center [556, 209] width 115 height 18
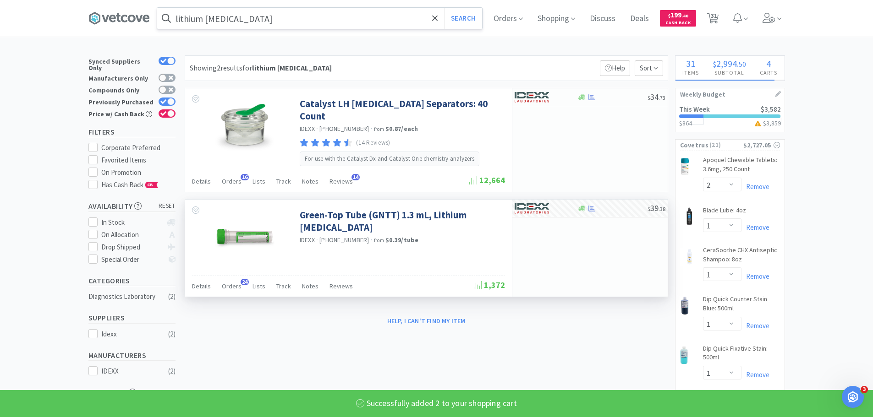
select select "2"
click at [717, 16] on span "32" at bounding box center [714, 15] width 6 height 37
select select "1"
select select "2"
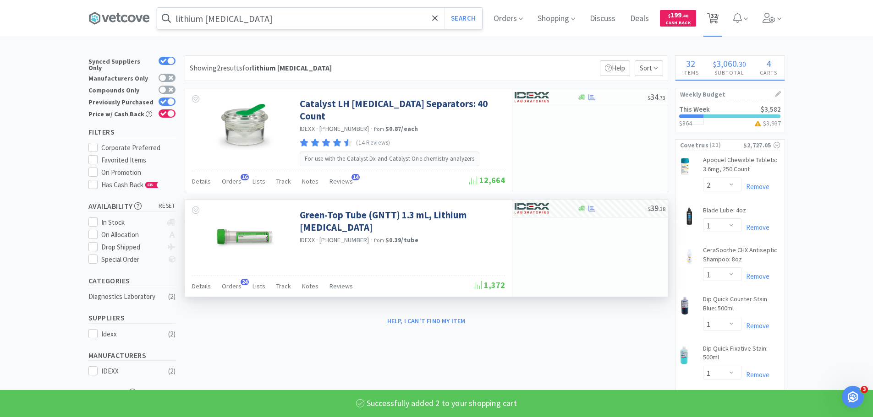
select select "1"
select select "2"
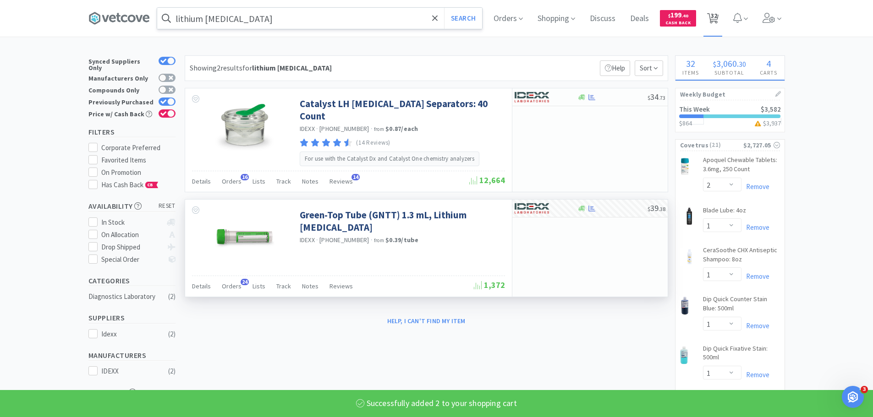
select select "3"
select select "2"
select select "1"
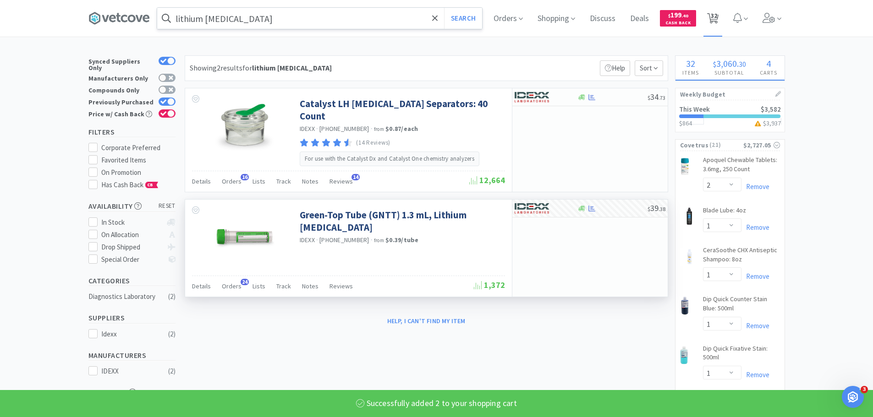
select select "1"
select select "3"
select select "1"
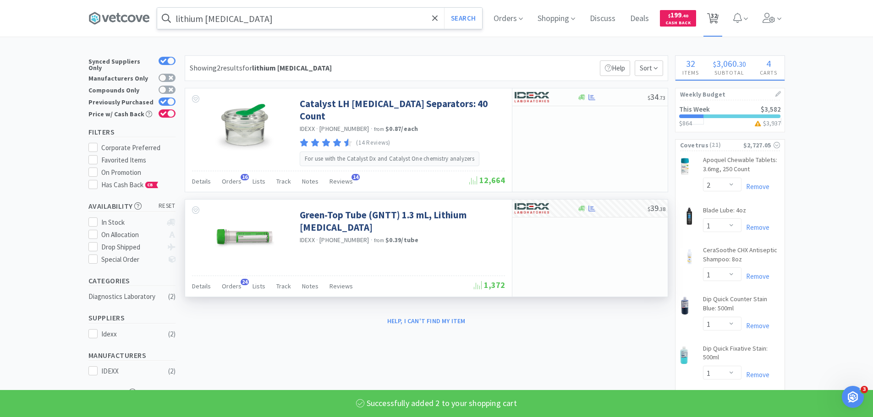
select select "1"
select select "2"
select select "1"
select select "5"
select select "1"
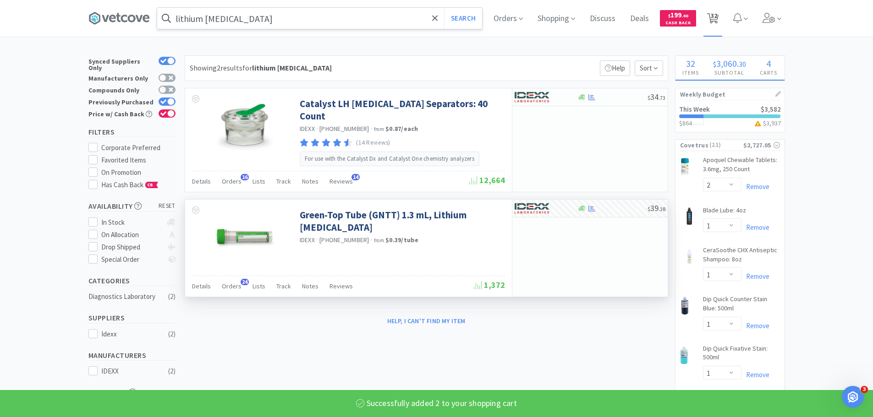
select select "12"
select select "2"
select select "5"
select select "1"
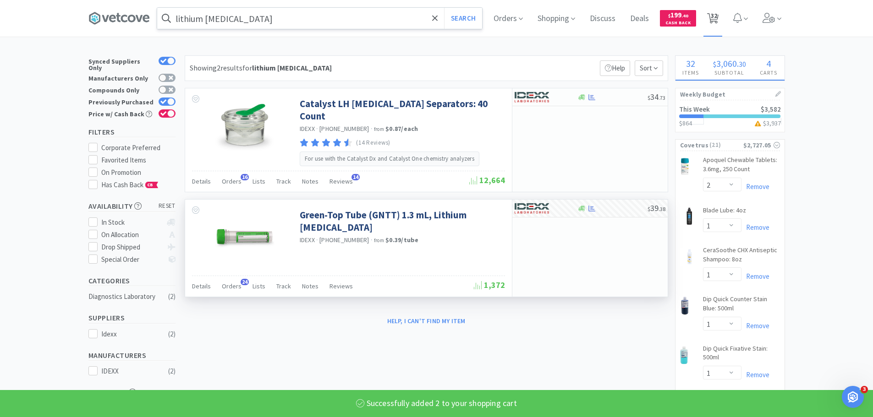
select select "2"
select select "12"
select select "5"
select select "1"
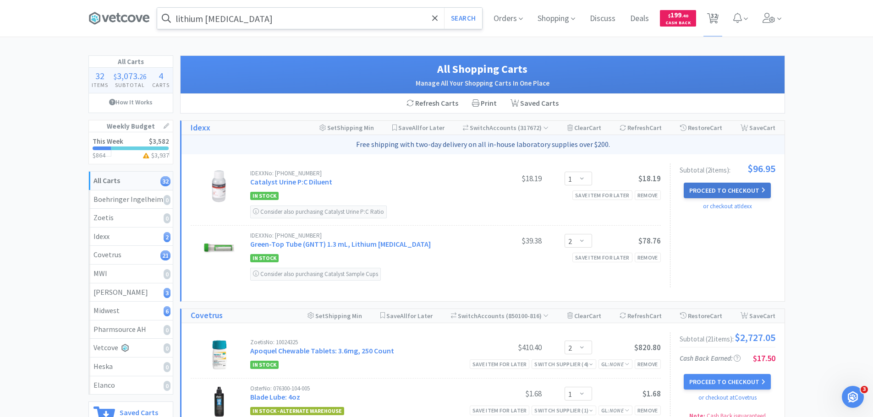
click at [695, 195] on button "Proceed to Checkout" at bounding box center [727, 191] width 87 height 16
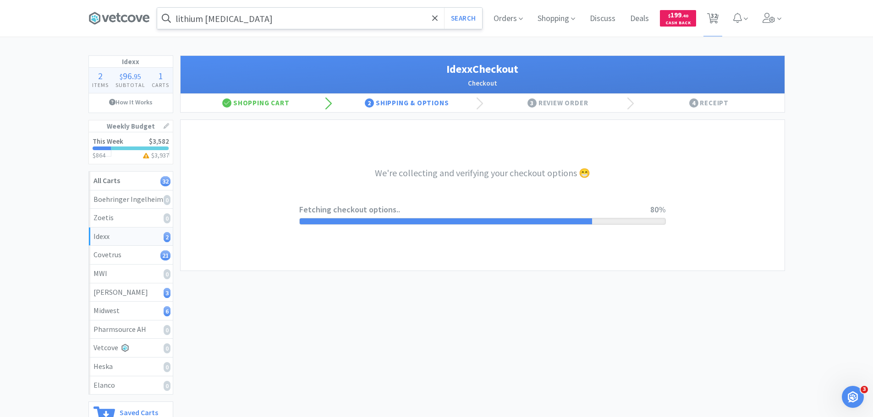
select select "904"
select select "003"
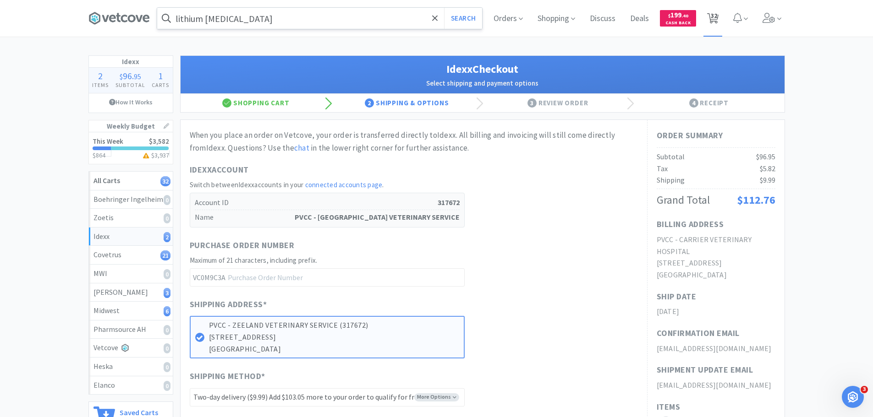
click at [711, 22] on span "32" at bounding box center [714, 15] width 6 height 37
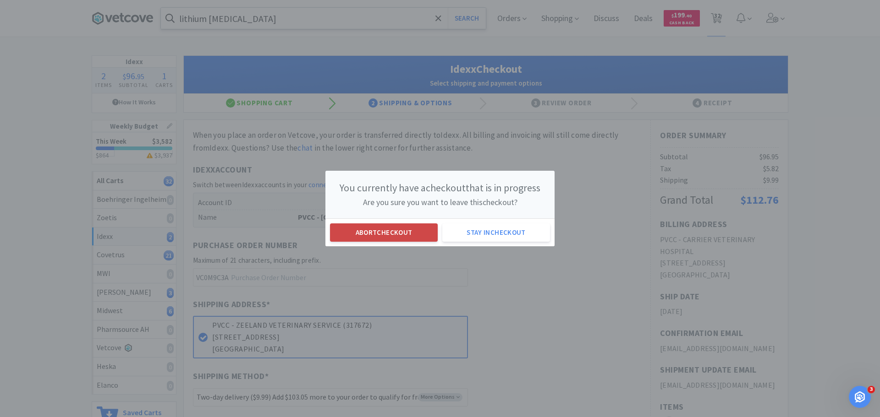
click at [397, 231] on button "Abort checkout" at bounding box center [384, 233] width 108 height 18
select select "1"
select select "2"
select select "1"
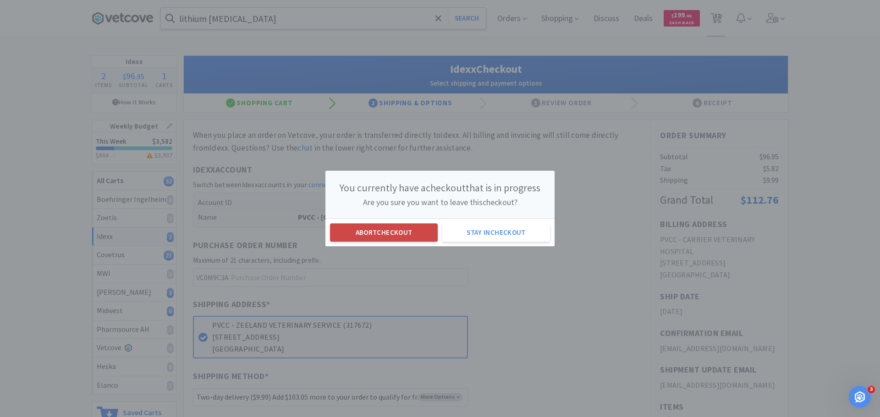
select select "1"
select select "2"
select select "3"
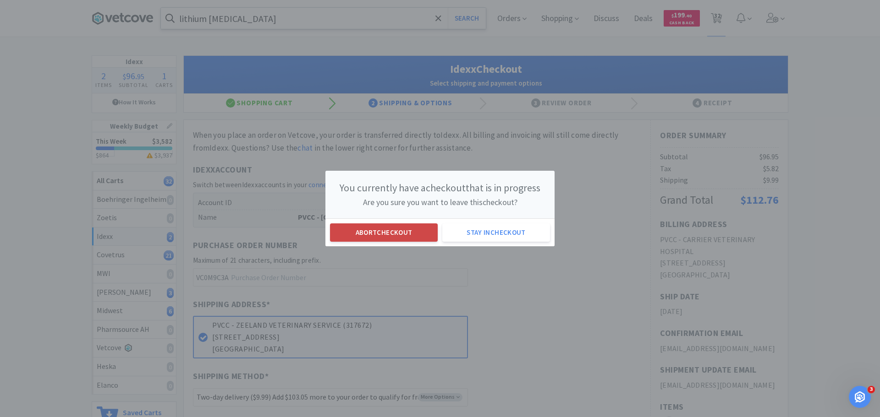
select select "3"
select select "2"
select select "1"
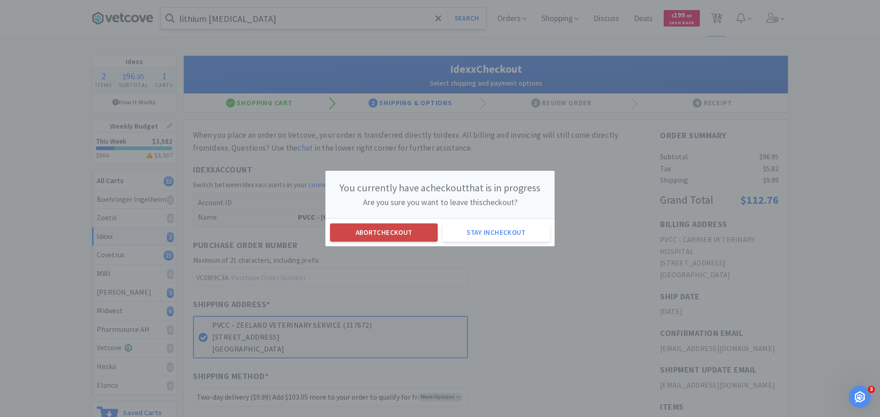
select select "1"
select select "3"
select select "1"
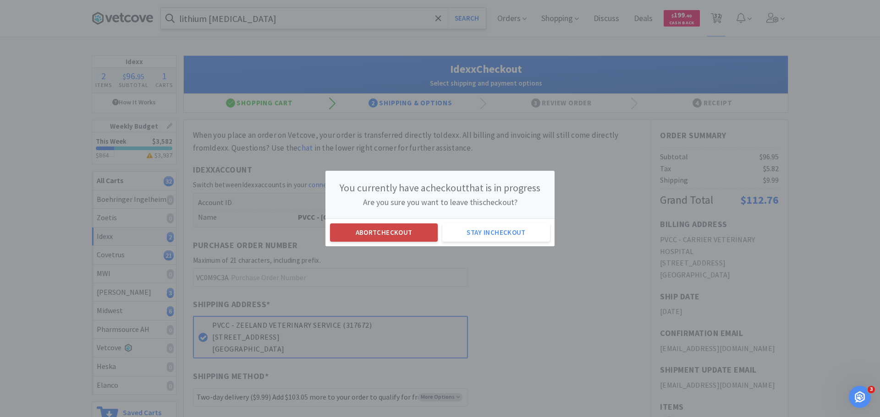
select select "2"
select select "1"
select select "5"
select select "1"
select select "12"
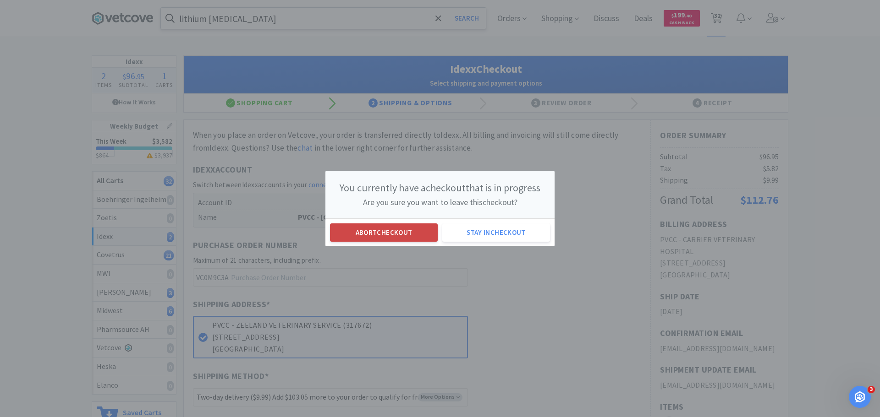
select select "2"
select select "5"
select select "1"
select select "2"
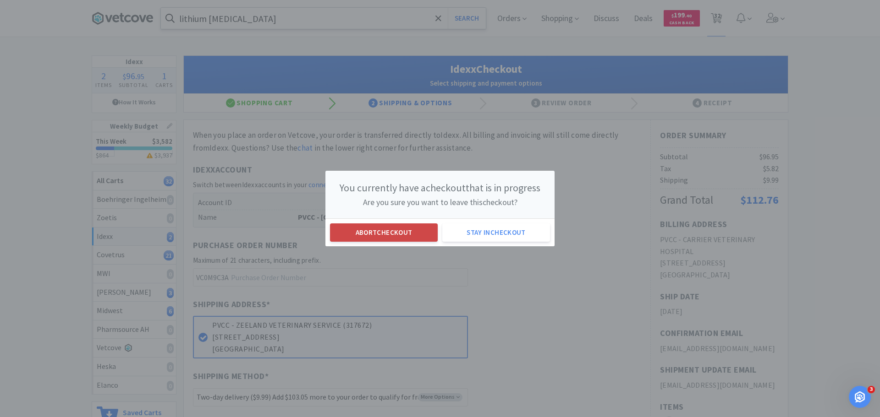
select select "12"
select select "5"
select select "1"
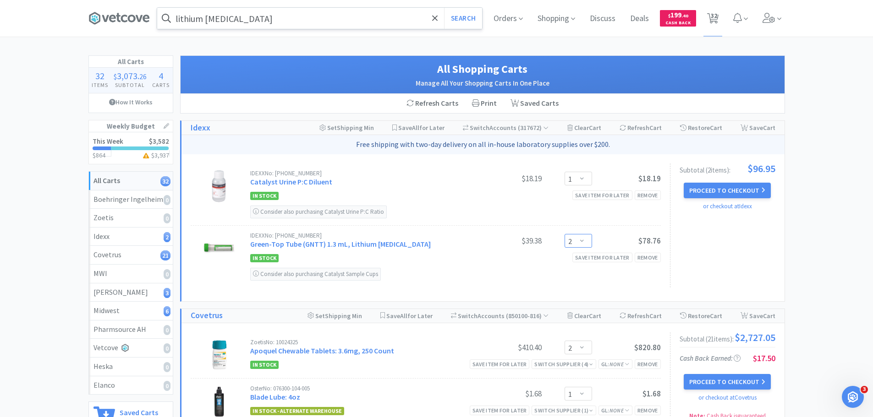
click at [583, 239] on select "Enter Quantity 1 2 3 4 5 6 7 8 9 10 11 12 13 14 15 16 17 18 19 20 Enter Quantity" at bounding box center [578, 241] width 27 height 14
click at [565, 234] on select "Enter Quantity 1 2 3 4 5 6 7 8 9 10 11 12 13 14 15 16 17 18 19 20 Enter Quantity" at bounding box center [578, 241] width 27 height 14
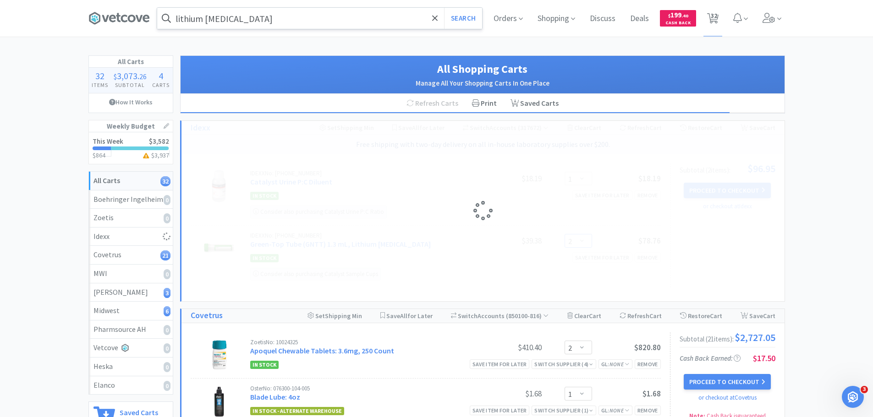
select select "1"
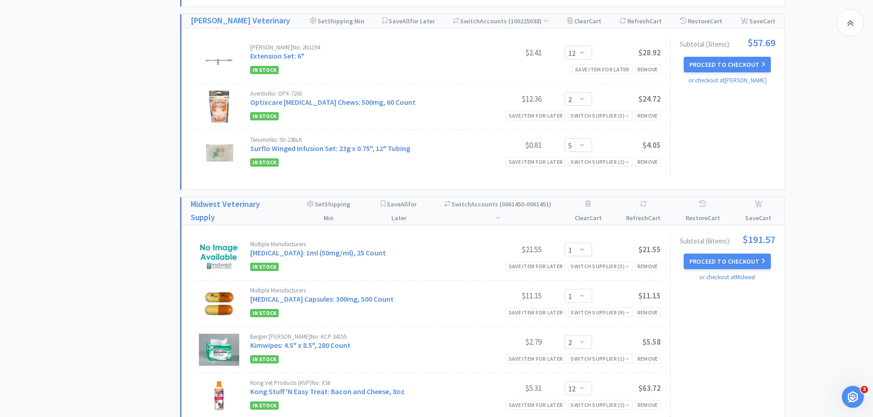
scroll to position [1466, 0]
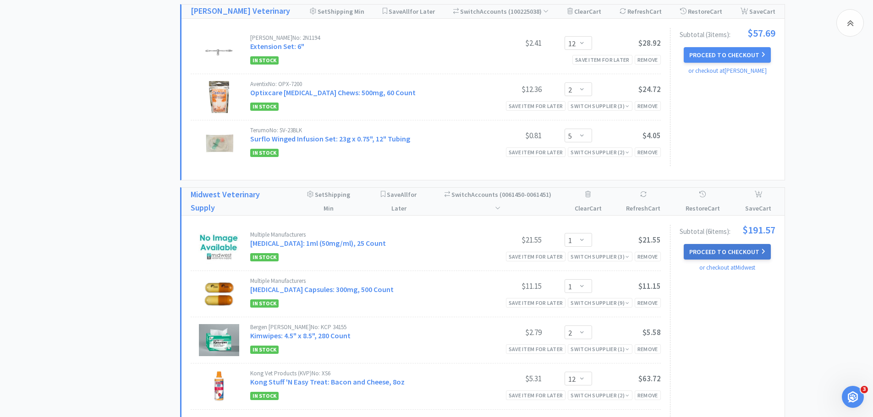
click at [706, 244] on button "Proceed to Checkout" at bounding box center [727, 252] width 87 height 16
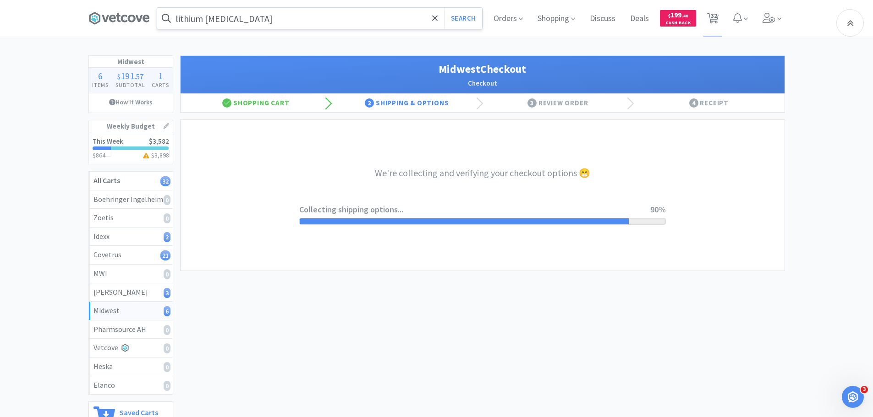
select select "0"
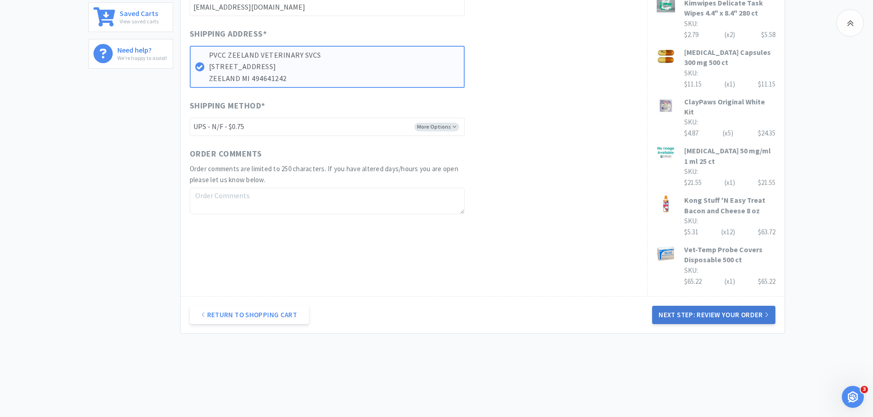
click at [703, 307] on button "Next Step: Review Your Order" at bounding box center [713, 315] width 123 height 18
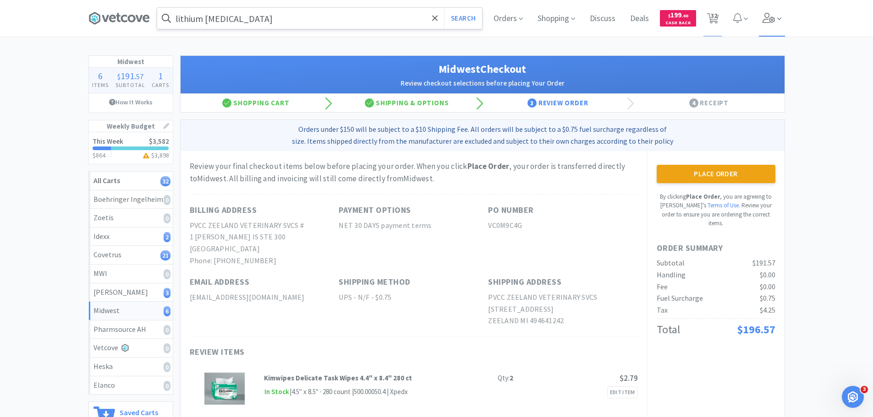
click at [765, 18] on icon at bounding box center [768, 18] width 13 height 10
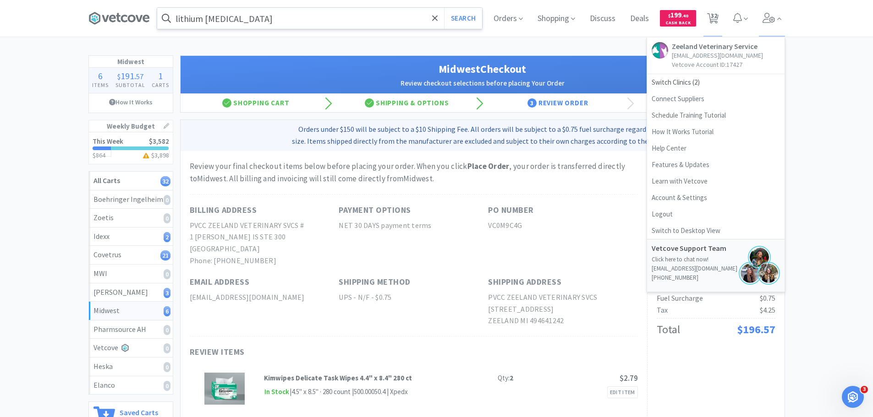
click at [819, 81] on div "Midwest 6 Items $ 191 . 57 Subtotal 1 Carts How It Works Weekly Budget This Wee…" at bounding box center [436, 379] width 873 height 648
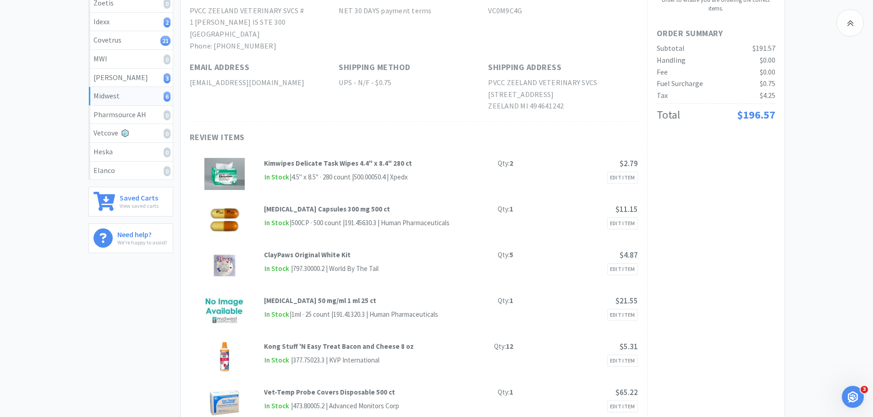
scroll to position [137, 0]
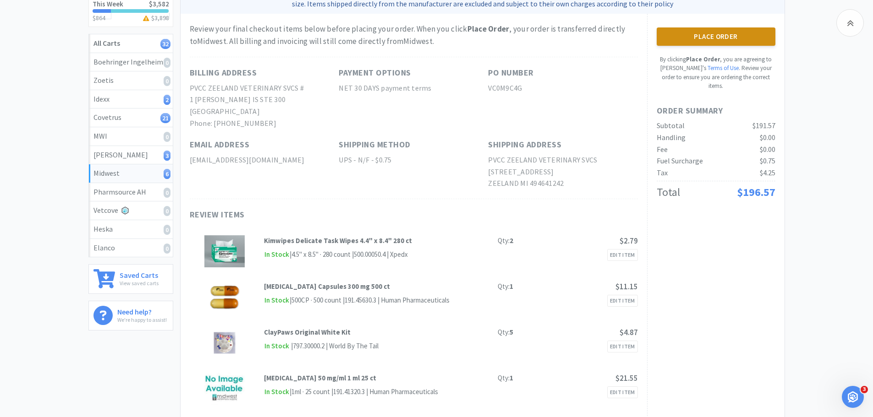
click at [702, 45] on button "Place Order" at bounding box center [716, 36] width 119 height 18
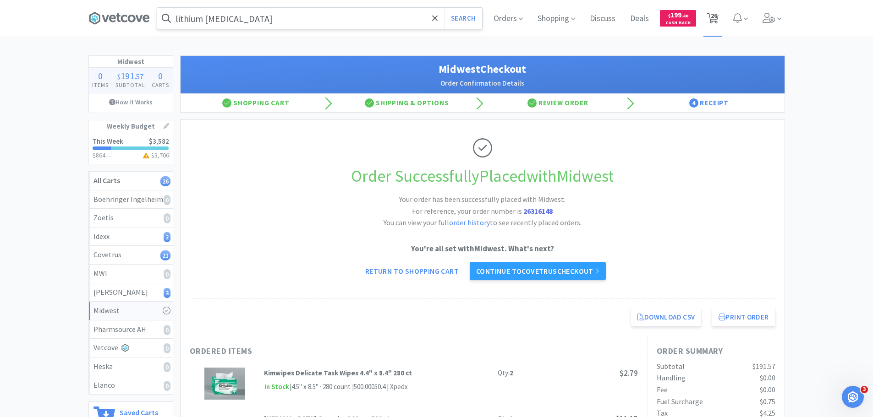
click at [712, 18] on span "26" at bounding box center [714, 15] width 6 height 37
select select "1"
select select "2"
select select "1"
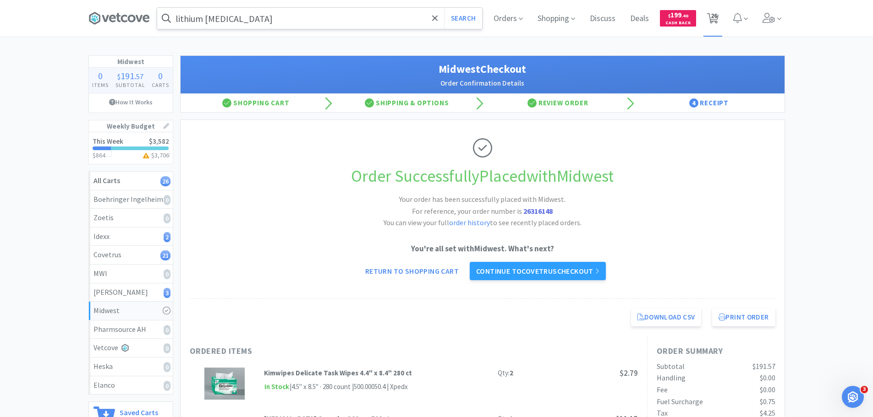
select select "1"
select select "2"
select select "3"
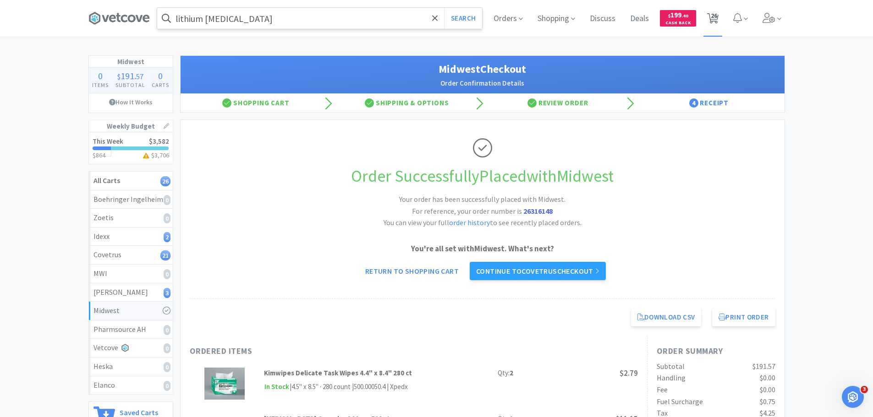
select select "3"
select select "2"
select select "1"
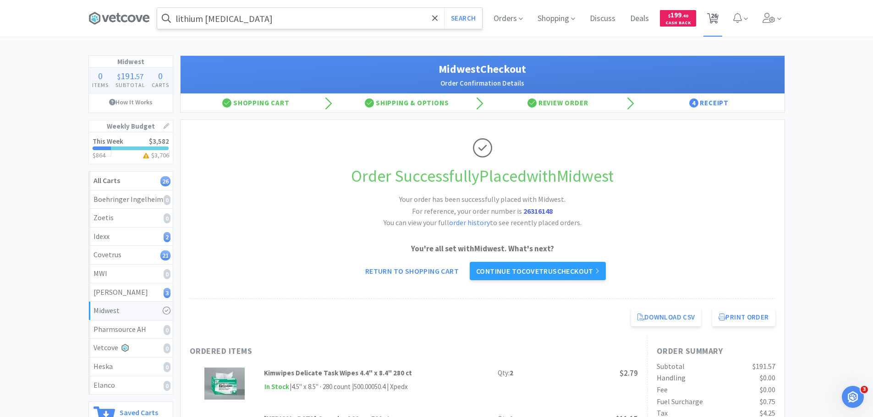
select select "1"
select select "3"
select select "1"
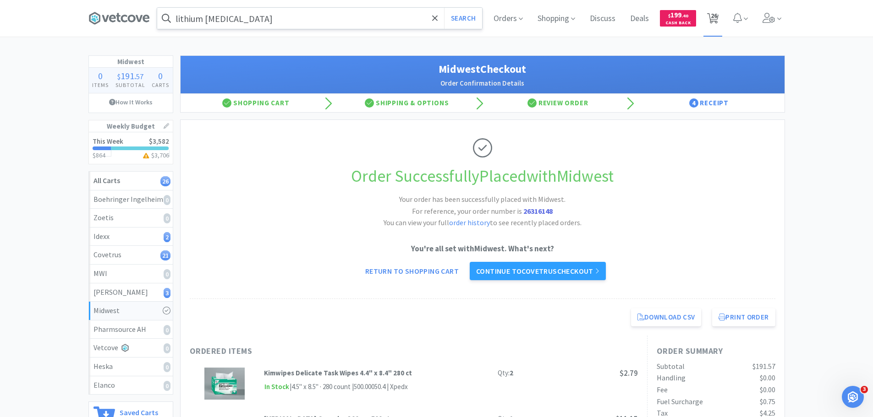
select select "2"
select select "1"
select select "5"
select select "1"
select select "12"
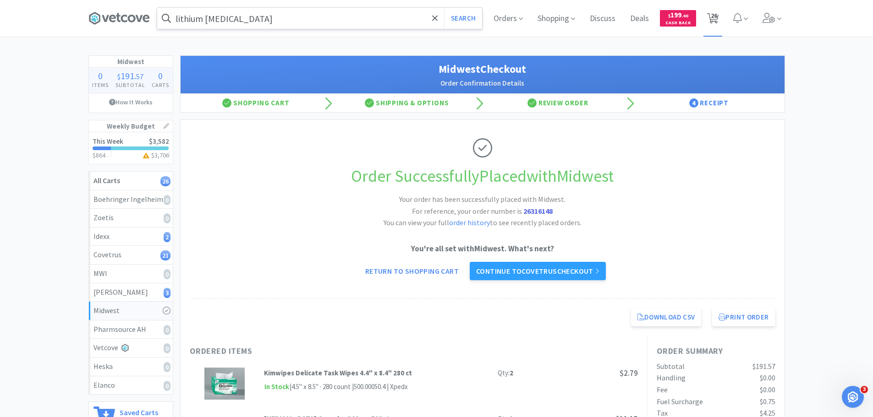
select select "2"
select select "5"
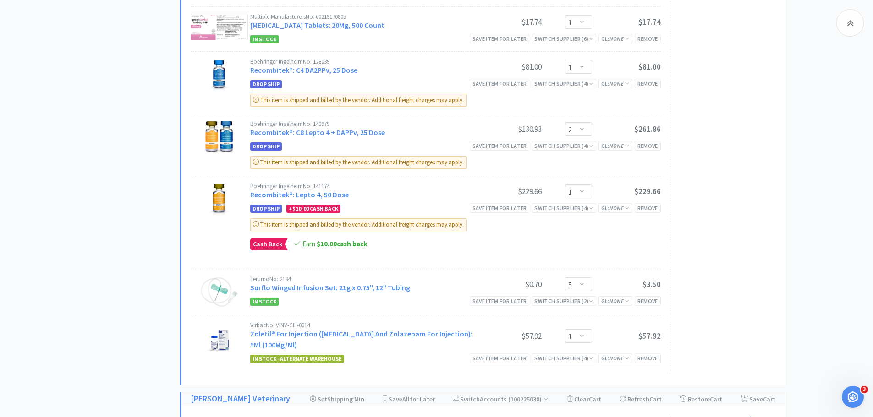
scroll to position [1283, 0]
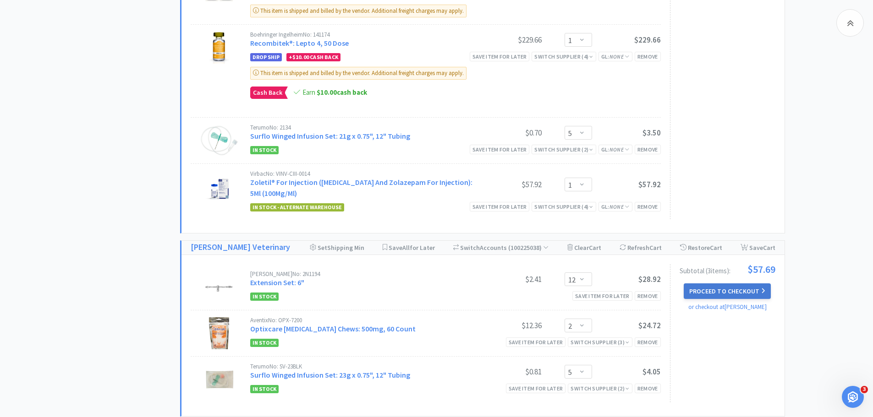
click at [690, 284] on button "Proceed to Checkout" at bounding box center [727, 292] width 87 height 16
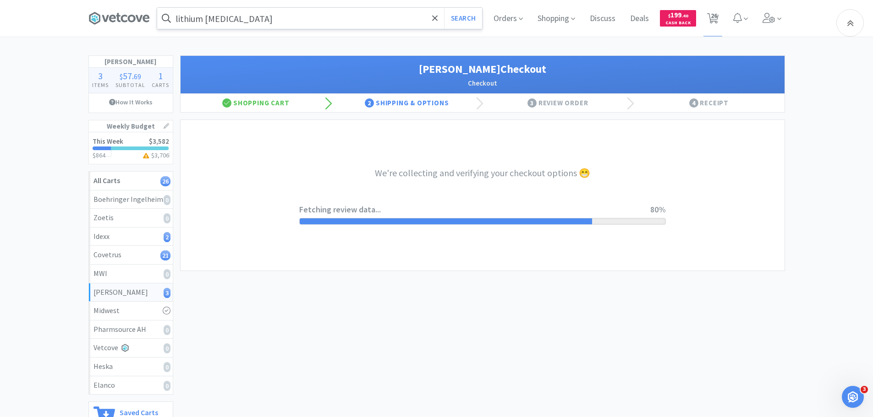
select select "1"
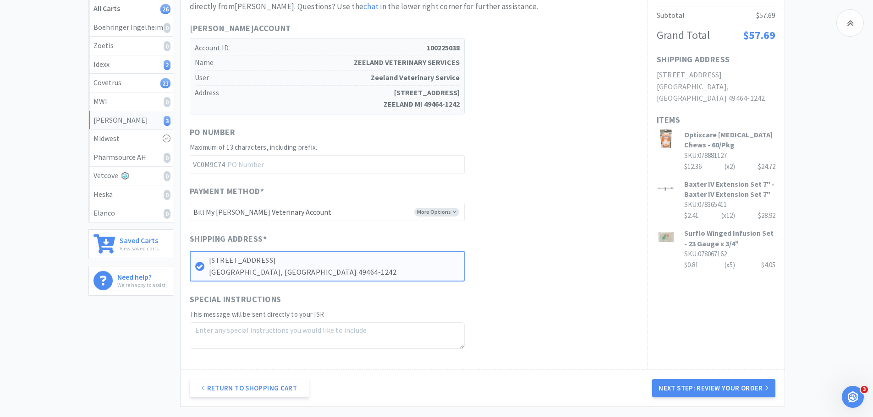
scroll to position [92, 0]
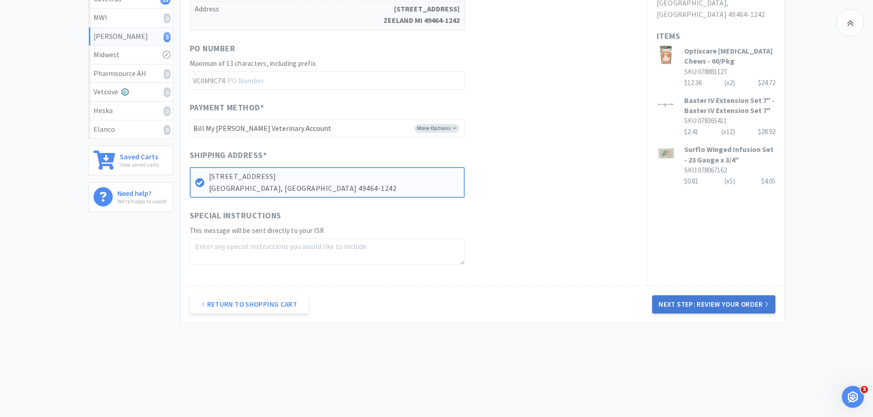
click at [694, 306] on button "Next Step: Review Your Order" at bounding box center [713, 305] width 123 height 18
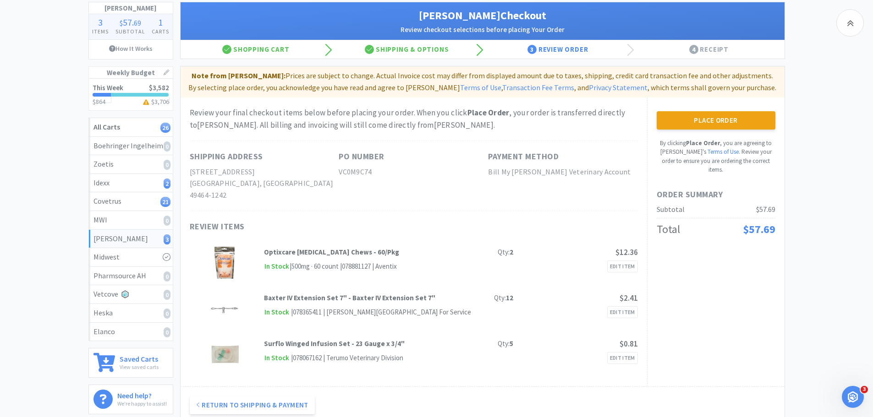
scroll to position [137, 0]
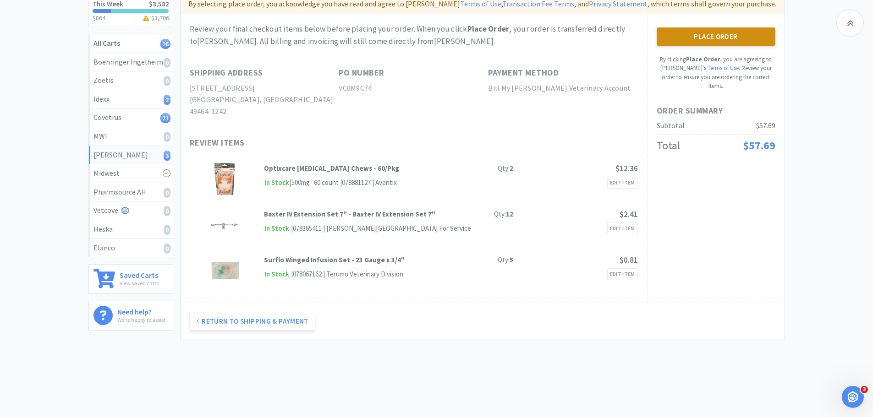
click at [702, 34] on button "Place Order" at bounding box center [716, 36] width 119 height 18
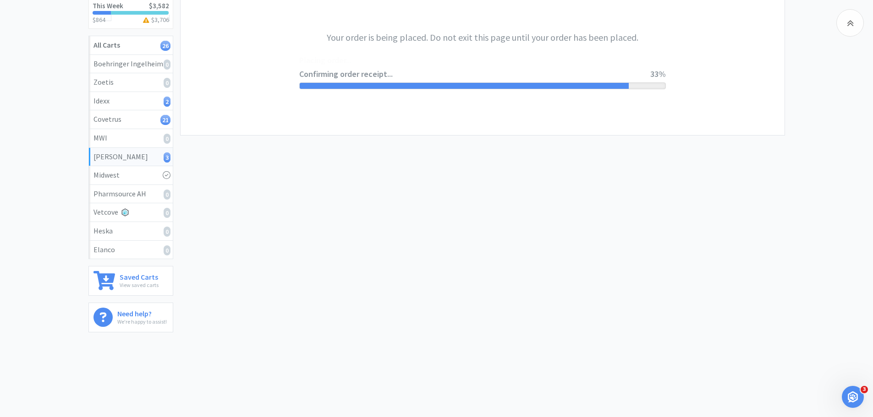
scroll to position [137, 0]
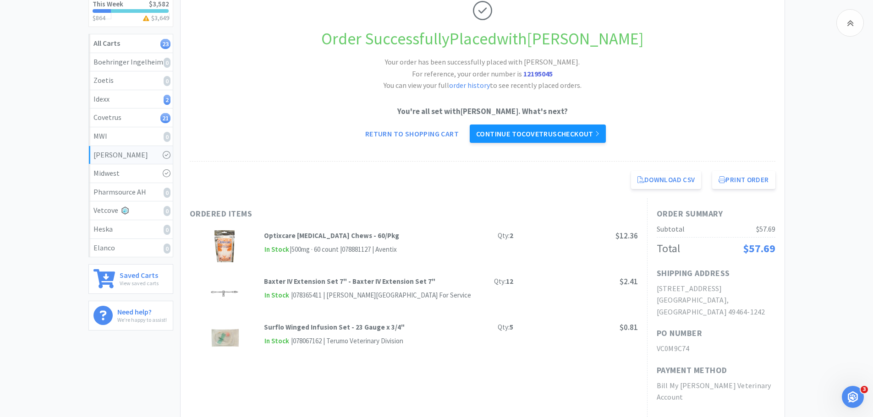
click at [595, 130] on link "Continue to Covetrus checkout" at bounding box center [538, 134] width 136 height 18
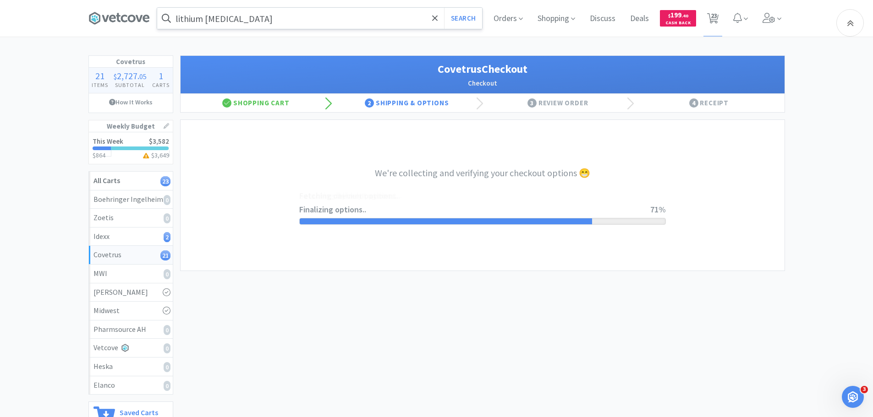
select select "ACCOUNT"
select select "cvt-standard-net"
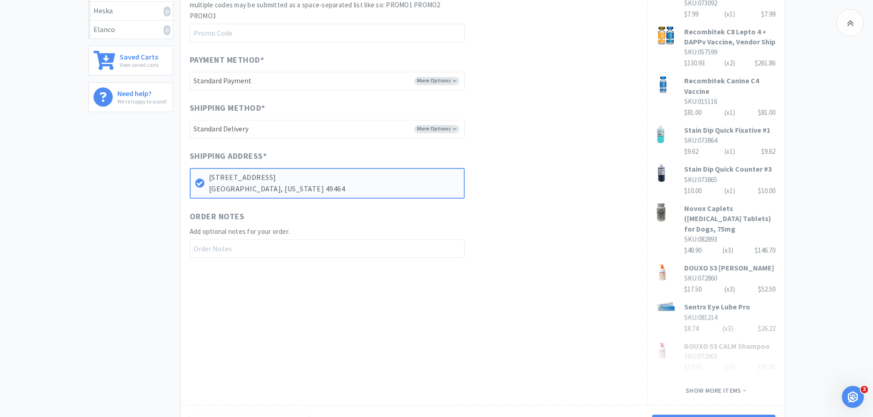
scroll to position [412, 0]
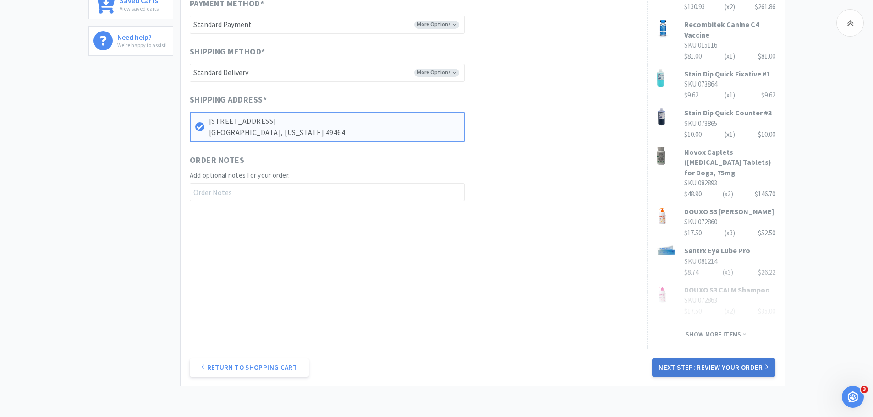
click at [694, 359] on button "Next Step: Review Your Order" at bounding box center [713, 368] width 123 height 18
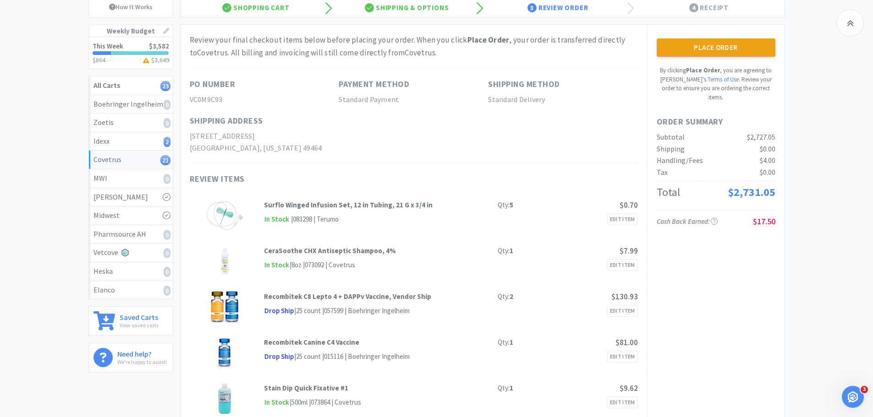
scroll to position [12, 0]
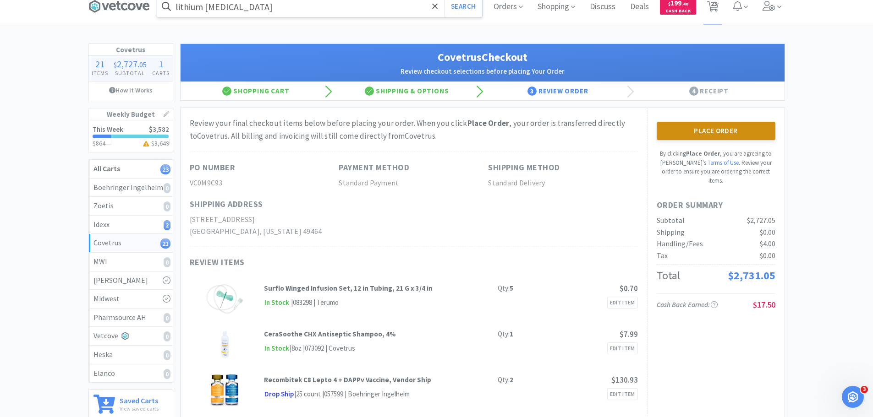
click at [723, 135] on button "Place Order" at bounding box center [716, 131] width 119 height 18
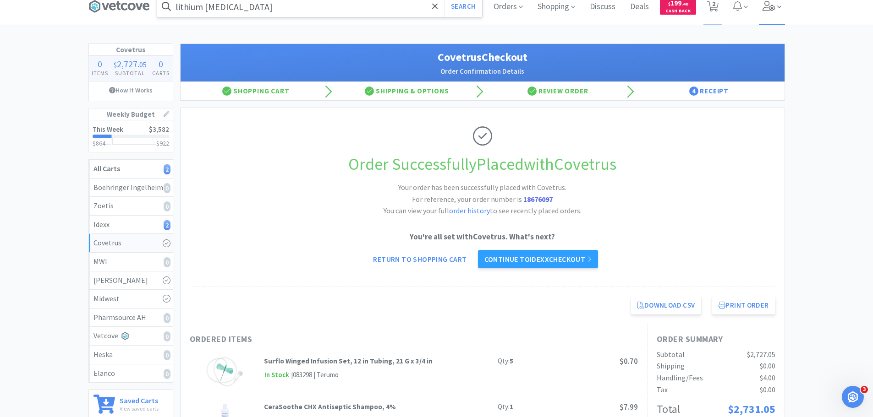
click at [764, 11] on icon at bounding box center [768, 6] width 12 height 10
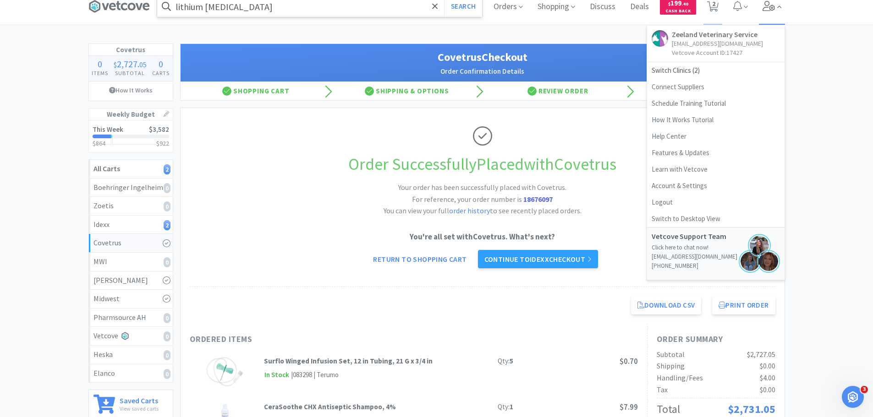
click at [764, 11] on icon at bounding box center [768, 6] width 12 height 10
